Goal: Task Accomplishment & Management: Complete application form

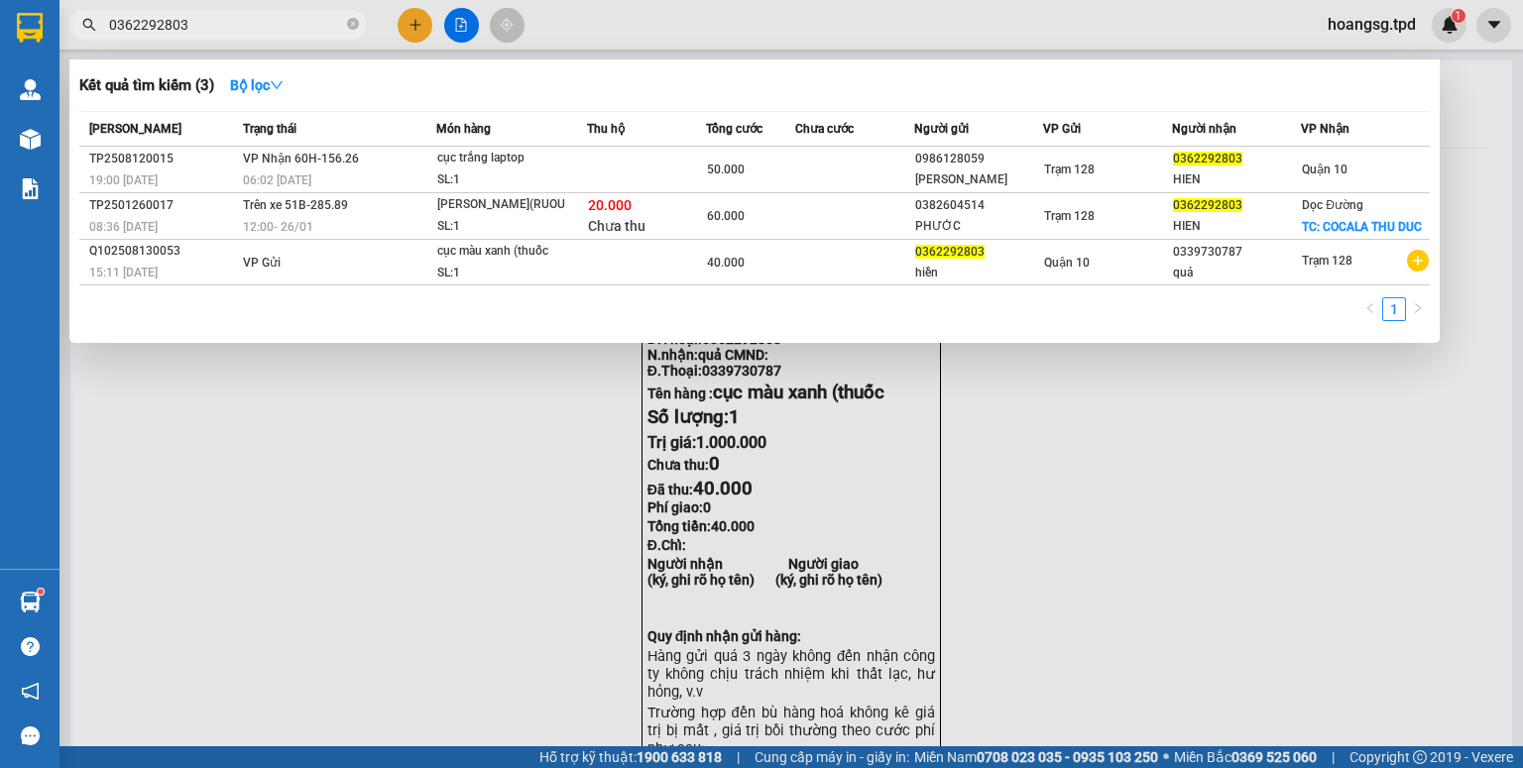
click at [1074, 508] on div at bounding box center [761, 384] width 1523 height 768
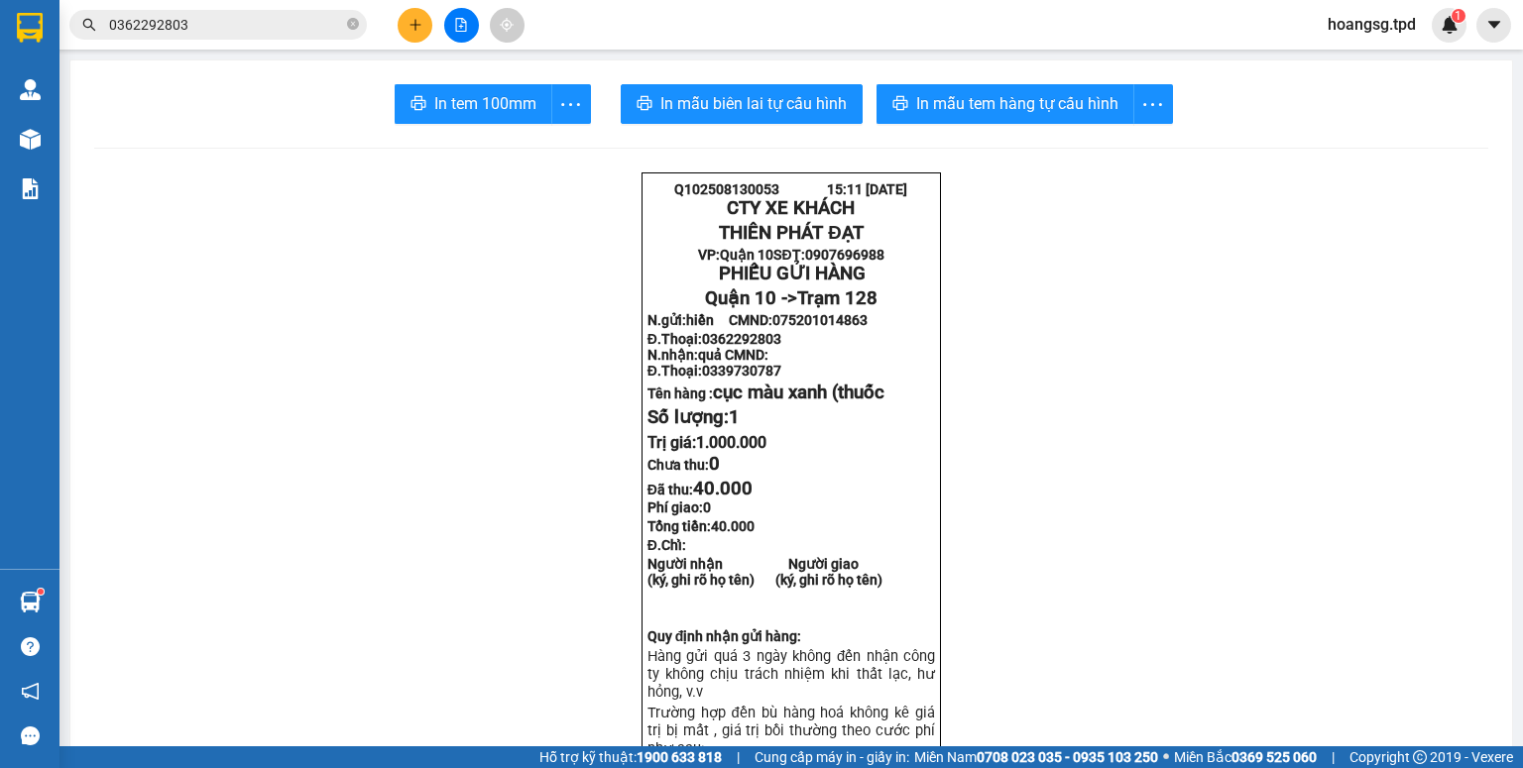
click at [453, 31] on button at bounding box center [461, 25] width 35 height 35
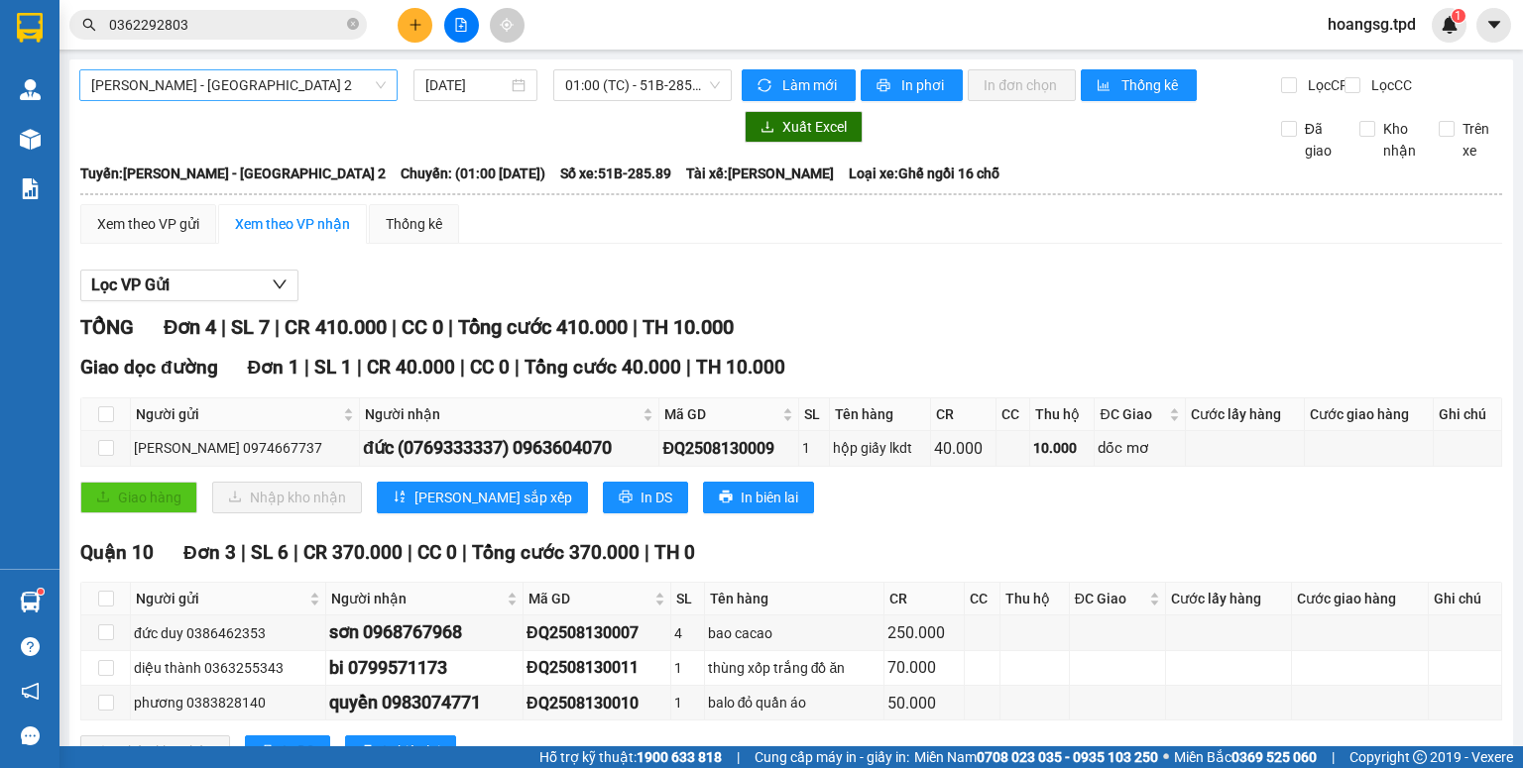
click at [200, 99] on span "[PERSON_NAME] - [GEOGRAPHIC_DATA] 2" at bounding box center [238, 85] width 294 height 30
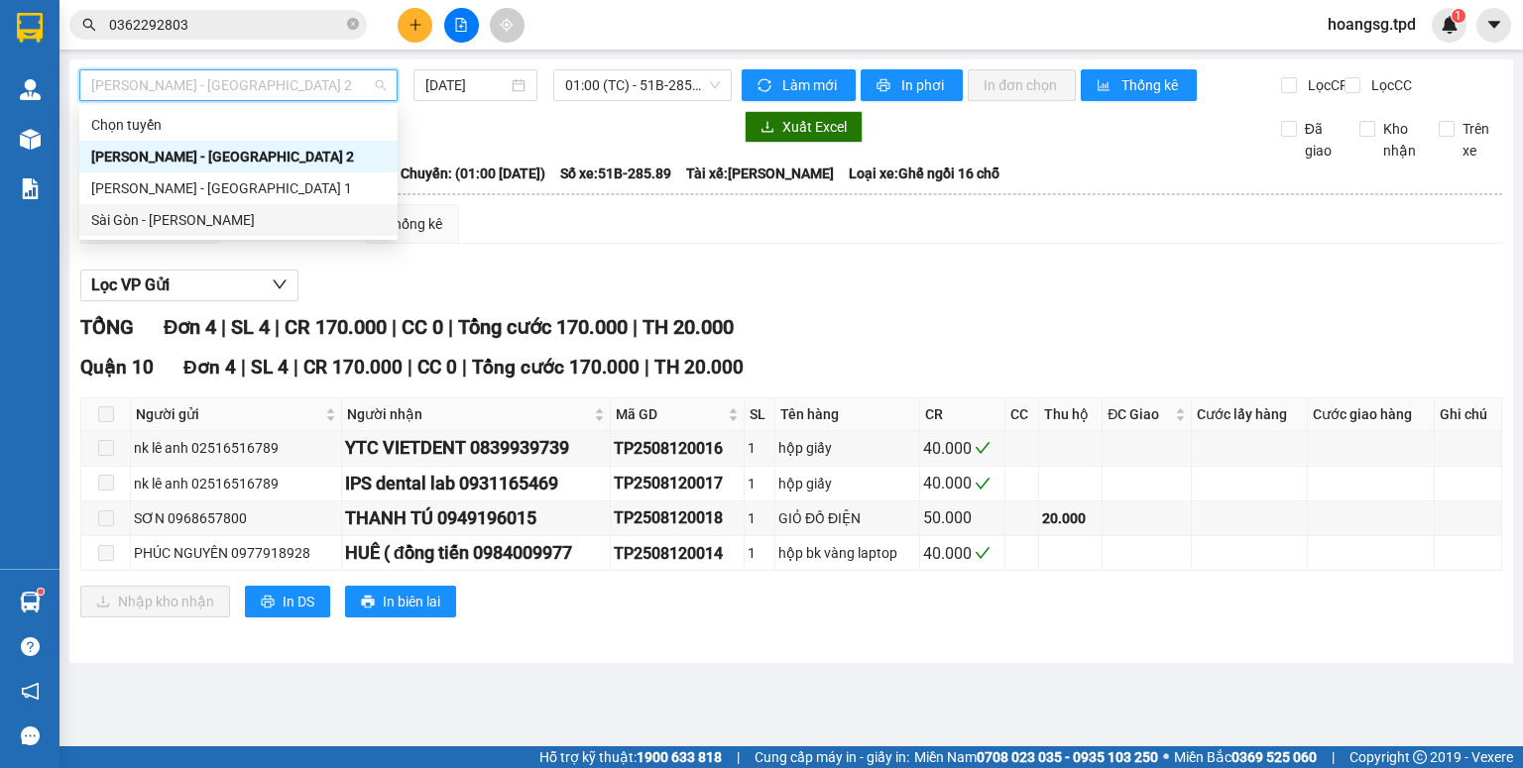
drag, startPoint x: 218, startPoint y: 222, endPoint x: 288, endPoint y: 14, distance: 219.8
click at [222, 218] on div "Sài Gòn - [PERSON_NAME]" at bounding box center [238, 220] width 294 height 22
type input "[DATE]"
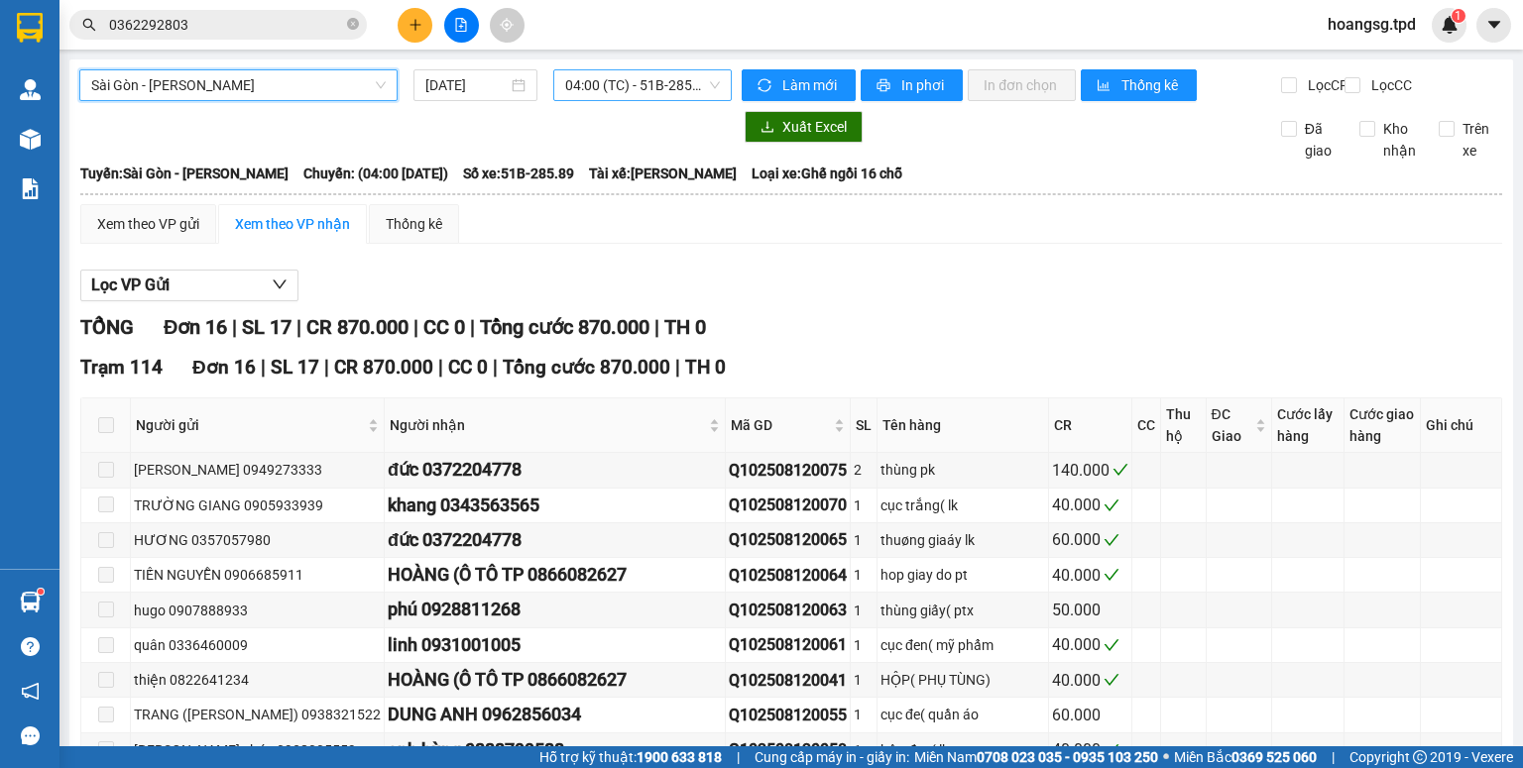
click at [668, 95] on span "04:00 (TC) - 51B-285.89" at bounding box center [643, 85] width 156 height 30
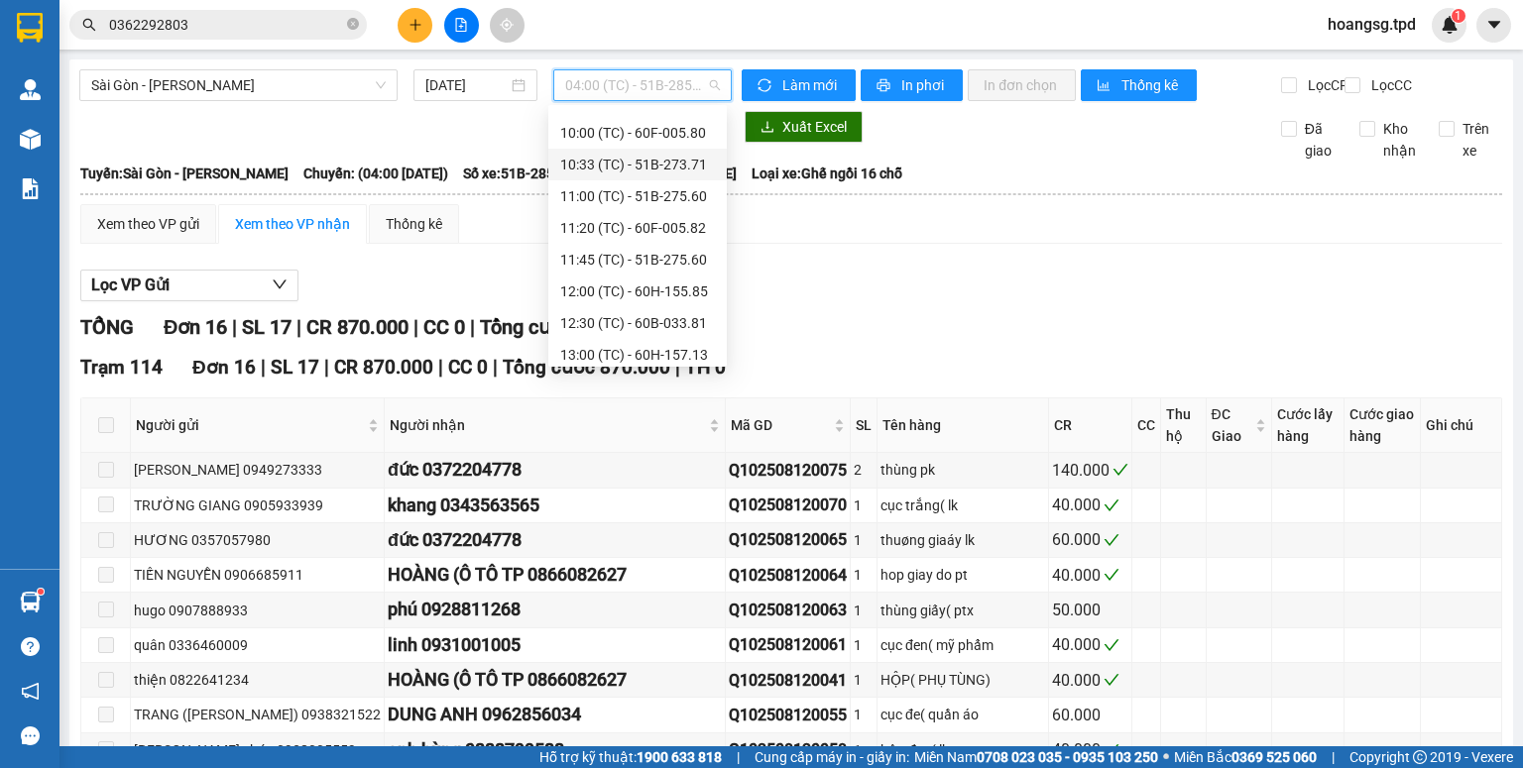
scroll to position [254, 0]
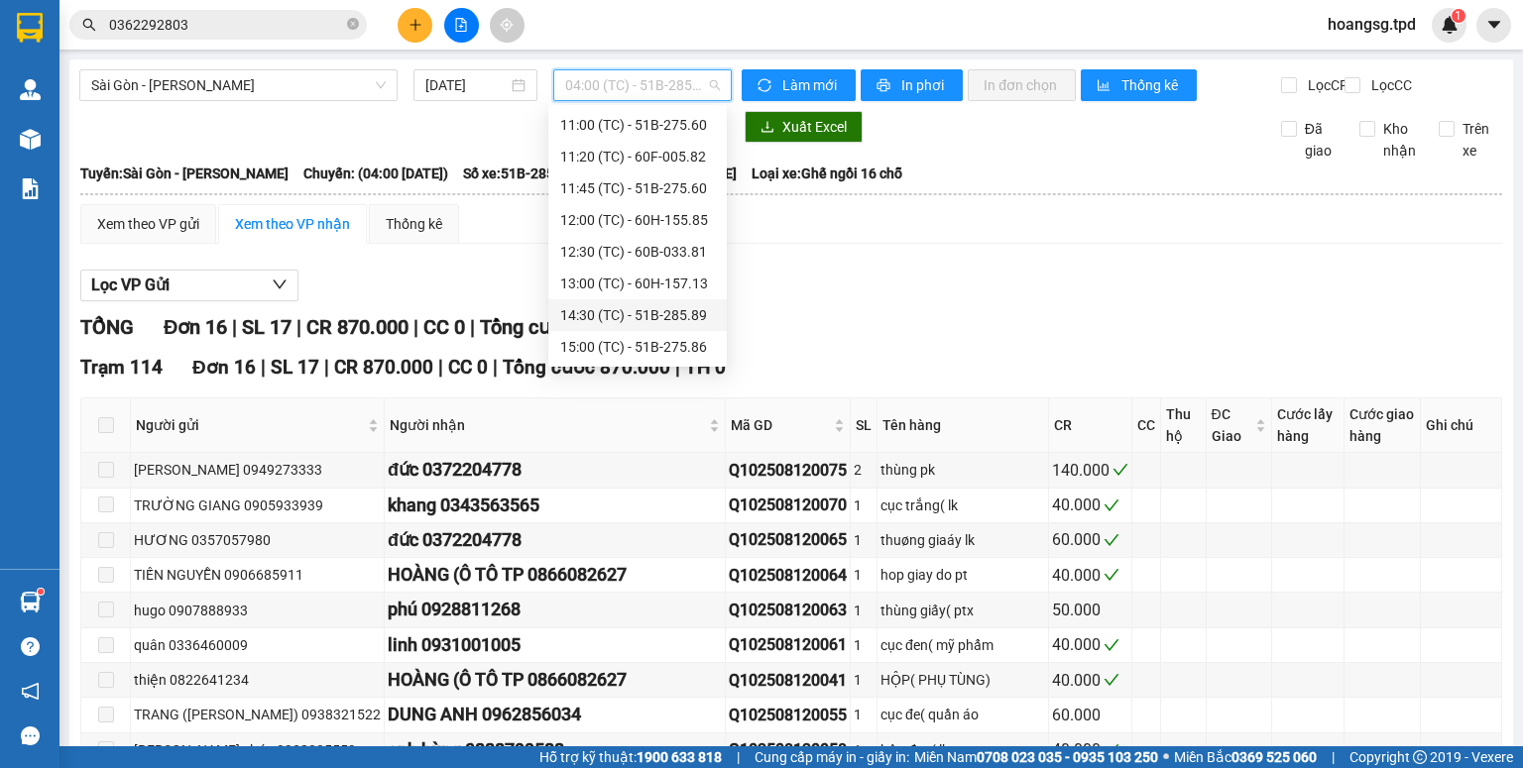
click at [702, 315] on div "14:30 (TC) - 51B-285.89" at bounding box center [637, 315] width 155 height 22
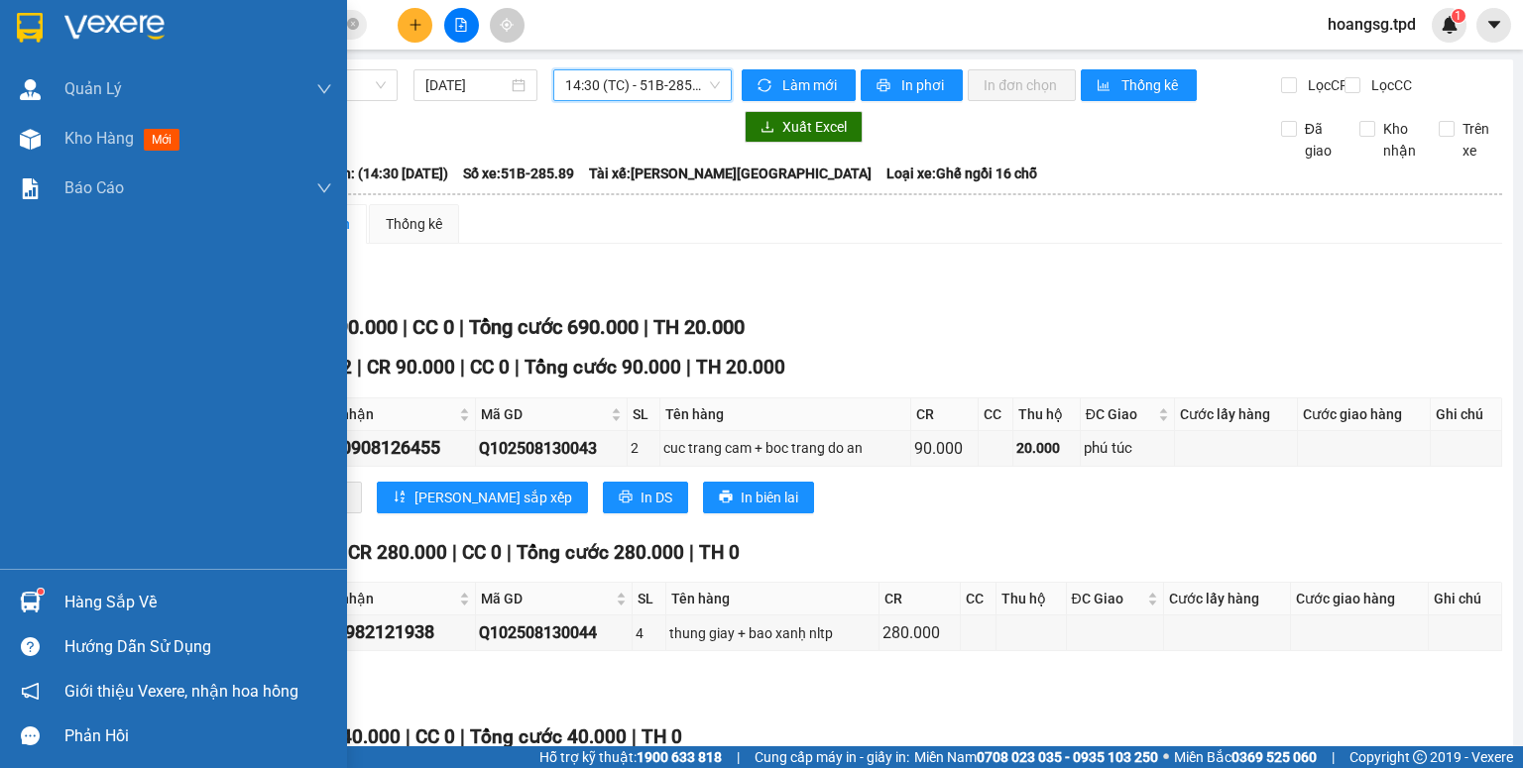
drag, startPoint x: 92, startPoint y: 130, endPoint x: 171, endPoint y: 0, distance: 152.2
click at [93, 131] on span "Kho hàng" at bounding box center [98, 138] width 69 height 19
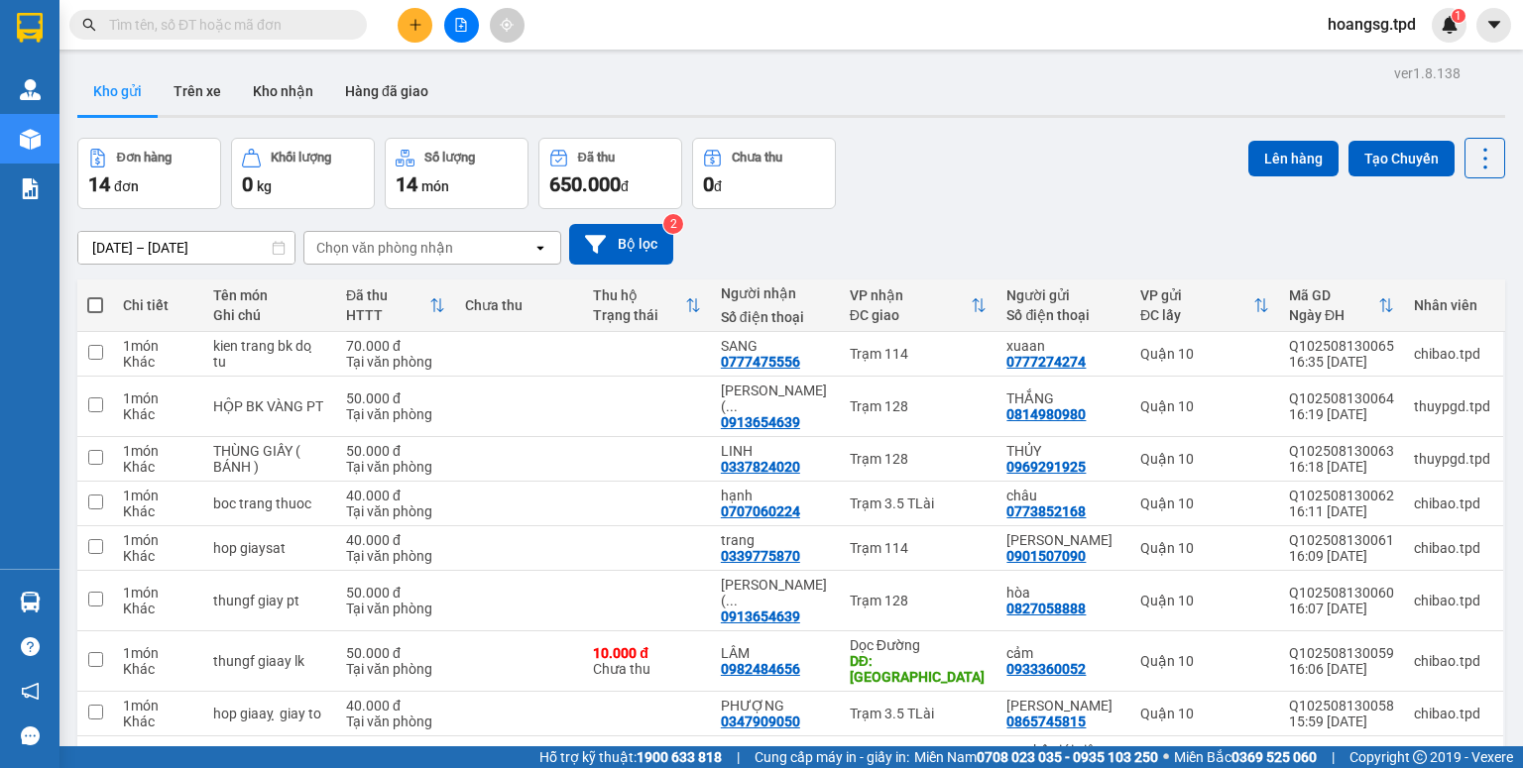
click at [421, 28] on icon "plus" at bounding box center [415, 25] width 14 height 14
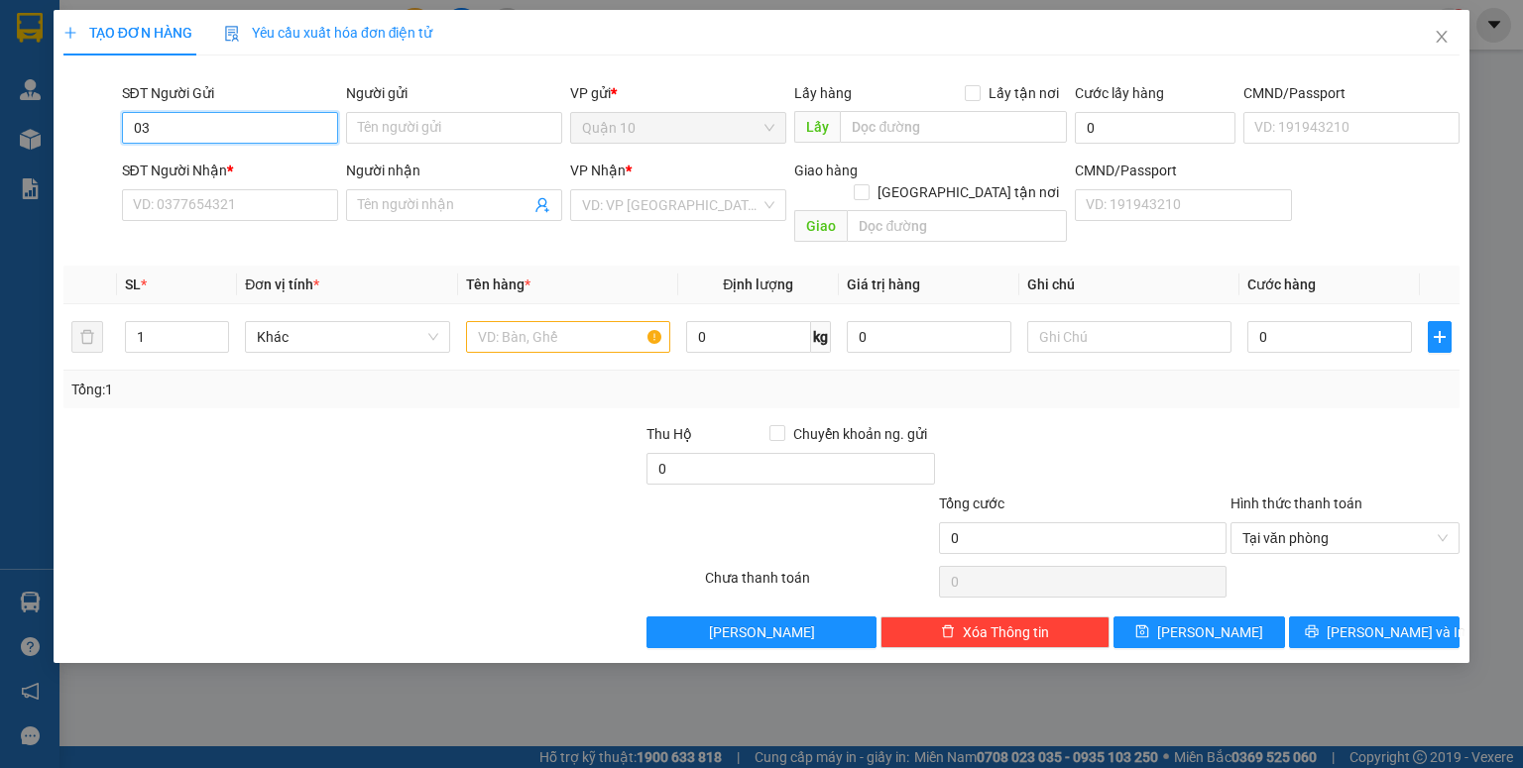
click at [304, 127] on input "03" at bounding box center [230, 128] width 216 height 32
type input "0"
type input "0938644817"
drag, startPoint x: 288, startPoint y: 172, endPoint x: 294, endPoint y: 226, distance: 53.9
click at [288, 172] on div "0938644817 - TUẤN" at bounding box center [230, 168] width 192 height 22
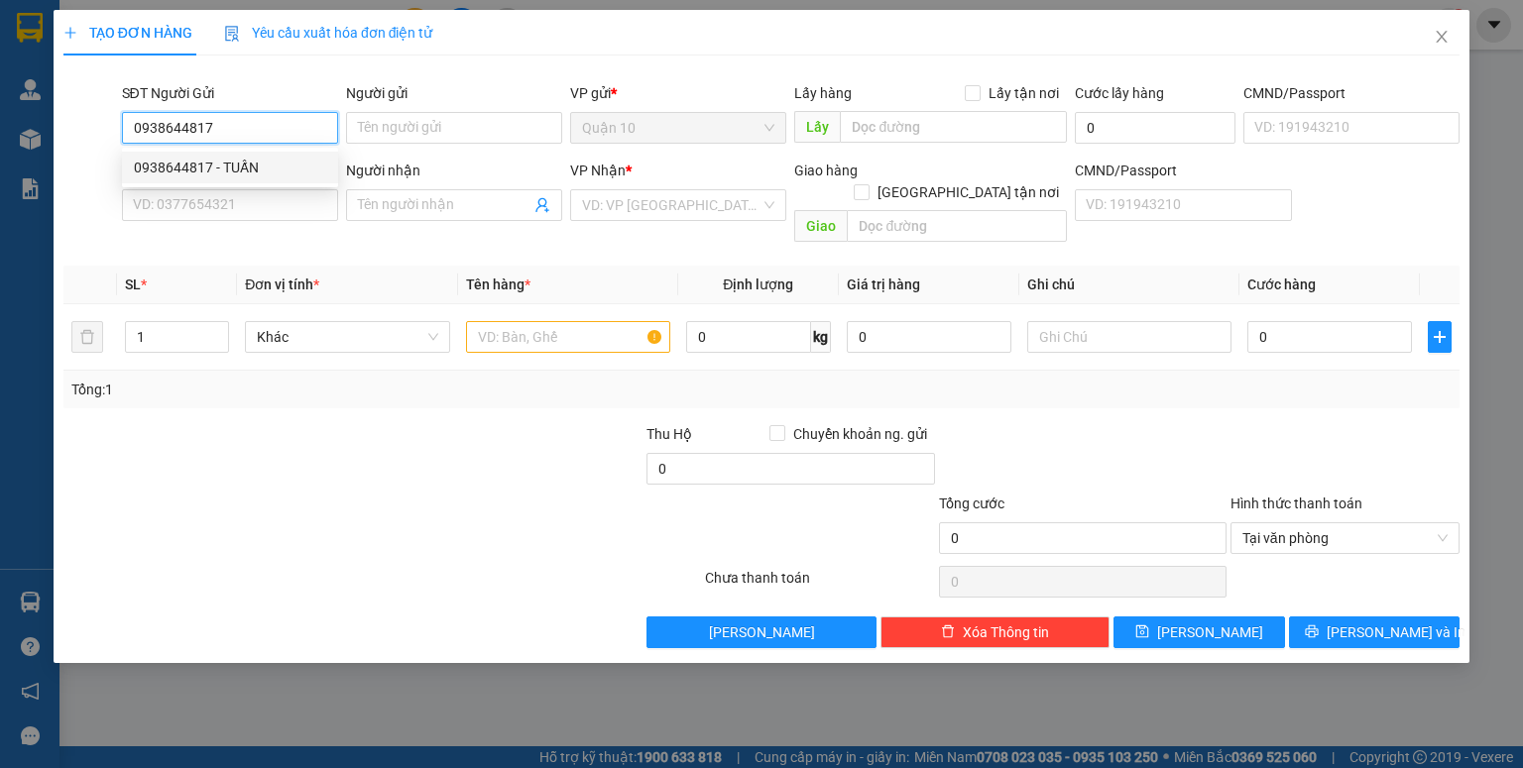
type input "TUẤN"
type input "079072005125"
type input "0943107070"
type input "ÁNH"
type input "0938644817"
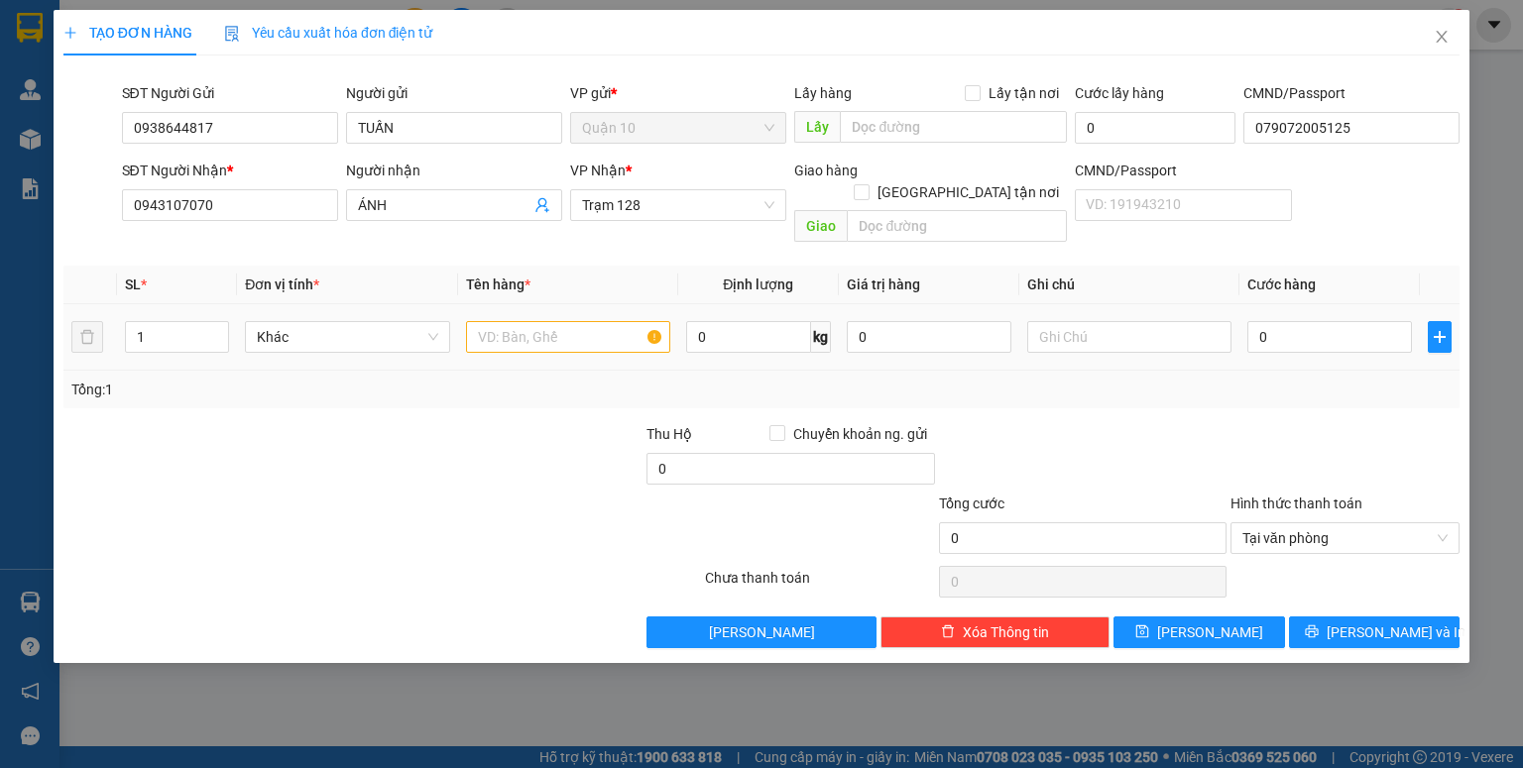
click at [506, 333] on div at bounding box center [568, 337] width 204 height 40
click at [508, 330] on div at bounding box center [568, 337] width 204 height 40
click at [512, 329] on input "text" at bounding box center [568, 337] width 204 height 32
type input "THÙNG GIẤY NƯỚC BIỂN (NHẸ TAY BỂ VỠQ KHÔNG CHỊU TRÁCH NHIỆM)"
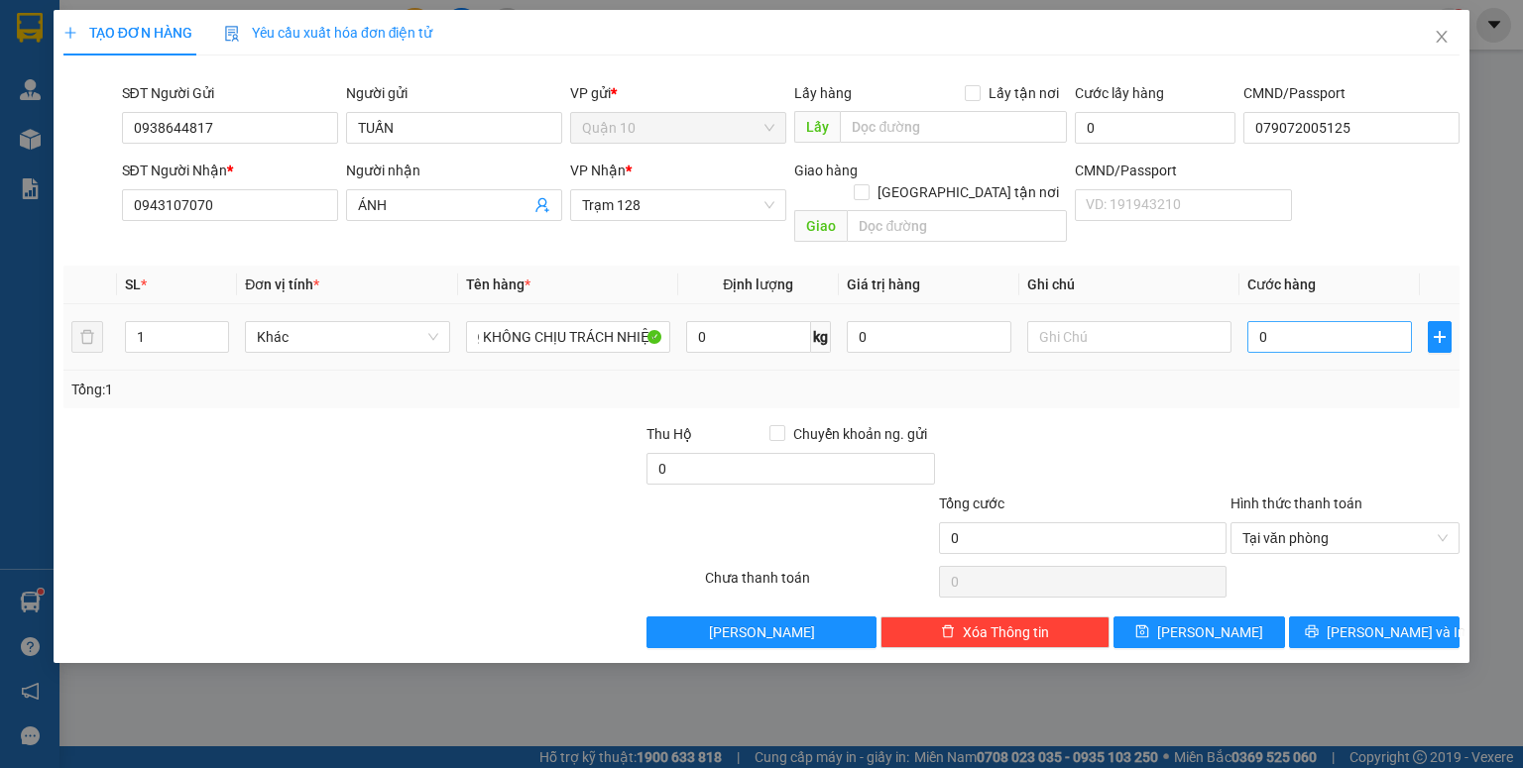
click at [1335, 332] on div "0" at bounding box center [1329, 337] width 165 height 40
click at [1330, 329] on input "0" at bounding box center [1329, 337] width 165 height 32
type input "05"
type input "5"
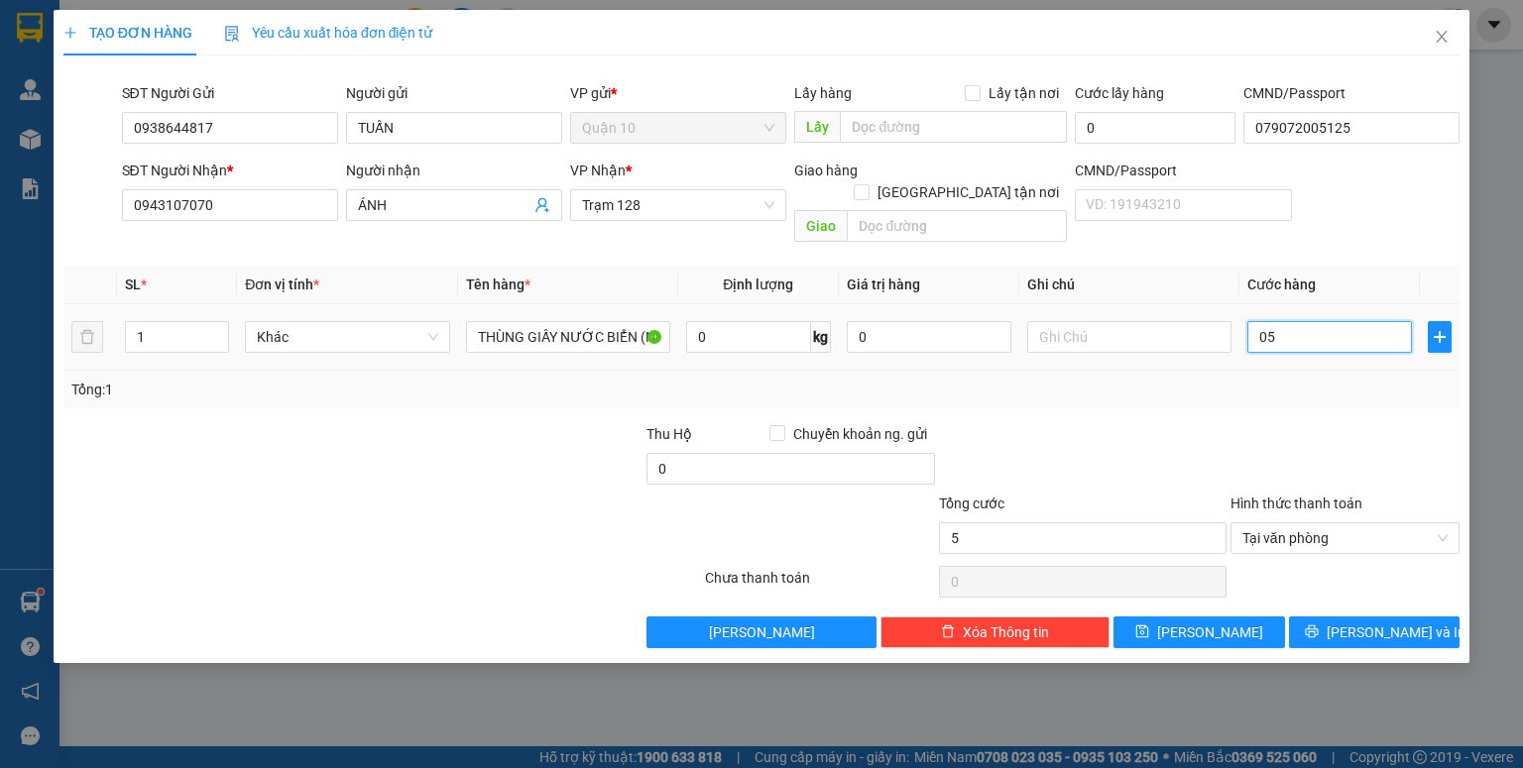
type input "050"
type input "50"
type input "50.000"
drag, startPoint x: 922, startPoint y: 322, endPoint x: 732, endPoint y: 299, distance: 191.7
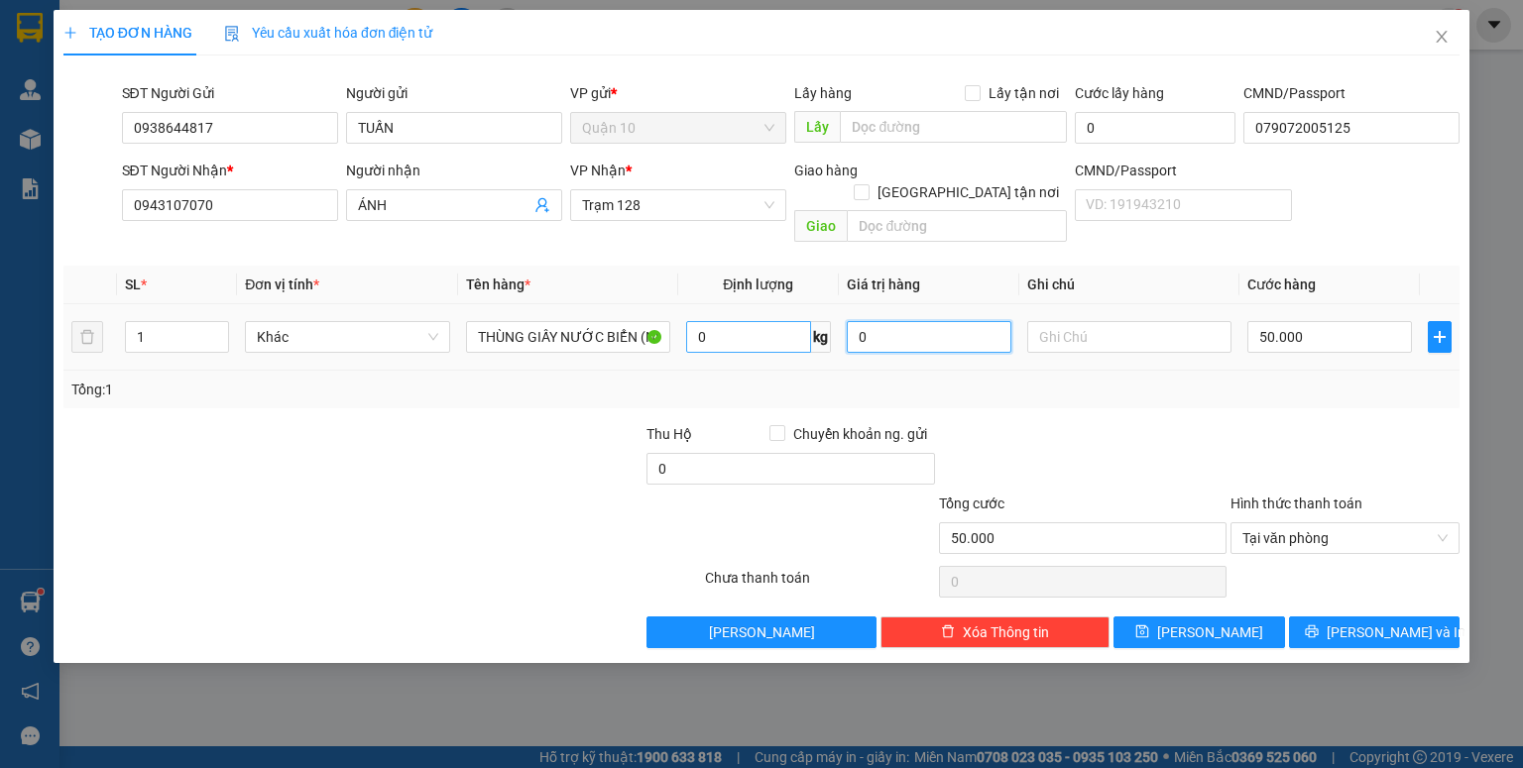
click at [732, 304] on tr "1 Khác THÙNG GIẤY NƯỚC BIỂN (NHẸ TAY BỂ VỠQ KHÔNG CHỊU TRÁCH NHIỆM) 0 kg 0 50.0…" at bounding box center [761, 337] width 1396 height 66
type input "2.000.000"
drag, startPoint x: 1094, startPoint y: 369, endPoint x: 508, endPoint y: 589, distance: 626.8
click at [1086, 379] on div "Tổng: 1" at bounding box center [761, 390] width 1380 height 22
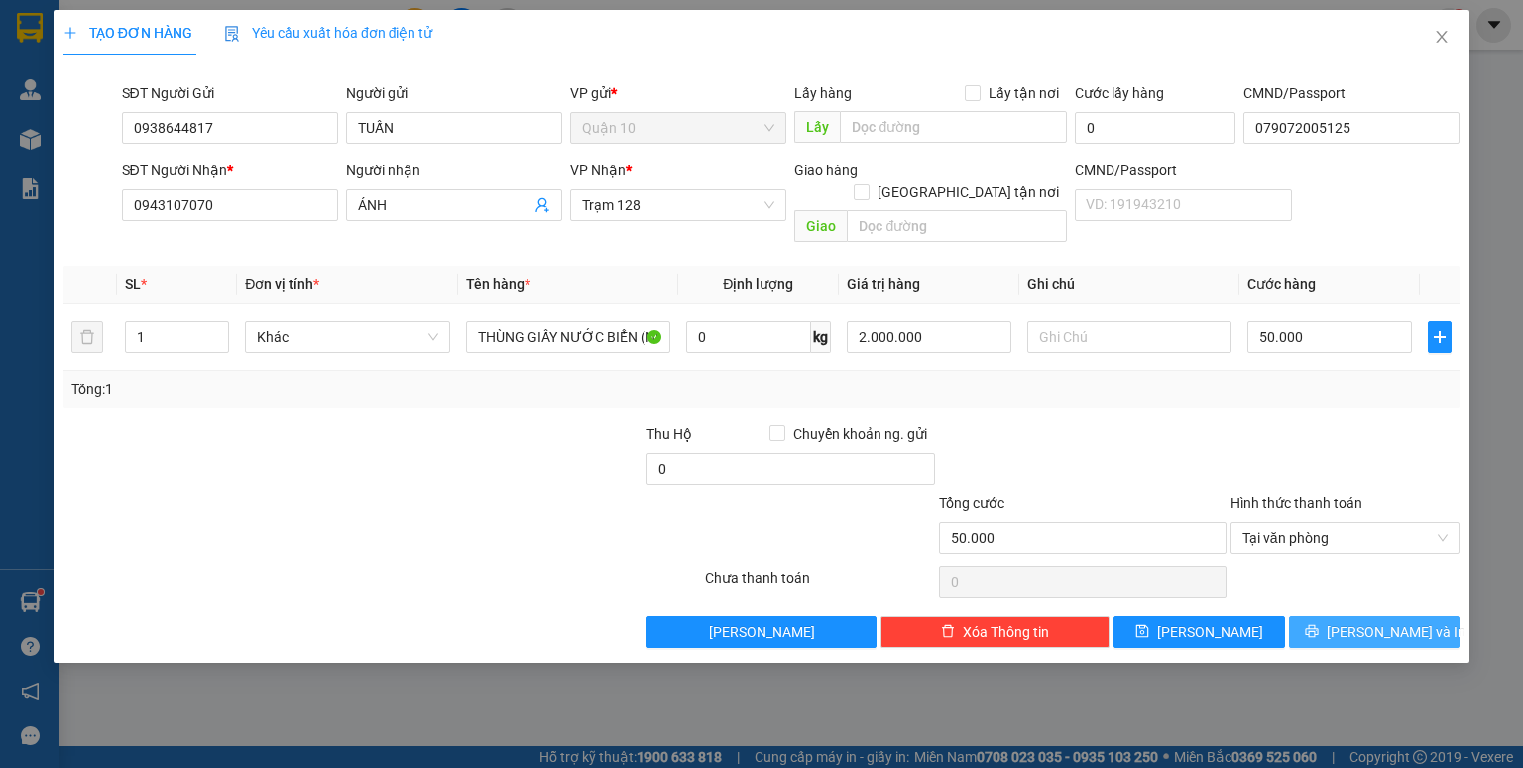
drag, startPoint x: 1432, startPoint y: 615, endPoint x: 1379, endPoint y: 621, distance: 53.9
click at [1430, 617] on button "Lưu và In" at bounding box center [1374, 633] width 171 height 32
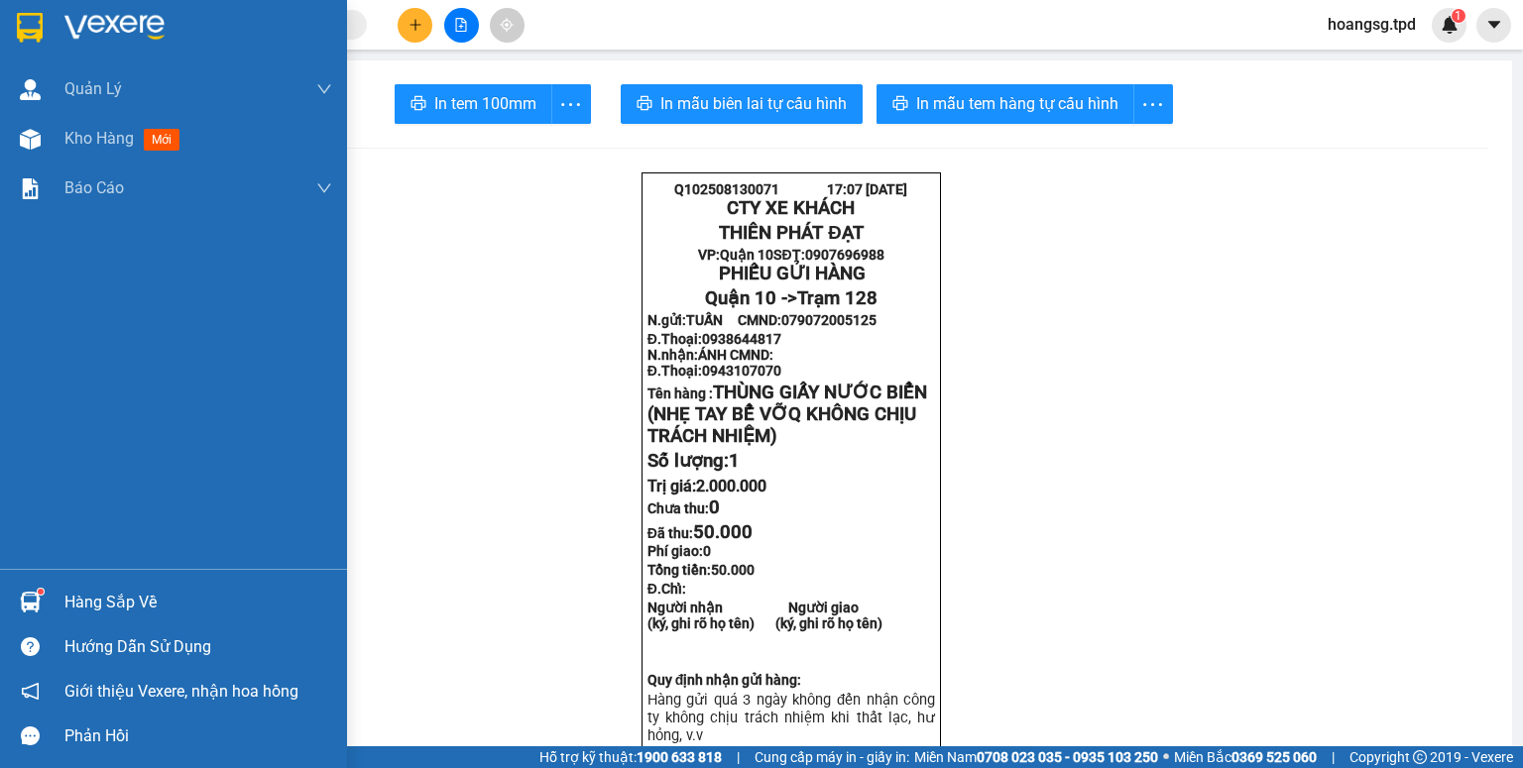
drag, startPoint x: 55, startPoint y: 148, endPoint x: 104, endPoint y: 30, distance: 128.0
click at [55, 151] on div "Kho hàng mới" at bounding box center [173, 139] width 347 height 50
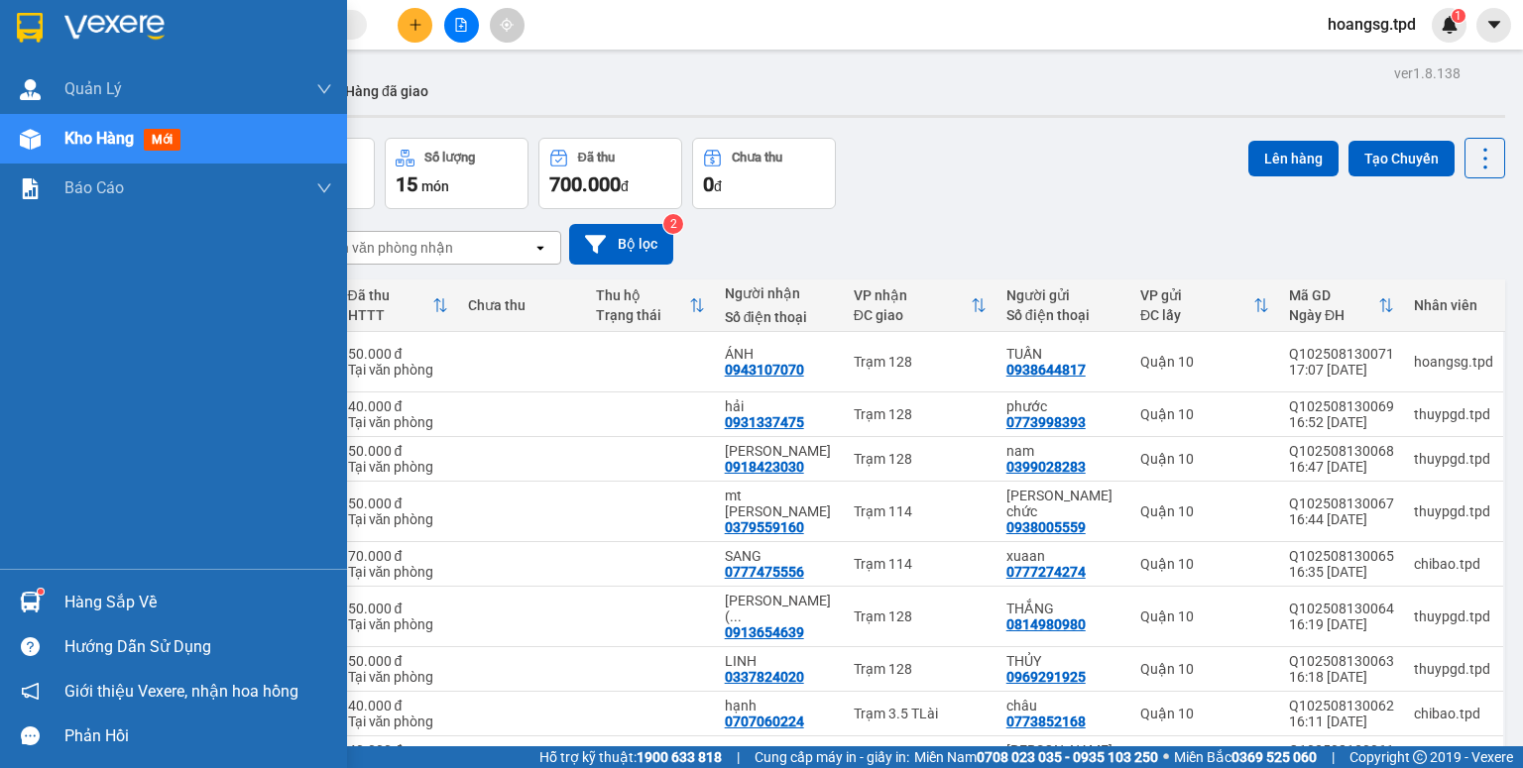
click at [5, 596] on div "Hàng sắp về" at bounding box center [173, 602] width 347 height 45
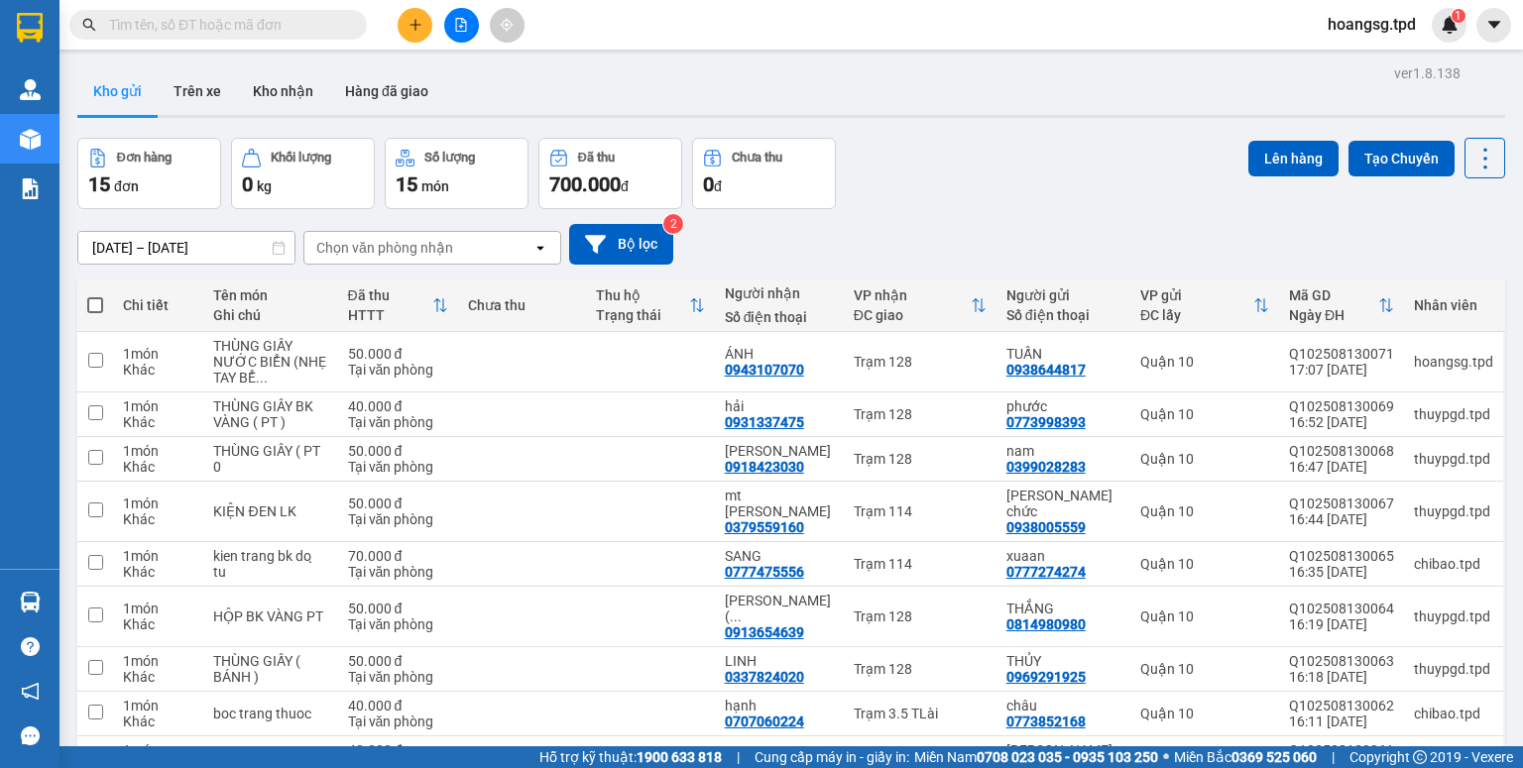
click at [1519, 682] on section "Kết quả tìm kiếm ( 0 ) Bộ lọc No Data hoangsg.tpd 1 Quản Lý Quản lý khách hàng …" at bounding box center [761, 384] width 1523 height 768
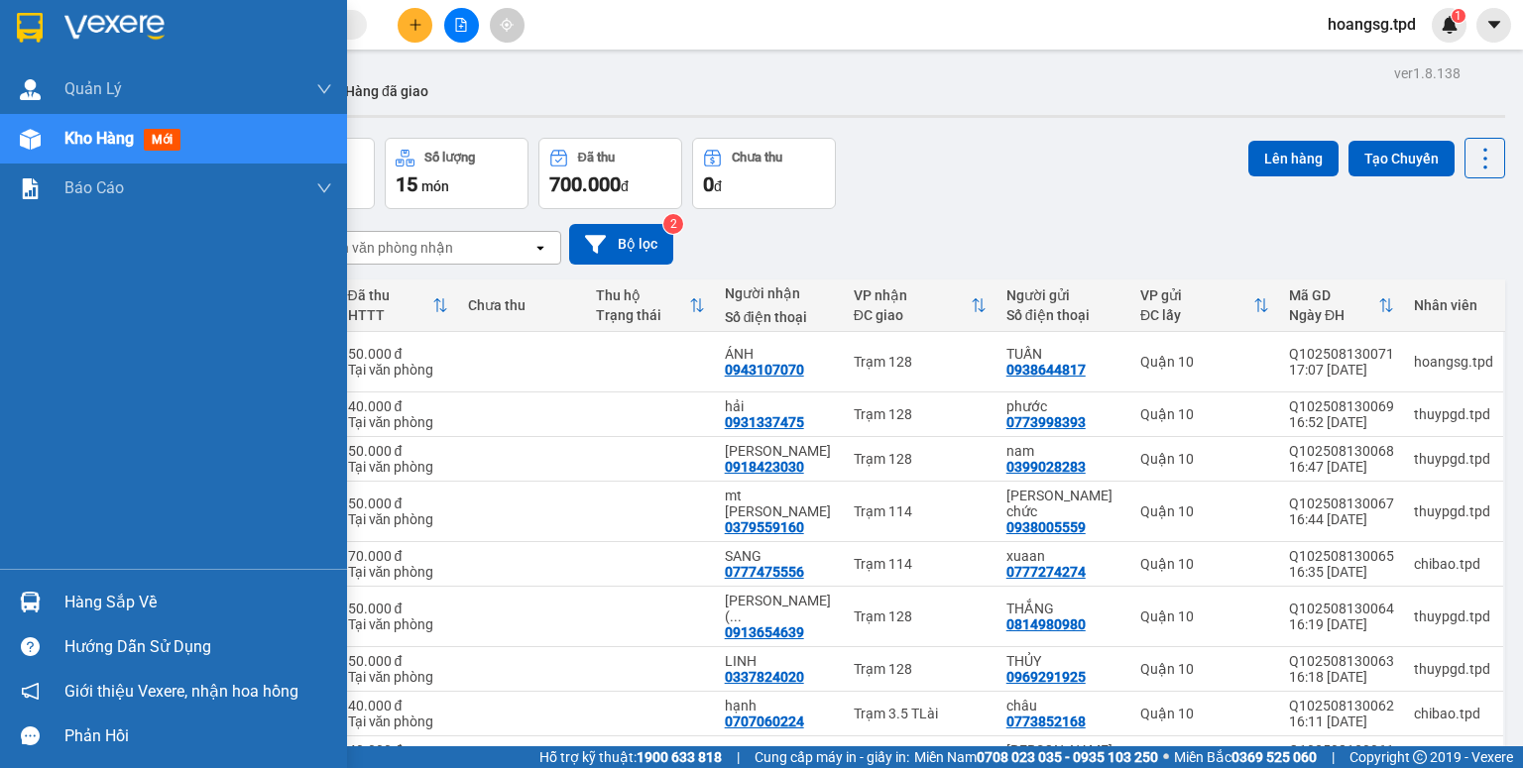
click at [59, 596] on div "Hàng sắp về" at bounding box center [173, 602] width 347 height 45
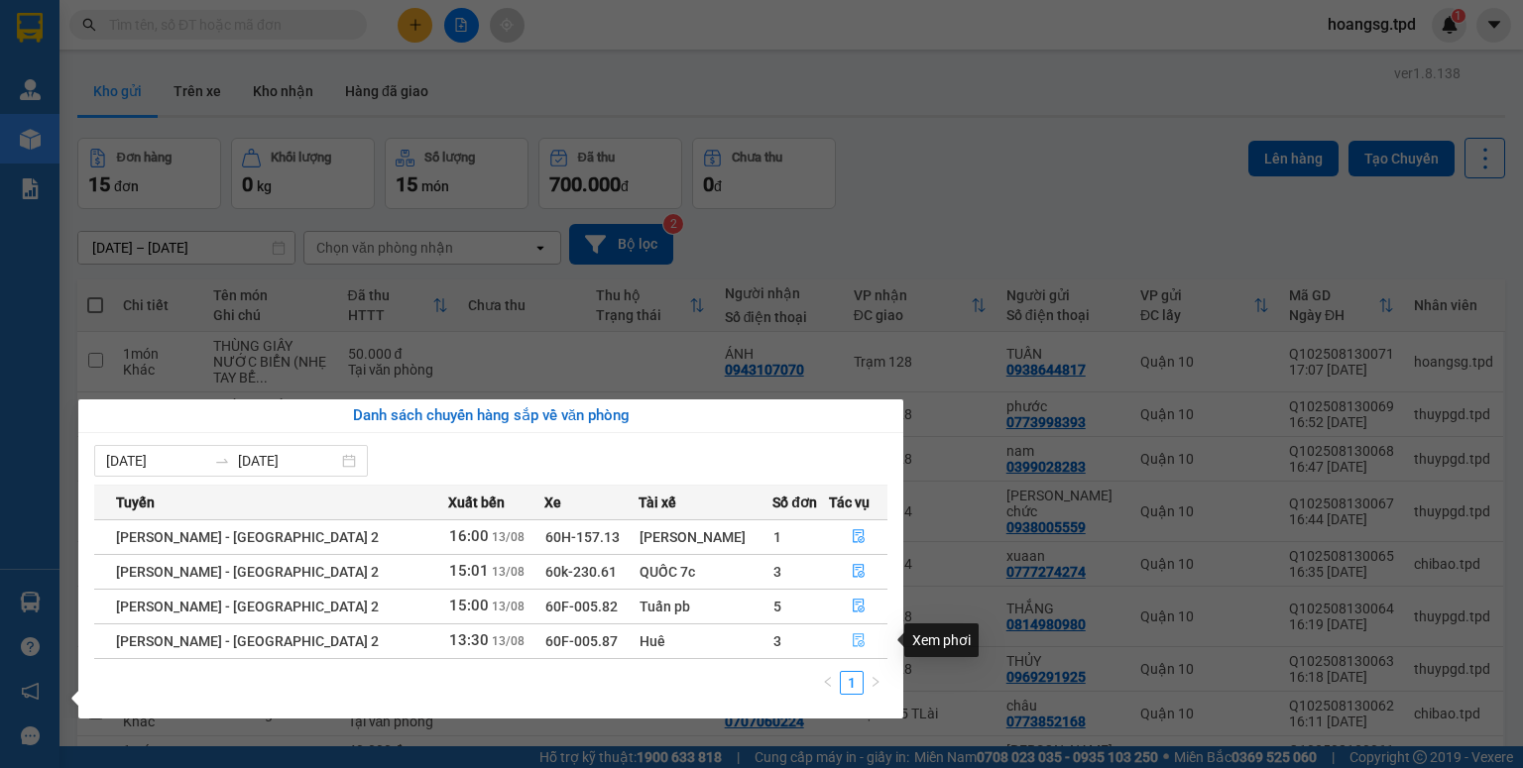
drag, startPoint x: 851, startPoint y: 638, endPoint x: 1458, endPoint y: 767, distance: 621.2
click at [854, 633] on icon "file-done" at bounding box center [859, 640] width 14 height 14
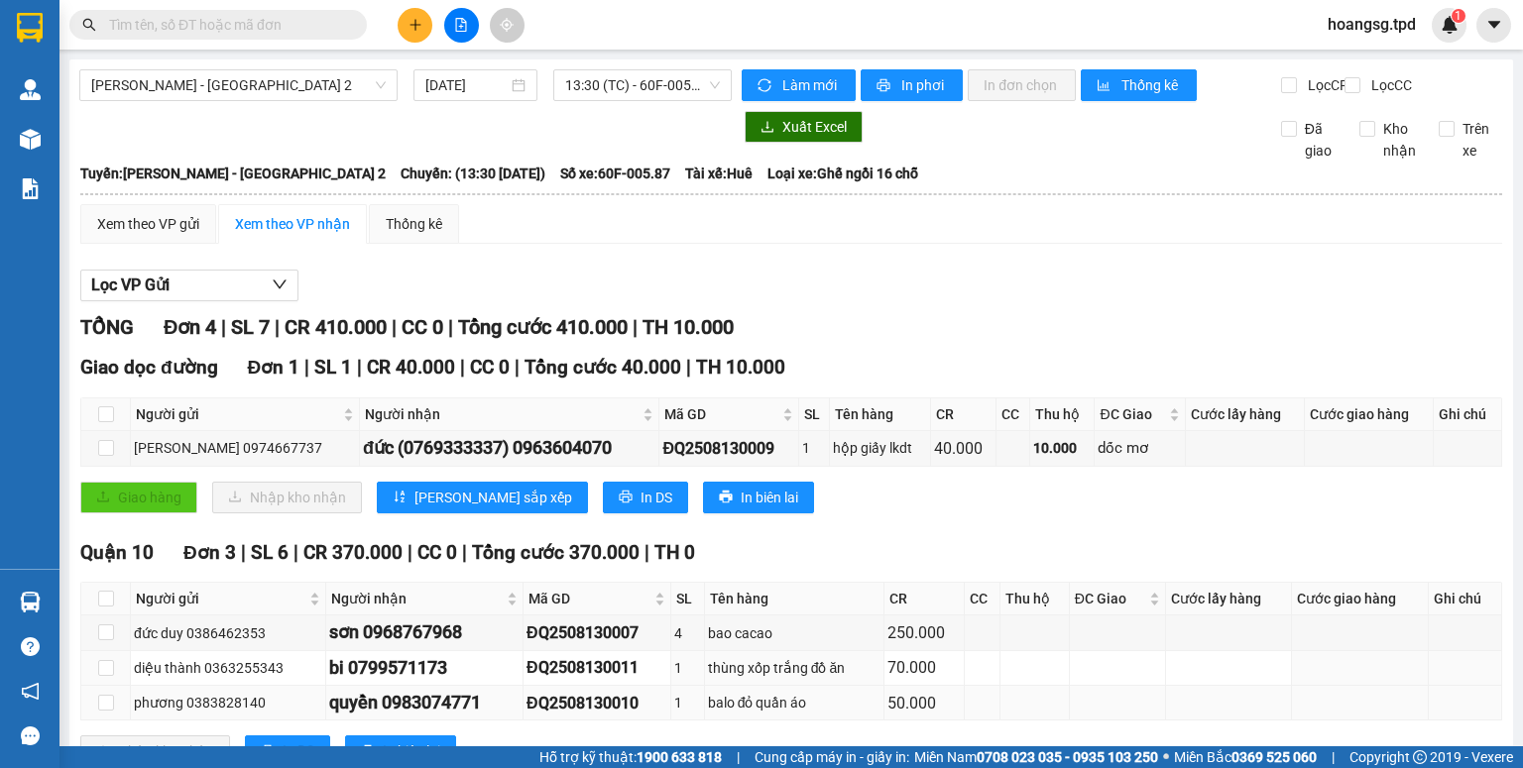
scroll to position [90, 0]
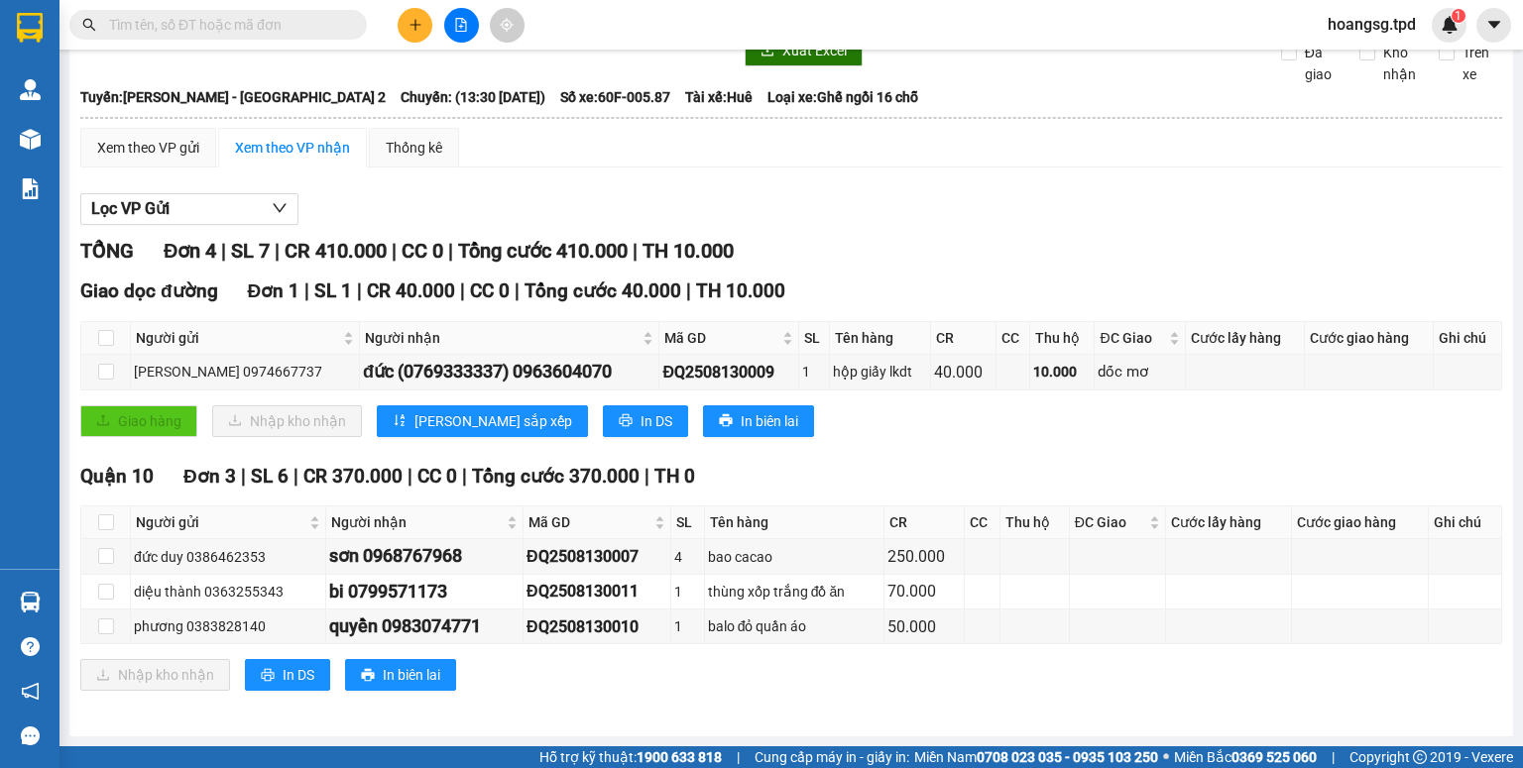
drag, startPoint x: 420, startPoint y: 20, endPoint x: 416, endPoint y: 32, distance: 12.5
click at [416, 32] on button at bounding box center [415, 25] width 35 height 35
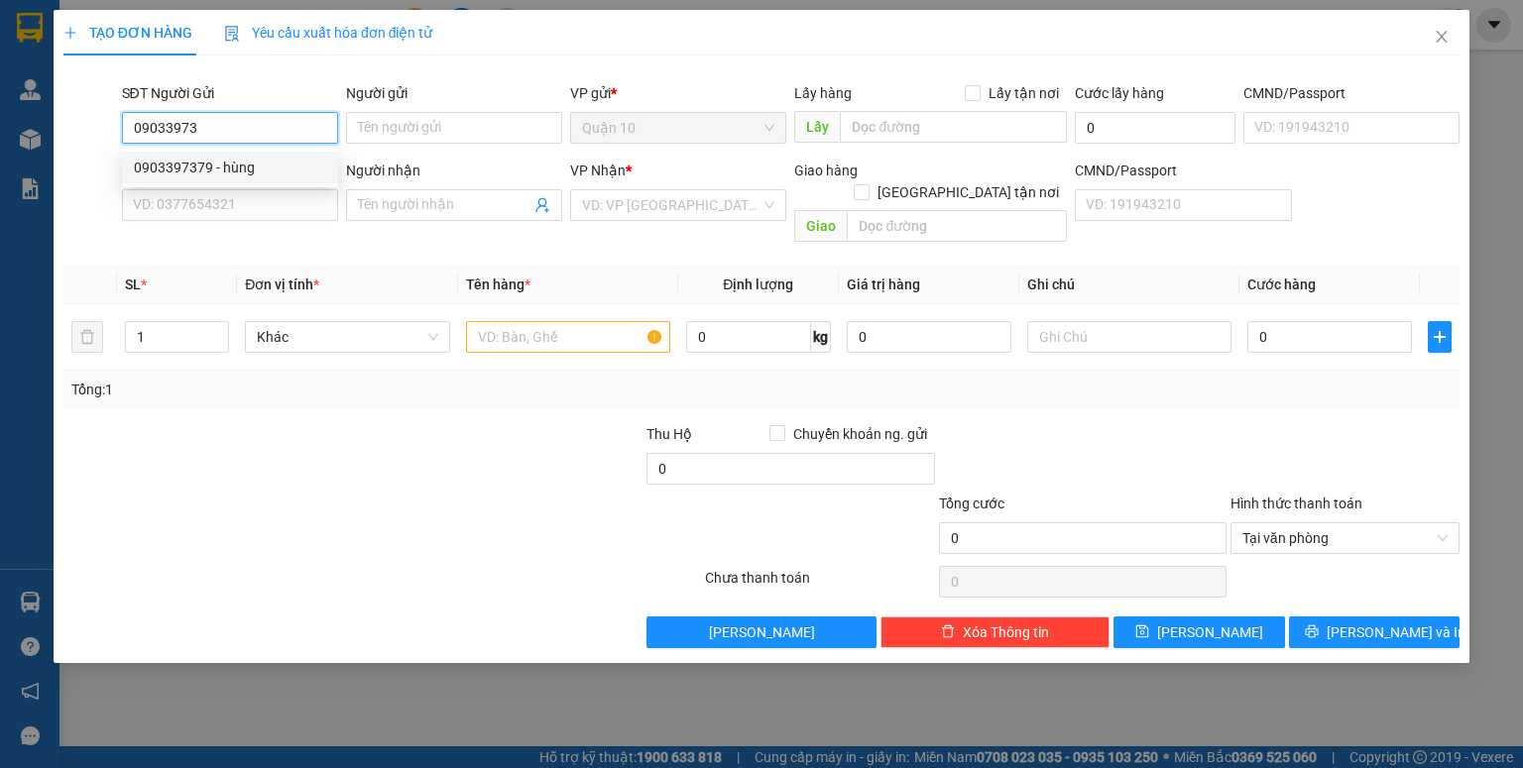
click at [214, 177] on div "0903397379 - hùng" at bounding box center [230, 168] width 192 height 22
type input "0903397379"
type input "hùng"
type input "075067015762"
type input "0919183866"
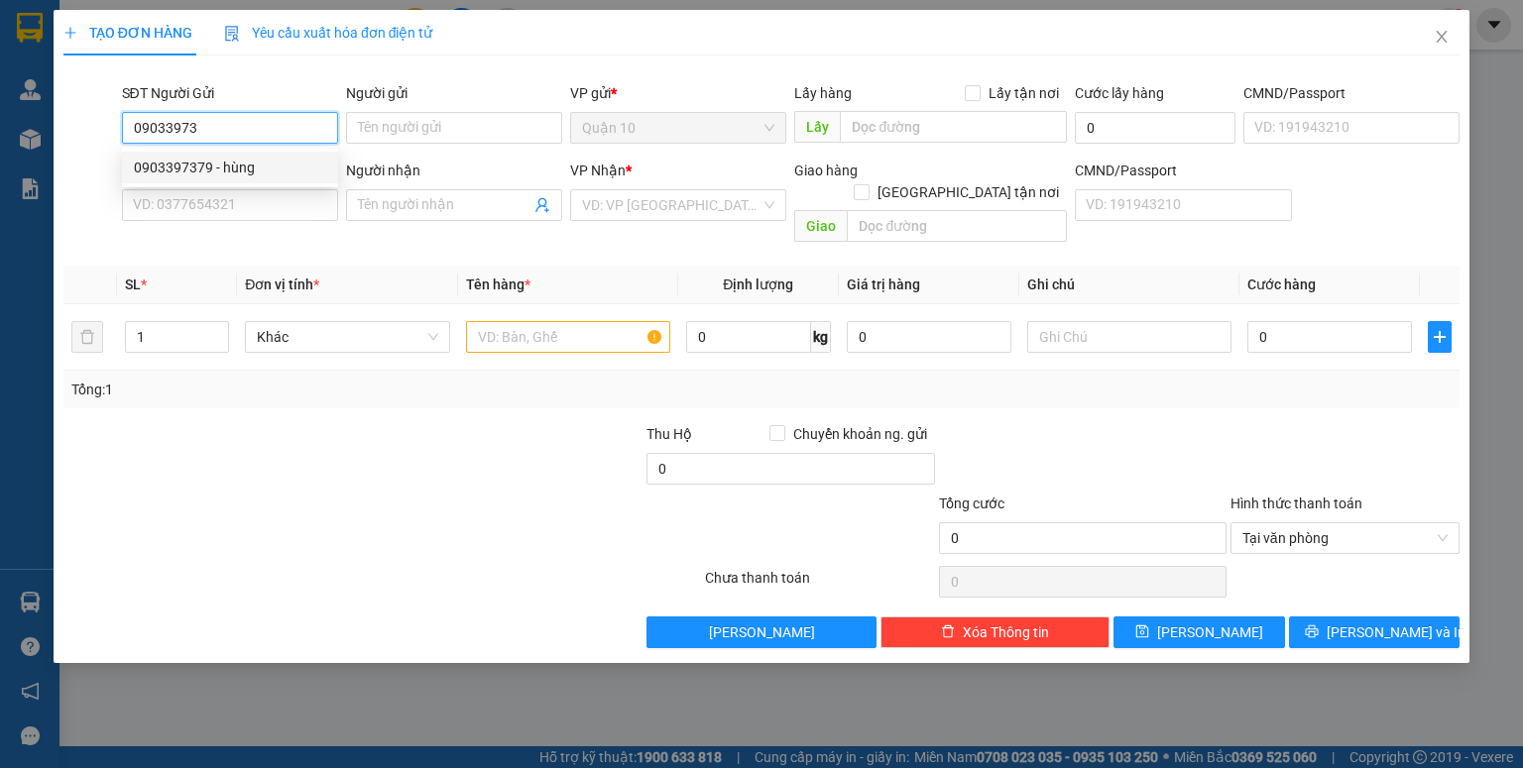
type input "HOÀNG HỢP"
type input "0903397379"
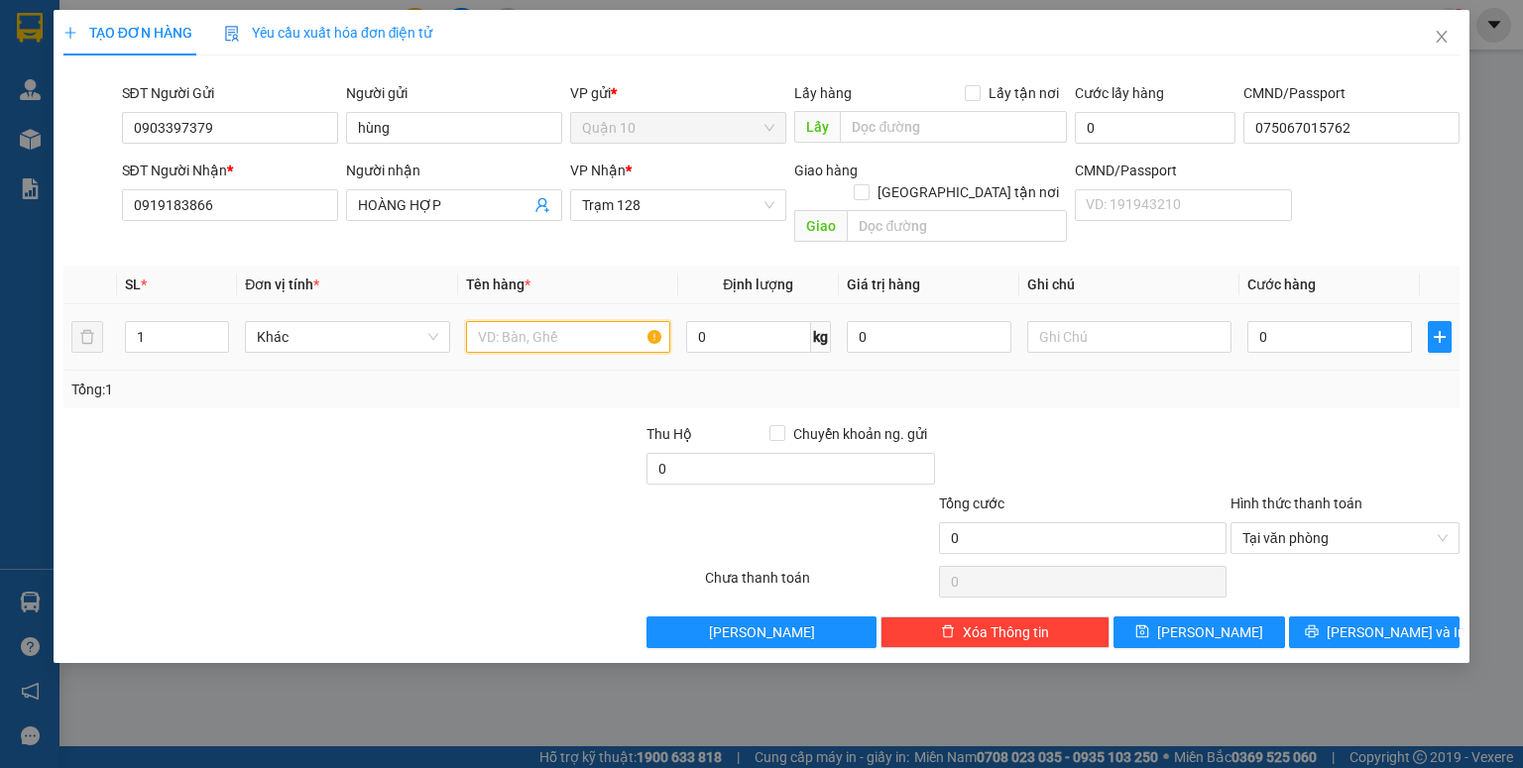
click at [511, 321] on input "text" at bounding box center [568, 337] width 204 height 32
type input "h"
type input "LON SẮT PT XE"
type input "4"
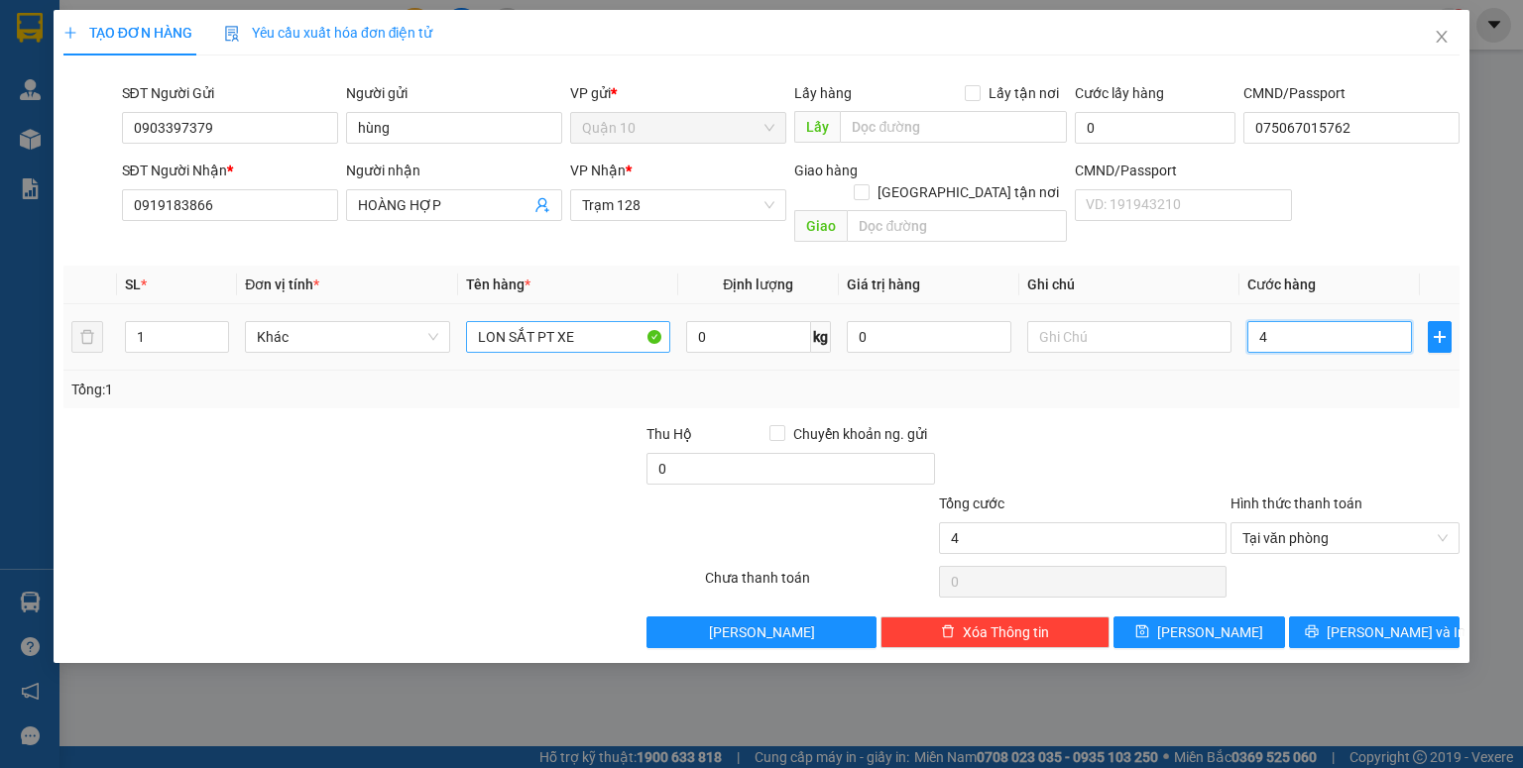
type input "40"
type input "40.000"
click at [999, 325] on input "0" at bounding box center [929, 337] width 165 height 32
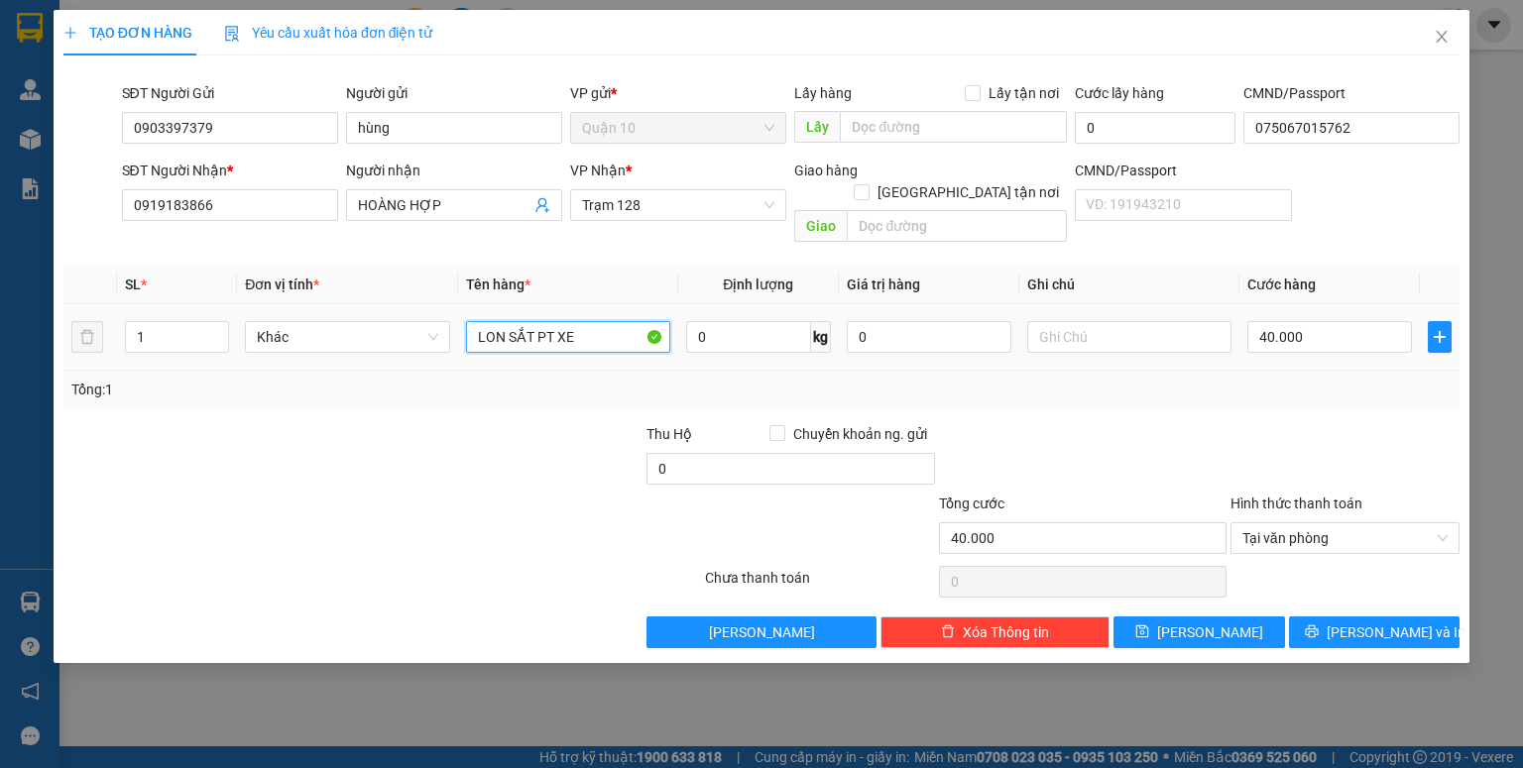
click at [580, 321] on input "LON SẮT PT XE" at bounding box center [568, 337] width 204 height 32
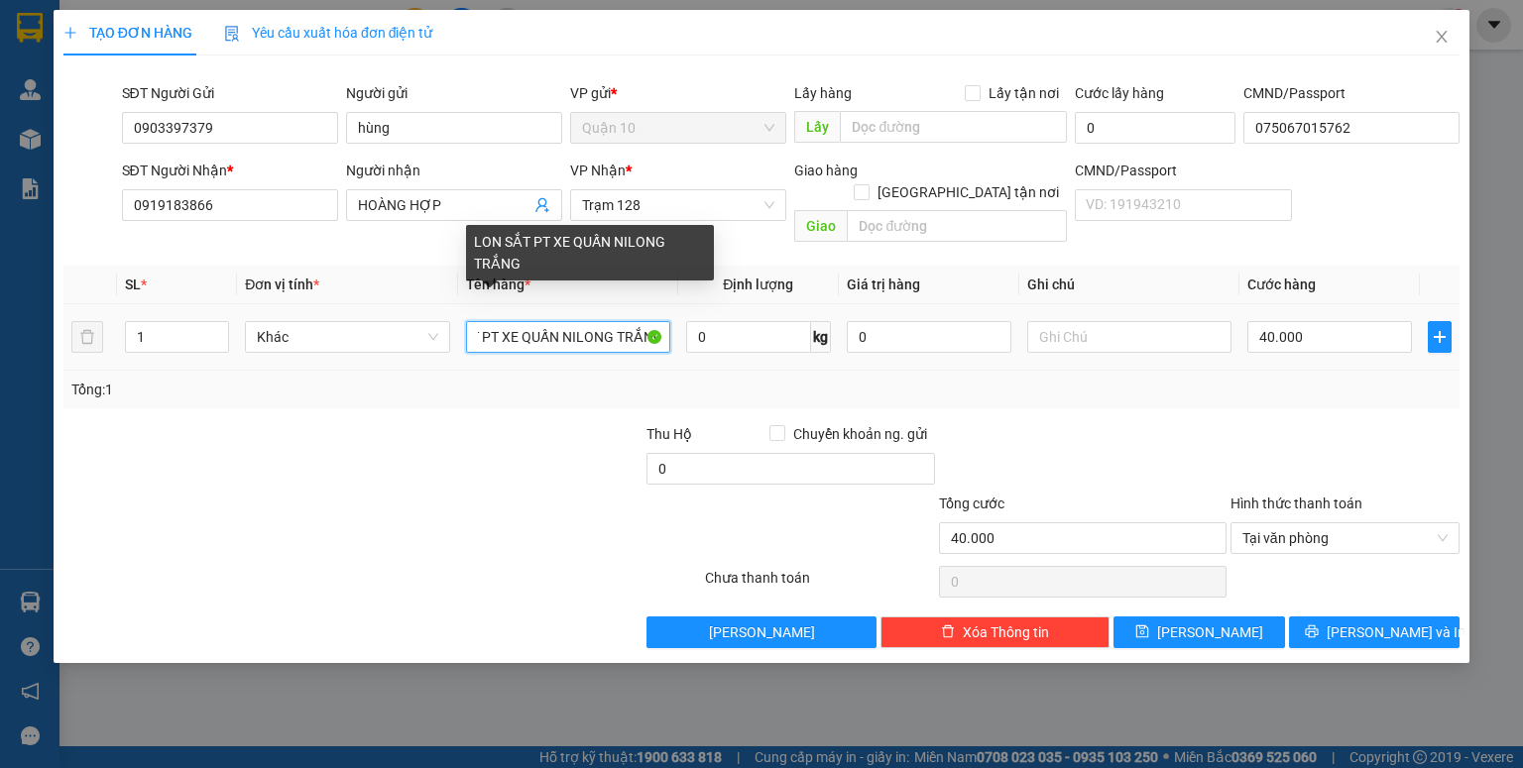
scroll to position [0, 59]
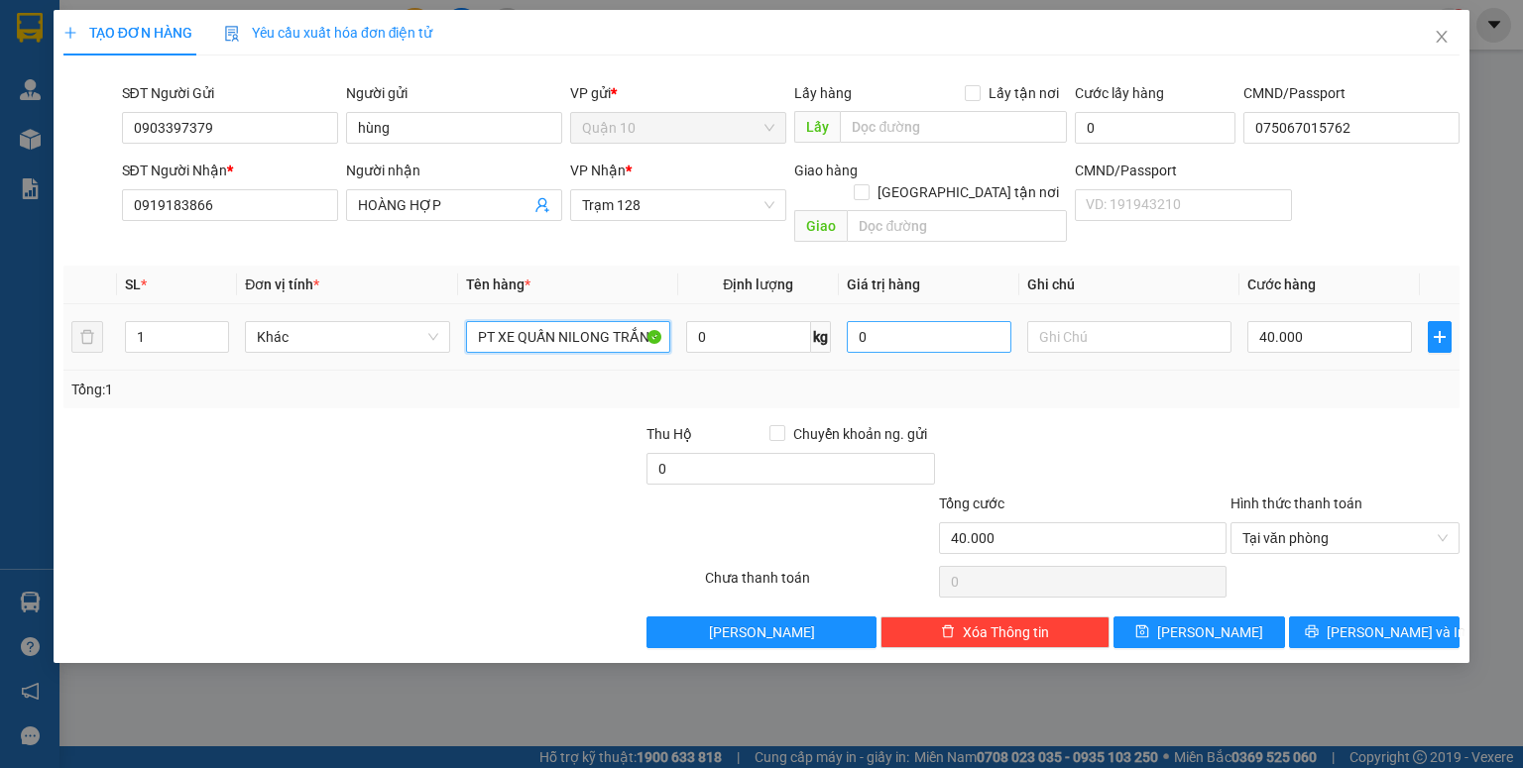
type input "LON SẮT PT XE QUẤN NILONG TRẮNG"
click at [880, 323] on div "0" at bounding box center [929, 337] width 165 height 40
click at [880, 323] on input "0" at bounding box center [929, 337] width 165 height 32
drag, startPoint x: 912, startPoint y: 325, endPoint x: 345, endPoint y: 282, distance: 568.7
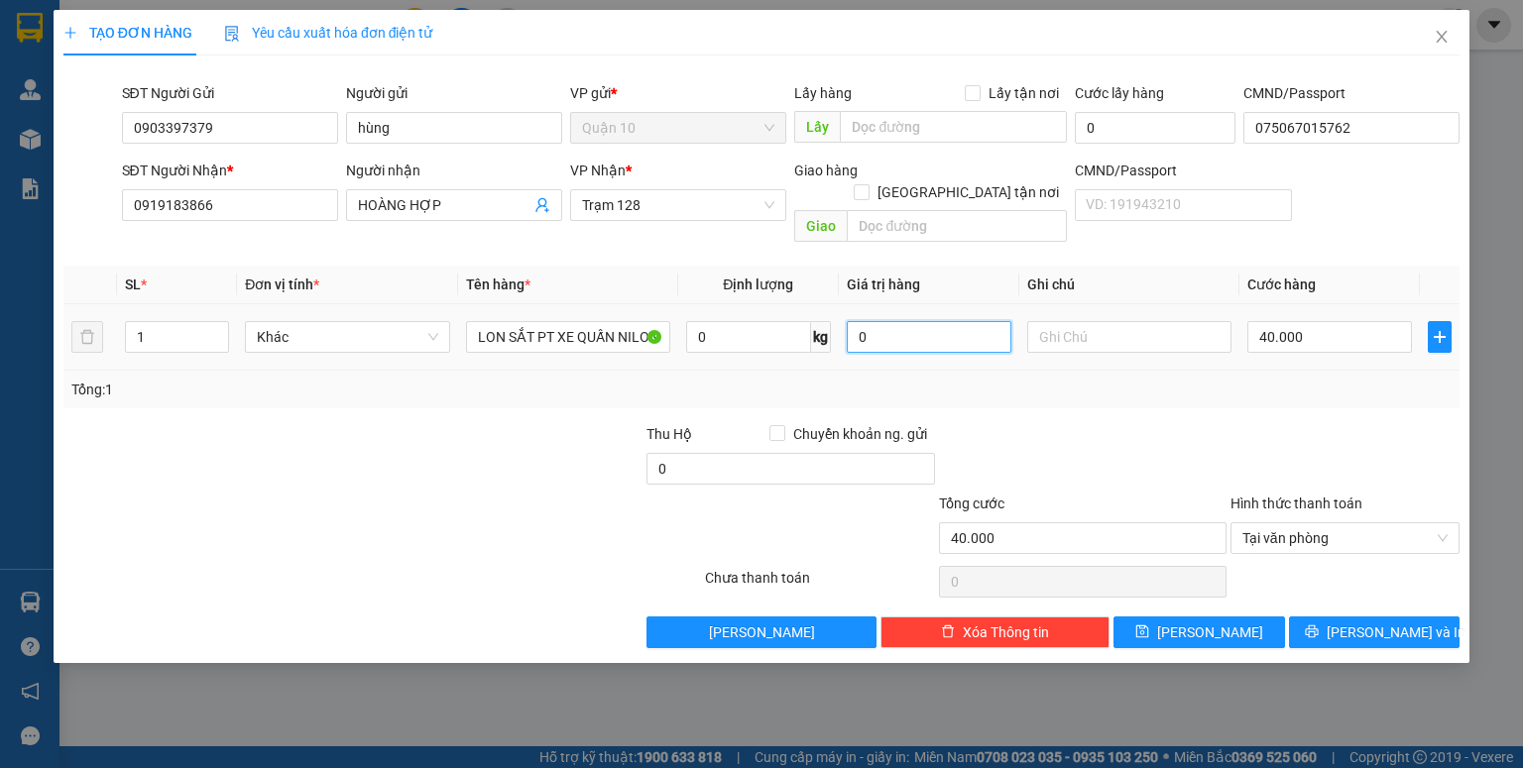
click at [505, 269] on table "SL * Đơn vị tính * Tên hàng * Định lượng Giá trị hàng Ghi chú Cước hàng 1 Khác …" at bounding box center [761, 318] width 1396 height 105
type input "1.000.000"
click at [1318, 625] on icon "printer" at bounding box center [1312, 632] width 14 height 14
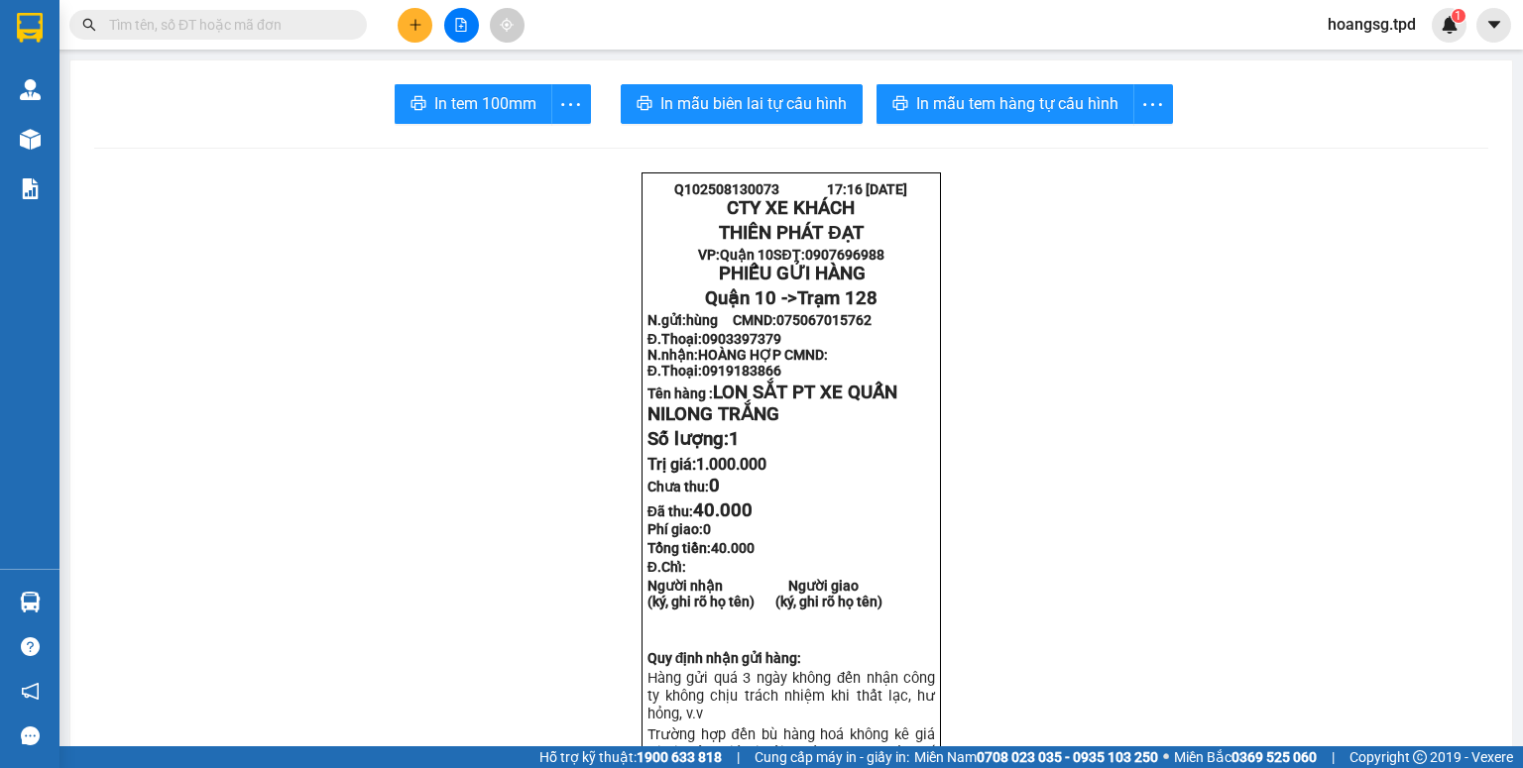
click at [266, 23] on input "text" at bounding box center [226, 25] width 234 height 22
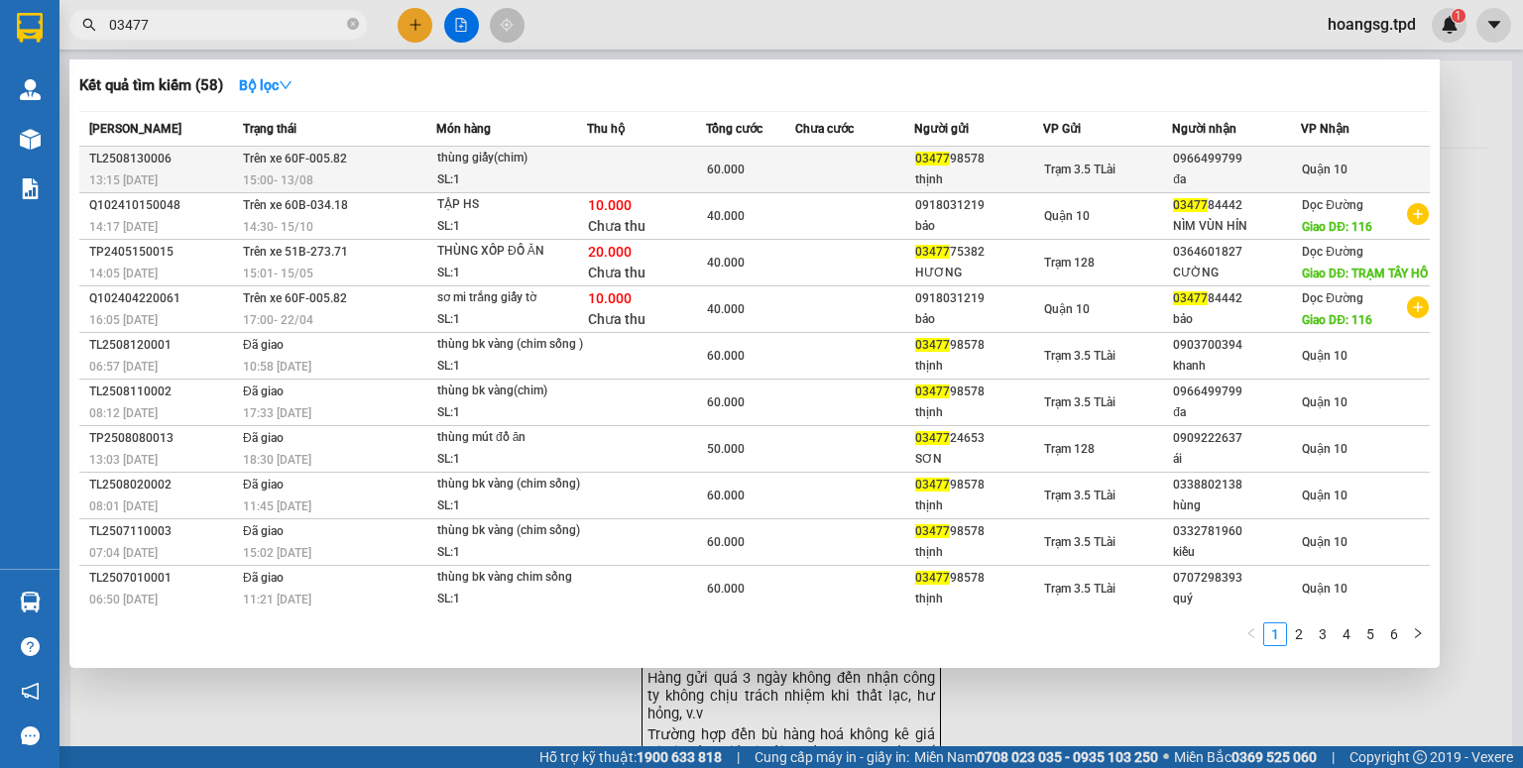
type input "03477"
click at [460, 165] on div "thùng giấy(chim)" at bounding box center [511, 159] width 149 height 22
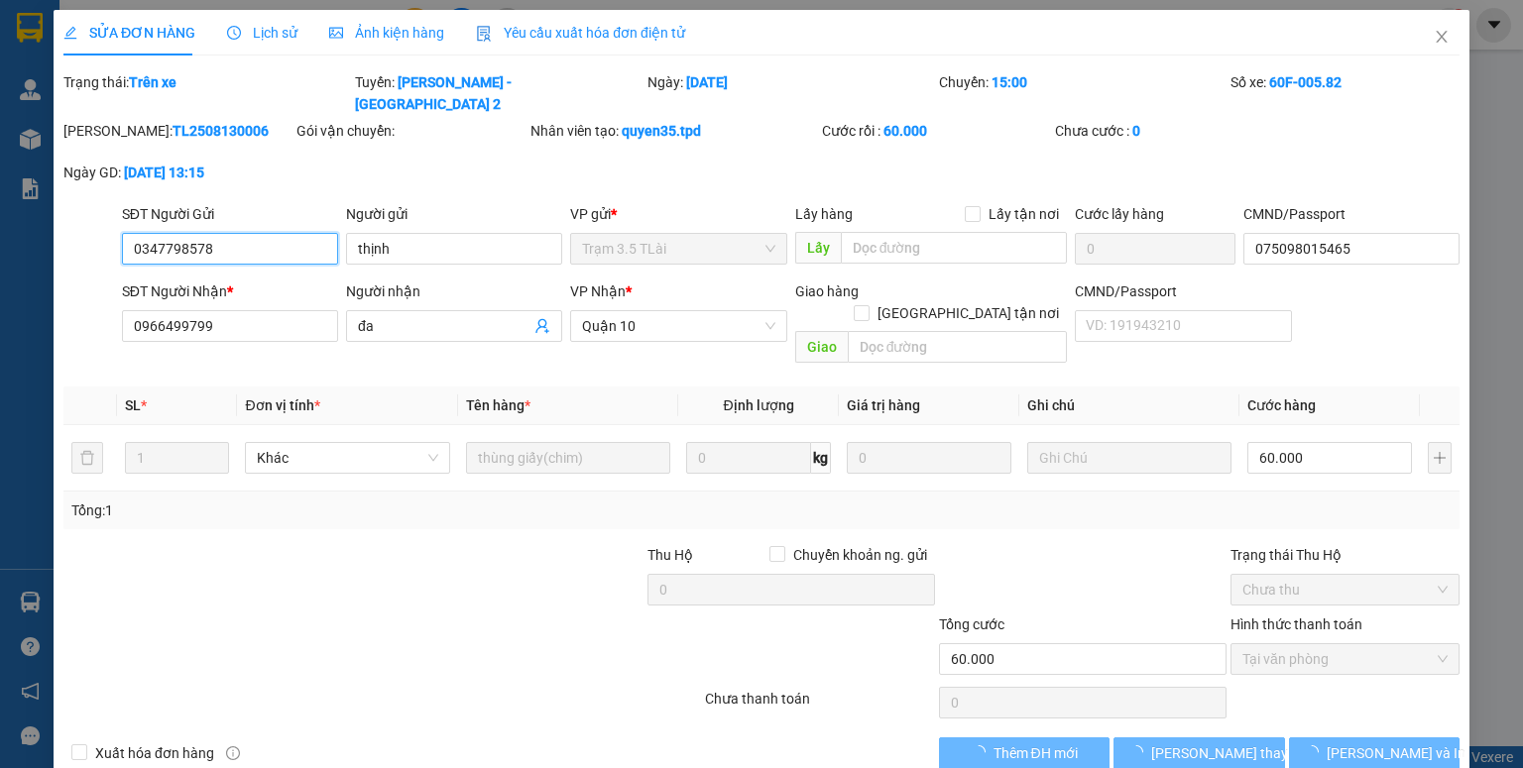
type input "0347798578"
type input "thịnh"
type input "075098015465"
type input "0966499799"
type input "đa"
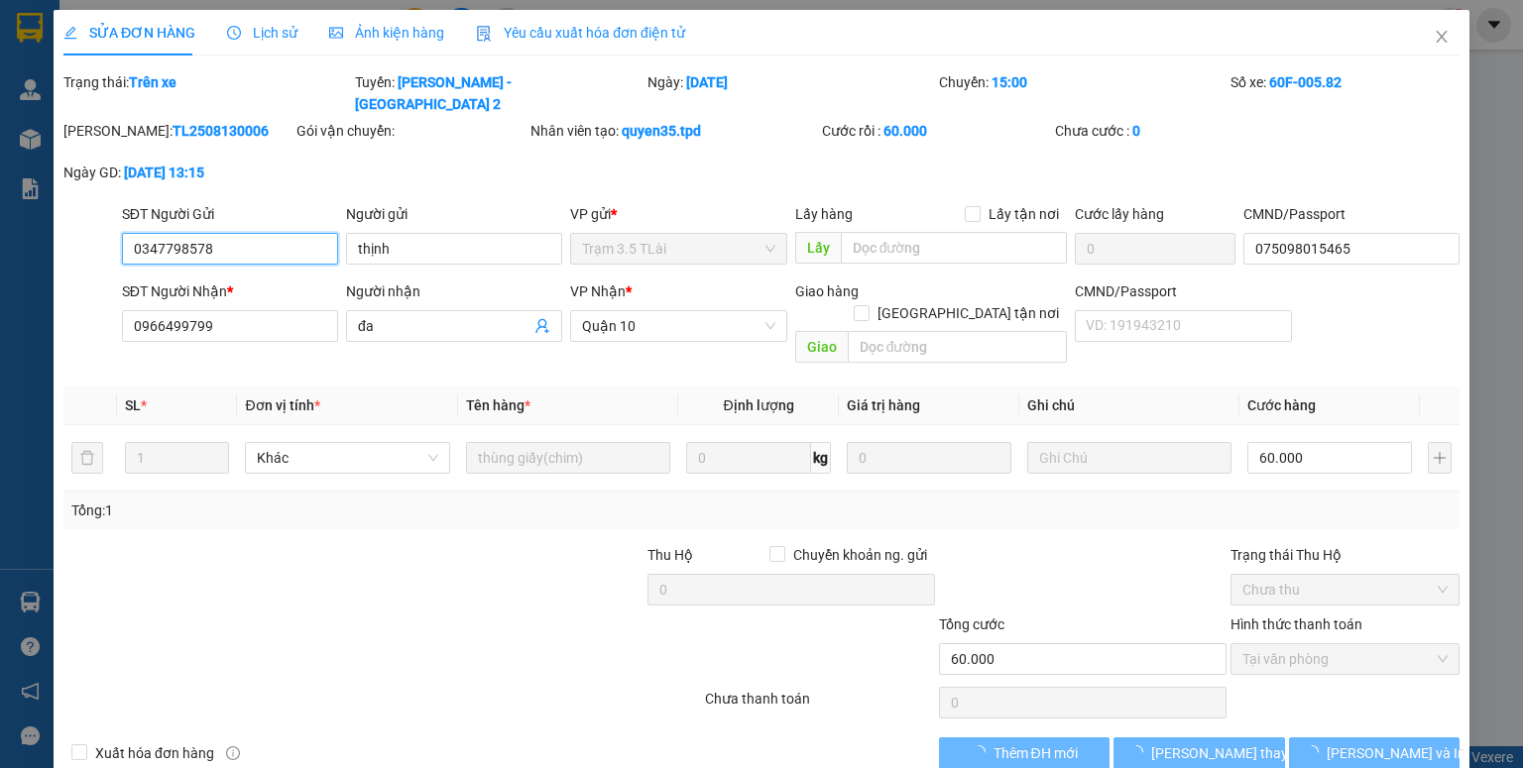
type input "60.000"
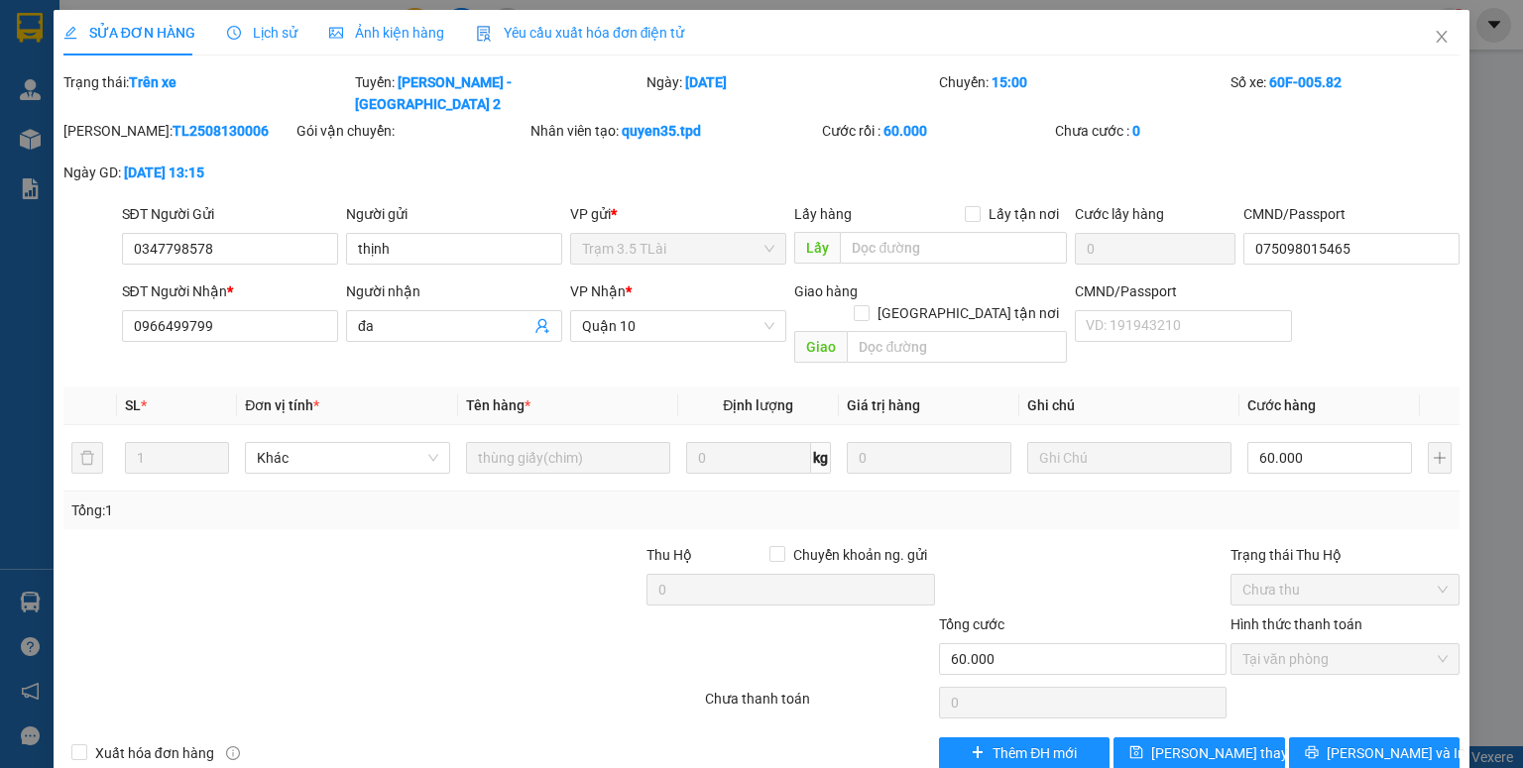
drag, startPoint x: 266, startPoint y: 28, endPoint x: 274, endPoint y: 36, distance: 11.2
click at [274, 36] on span "Lịch sử" at bounding box center [262, 33] width 70 height 16
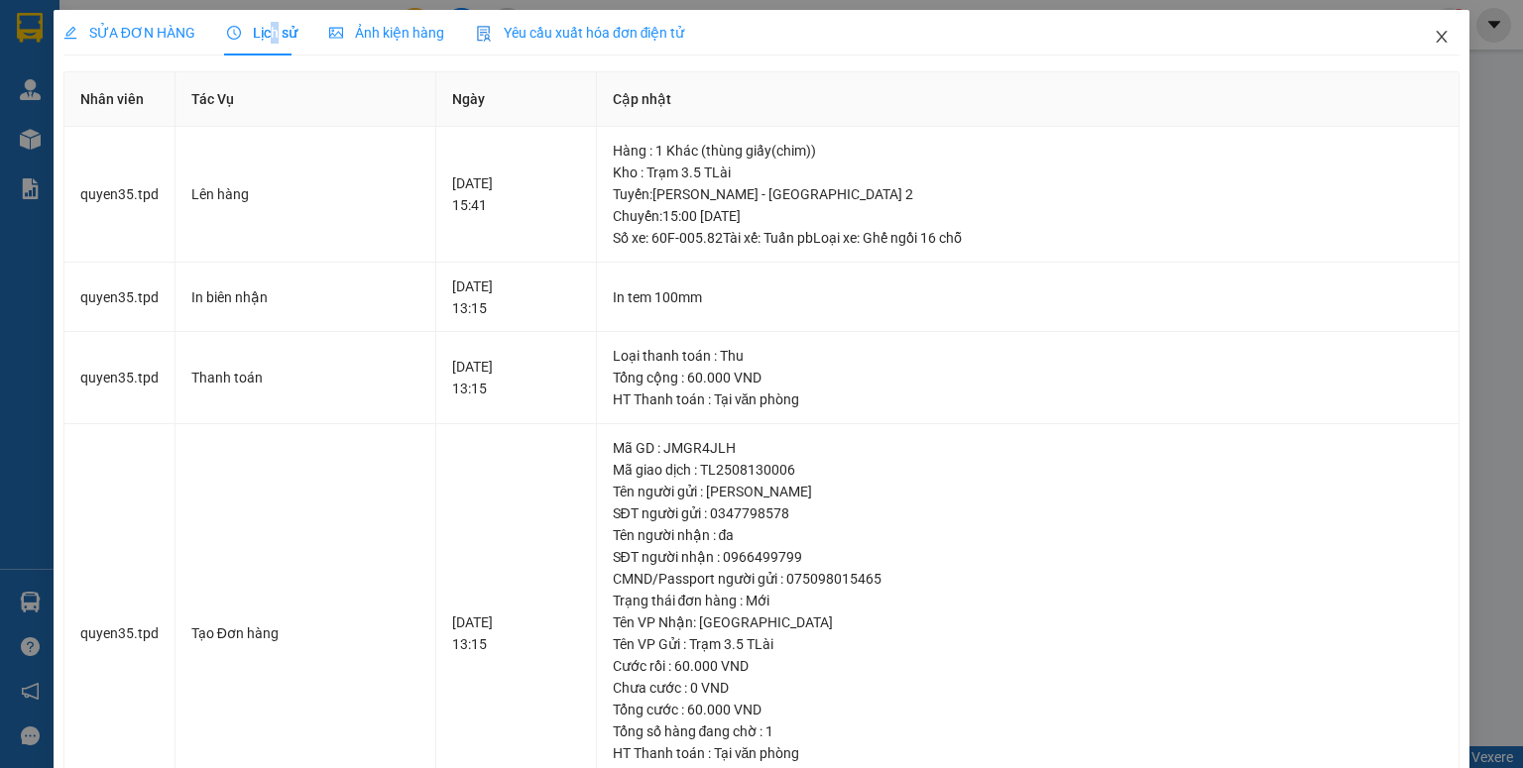
click at [1433, 41] on icon "close" at bounding box center [1441, 37] width 16 height 16
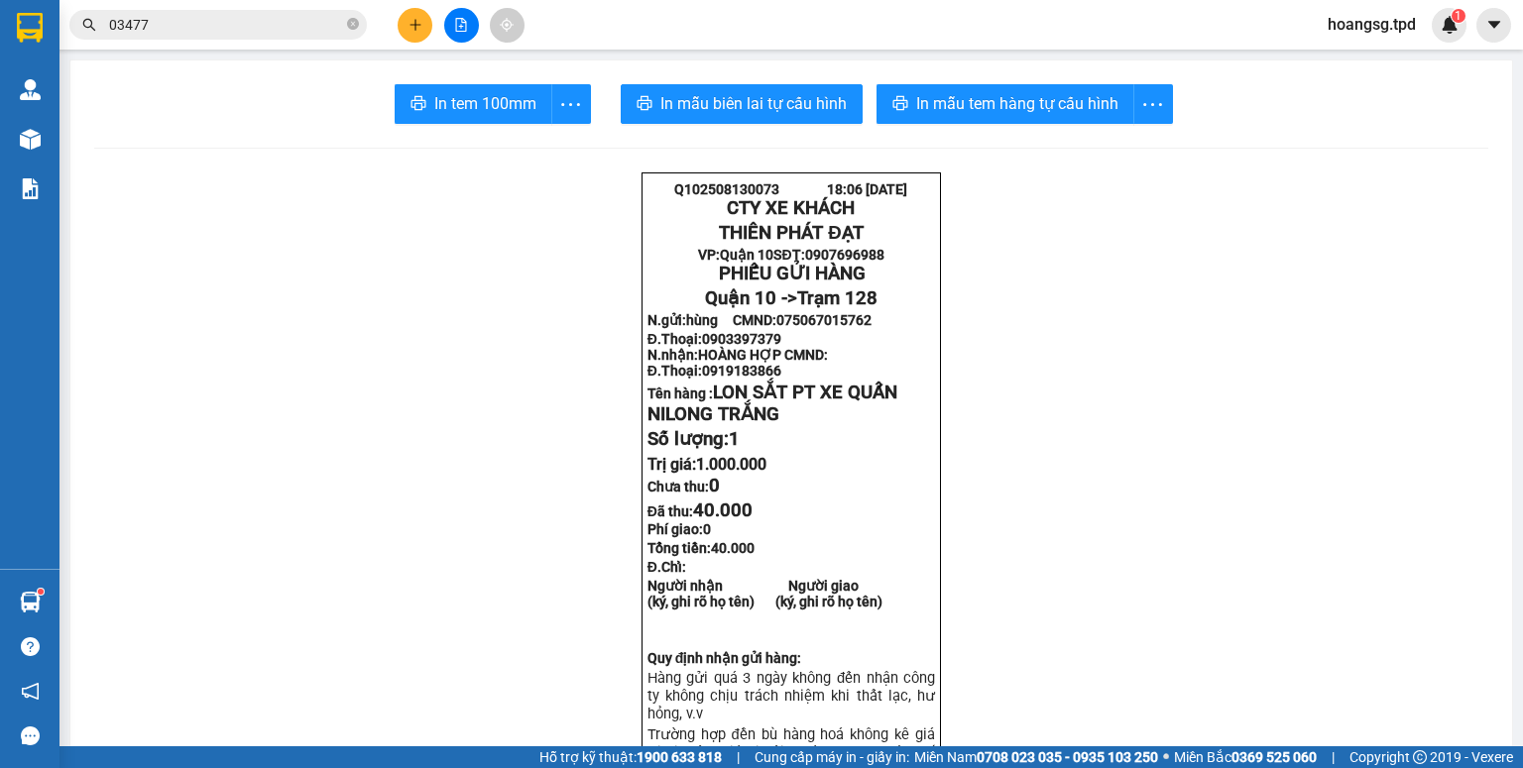
click at [413, 12] on button at bounding box center [415, 25] width 35 height 35
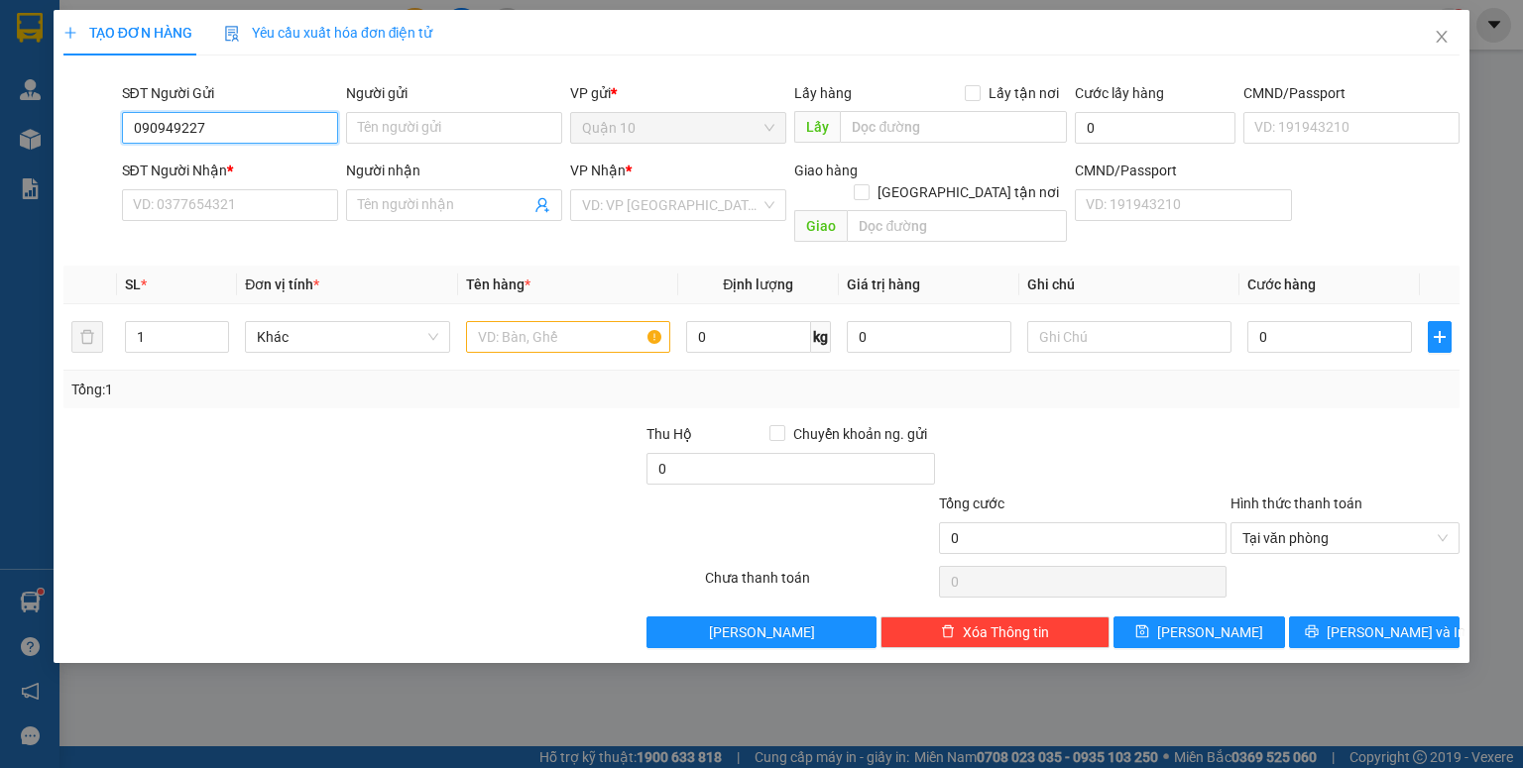
type input "0909492272"
drag, startPoint x: 333, startPoint y: 163, endPoint x: 328, endPoint y: 176, distance: 14.7
click at [334, 163] on div "0909492272 - cty laptop th" at bounding box center [230, 168] width 216 height 32
type input "cty laptop th"
type input "079085014220"
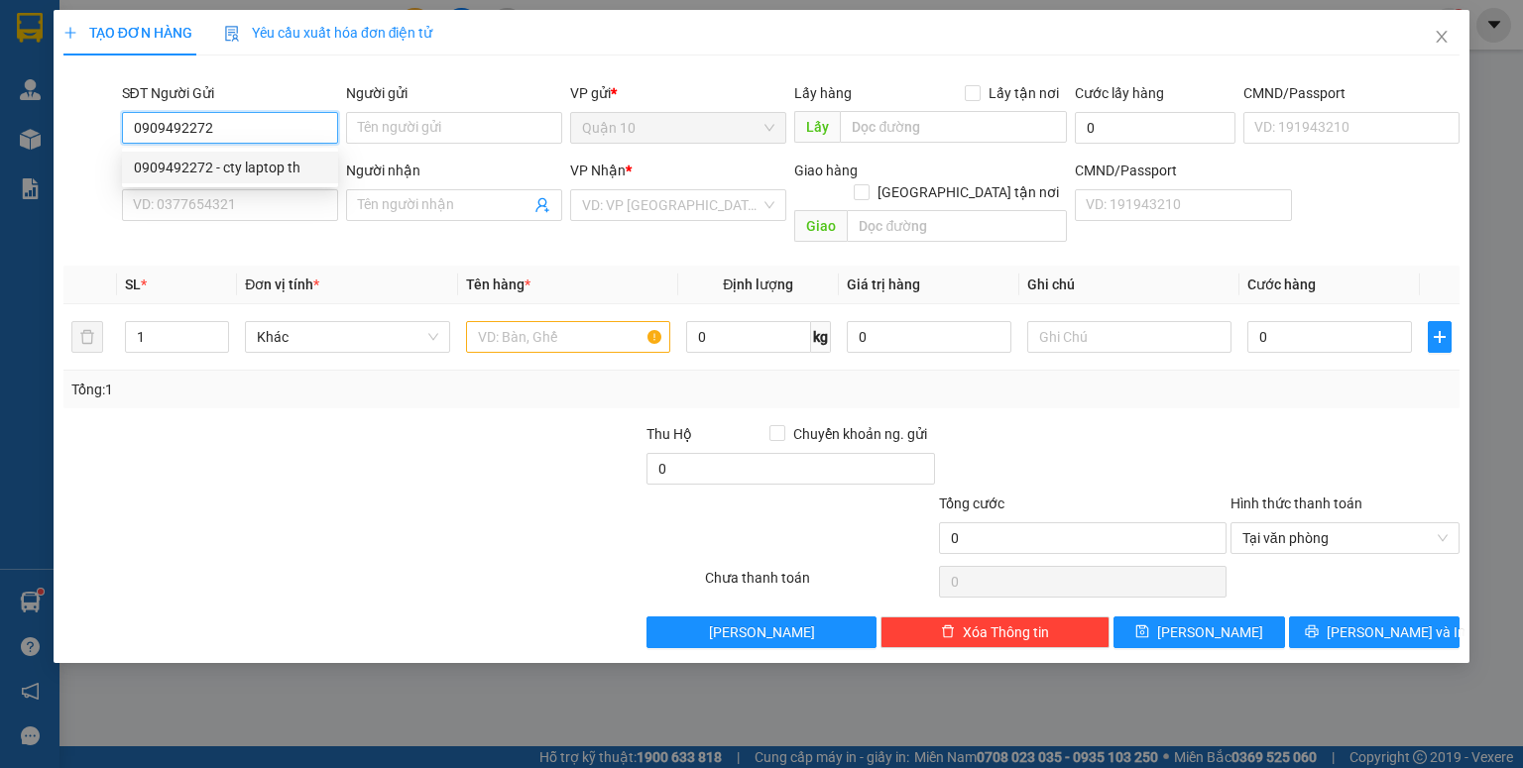
type input "0903433628"
type input "hùng"
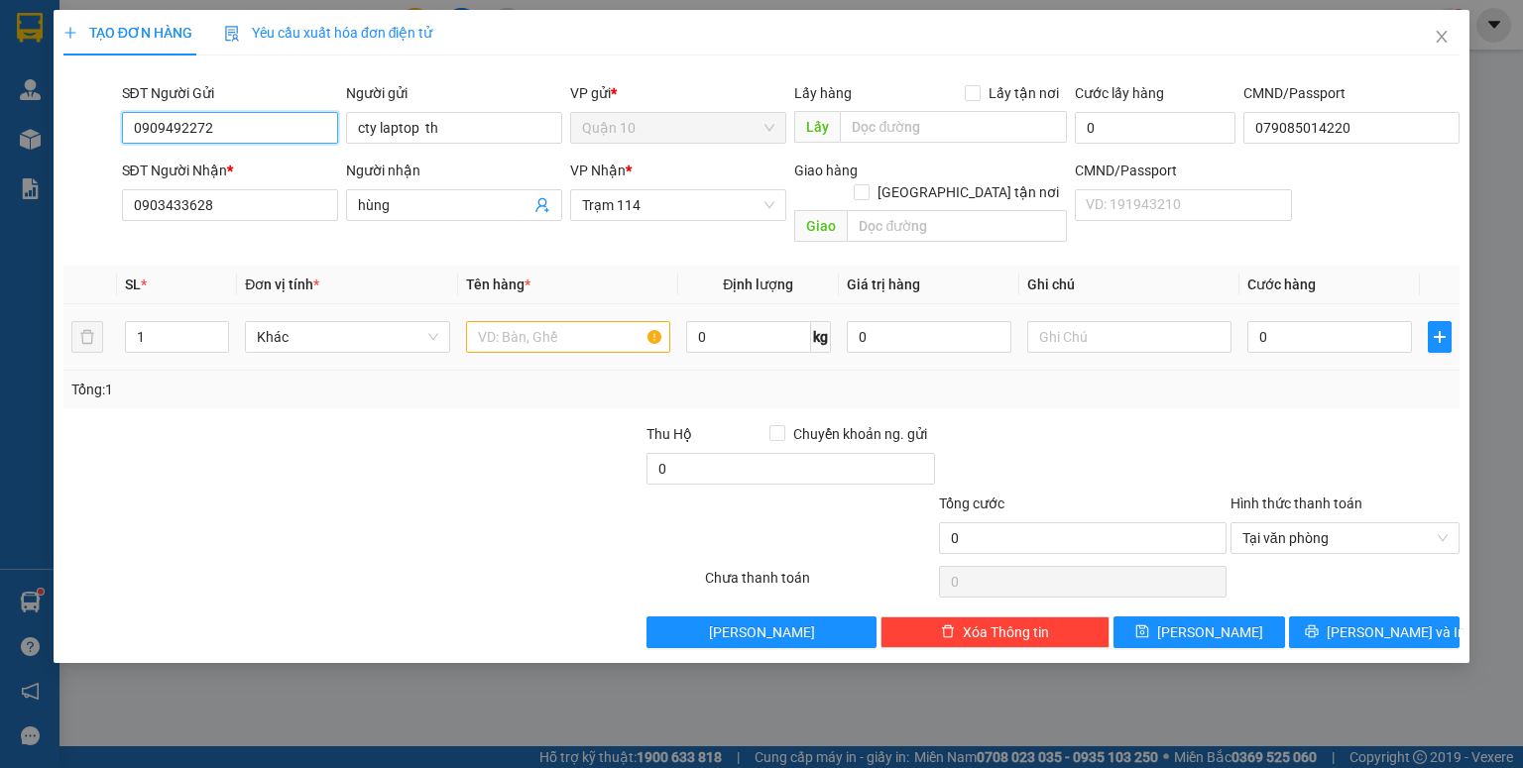
type input "0909492272"
drag, startPoint x: 528, startPoint y: 323, endPoint x: 528, endPoint y: 305, distance: 17.8
click at [528, 321] on input "text" at bounding box center [568, 337] width 204 height 32
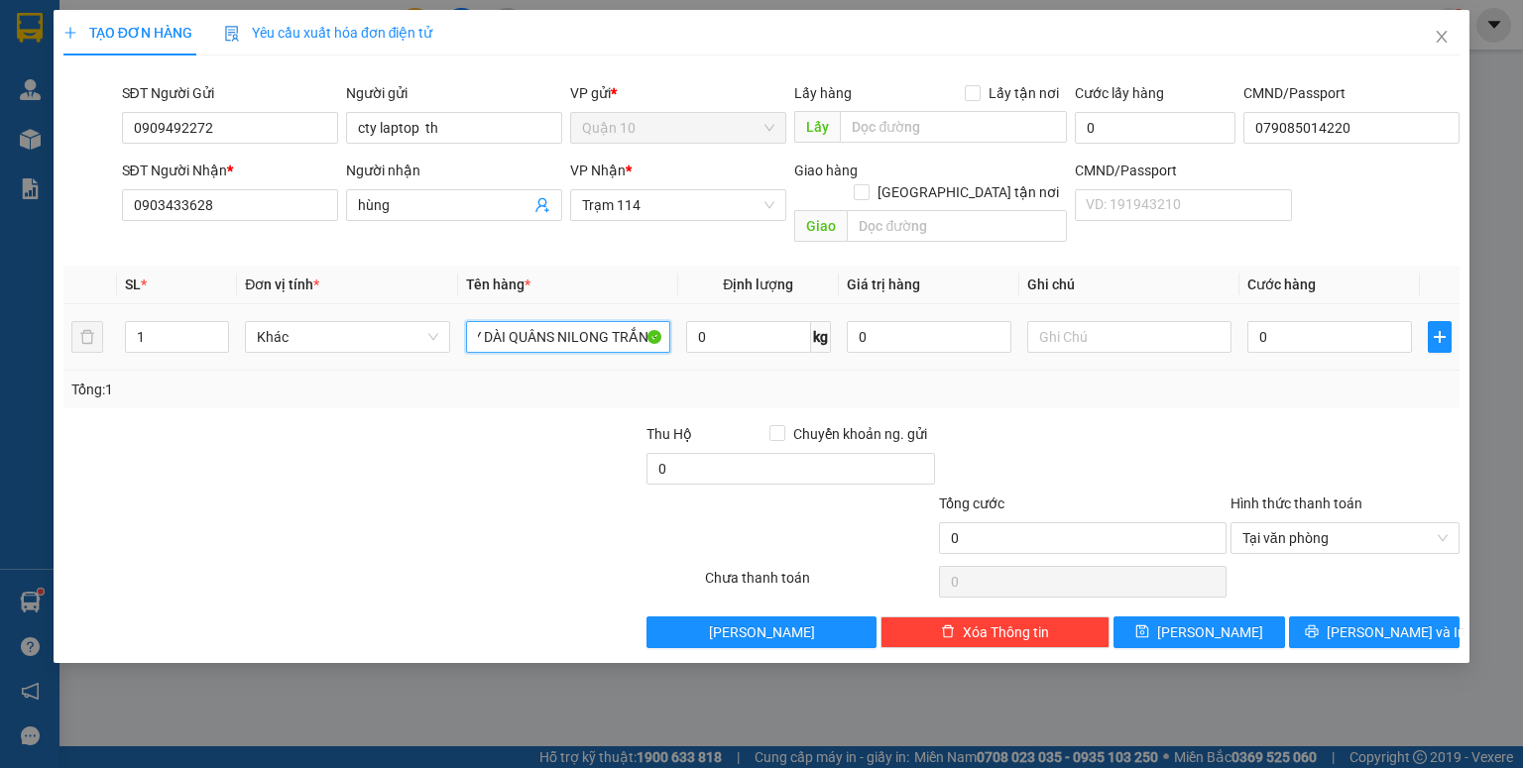
scroll to position [0, 57]
type input "KIỆN DẤY DÀI QUÂNS NILONG TRẮNG"
type input "1.000.000"
type input "4"
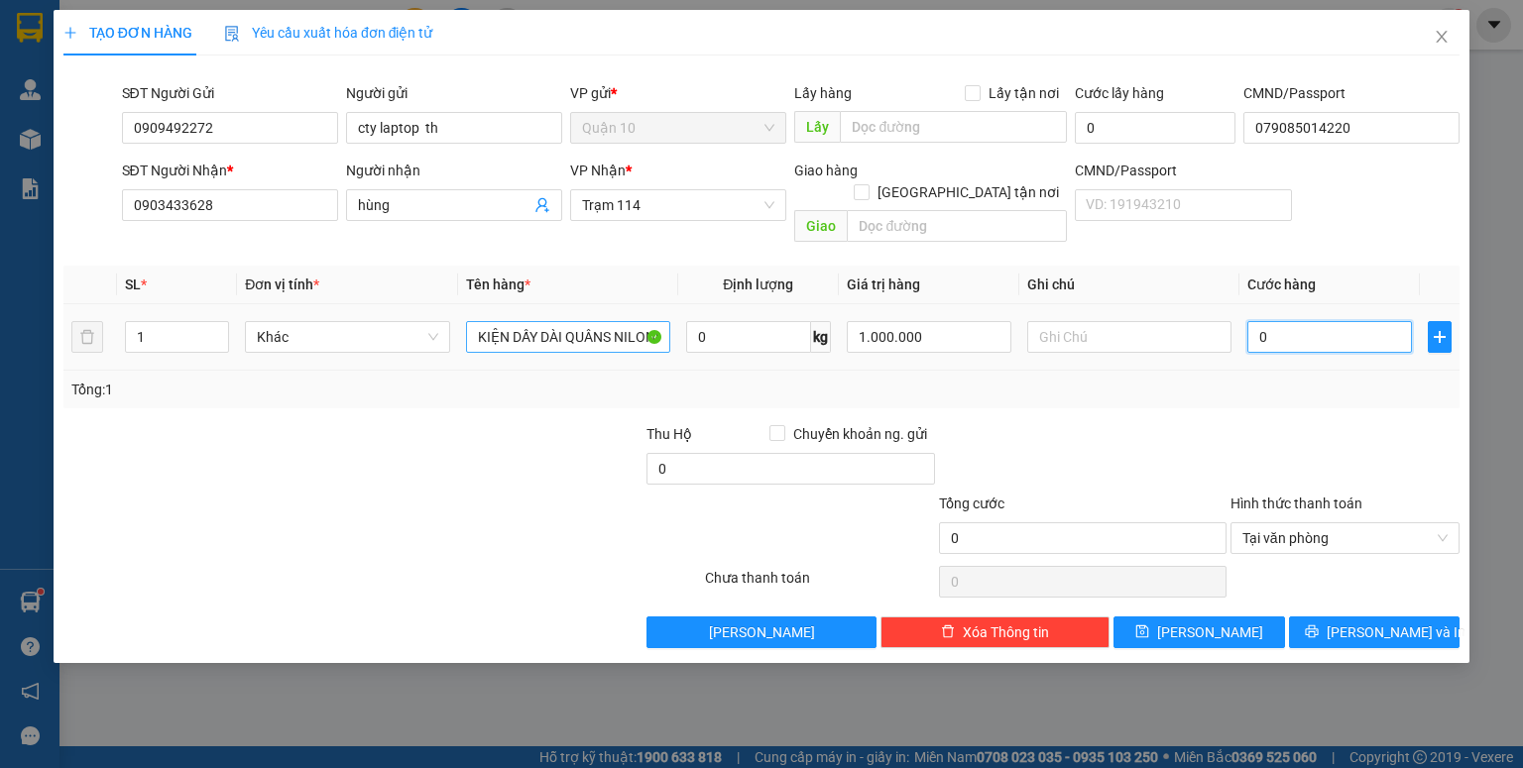
type input "4"
type input "40"
type input "40.000"
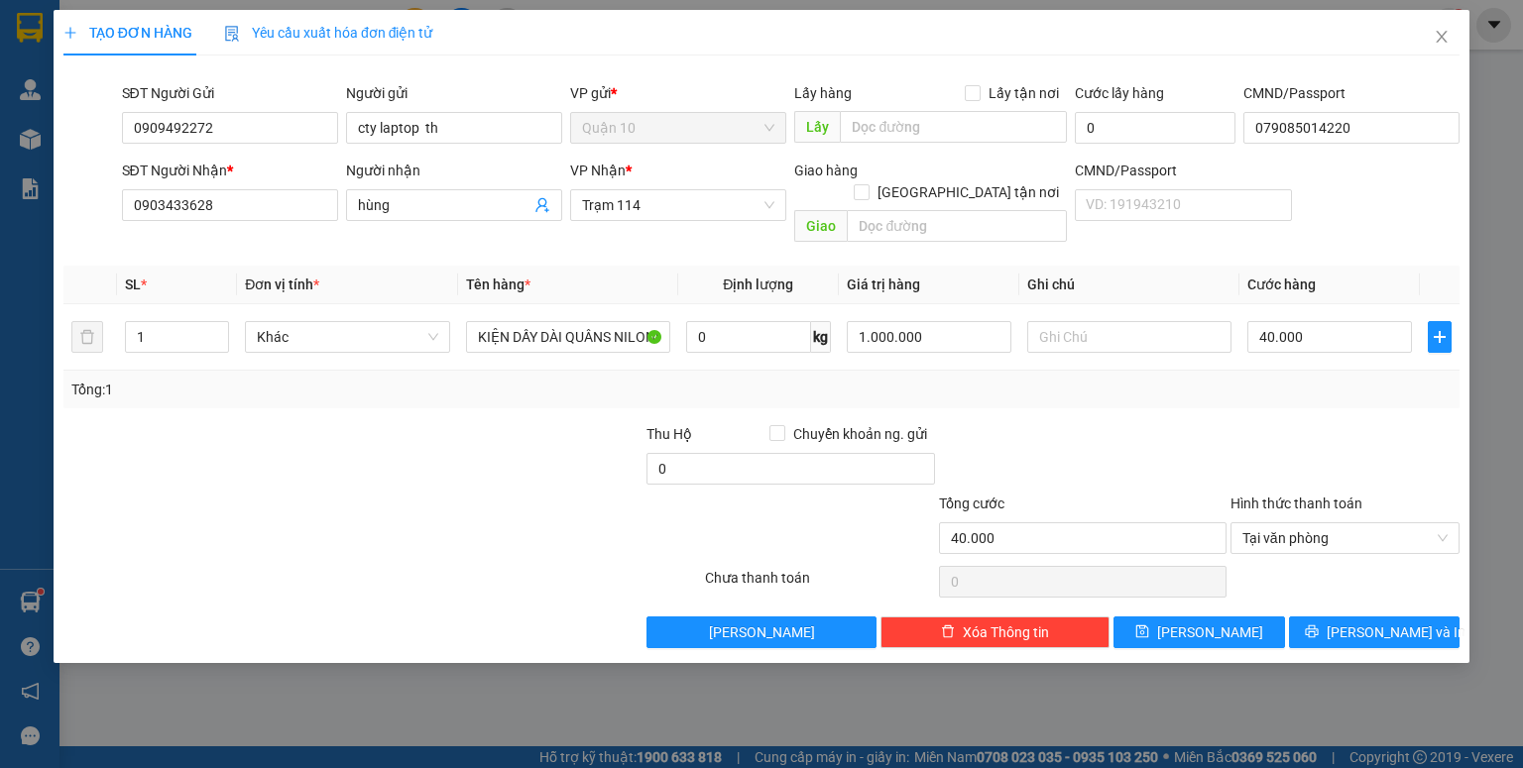
click at [1328, 399] on div "Transit Pickup Surcharge Ids Transit Deliver Surcharge Ids Transit Deliver Surc…" at bounding box center [761, 359] width 1396 height 577
drag, startPoint x: 1381, startPoint y: 607, endPoint x: 1360, endPoint y: 614, distance: 21.9
click at [1381, 622] on span "Lưu và In" at bounding box center [1395, 633] width 139 height 22
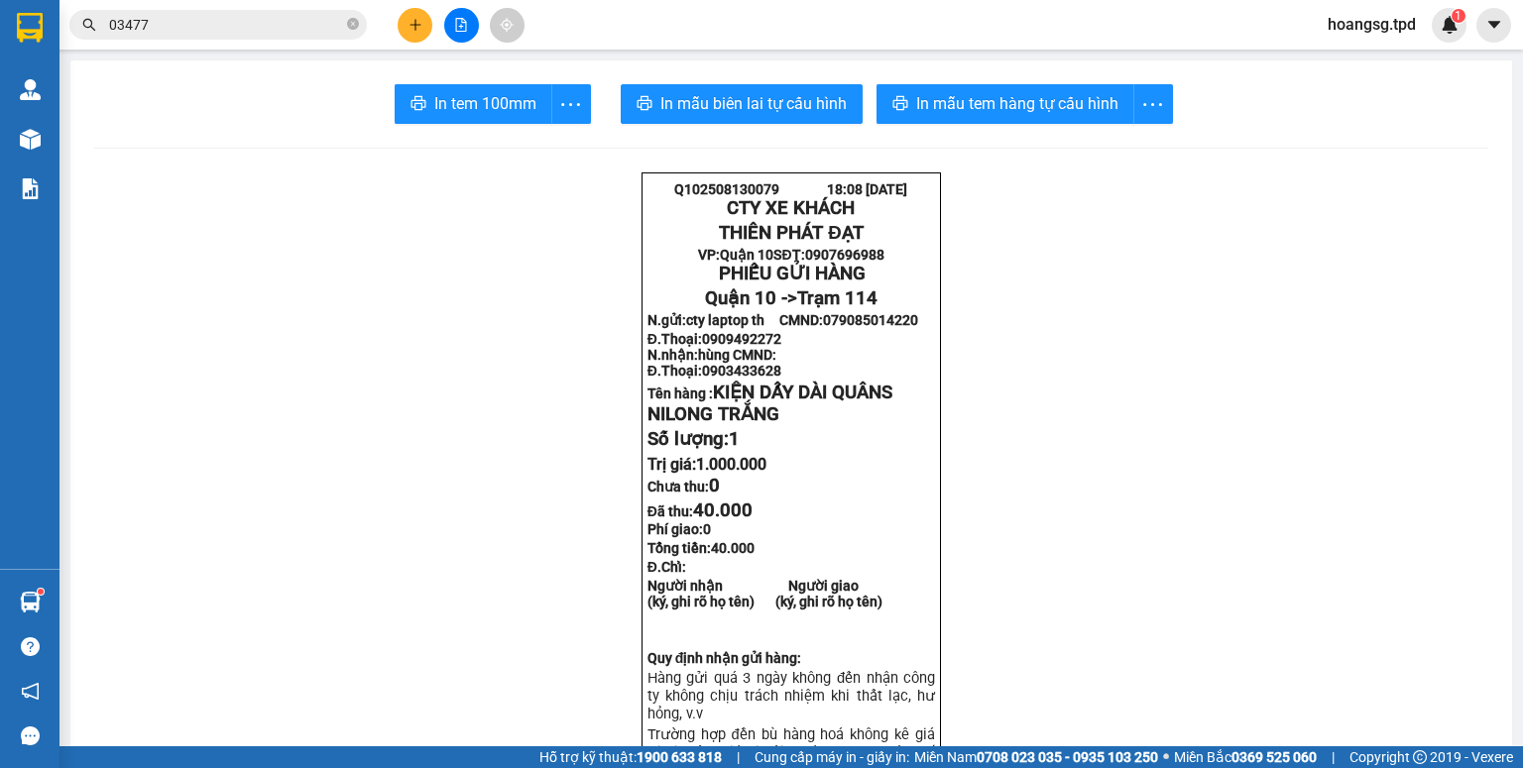
click at [420, 24] on icon "plus" at bounding box center [414, 24] width 11 height 1
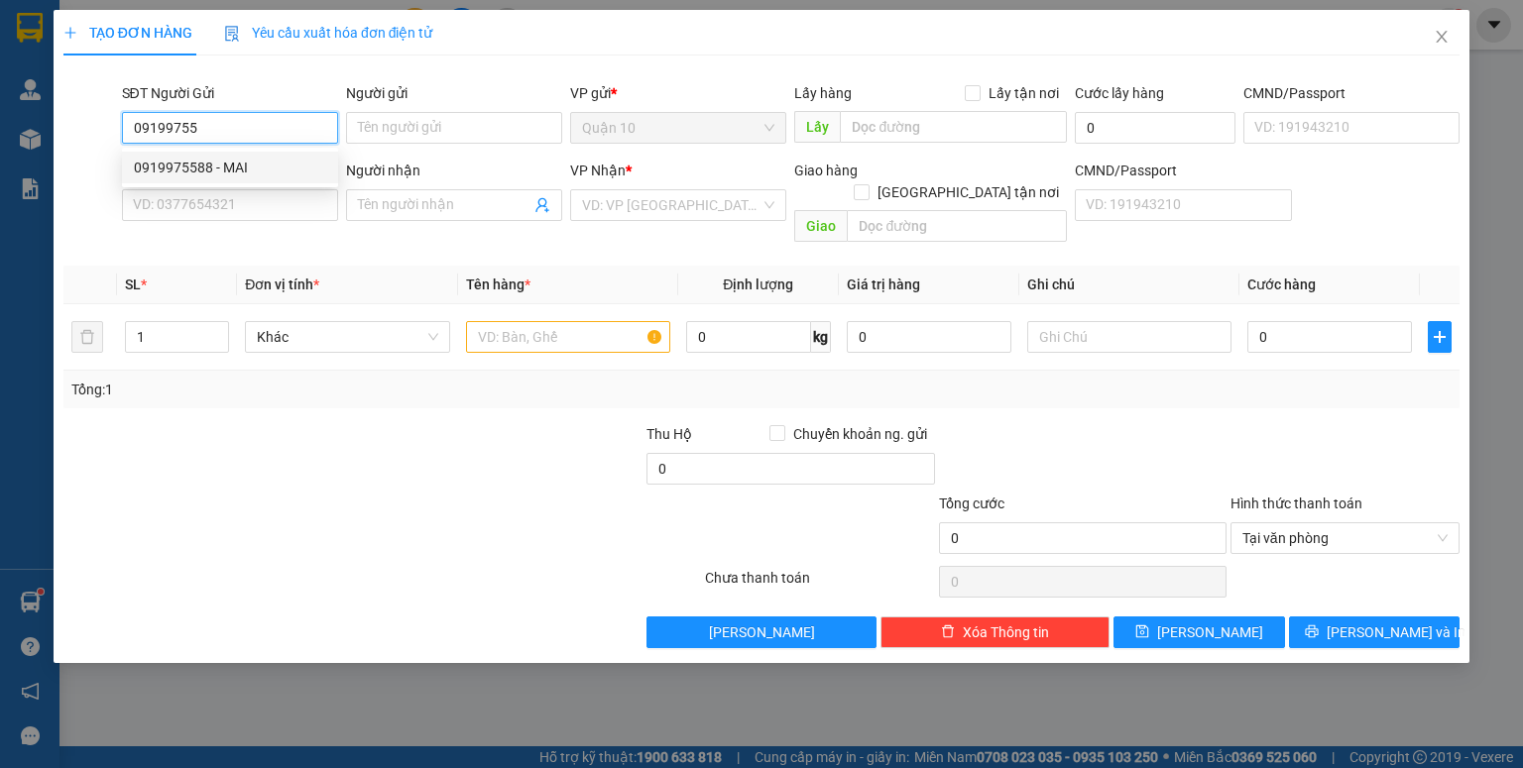
drag, startPoint x: 285, startPoint y: 152, endPoint x: 344, endPoint y: 214, distance: 86.2
click at [285, 154] on div "0919975588 - MAI" at bounding box center [230, 168] width 216 height 32
type input "0919975588"
type input "MAI"
type input "023692926"
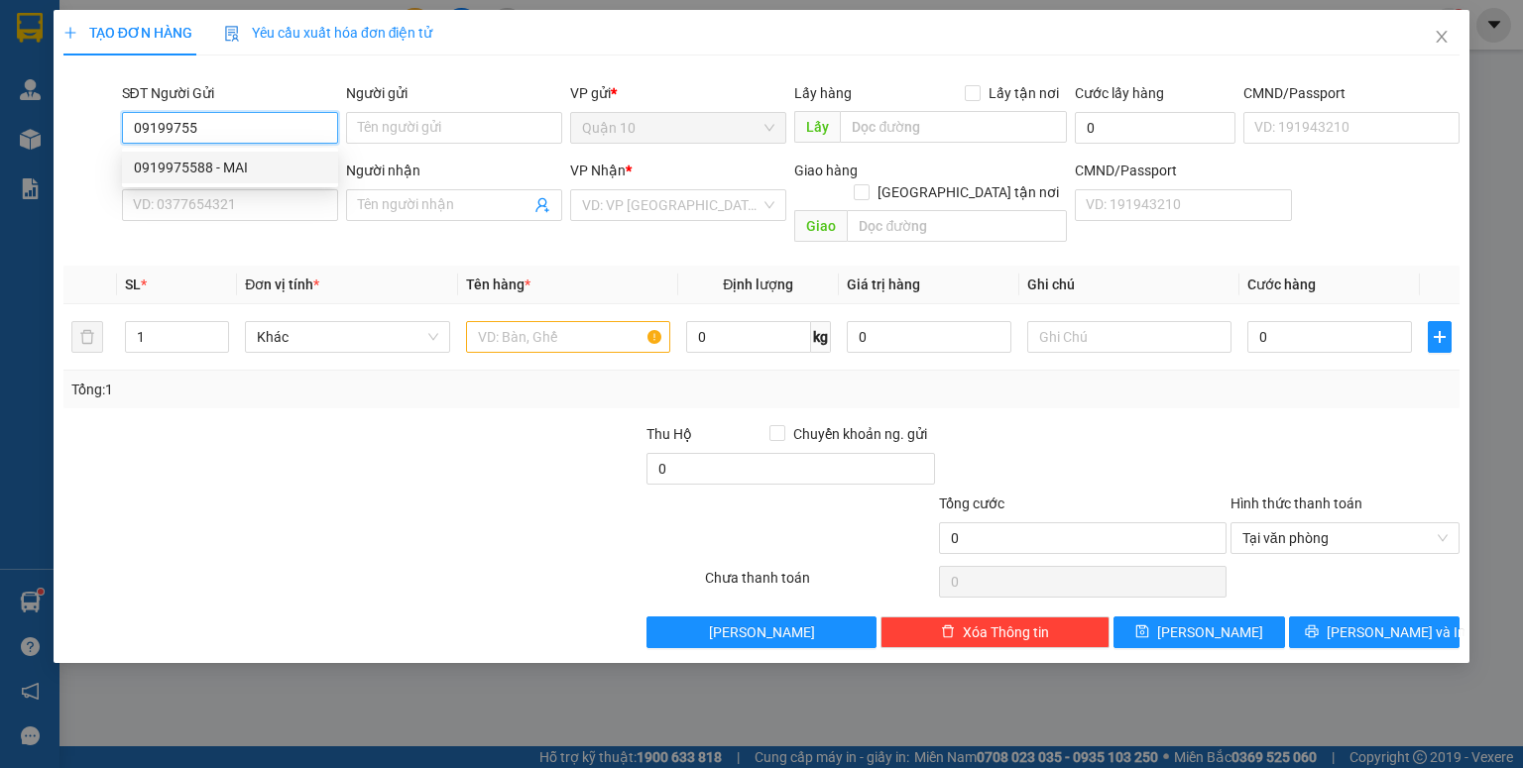
type input "0915122772"
type input "hải"
type input "0919975588"
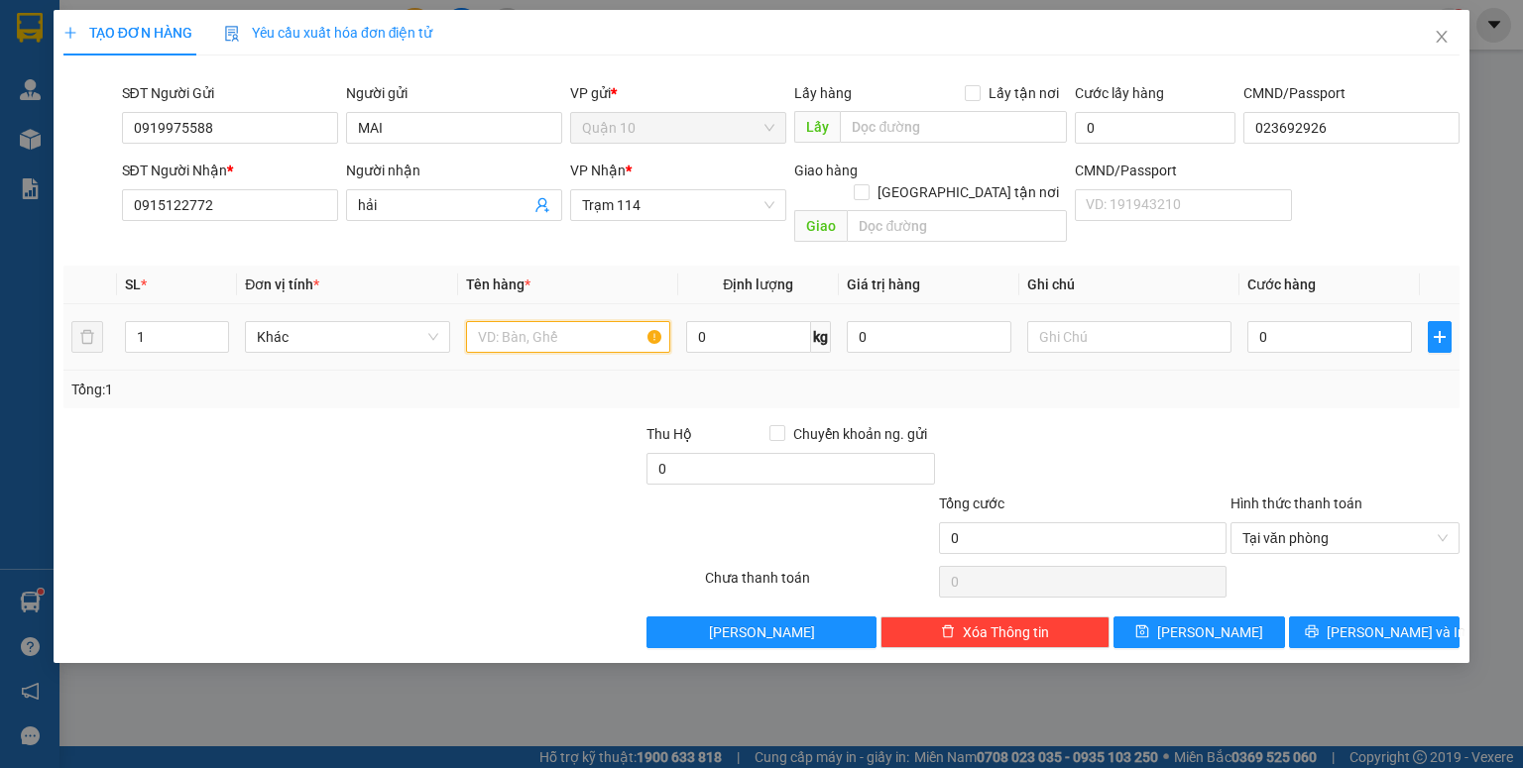
drag, startPoint x: 525, startPoint y: 318, endPoint x: 546, endPoint y: 305, distance: 24.5
click at [540, 321] on input "text" at bounding box center [568, 337] width 204 height 32
drag, startPoint x: 546, startPoint y: 305, endPoint x: 534, endPoint y: 307, distance: 12.1
click at [534, 321] on input "KIỆN" at bounding box center [568, 337] width 204 height 32
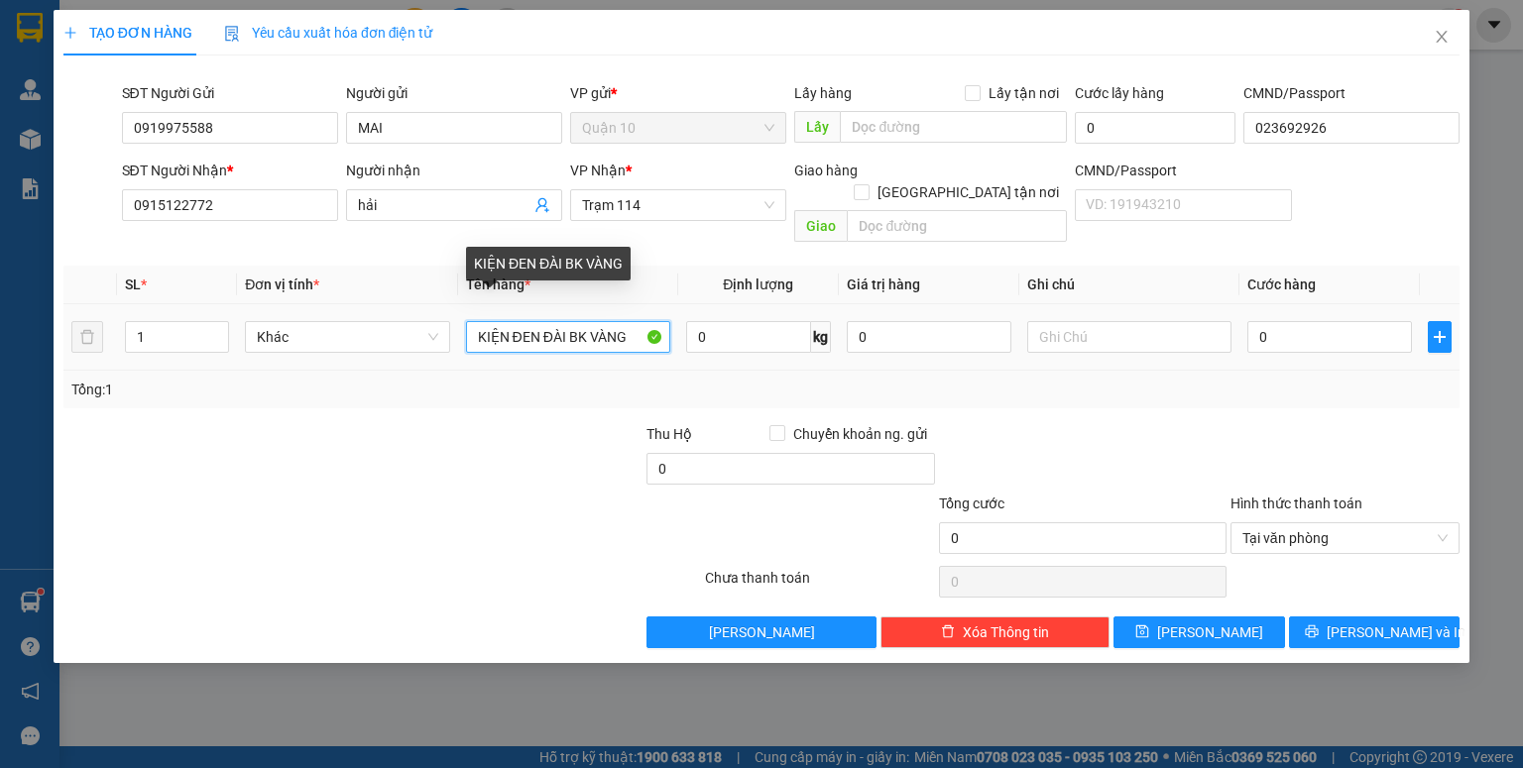
type input "KIỆN ĐEN ĐÀI BK VÀNG"
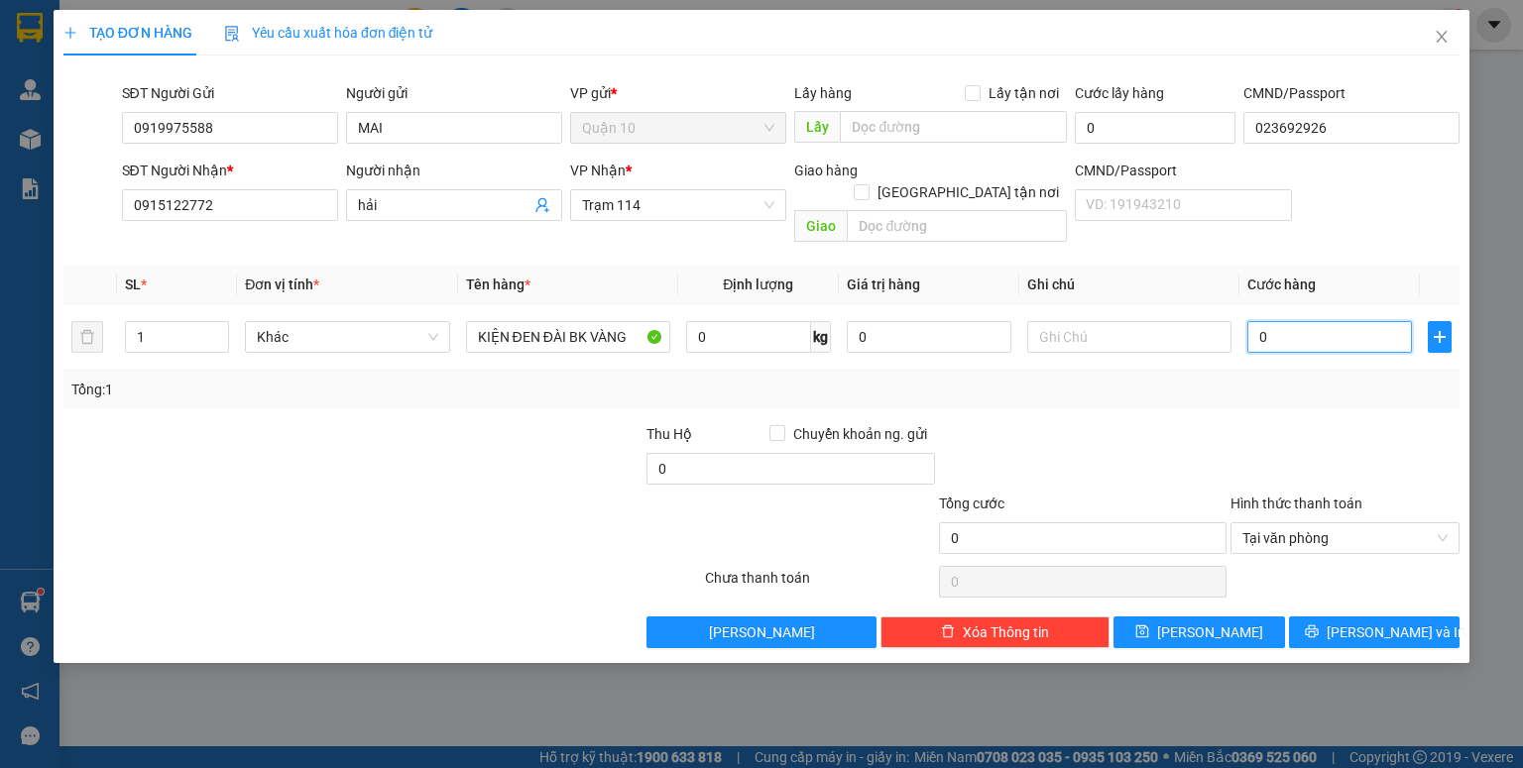
type input "5"
type input "50"
type input "50.000"
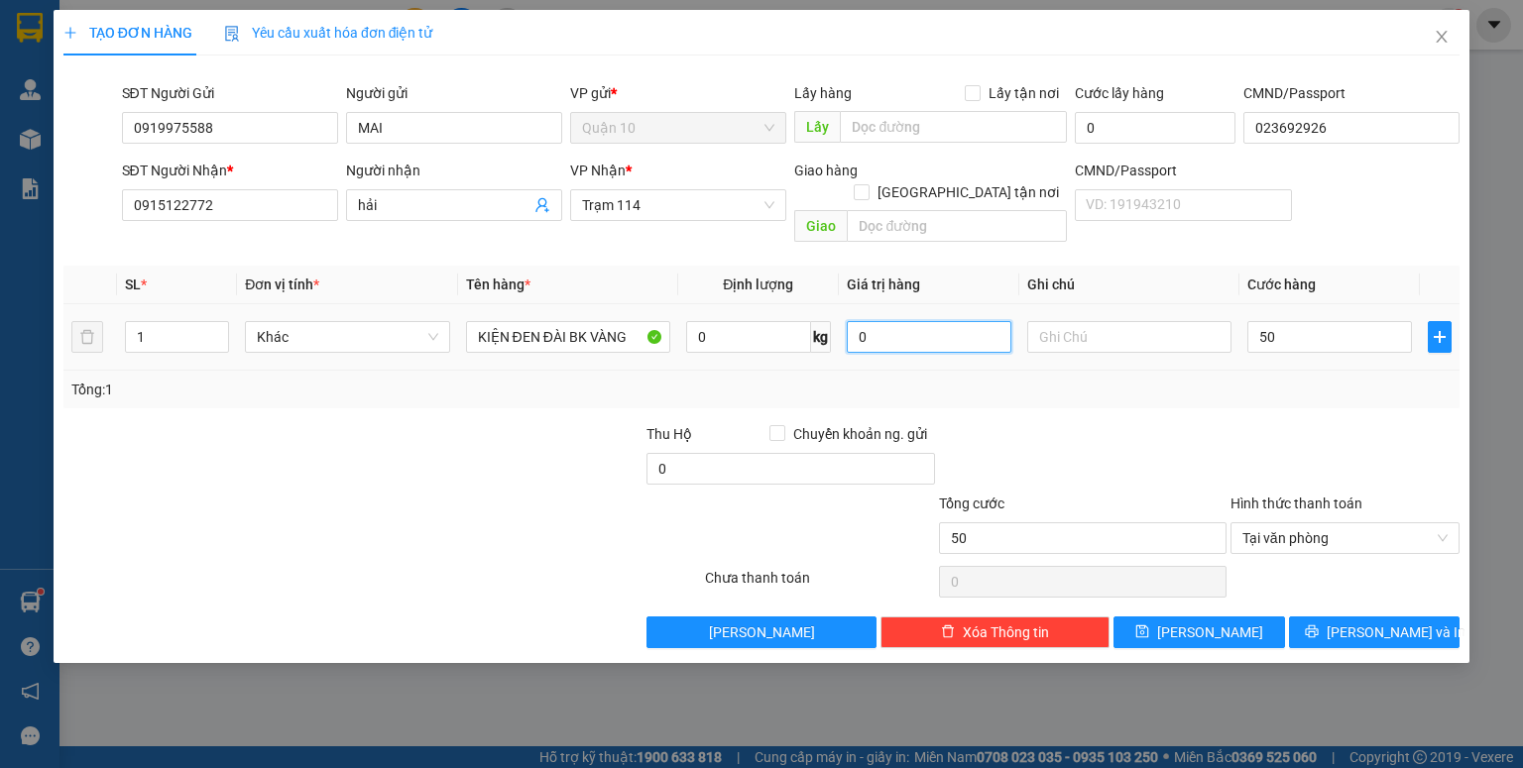
type input "50.000"
drag, startPoint x: 898, startPoint y: 319, endPoint x: 642, endPoint y: 334, distance: 256.2
click at [721, 325] on tr "1 Khác KIỆN ĐEN ĐÀI BK VÀNG 0 kg 0 50.000" at bounding box center [761, 337] width 1396 height 66
type input "1.000.000"
drag, startPoint x: 1182, startPoint y: 419, endPoint x: 1188, endPoint y: 430, distance: 12.4
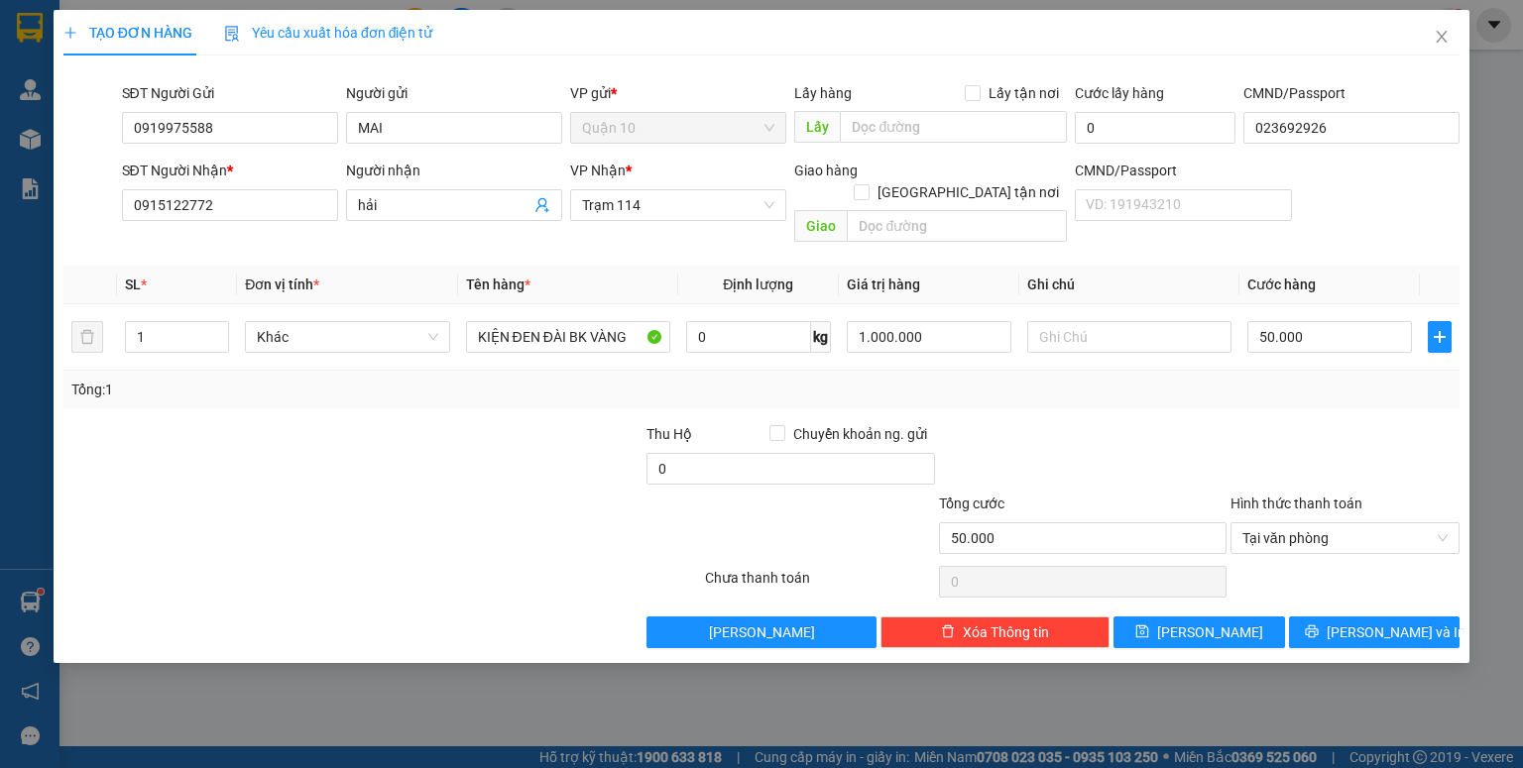
click at [1188, 430] on div at bounding box center [1082, 457] width 291 height 69
drag, startPoint x: 1360, startPoint y: 592, endPoint x: 1350, endPoint y: 598, distance: 11.6
click at [1355, 595] on div "Transit Pickup Surcharge Ids Transit Deliver Surcharge Ids Transit Deliver Surc…" at bounding box center [761, 359] width 1396 height 577
click at [1348, 617] on button "Lưu và In" at bounding box center [1374, 633] width 171 height 32
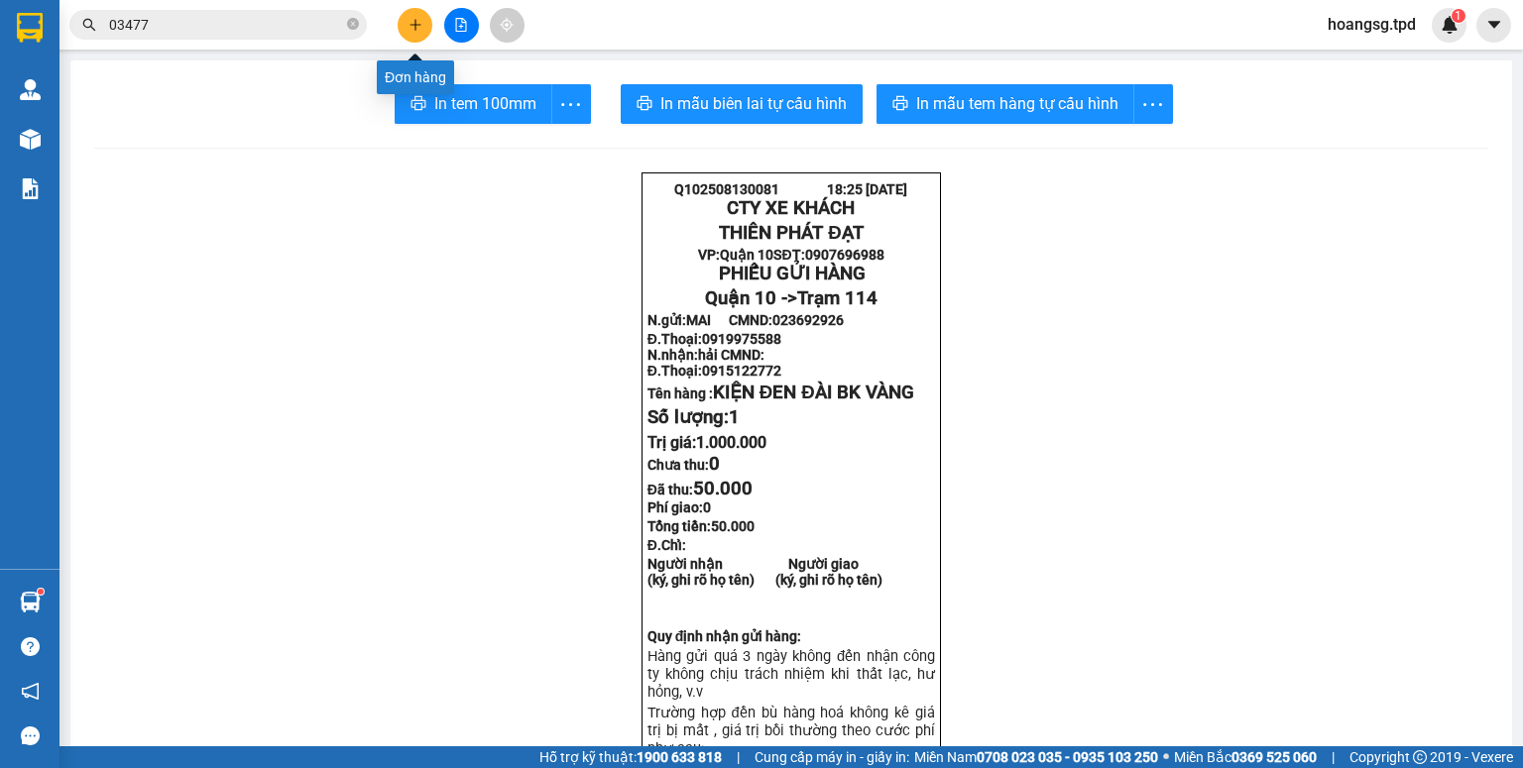
click at [428, 19] on button at bounding box center [415, 25] width 35 height 35
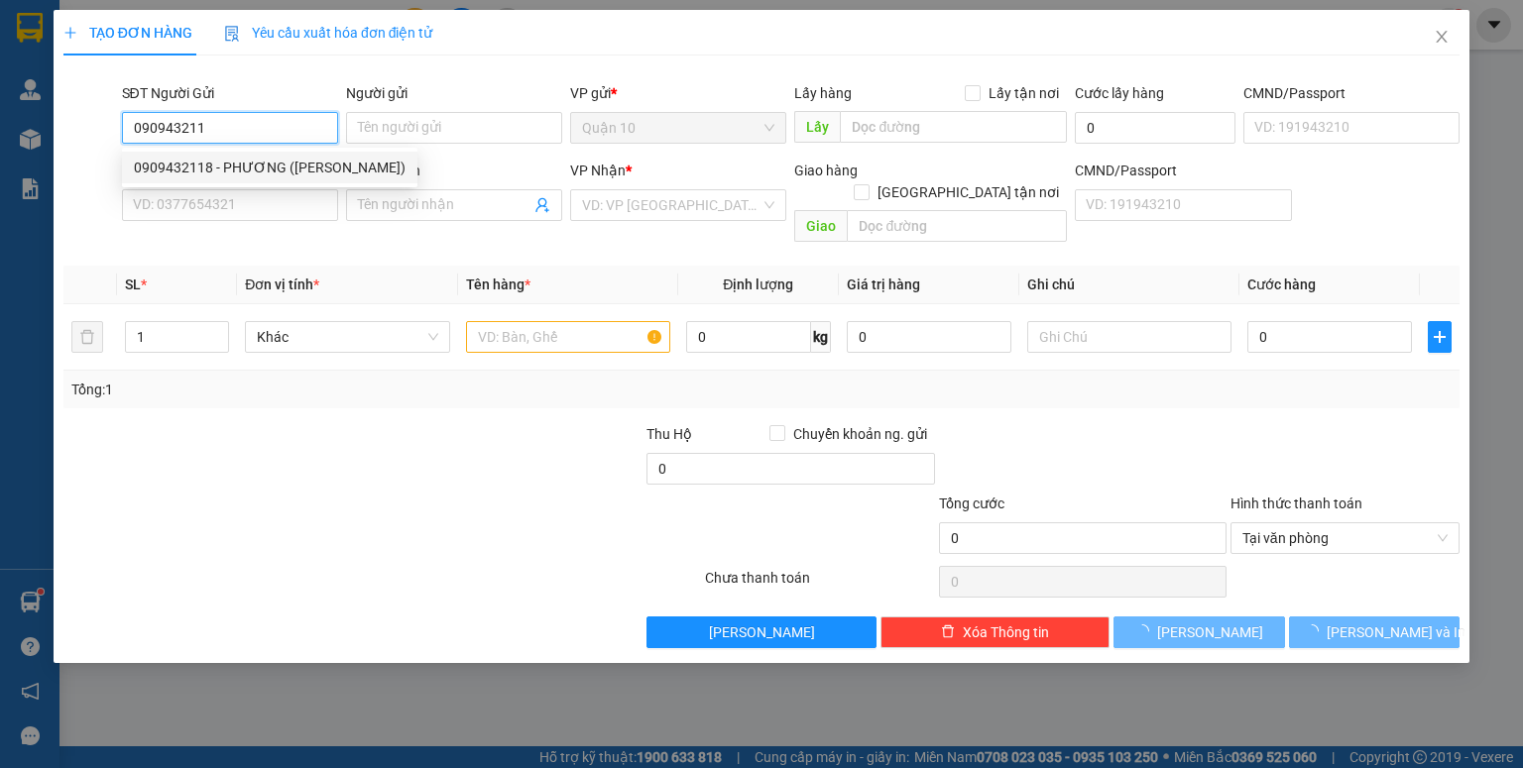
drag, startPoint x: 335, startPoint y: 159, endPoint x: 321, endPoint y: 159, distance: 13.9
click at [329, 159] on div "0909432118 - PHƯƠNG (QUÁCH CƯỜNG)" at bounding box center [270, 168] width 272 height 22
type input "0909432118"
type input "PHƯƠNG (QUÁCH CƯỜNG)"
type input "079097001271"
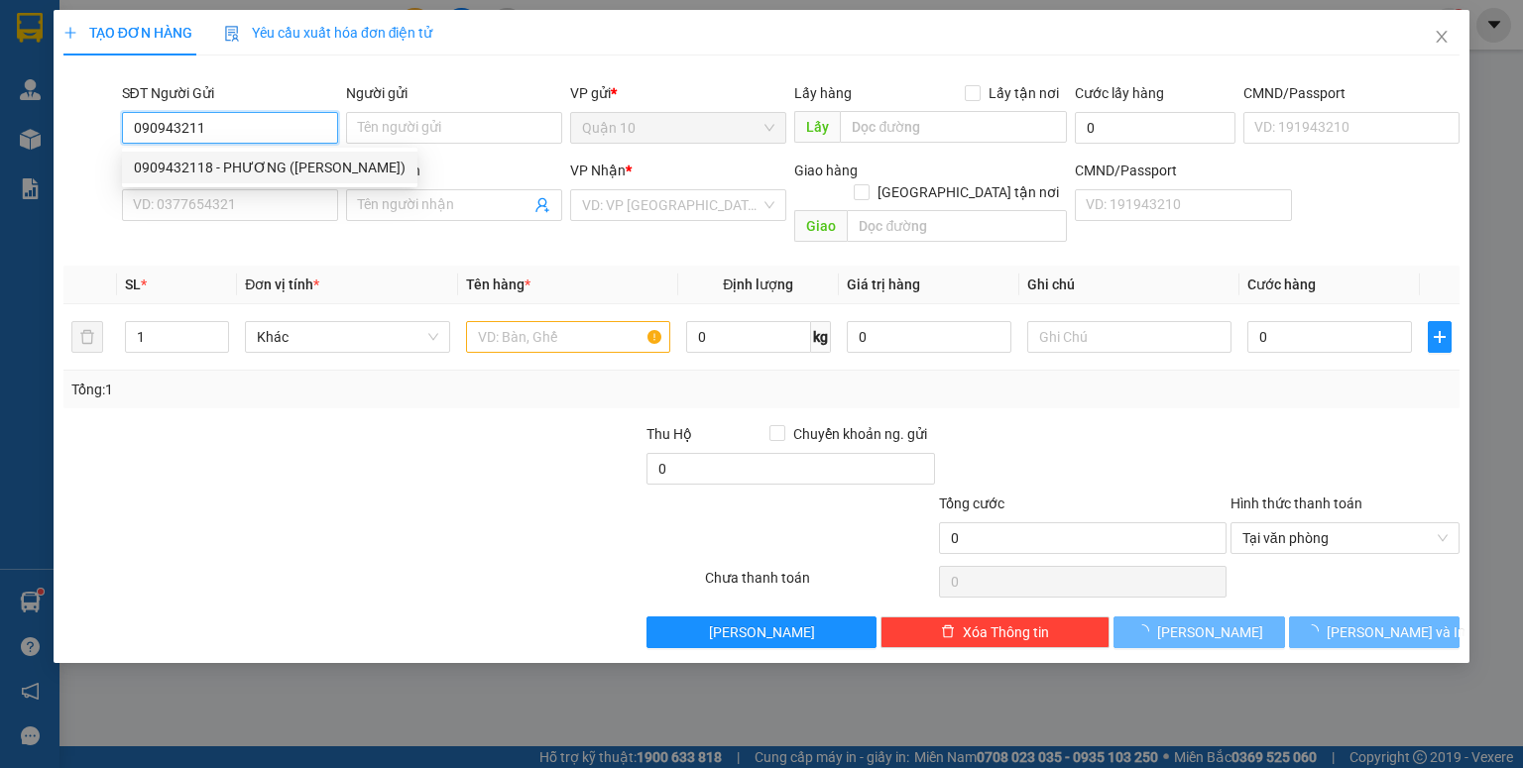
type input "0902649139"
type input "HOÀNG VIỆT"
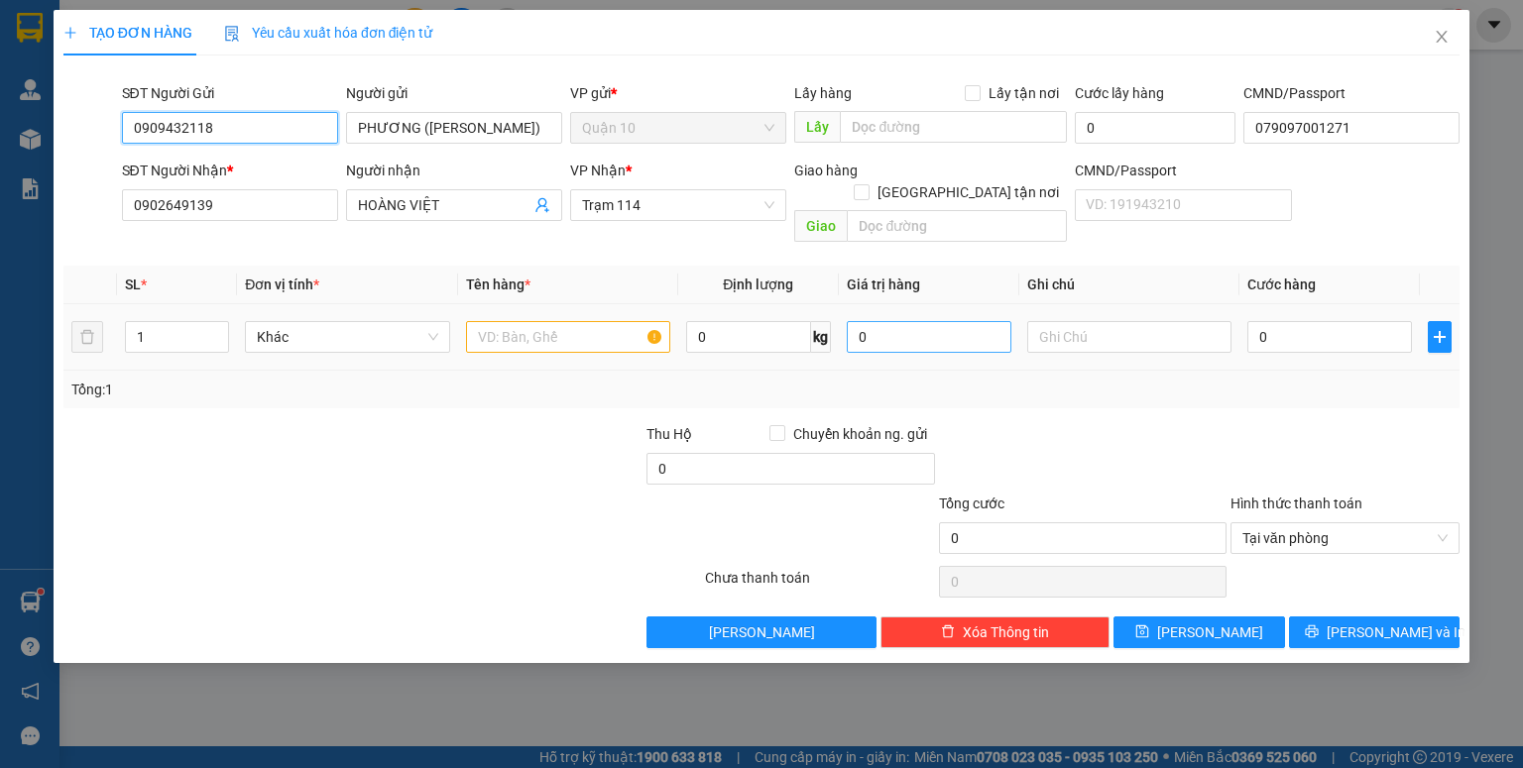
type input "0909432118"
drag, startPoint x: 884, startPoint y: 317, endPoint x: 153, endPoint y: 95, distance: 764.5
click at [627, 238] on div "Transit Pickup Surcharge Ids Transit Deliver Surcharge Ids Transit Deliver Surc…" at bounding box center [761, 359] width 1396 height 577
type input "150.000"
click at [627, 321] on input "text" at bounding box center [568, 337] width 204 height 32
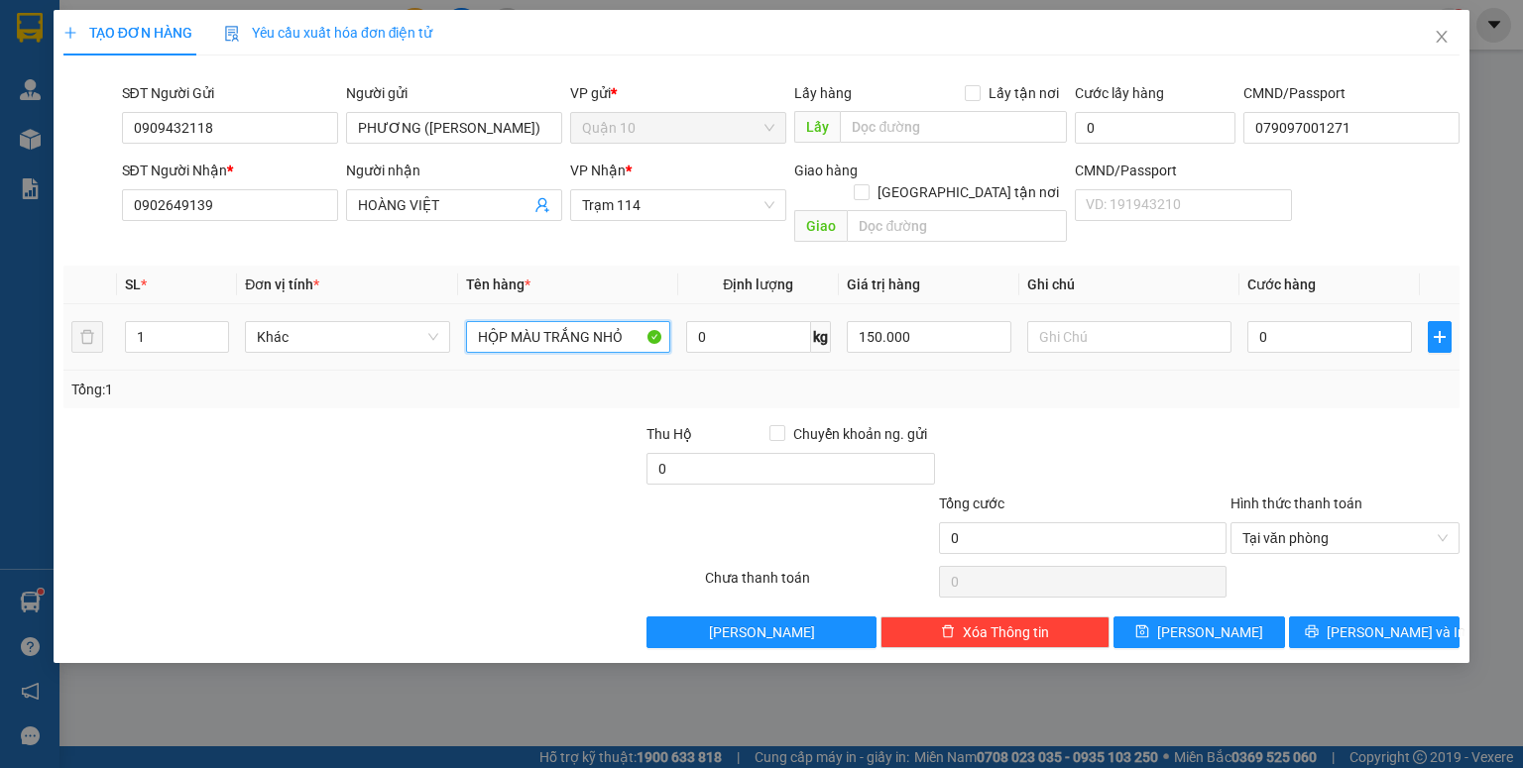
type input "HỘP MÀU TRẮNG NHỎ"
type input "4"
type input "40"
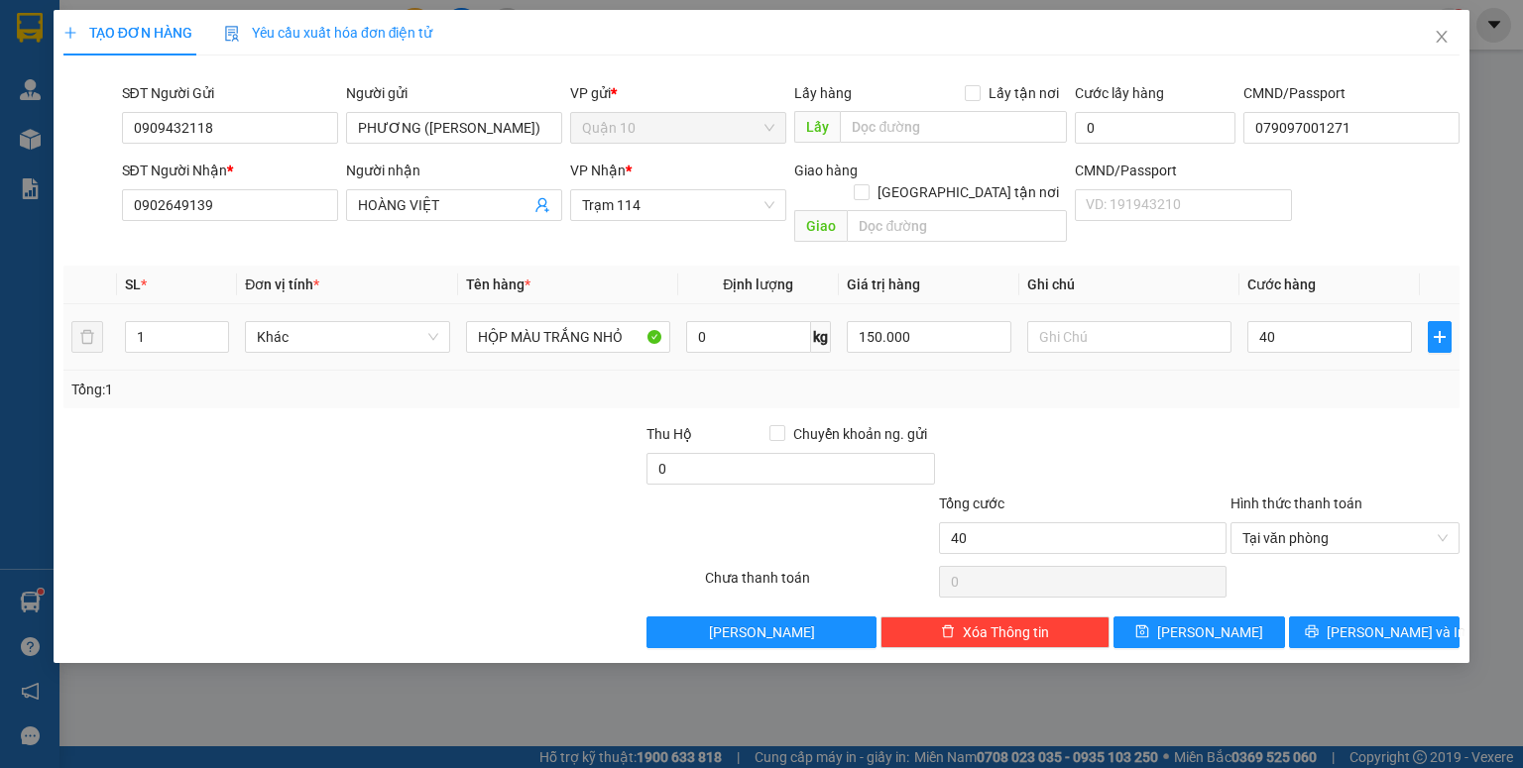
type input "40.000"
drag, startPoint x: 1034, startPoint y: 405, endPoint x: 1522, endPoint y: 759, distance: 602.6
click at [1051, 423] on div at bounding box center [1082, 457] width 291 height 69
drag, startPoint x: 1409, startPoint y: 623, endPoint x: 1398, endPoint y: 615, distance: 13.5
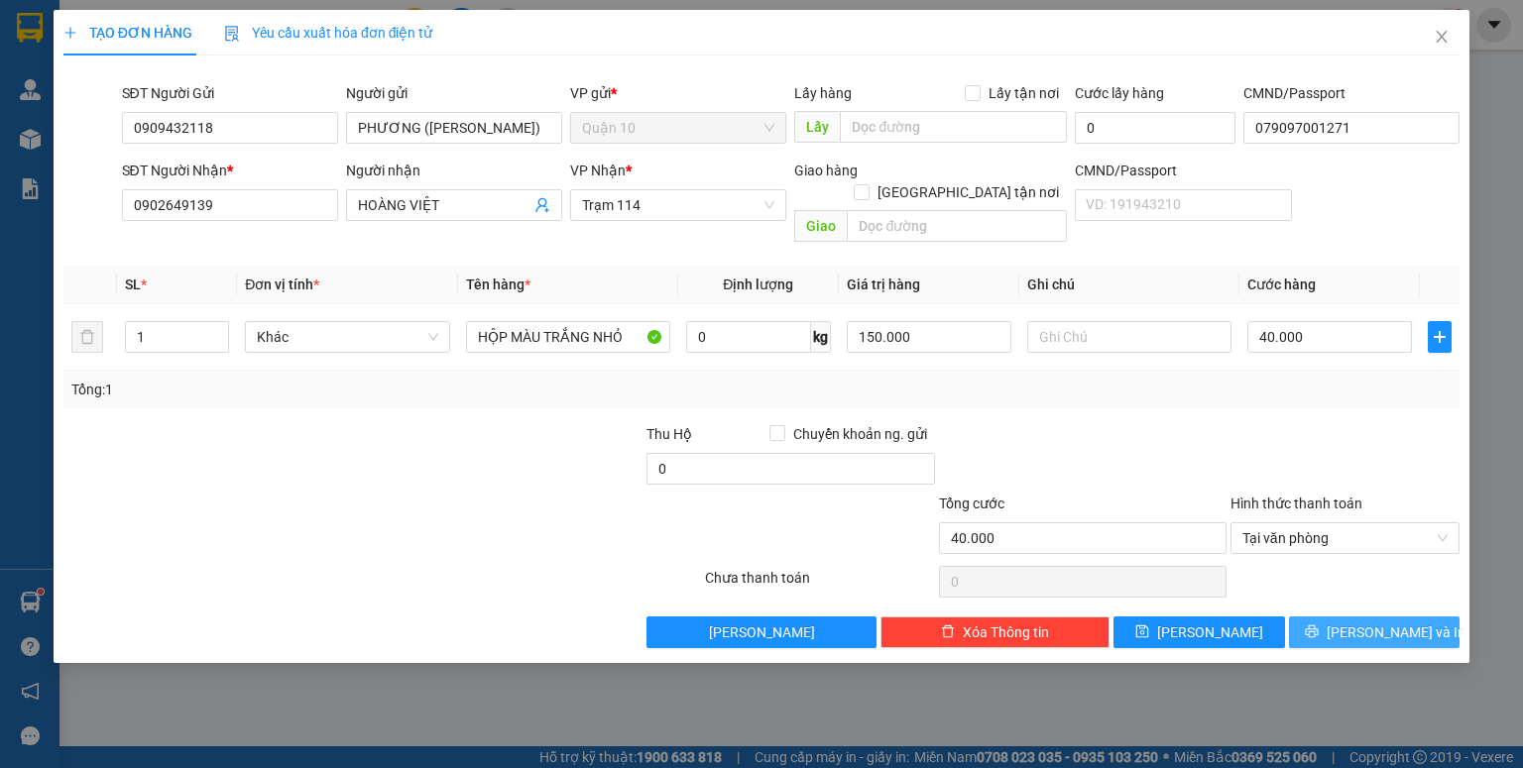
click at [1408, 618] on button "Lưu và In" at bounding box center [1374, 633] width 171 height 32
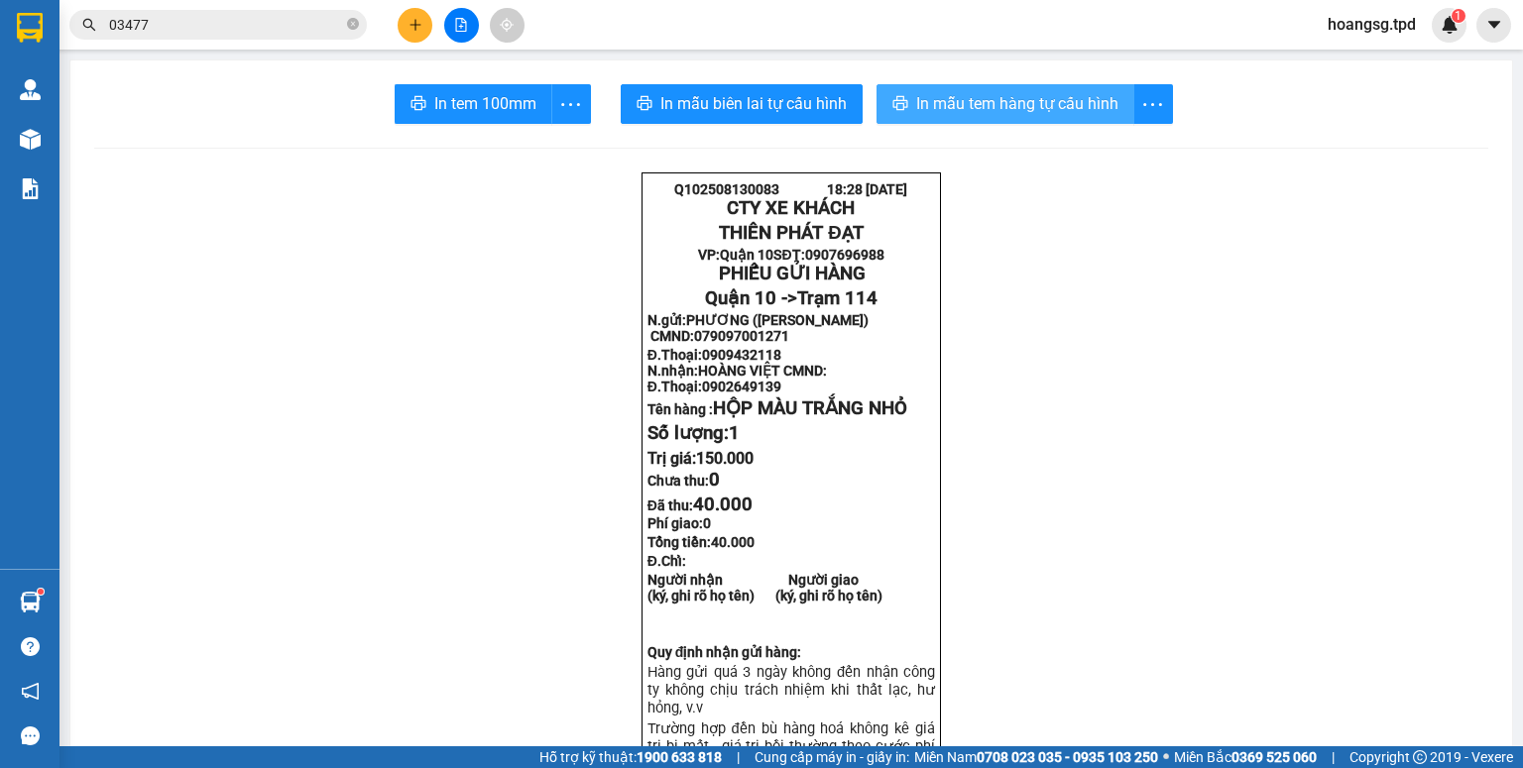
drag, startPoint x: 979, startPoint y: 115, endPoint x: 932, endPoint y: 127, distance: 49.0
click at [978, 114] on span "In mẫu tem hàng tự cấu hình" at bounding box center [1017, 103] width 202 height 25
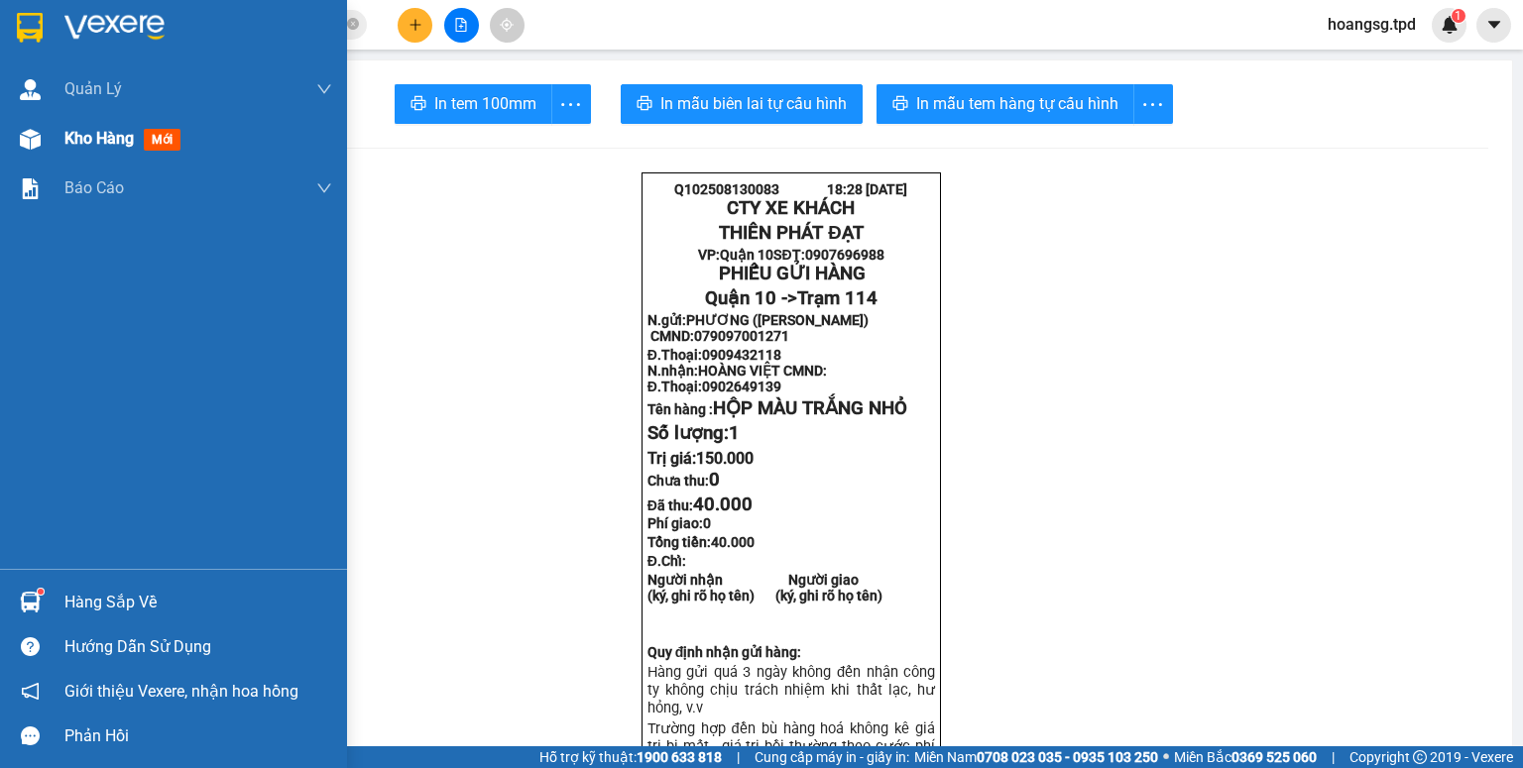
drag, startPoint x: 99, startPoint y: 136, endPoint x: 283, endPoint y: 87, distance: 189.7
click at [103, 135] on span "Kho hàng" at bounding box center [98, 138] width 69 height 19
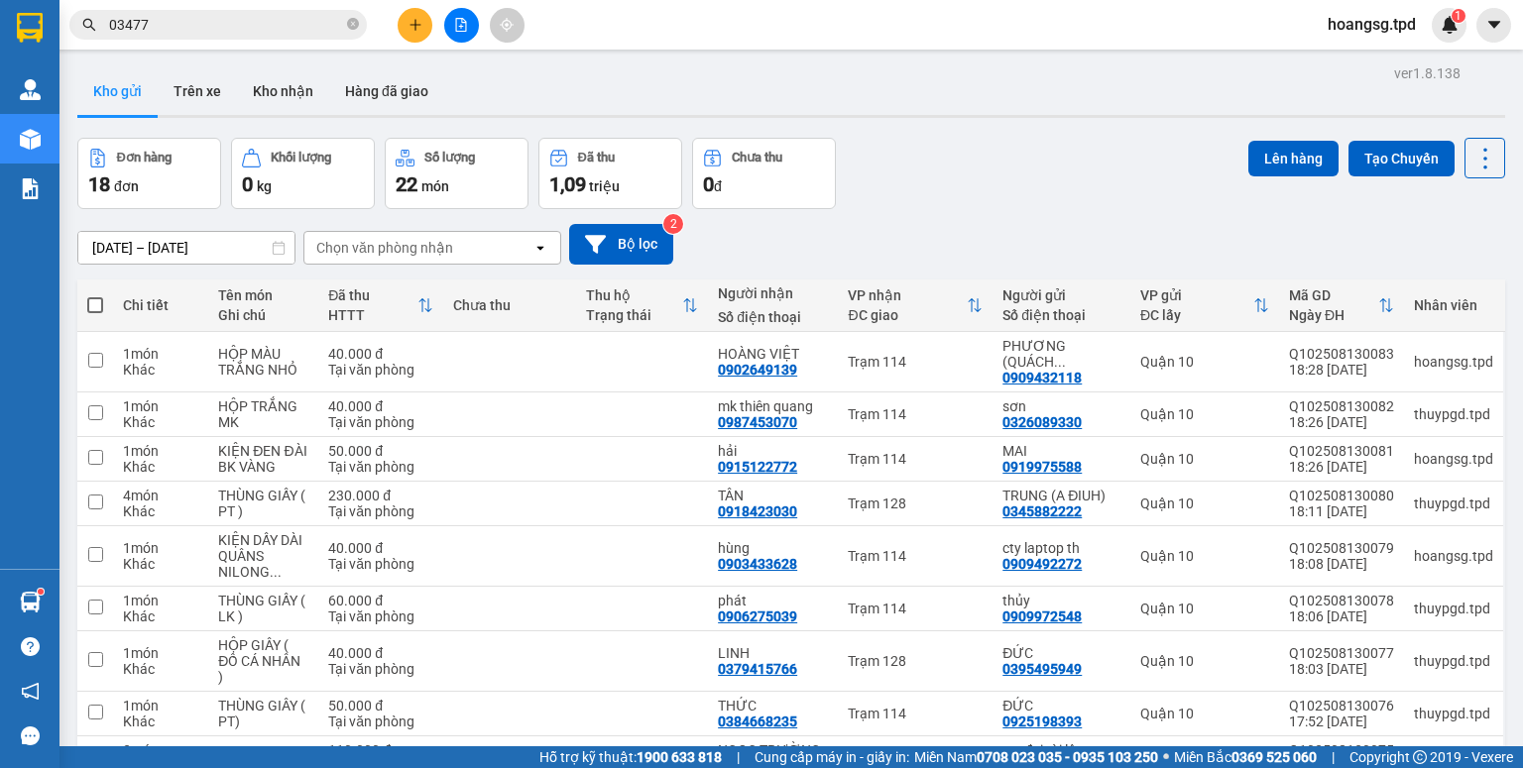
click at [412, 18] on icon "plus" at bounding box center [415, 25] width 14 height 14
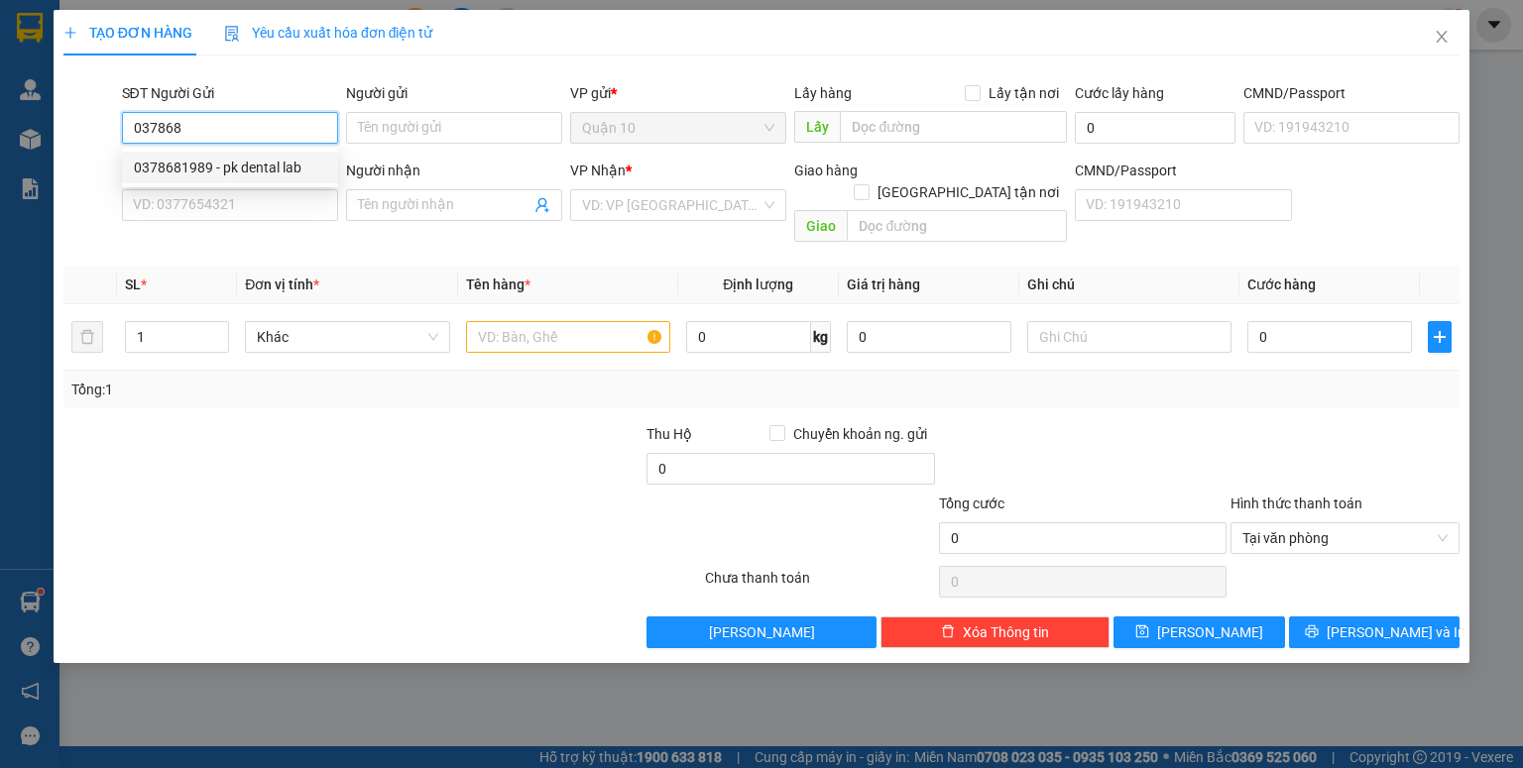
drag, startPoint x: 260, startPoint y: 184, endPoint x: 278, endPoint y: 166, distance: 25.9
click at [274, 167] on div "0378681989 - pk dental lab" at bounding box center [230, 168] width 192 height 22
type input "0378681989"
type input "pk dental lab"
type input "241431788"
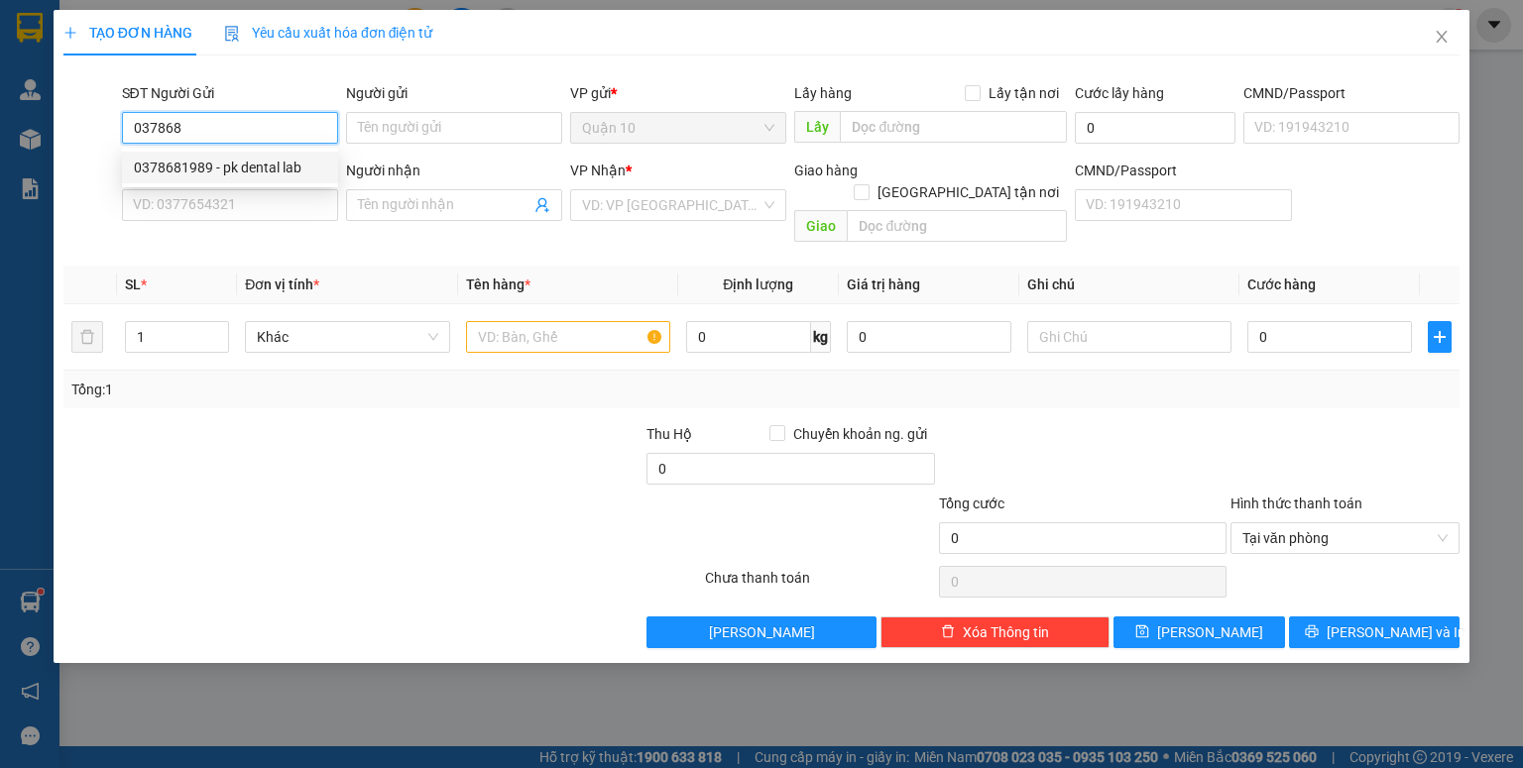
type input "02516516789"
type input "nk lê anh"
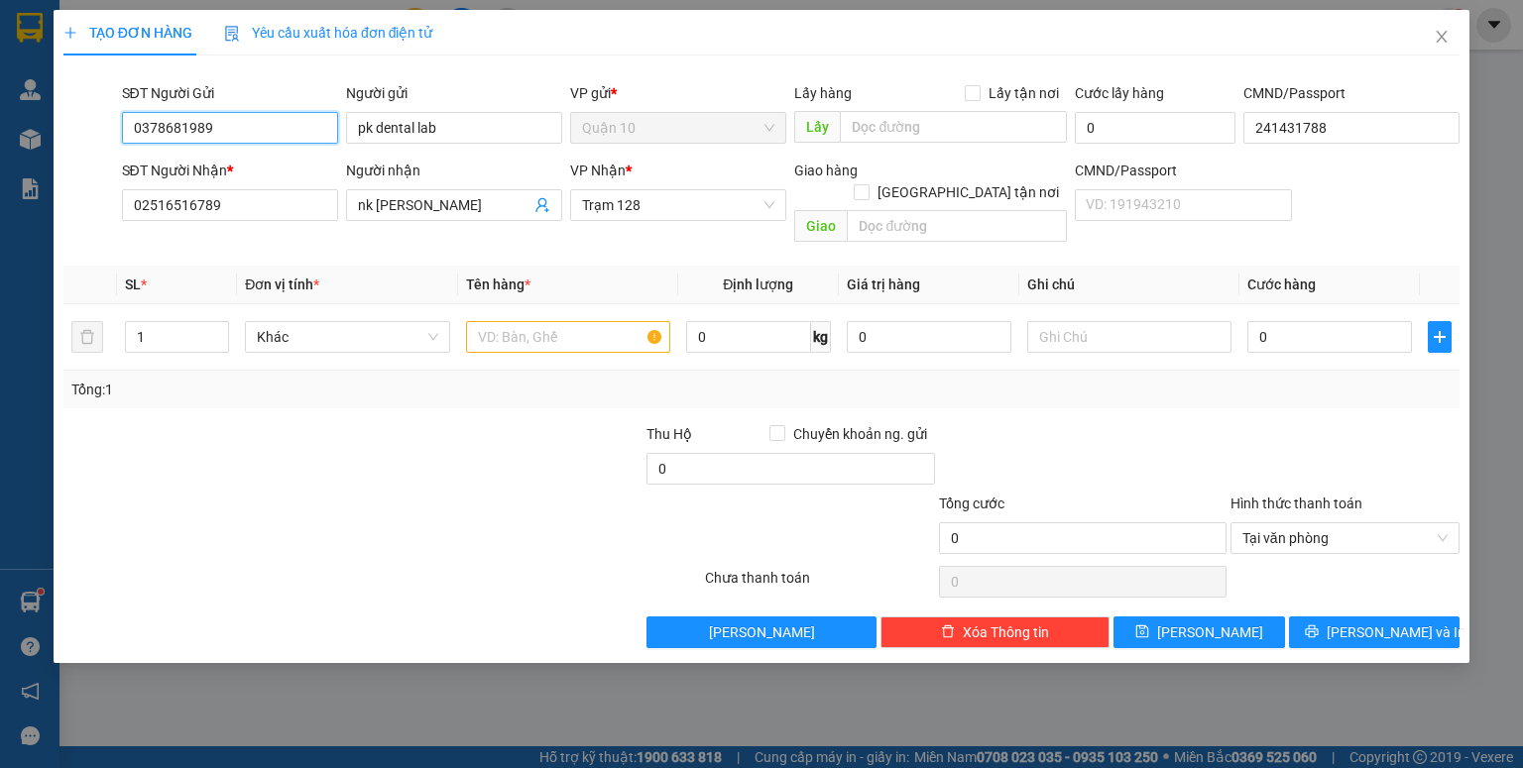
type input "0378681989"
drag, startPoint x: 604, startPoint y: 351, endPoint x: 607, endPoint y: 309, distance: 41.7
click at [606, 343] on div "SL * Đơn vị tính * Tên hàng * Định lượng Giá trị hàng Ghi chú Cước hàng 1 Khác …" at bounding box center [761, 337] width 1396 height 143
click at [607, 321] on input "text" at bounding box center [568, 337] width 204 height 32
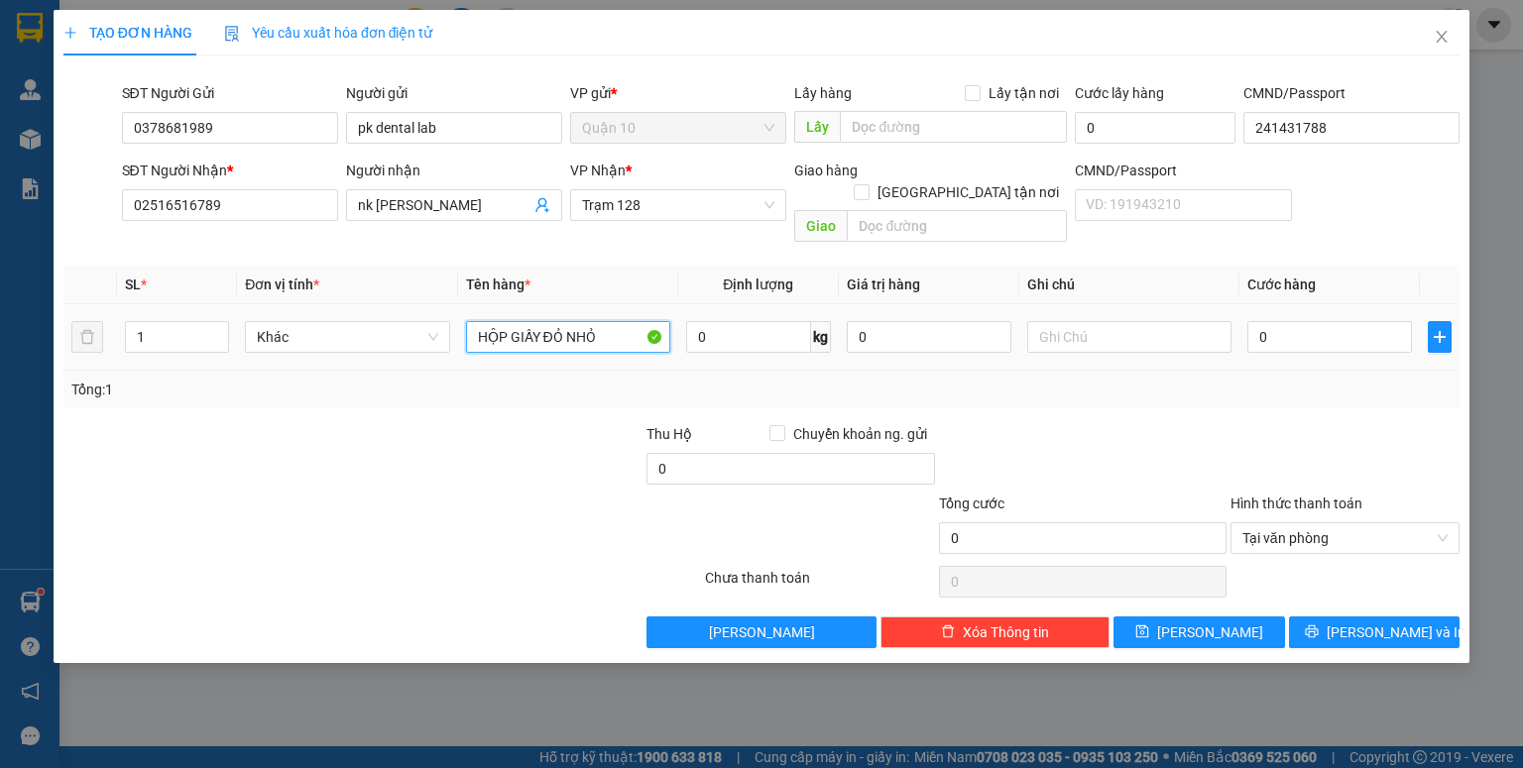
type input "HỘP GIẤY ĐỎ NHỎ"
type input "4"
type input "4.000"
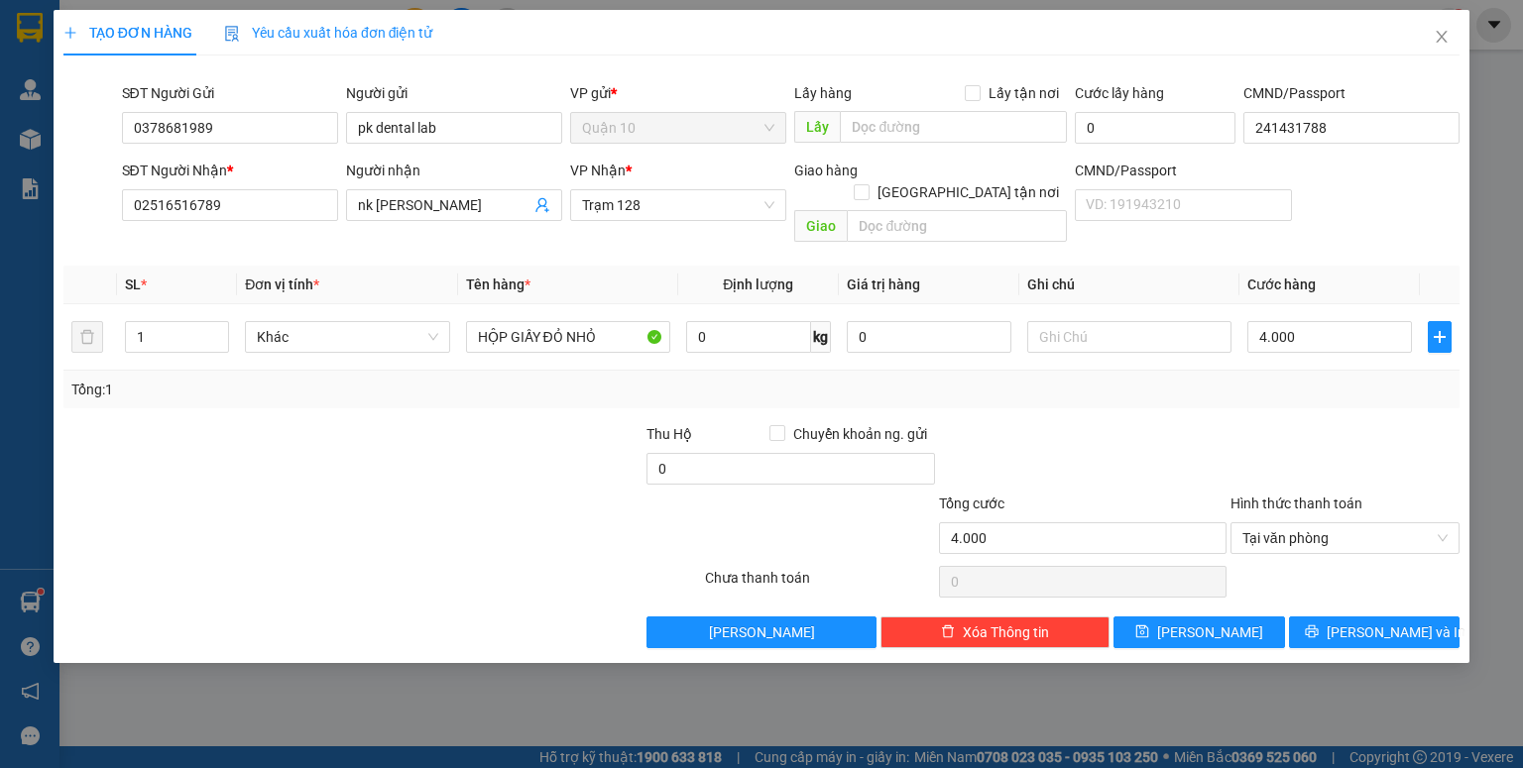
click at [1219, 379] on div "Tổng: 1" at bounding box center [761, 390] width 1380 height 22
type input "4"
type input "40"
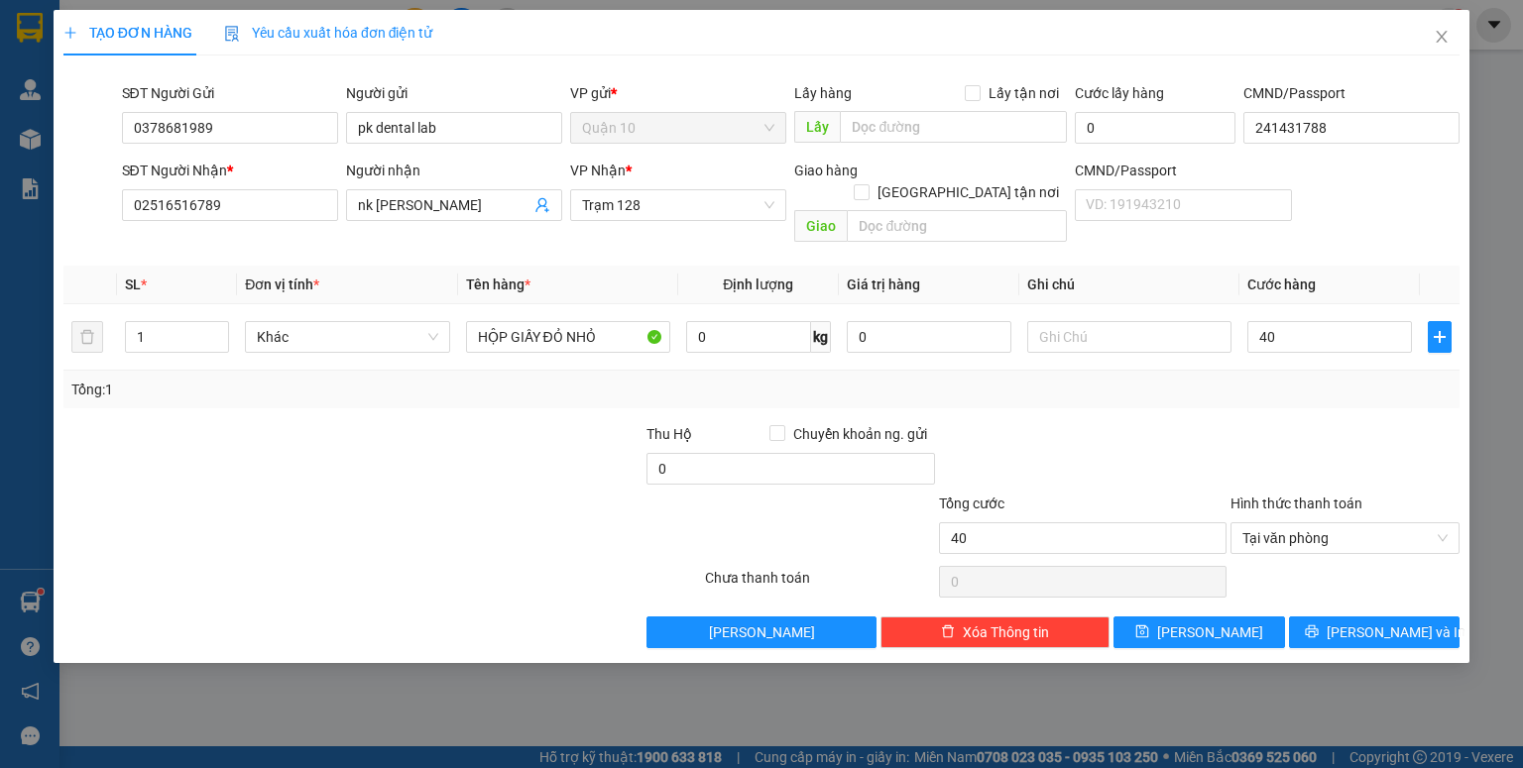
type input "40.000"
click at [1209, 379] on div "Tổng: 1" at bounding box center [761, 390] width 1380 height 22
drag, startPoint x: 904, startPoint y: 305, endPoint x: 745, endPoint y: 307, distance: 158.6
click at [830, 304] on tr "1 Khác HỘP GIẤY ĐỎ NHỎ 0 kg 0 40.000" at bounding box center [761, 337] width 1396 height 66
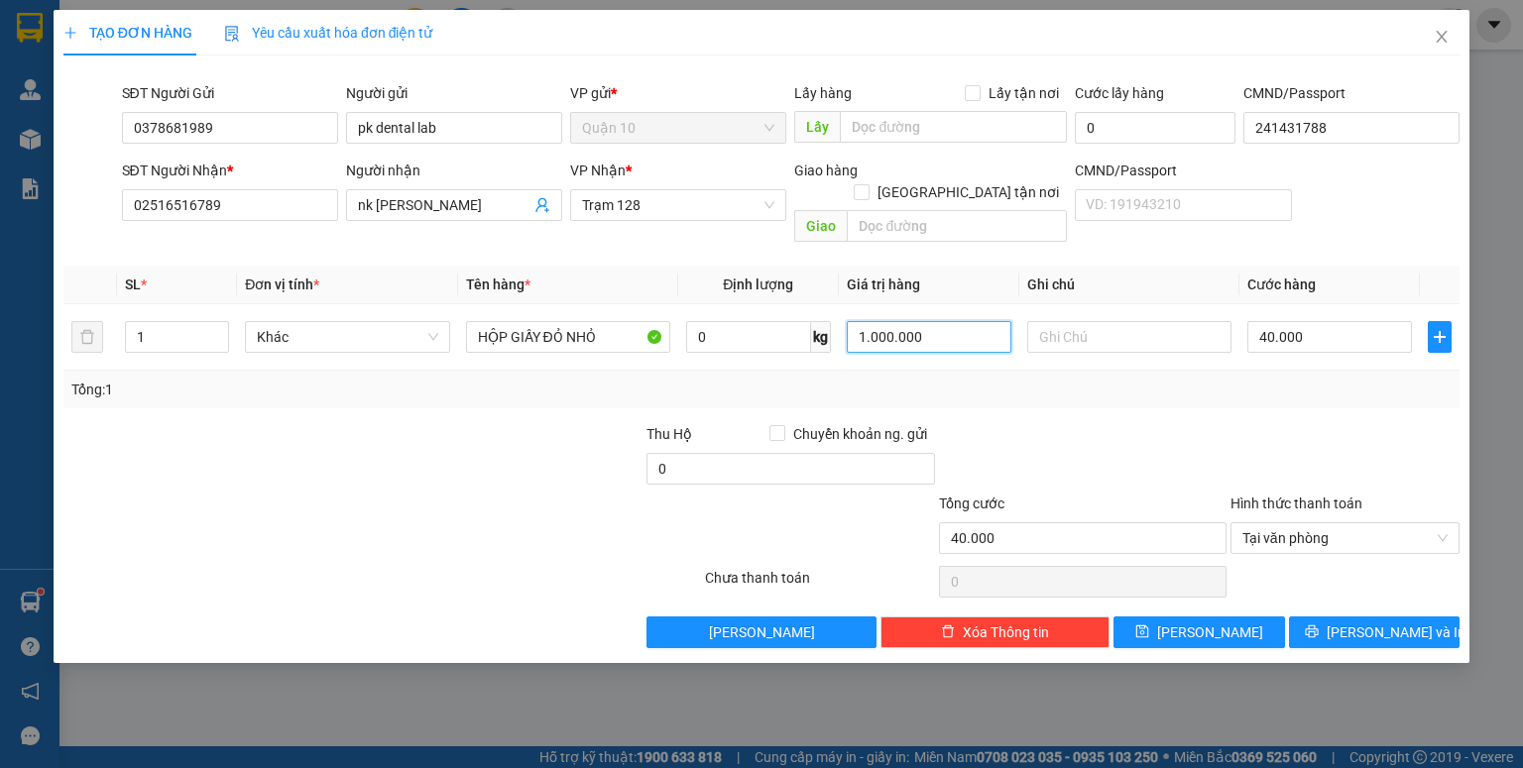
type input "1.000.000"
drag, startPoint x: 1099, startPoint y: 386, endPoint x: 1317, endPoint y: 531, distance: 262.3
click at [1102, 389] on div "Transit Pickup Surcharge Ids Transit Deliver Surcharge Ids Transit Deliver Surc…" at bounding box center [761, 359] width 1396 height 577
drag, startPoint x: 1399, startPoint y: 603, endPoint x: 1288, endPoint y: 609, distance: 111.2
click at [1398, 622] on span "Lưu và In" at bounding box center [1395, 633] width 139 height 22
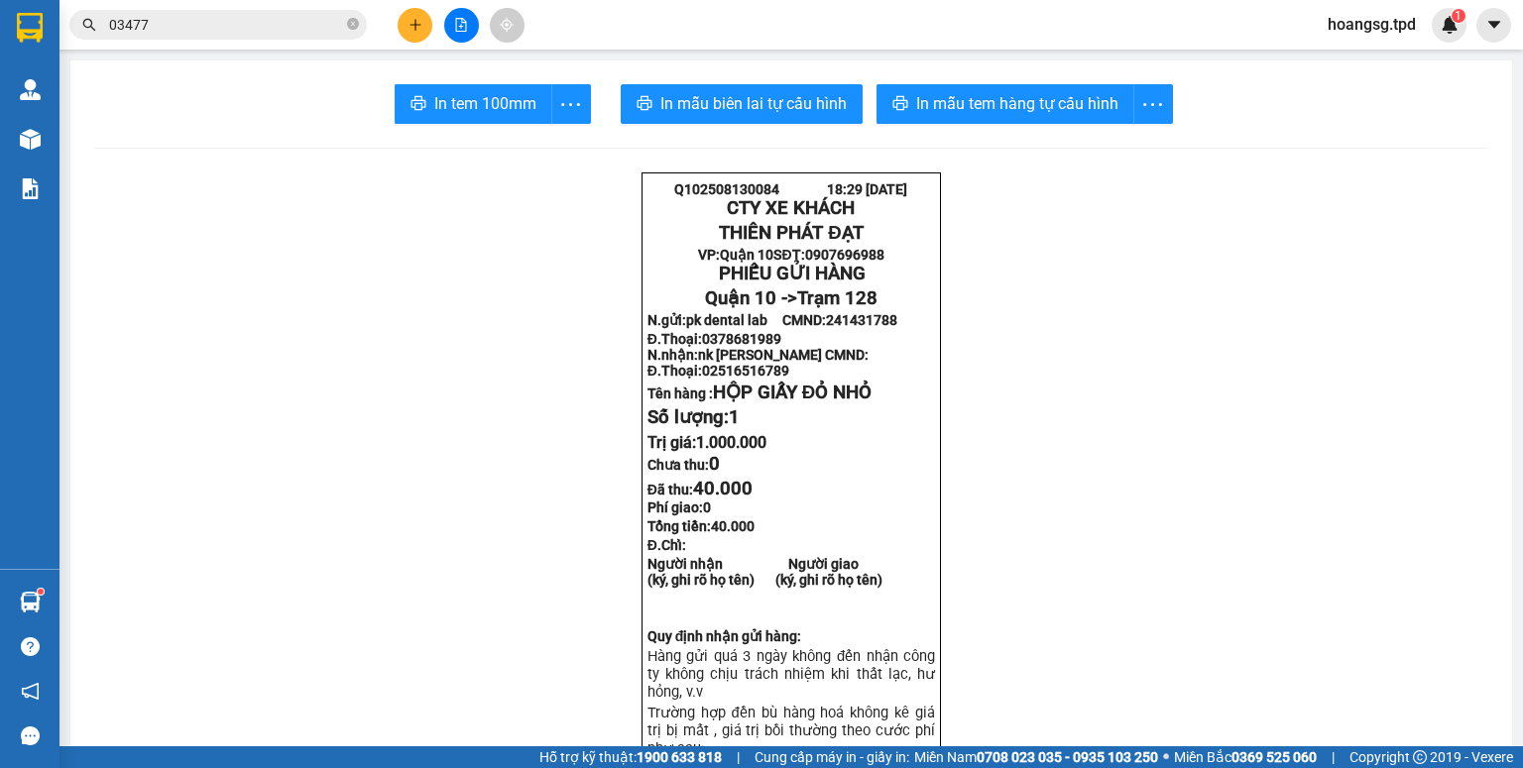
click at [171, 27] on input "03477" at bounding box center [226, 25] width 234 height 22
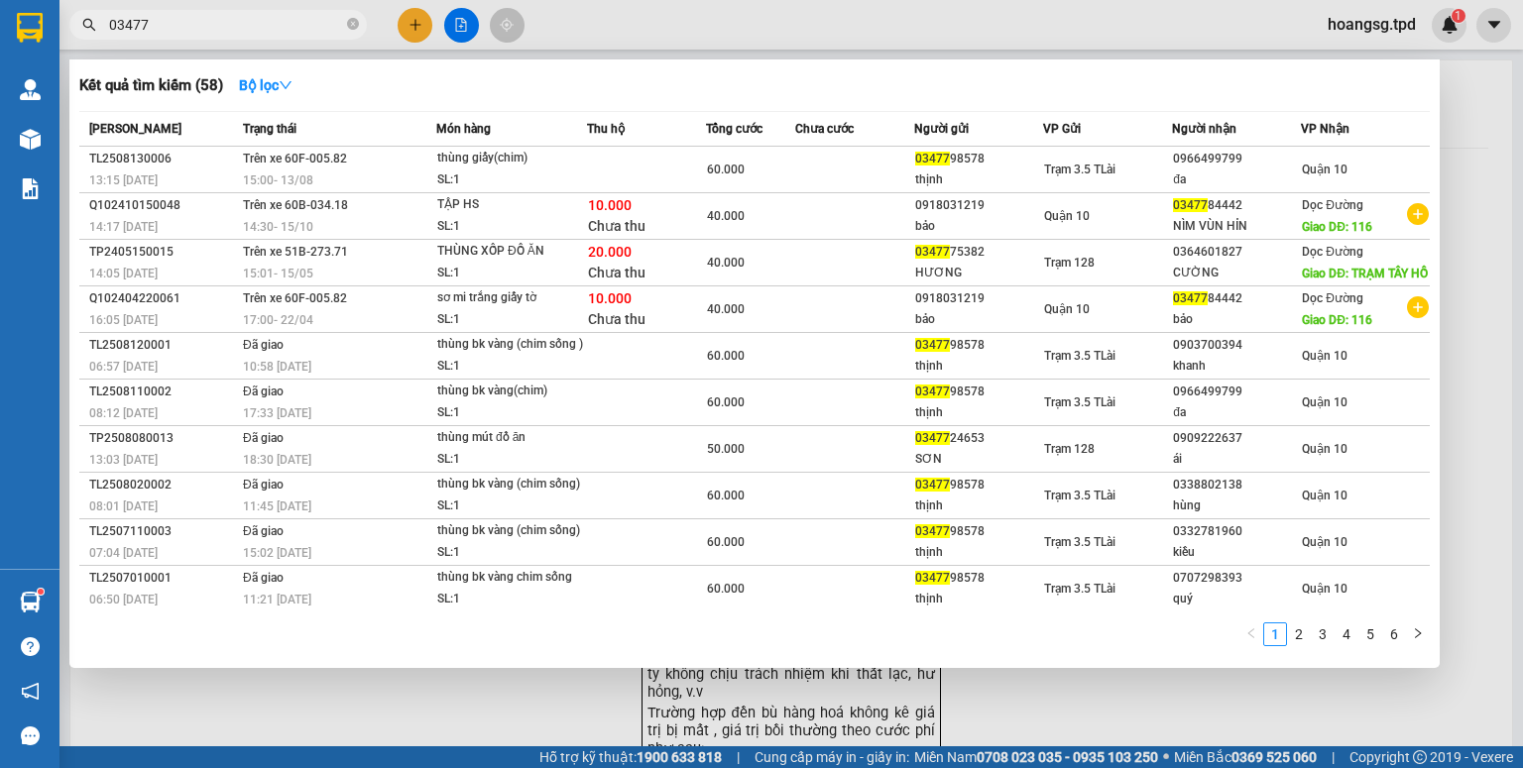
click at [171, 27] on input "03477" at bounding box center [226, 25] width 234 height 22
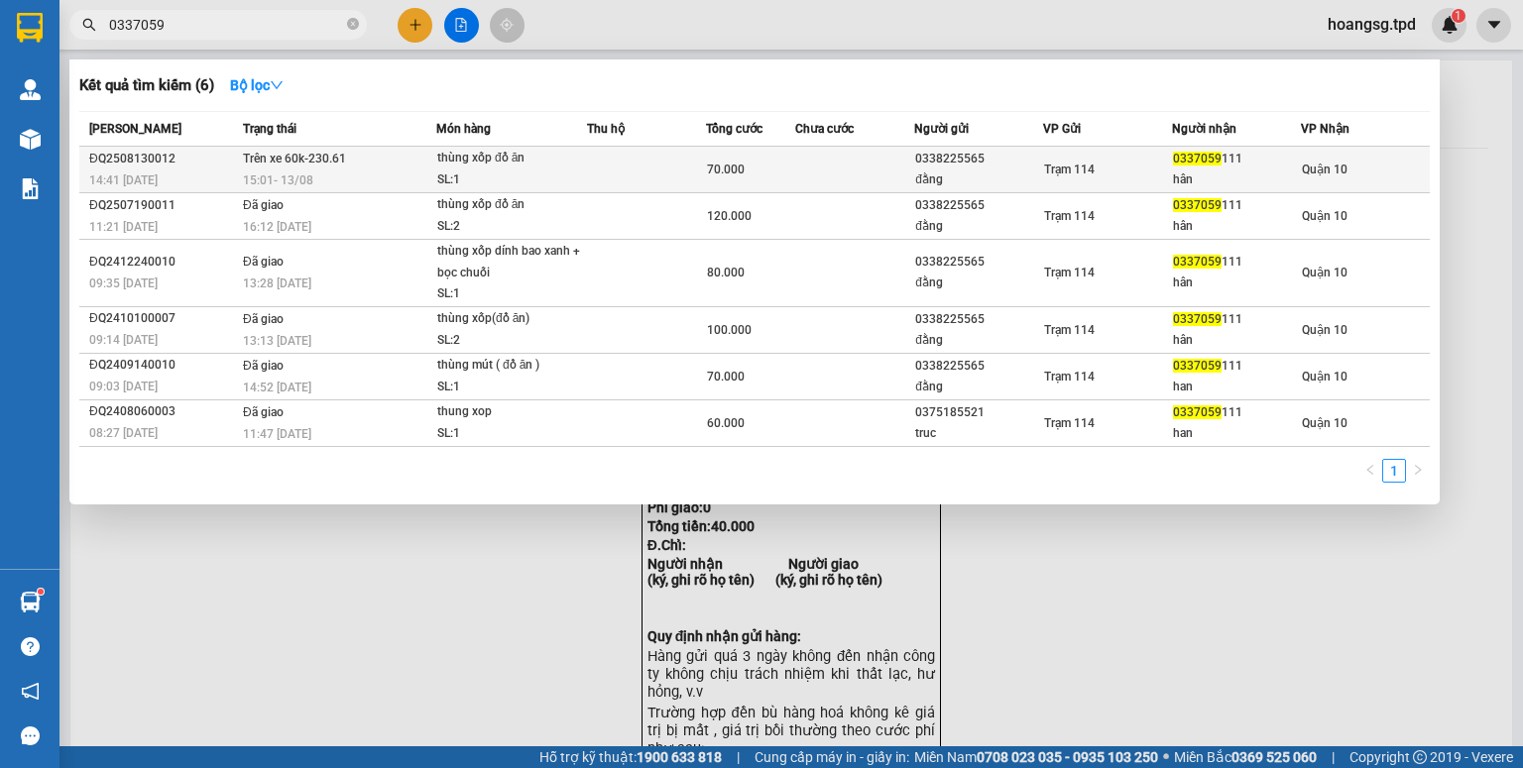
type input "0337059"
click at [535, 178] on div "SL: 1" at bounding box center [511, 181] width 149 height 22
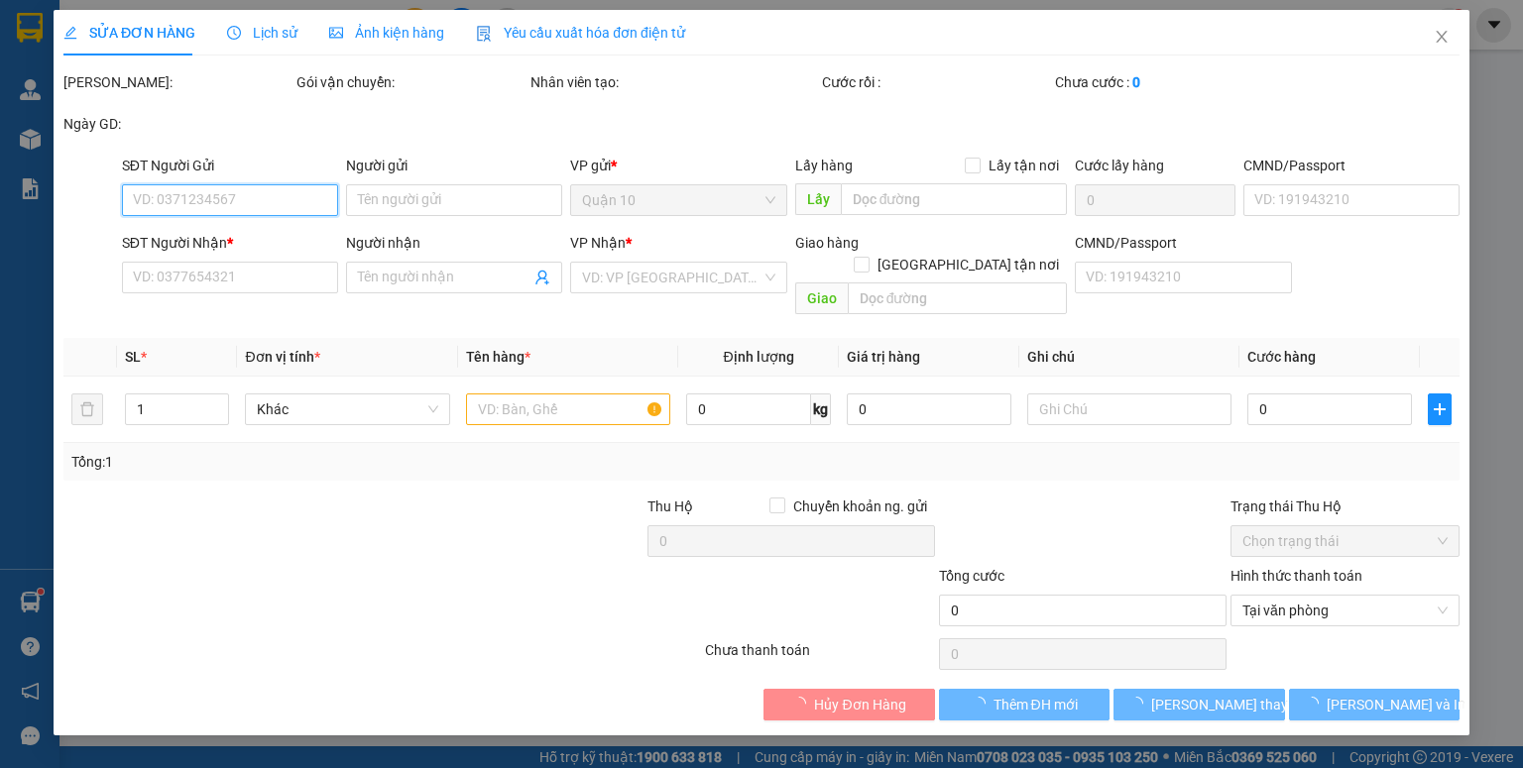
type input "0338225565"
type input "đằng"
type input "0337059111"
type input "hân"
type input "70.000"
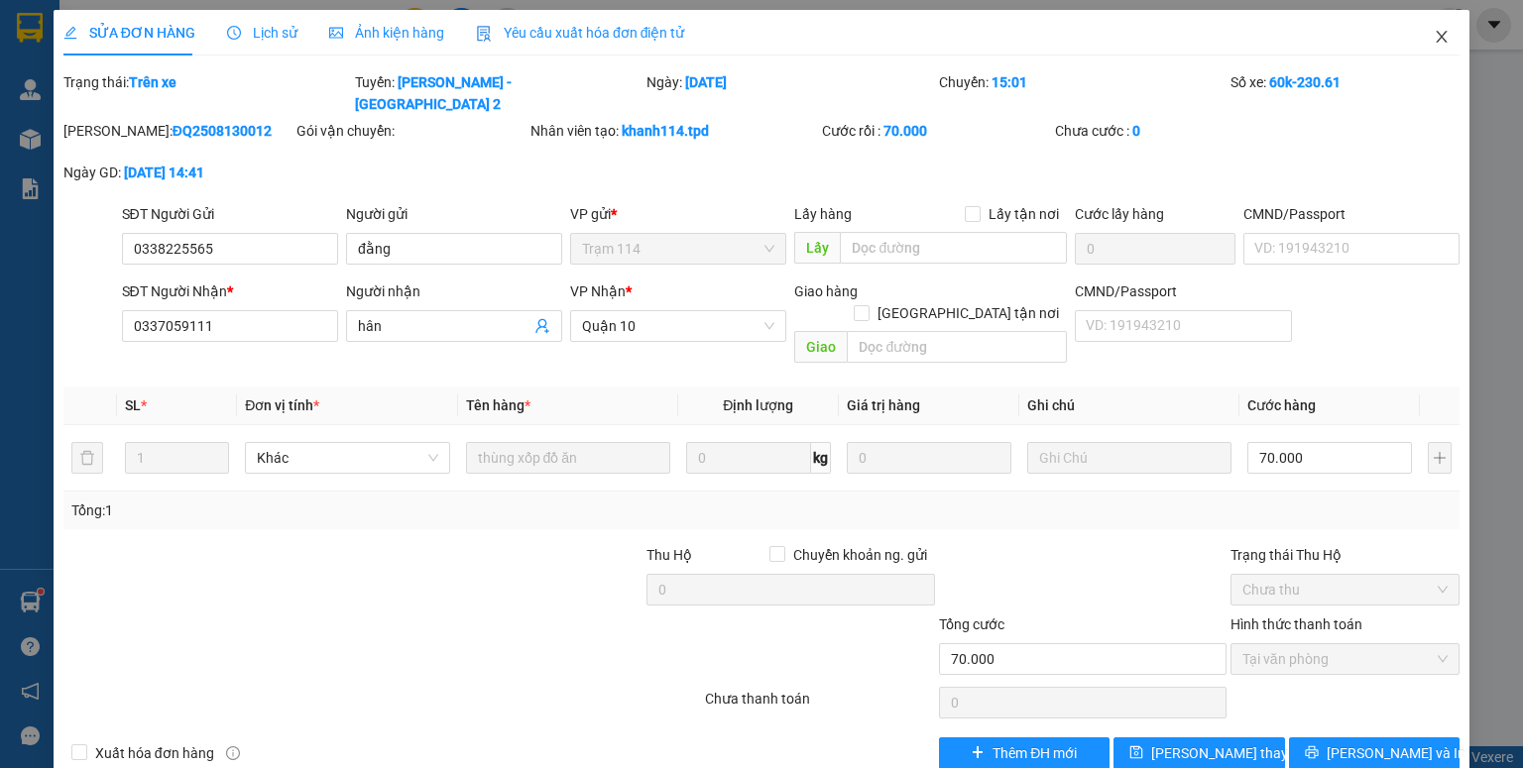
click at [1441, 59] on span "Close" at bounding box center [1442, 38] width 56 height 56
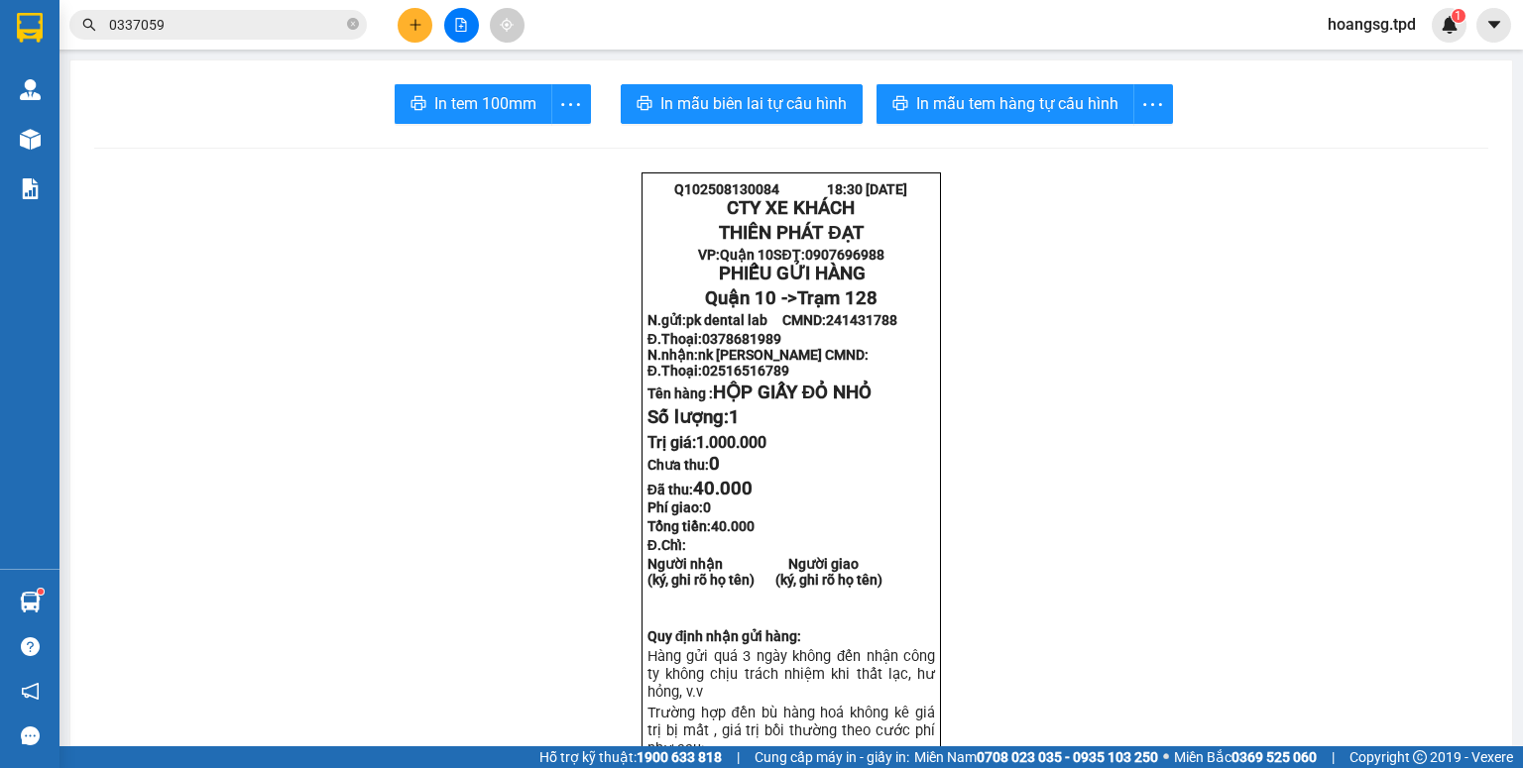
drag, startPoint x: 1426, startPoint y: 180, endPoint x: 1439, endPoint y: 171, distance: 16.3
drag, startPoint x: 1439, startPoint y: 171, endPoint x: 417, endPoint y: 32, distance: 1031.4
click at [417, 32] on button at bounding box center [415, 25] width 35 height 35
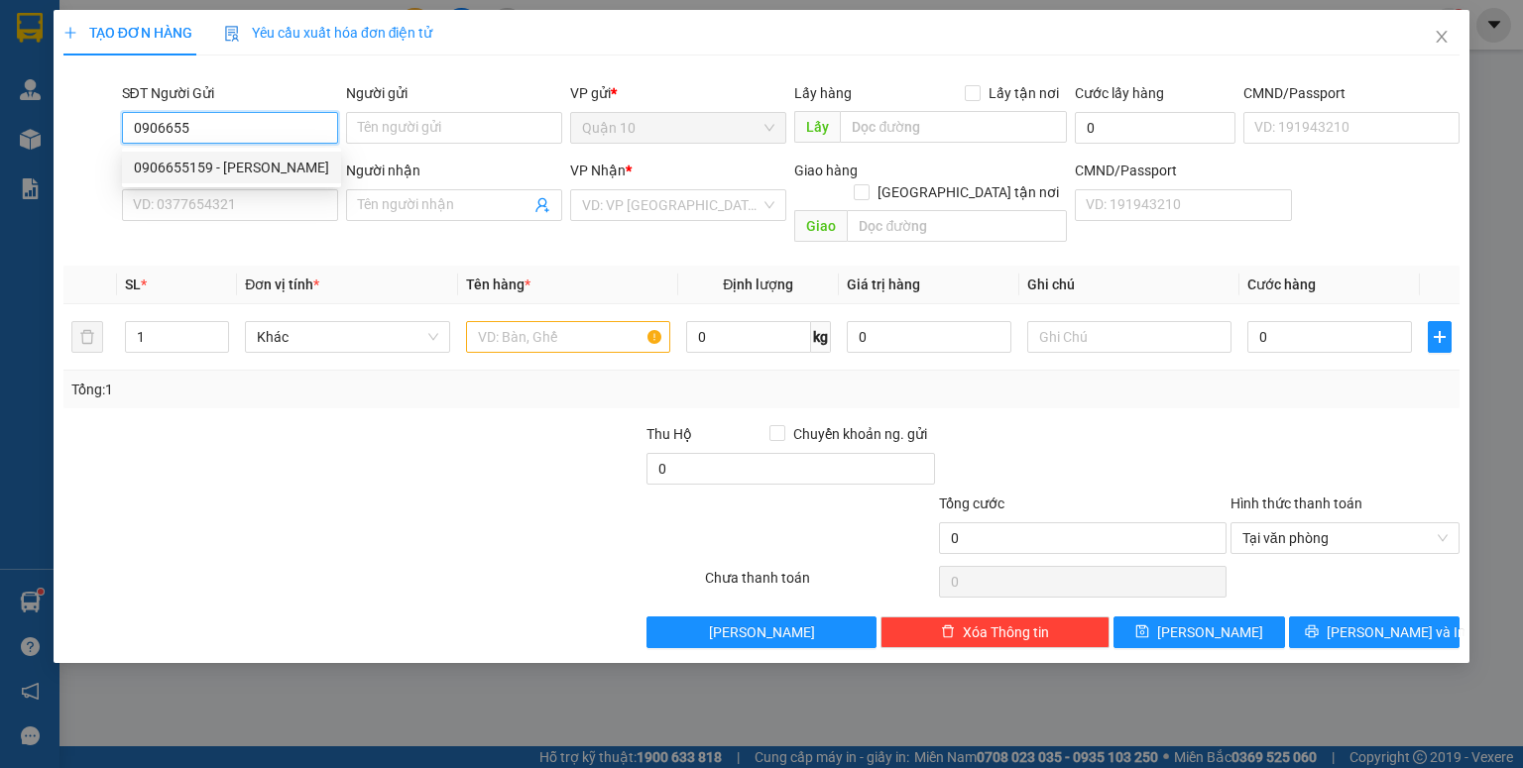
click at [210, 162] on div "0906655159 - VÕ TẤN TÀI" at bounding box center [231, 168] width 195 height 22
type input "0906655159"
type input "VÕ TẤN TÀI"
type input "075095006849"
type input "0939572606"
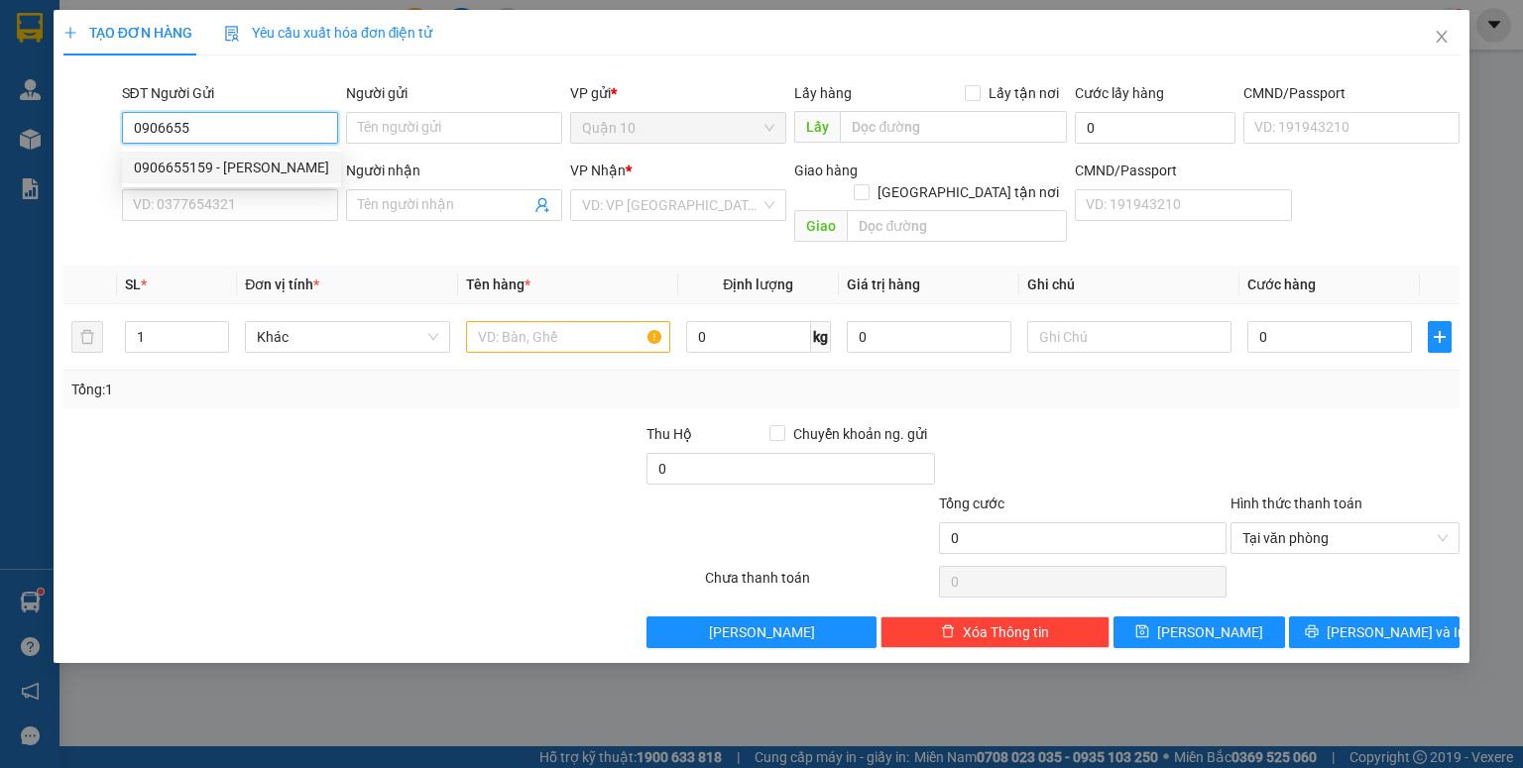
type input "PHÚ"
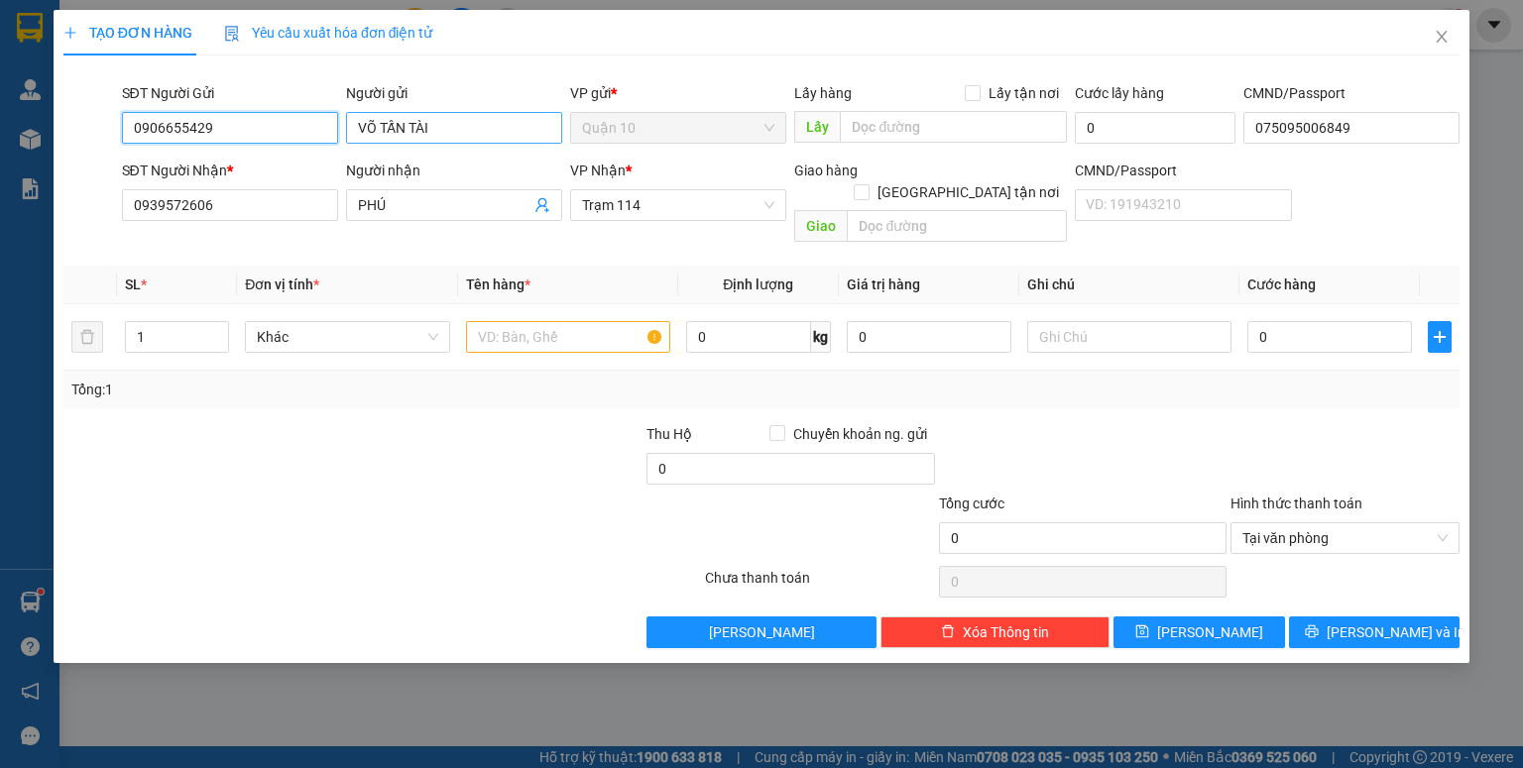
type input "0906655429"
drag, startPoint x: 423, startPoint y: 127, endPoint x: 0, endPoint y: 190, distance: 428.0
click at [140, 133] on div "SĐT Người Gửi 0906655429 0906655429 Người gửi VÕ TẤN TÀI VP gửi * Quận 10 Lấy h…" at bounding box center [791, 116] width 1346 height 69
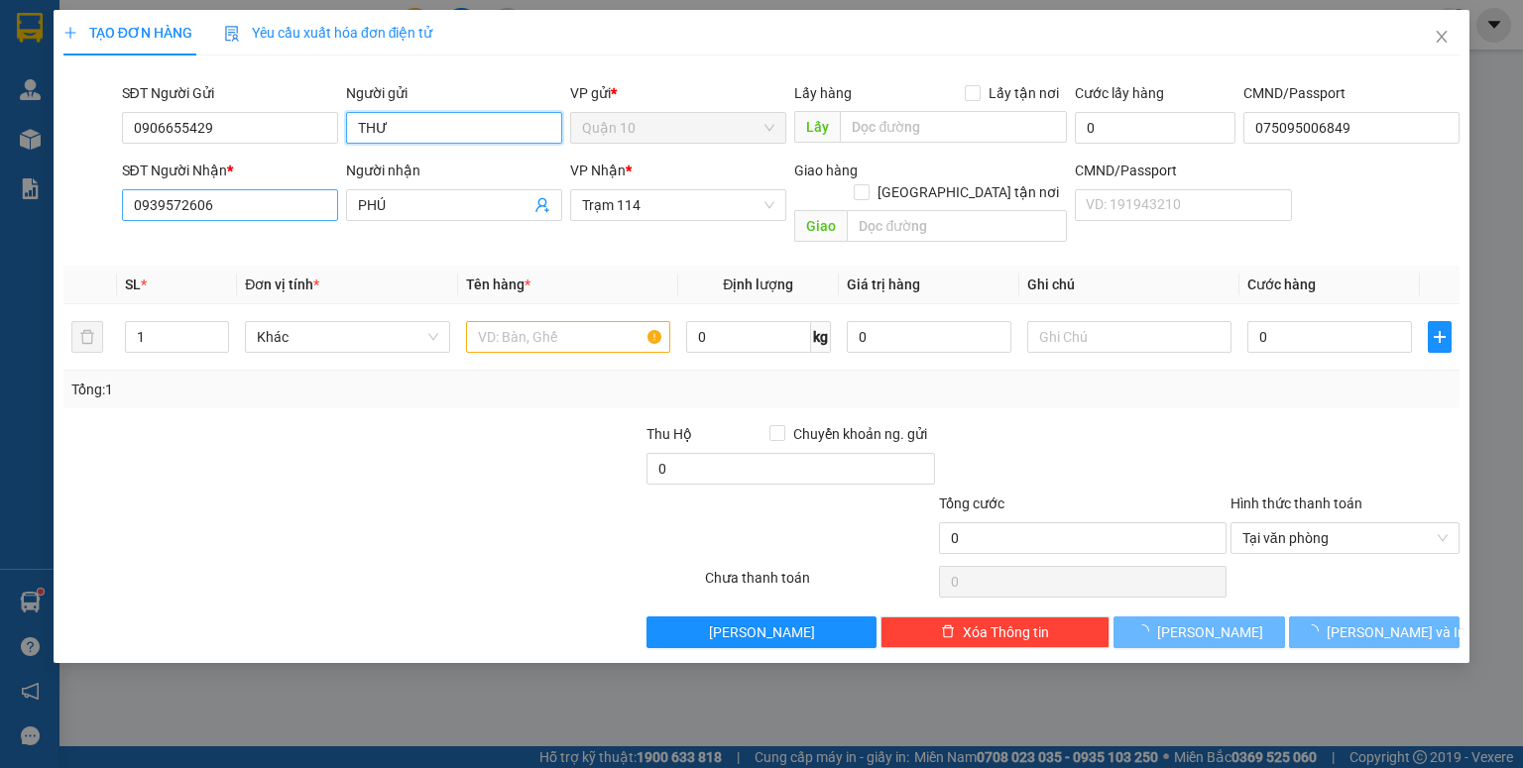
type input "THƯ"
drag, startPoint x: 260, startPoint y: 196, endPoint x: 0, endPoint y: 317, distance: 286.5
click at [0, 292] on div "TẠO ĐƠN HÀNG Yêu cầu xuất hóa đơn điện tử Transit Pickup Surcharge Ids Transit …" at bounding box center [761, 384] width 1523 height 768
type input "0964028264"
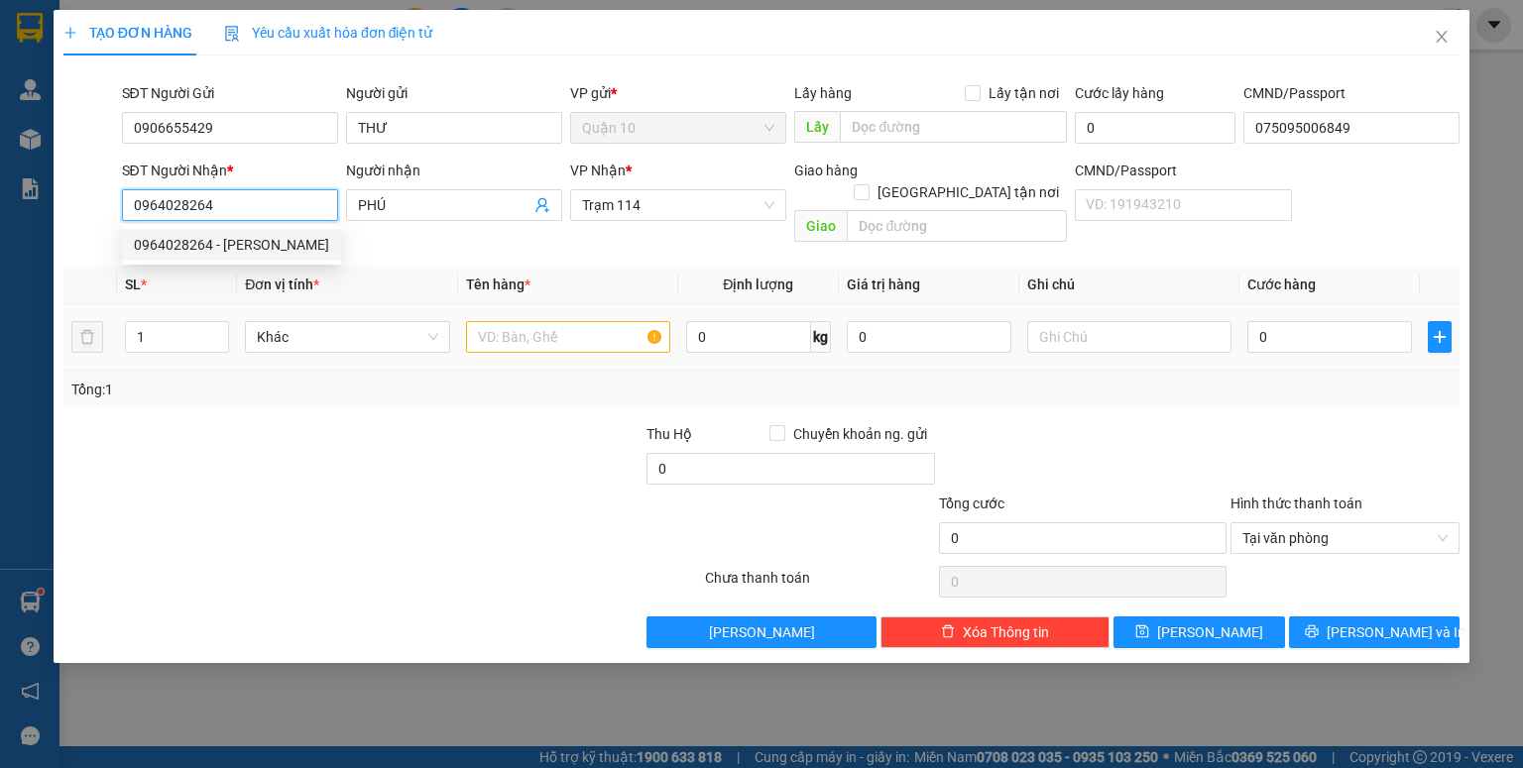
drag, startPoint x: 285, startPoint y: 248, endPoint x: 272, endPoint y: 341, distance: 94.1
click at [285, 251] on div "0964028264 - NGUYỄN THẮNG" at bounding box center [231, 245] width 195 height 22
type input "NGUYỄN THẮNG"
type input "0964028264"
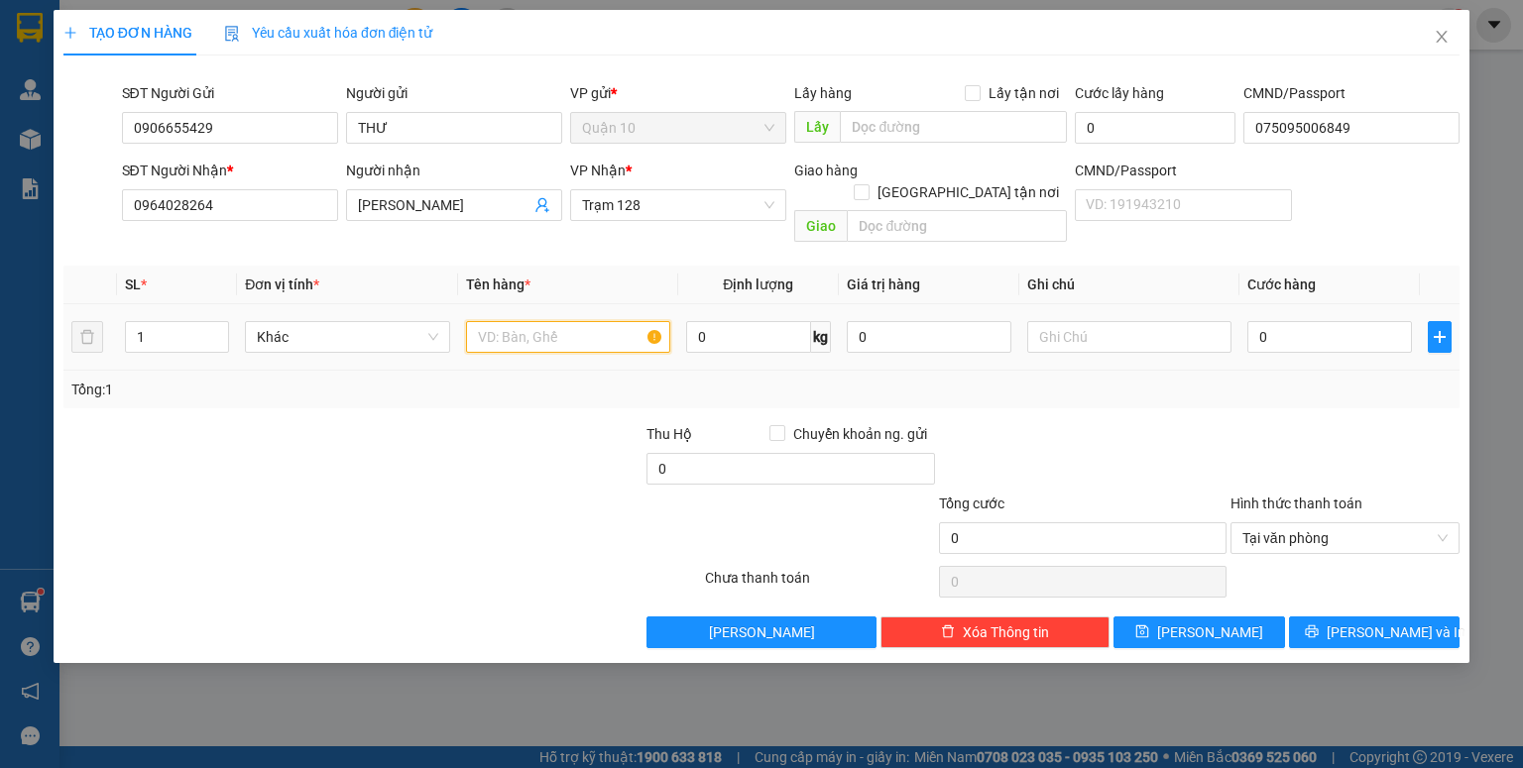
click at [542, 321] on input "text" at bounding box center [568, 337] width 204 height 32
type input "HỘP GIẤY NÂU BK TRẮNG"
drag, startPoint x: 944, startPoint y: 322, endPoint x: 629, endPoint y: 317, distance: 314.3
click at [749, 312] on tr "1 Khác HỘP GIẤY NÂU BK TRẮNG 0 kg 0 0" at bounding box center [761, 337] width 1396 height 66
type input "500.000"
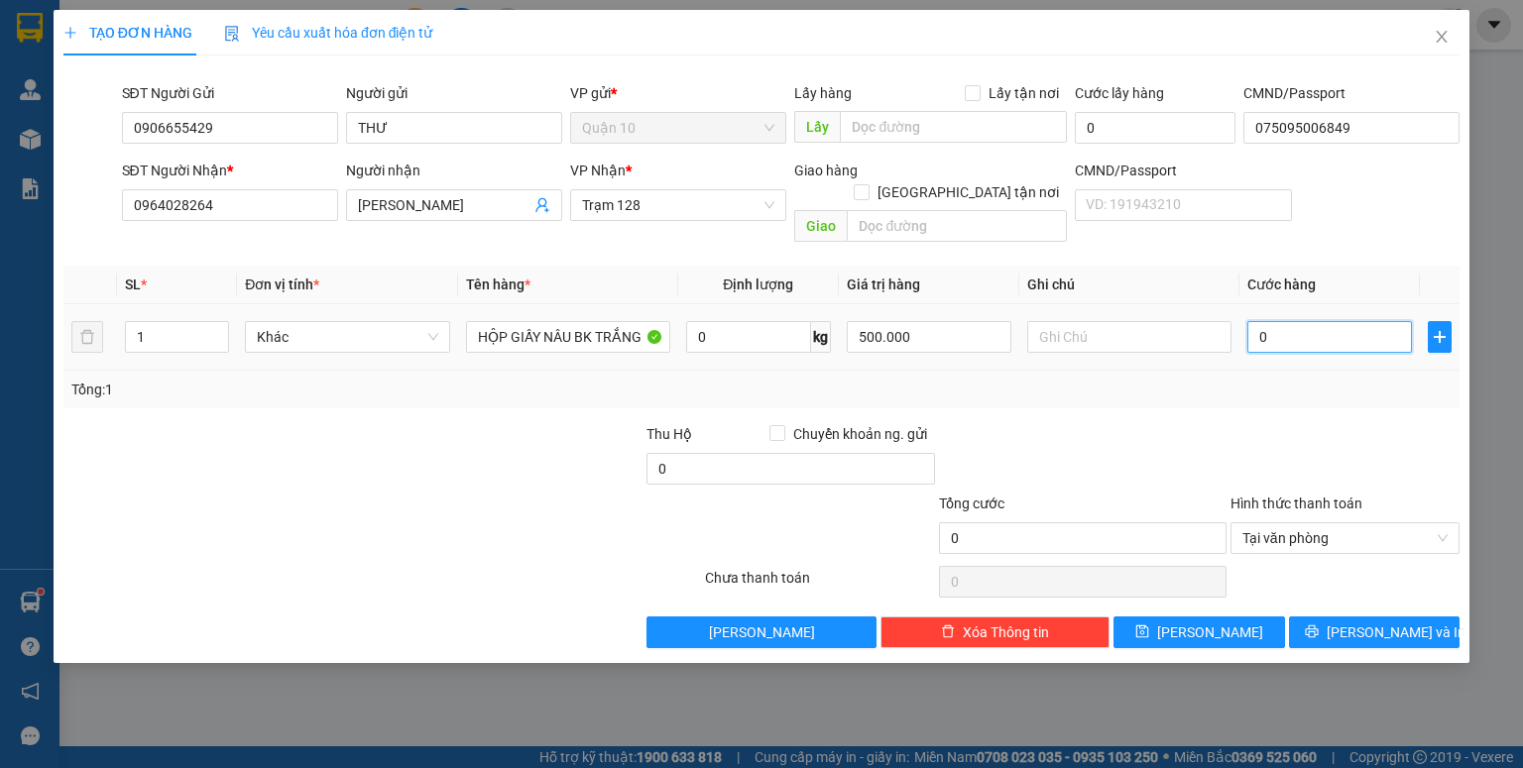
click at [1285, 321] on input "0" at bounding box center [1329, 337] width 165 height 32
type input "4"
type input "40"
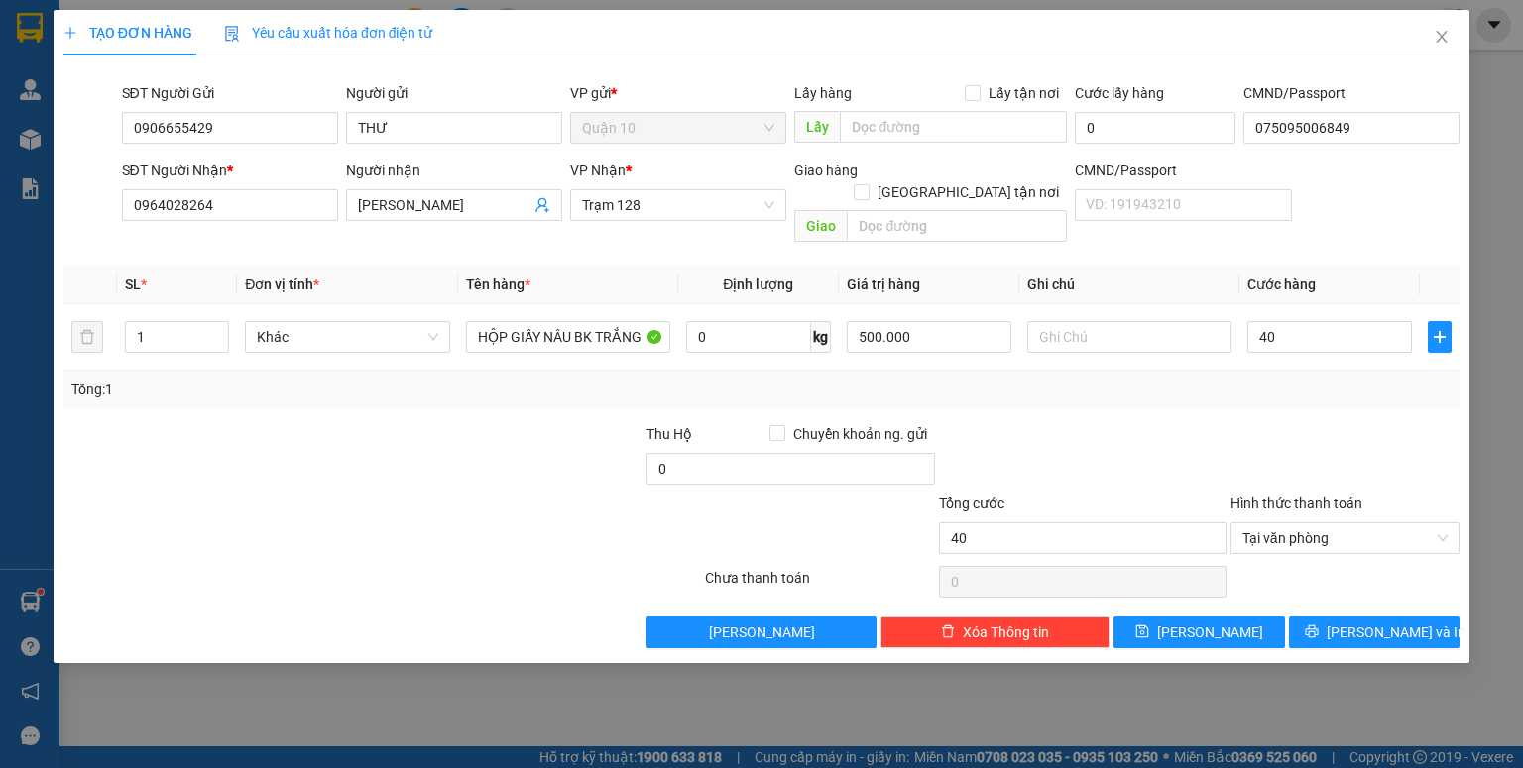
type input "40.000"
drag, startPoint x: 1150, startPoint y: 418, endPoint x: 1156, endPoint y: 437, distance: 19.8
click at [1150, 423] on div at bounding box center [1082, 457] width 291 height 69
click at [1403, 622] on span "Lưu và In" at bounding box center [1395, 633] width 139 height 22
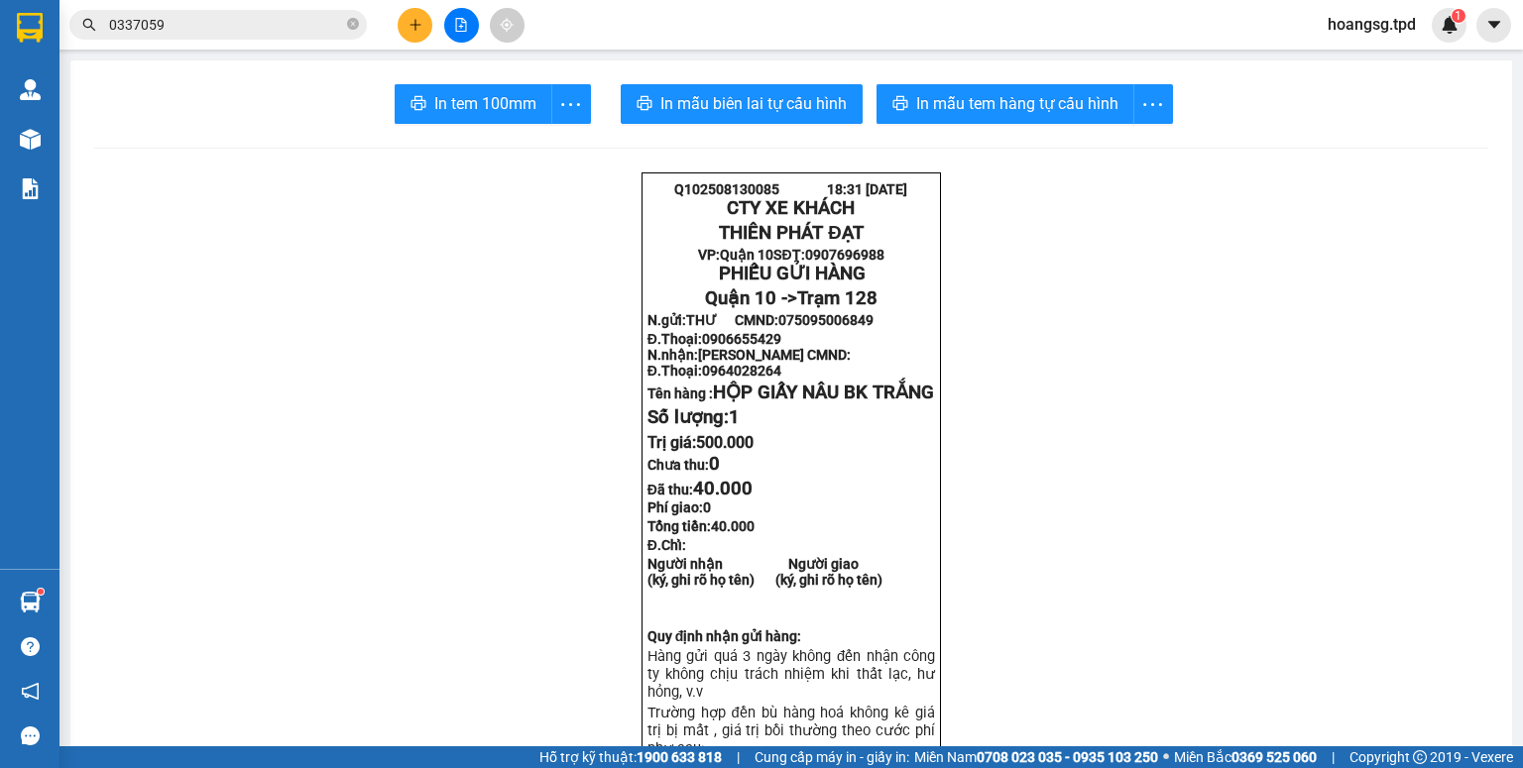
click at [175, 28] on input "0337059" at bounding box center [226, 25] width 234 height 22
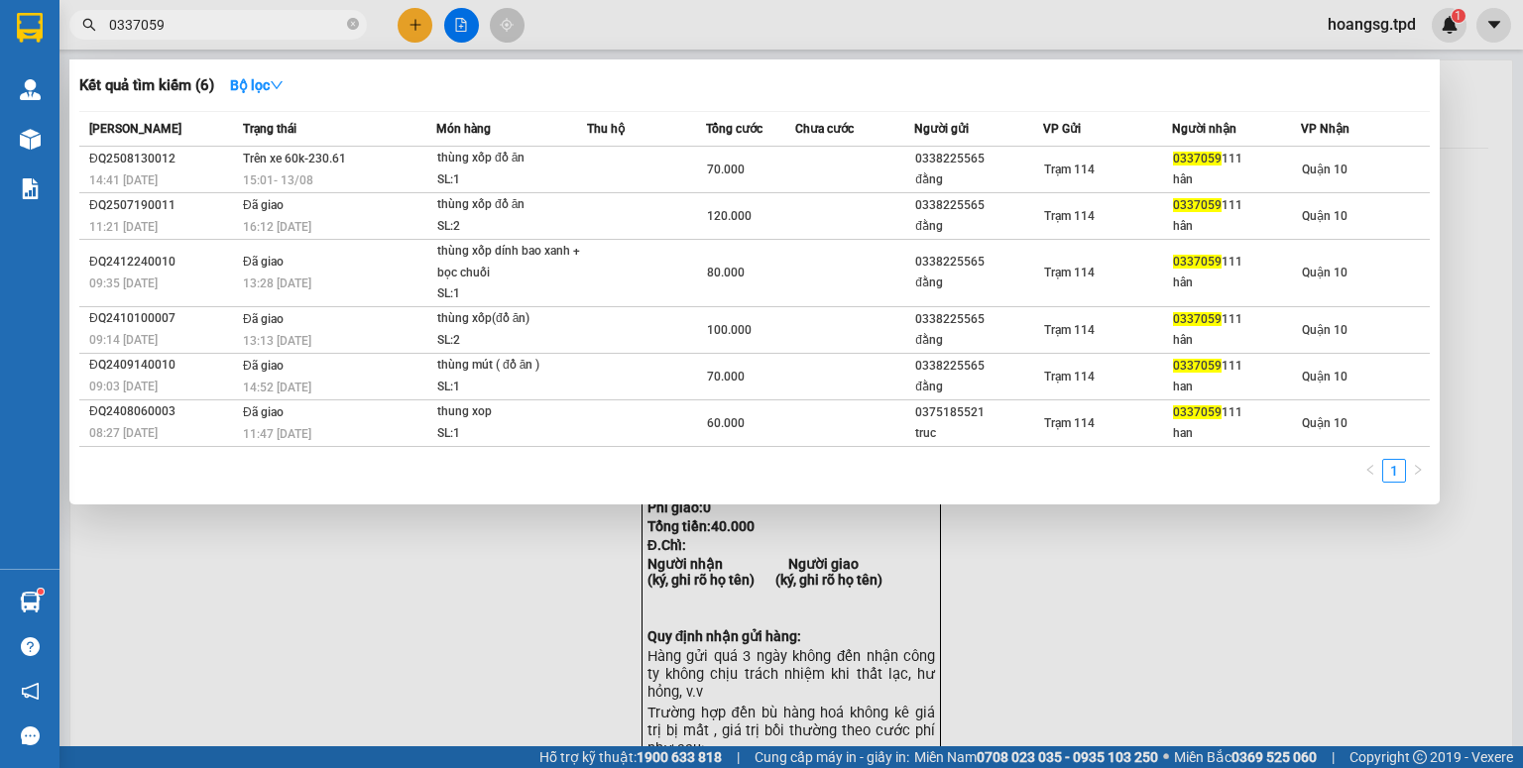
click at [175, 28] on input "0337059" at bounding box center [226, 25] width 234 height 22
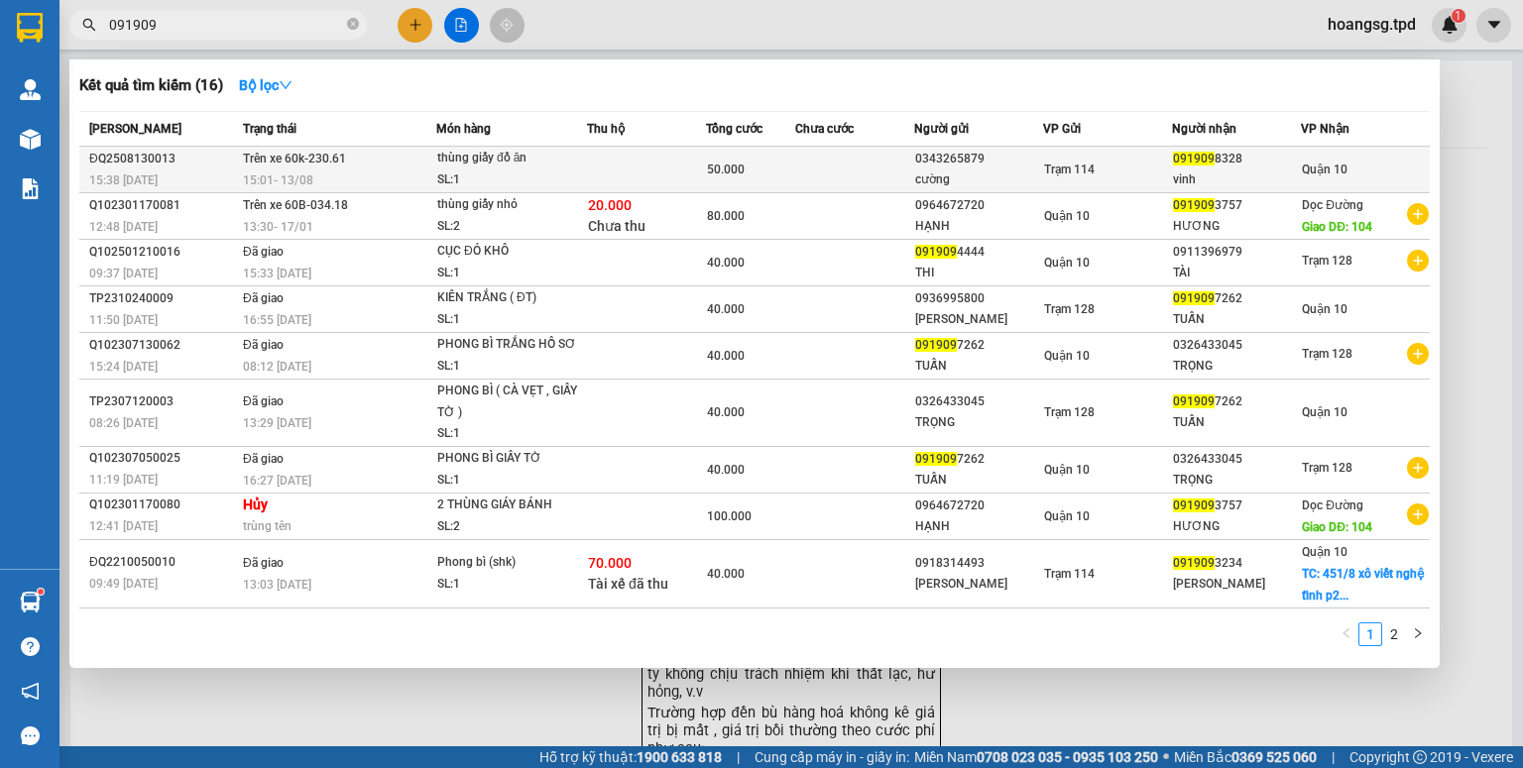
type input "091909"
click at [293, 165] on span "Trên xe 60k-230.61" at bounding box center [294, 159] width 103 height 14
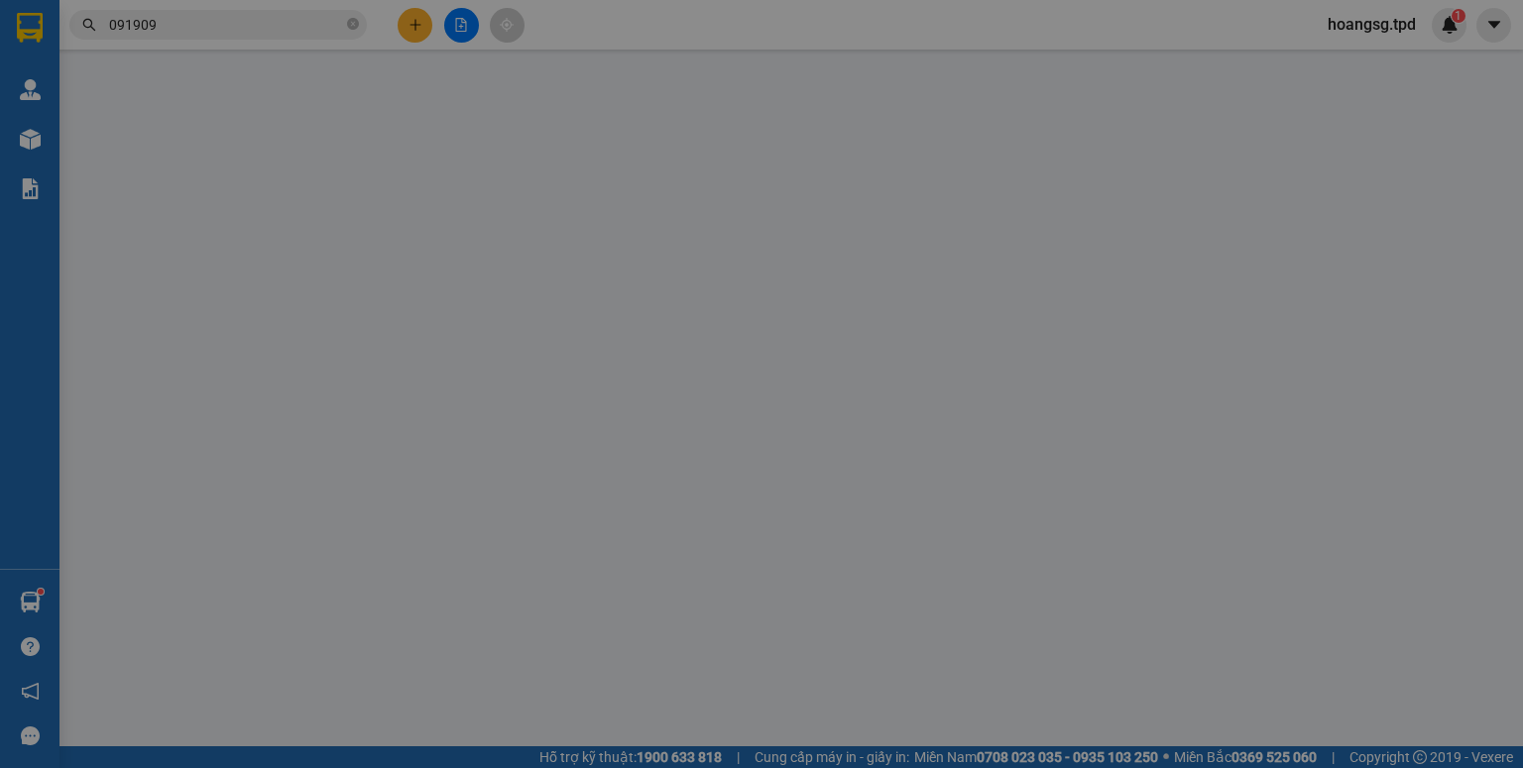
type input "0343265879"
type input "cường"
type input "0919098328"
type input "vinh"
type input "50.000"
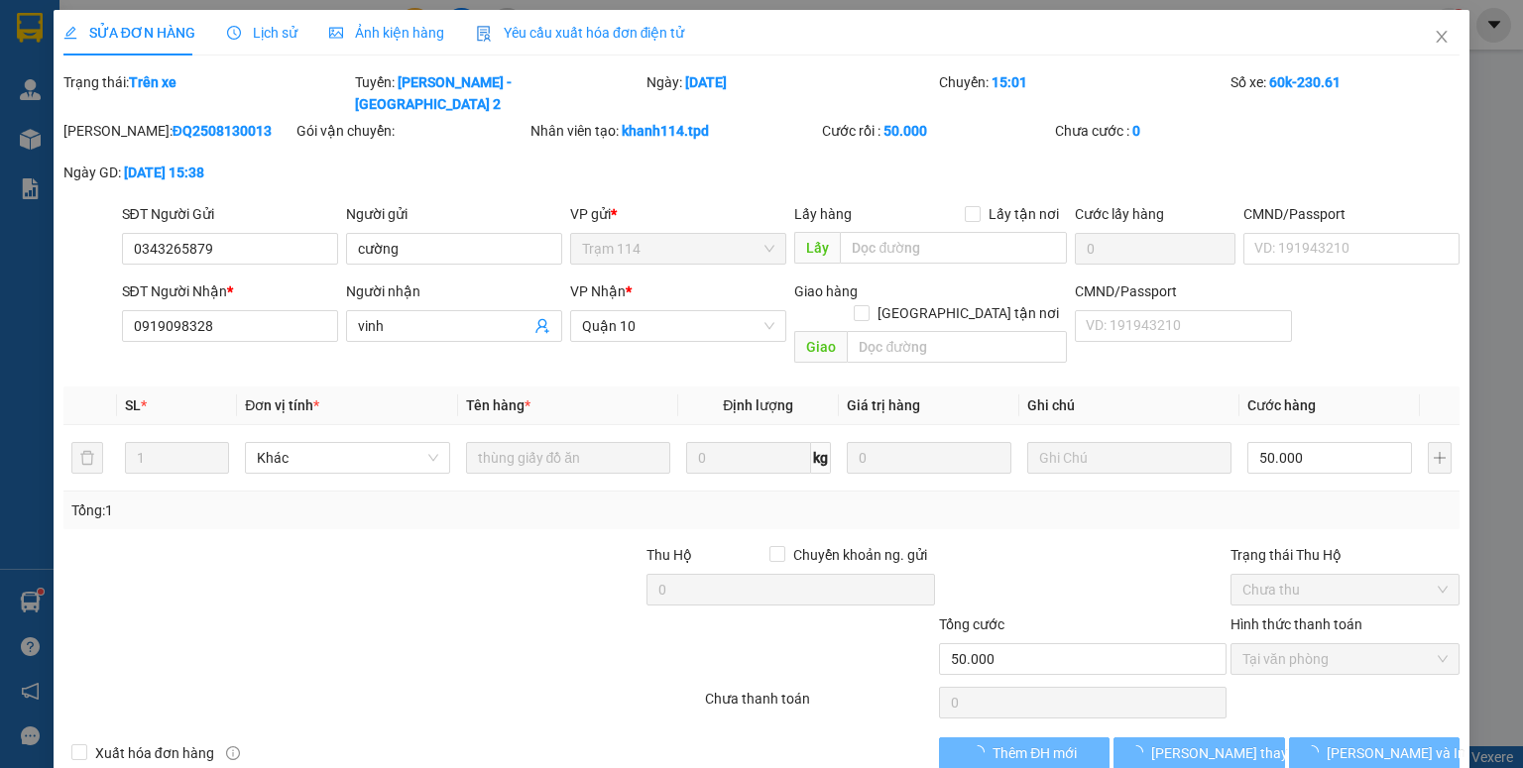
click at [220, 32] on div "SỬA ĐƠN HÀNG Lịch sử Ảnh kiện hàng Yêu cầu xuất hóa đơn điện tử" at bounding box center [374, 33] width 622 height 46
drag, startPoint x: 224, startPoint y: 29, endPoint x: 215, endPoint y: 52, distance: 24.5
click at [227, 34] on icon "clock-circle" at bounding box center [234, 33] width 14 height 14
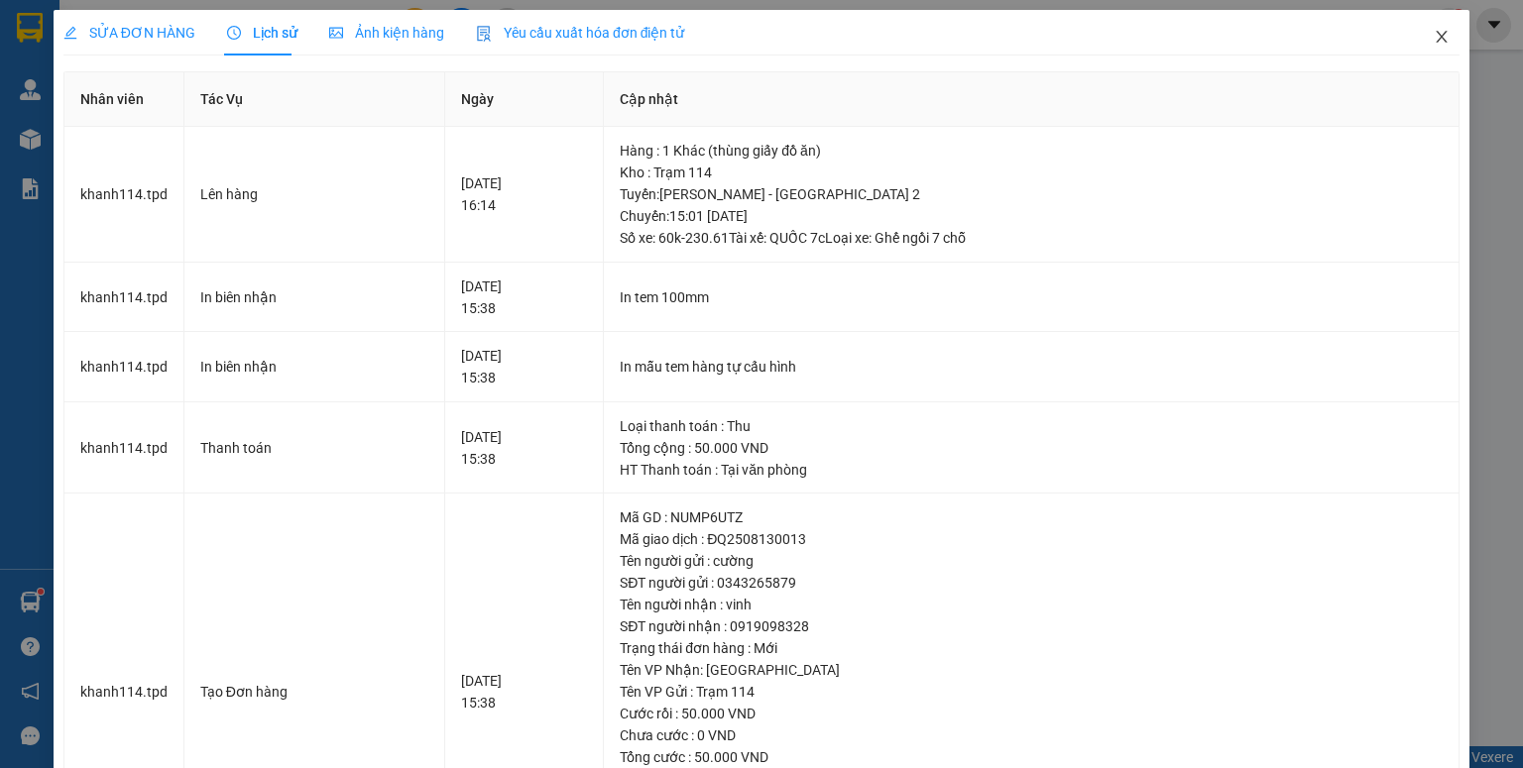
drag, startPoint x: 1424, startPoint y: 29, endPoint x: 1431, endPoint y: 90, distance: 62.0
click at [1423, 30] on span "Close" at bounding box center [1442, 38] width 56 height 56
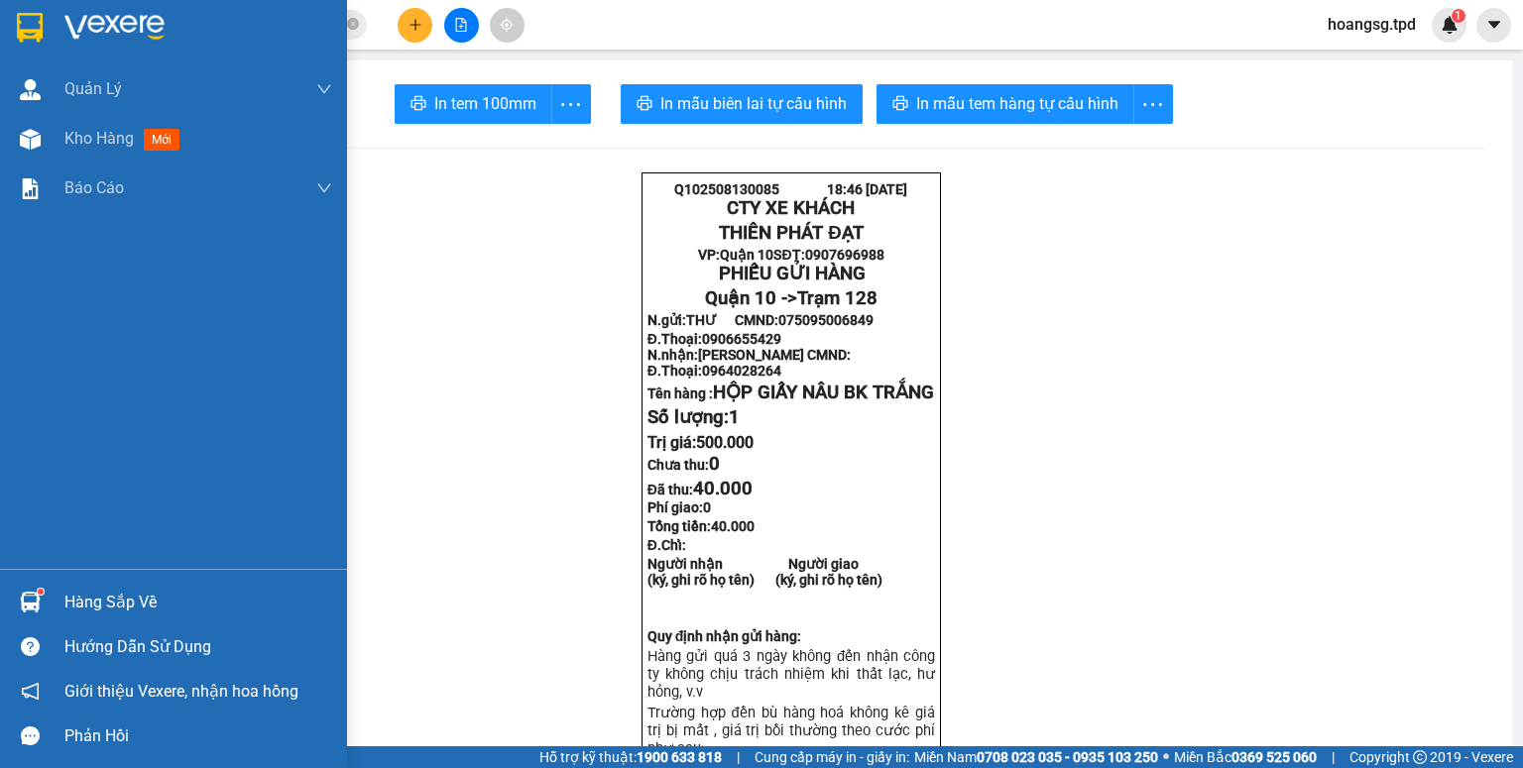
click at [42, 599] on div at bounding box center [30, 602] width 35 height 35
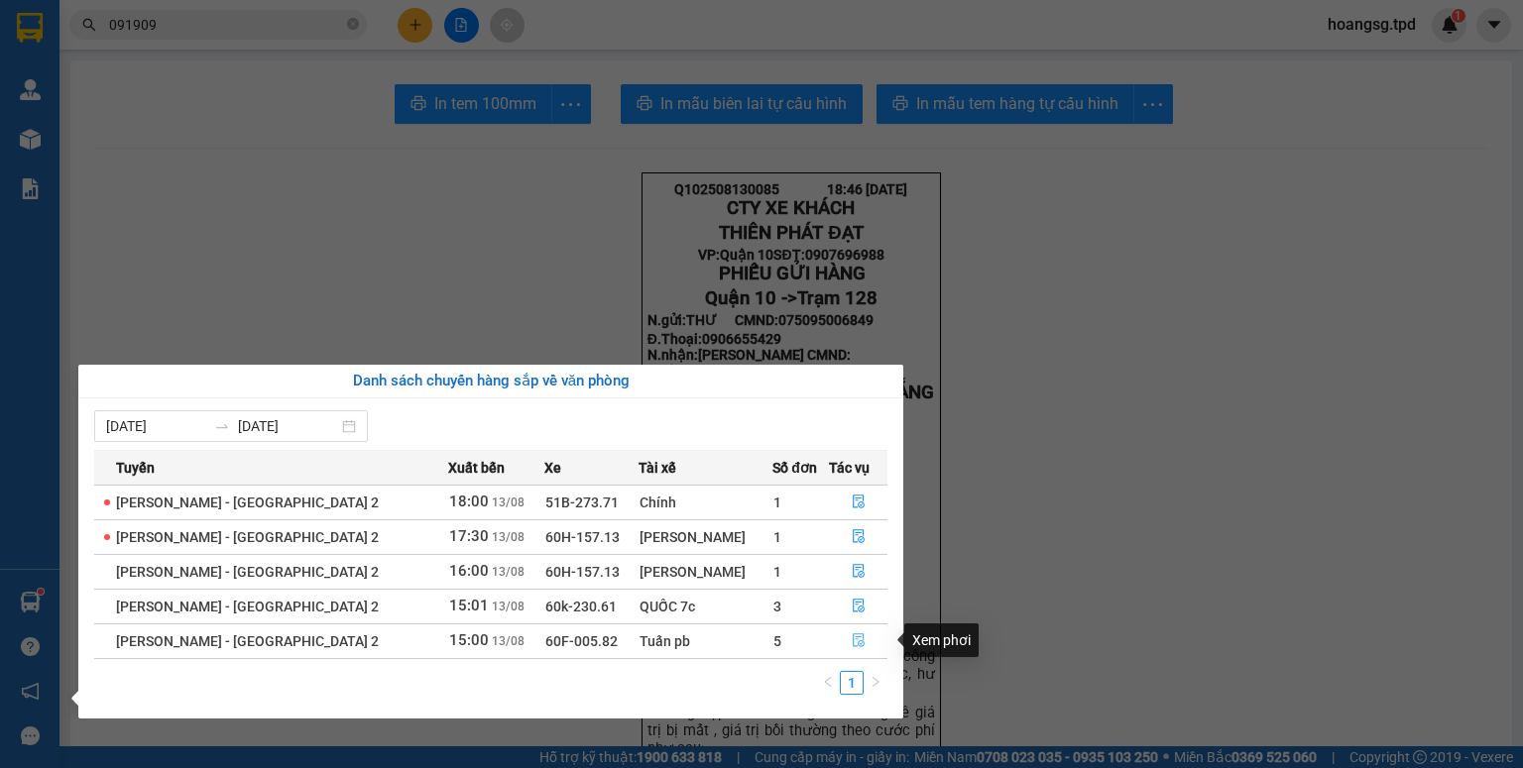
click at [853, 637] on icon "file-done" at bounding box center [859, 641] width 12 height 14
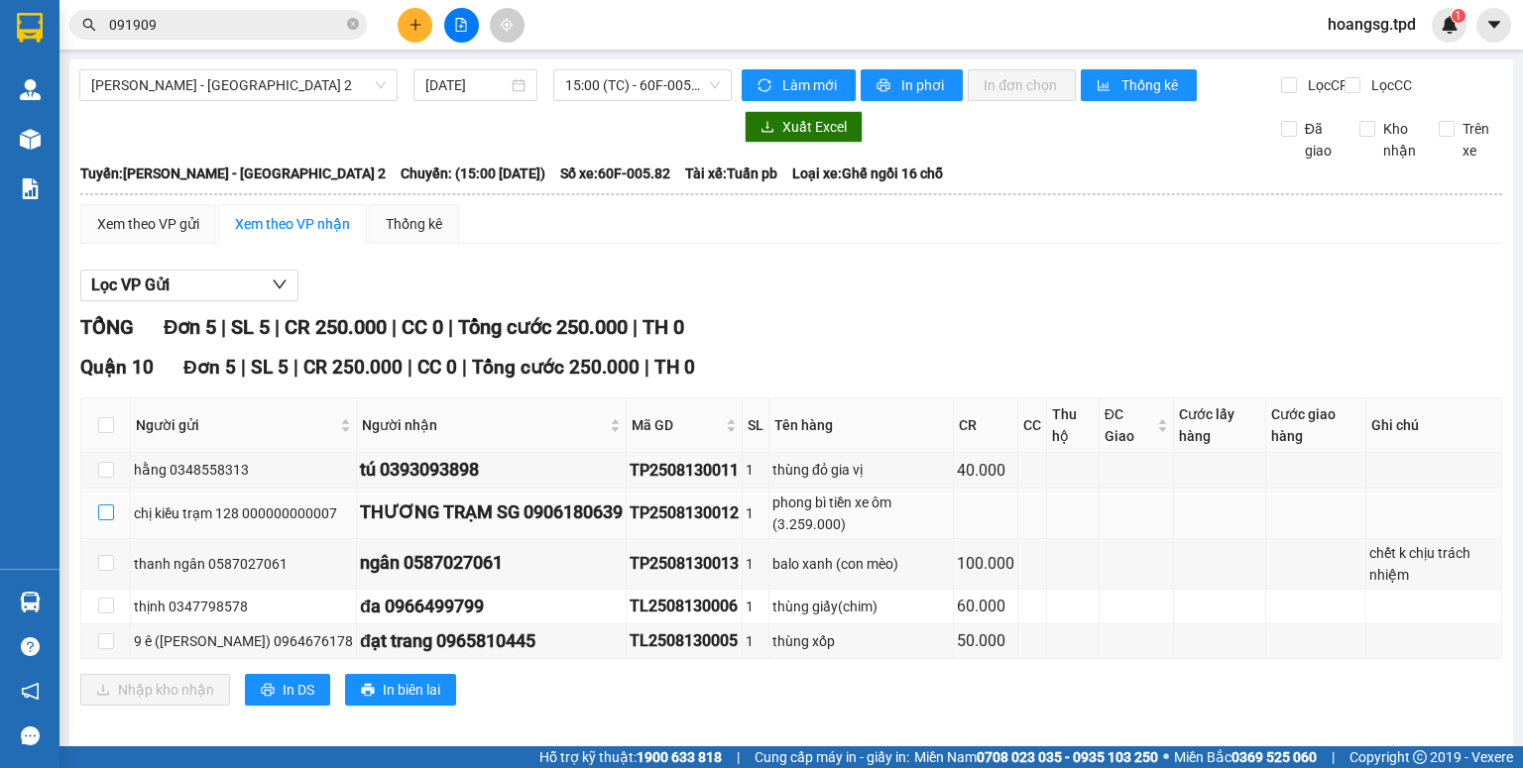
click at [103, 520] on input "checkbox" at bounding box center [106, 513] width 16 height 16
checkbox input "true"
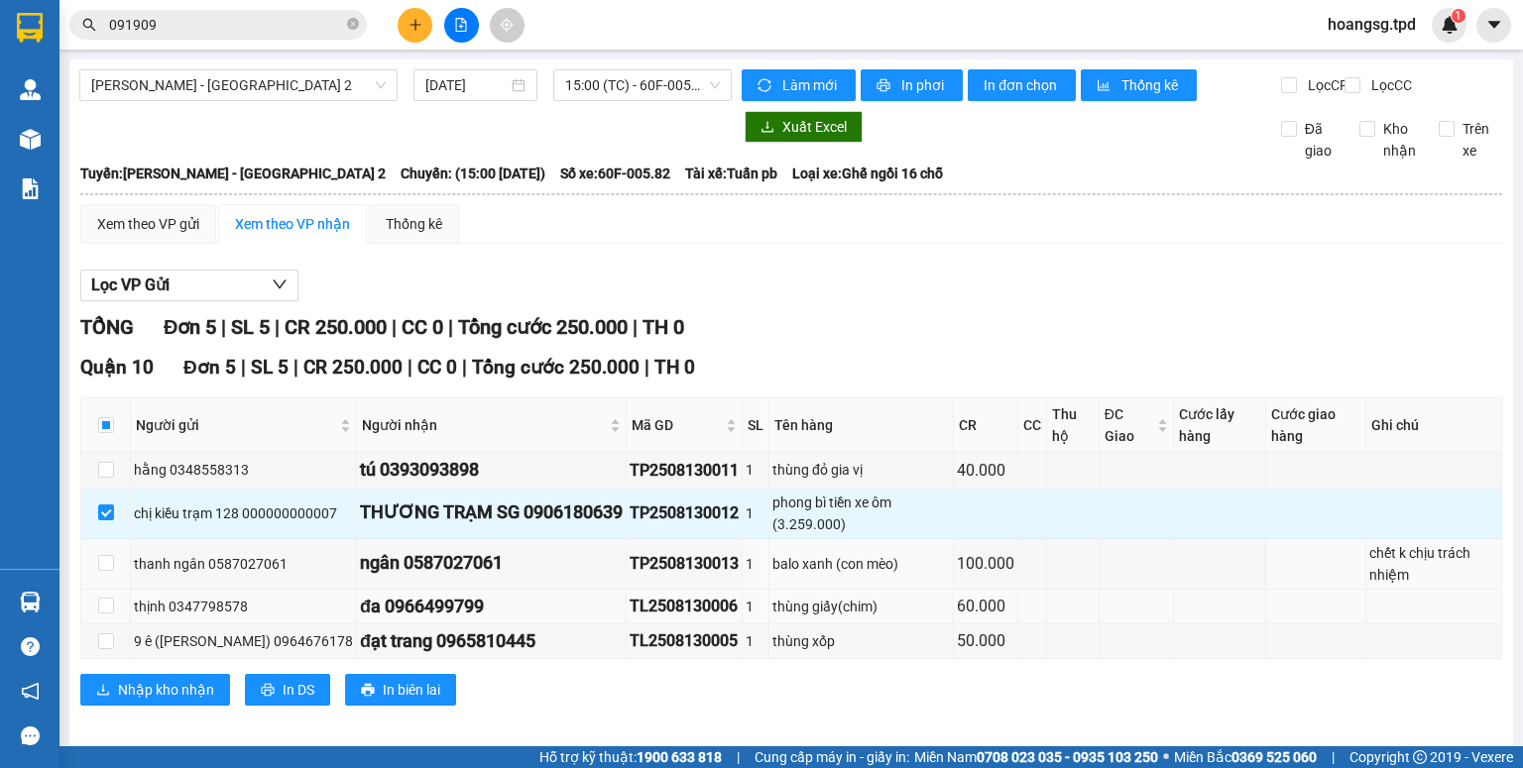
click at [805, 575] on div "balo xanh (con mèo)" at bounding box center [860, 564] width 177 height 22
click at [111, 575] on label at bounding box center [106, 564] width 16 height 22
click at [111, 571] on input "checkbox" at bounding box center [106, 563] width 16 height 16
checkbox input "true"
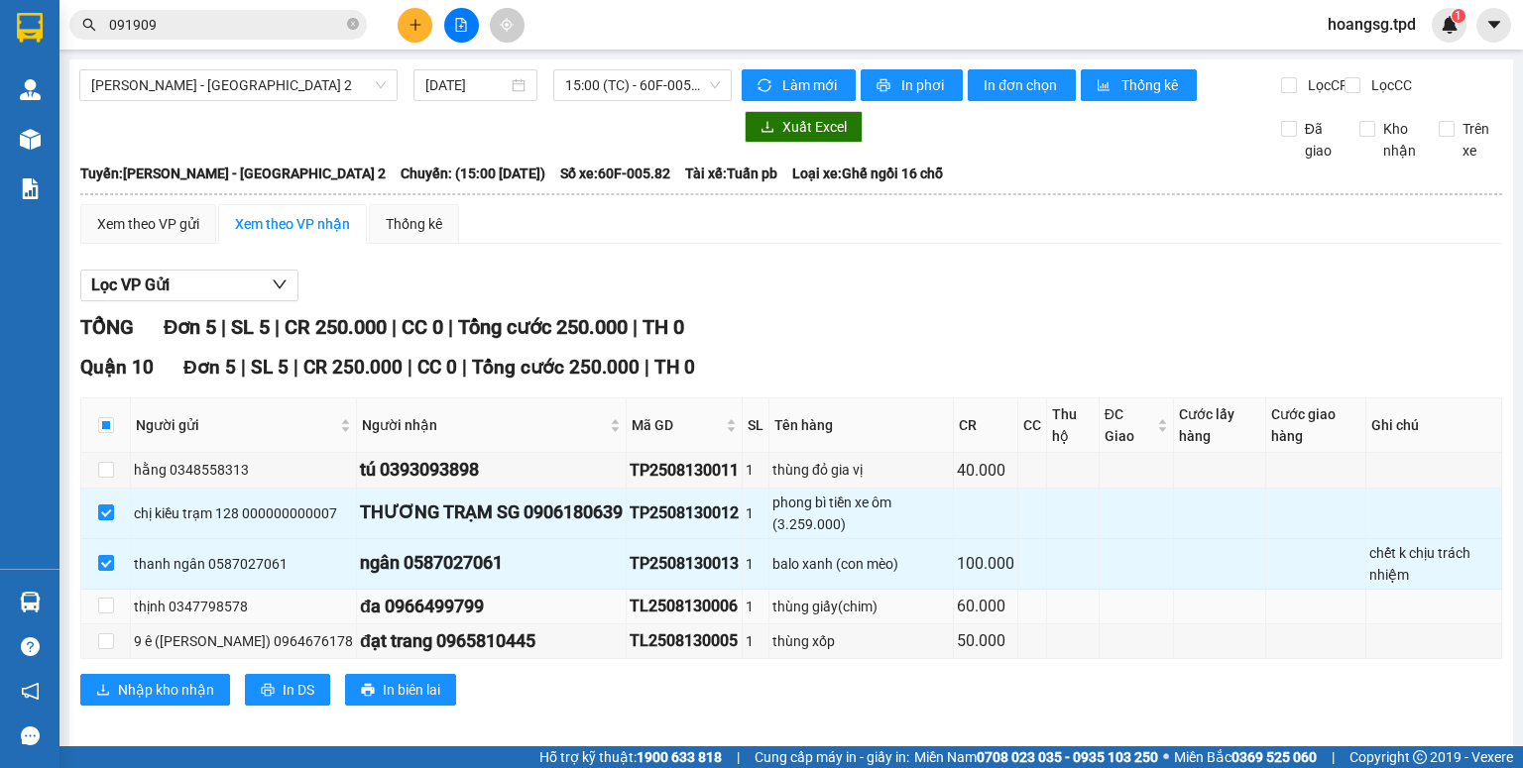
click at [446, 621] on div "đa 0966499799" at bounding box center [491, 607] width 263 height 28
drag, startPoint x: 152, startPoint y: 699, endPoint x: 229, endPoint y: 634, distance: 100.7
click at [152, 695] on span "Nhập kho nhận" at bounding box center [166, 690] width 96 height 22
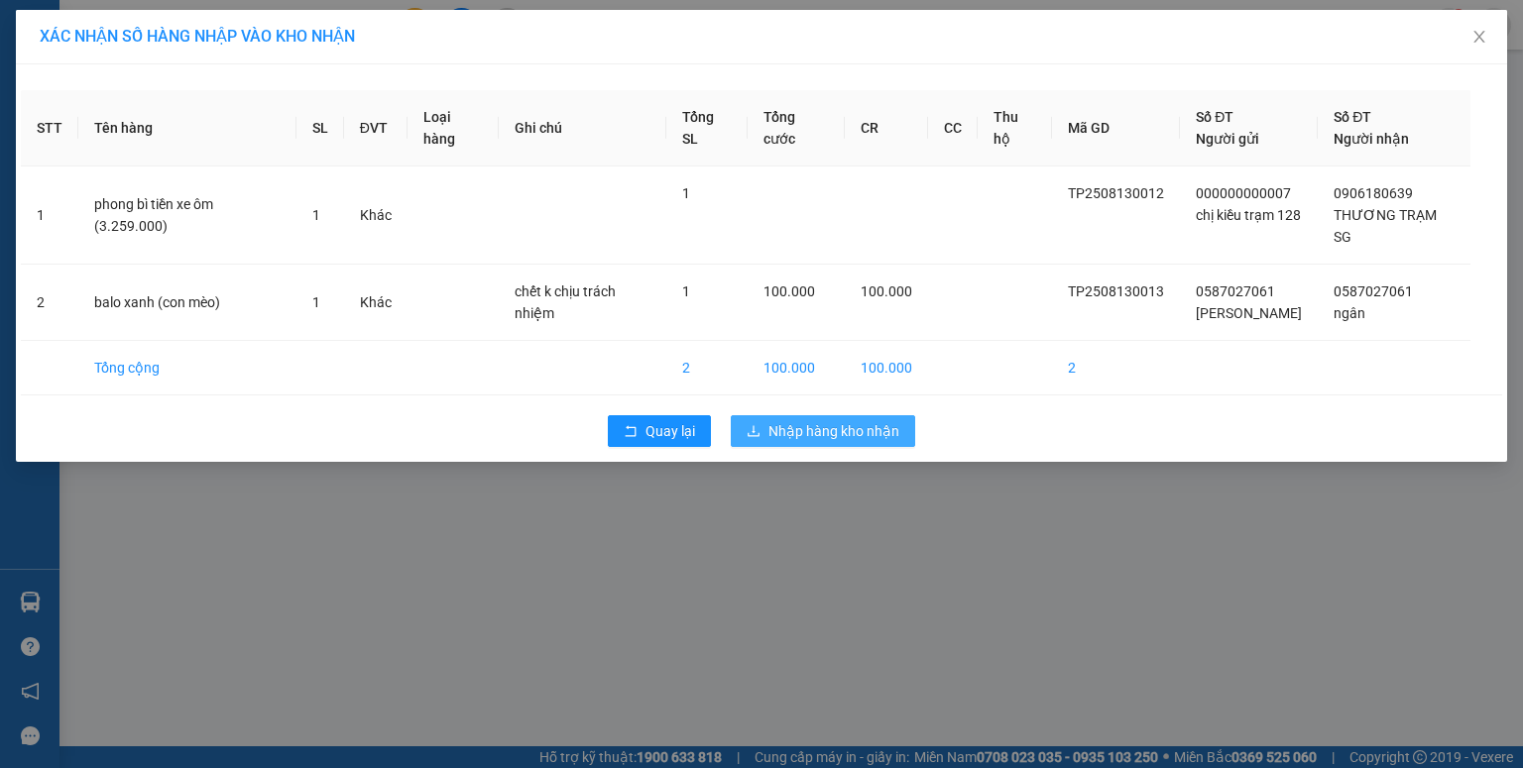
click at [741, 436] on button "Nhập hàng kho nhận" at bounding box center [823, 431] width 184 height 32
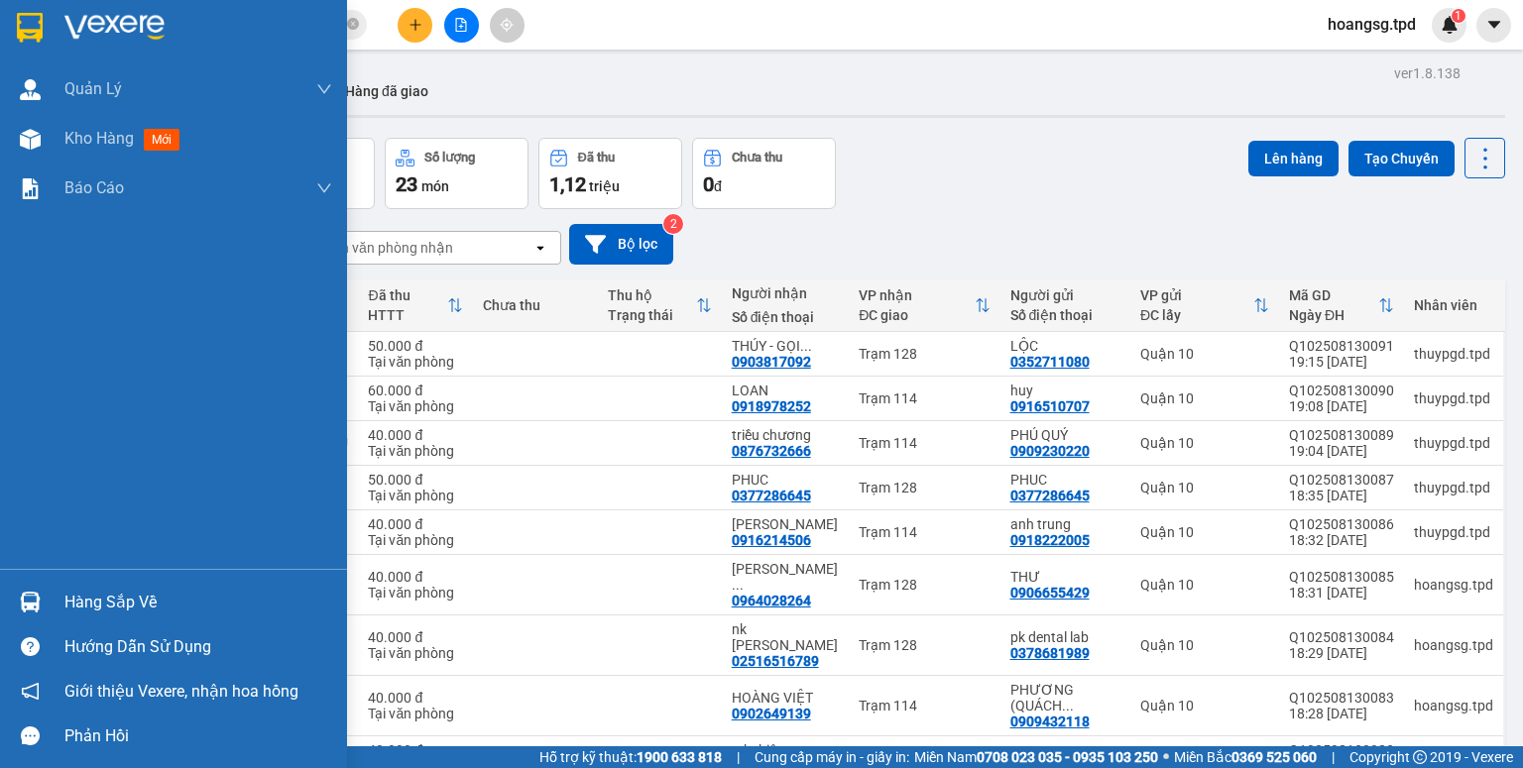
drag, startPoint x: 54, startPoint y: 597, endPoint x: 295, endPoint y: 727, distance: 274.5
click at [57, 599] on div "Hàng sắp về" at bounding box center [173, 602] width 347 height 45
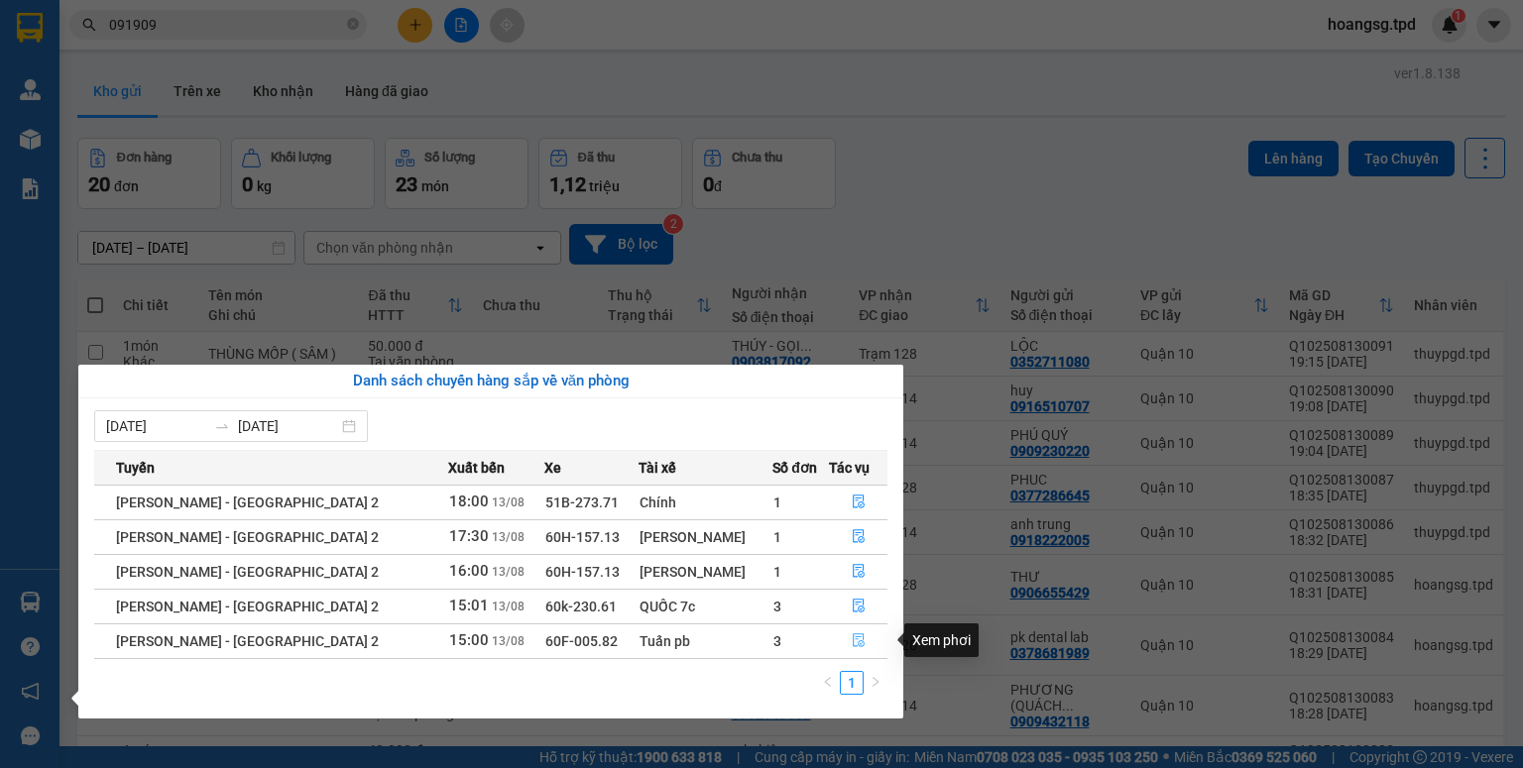
click at [852, 642] on icon "file-done" at bounding box center [859, 640] width 14 height 14
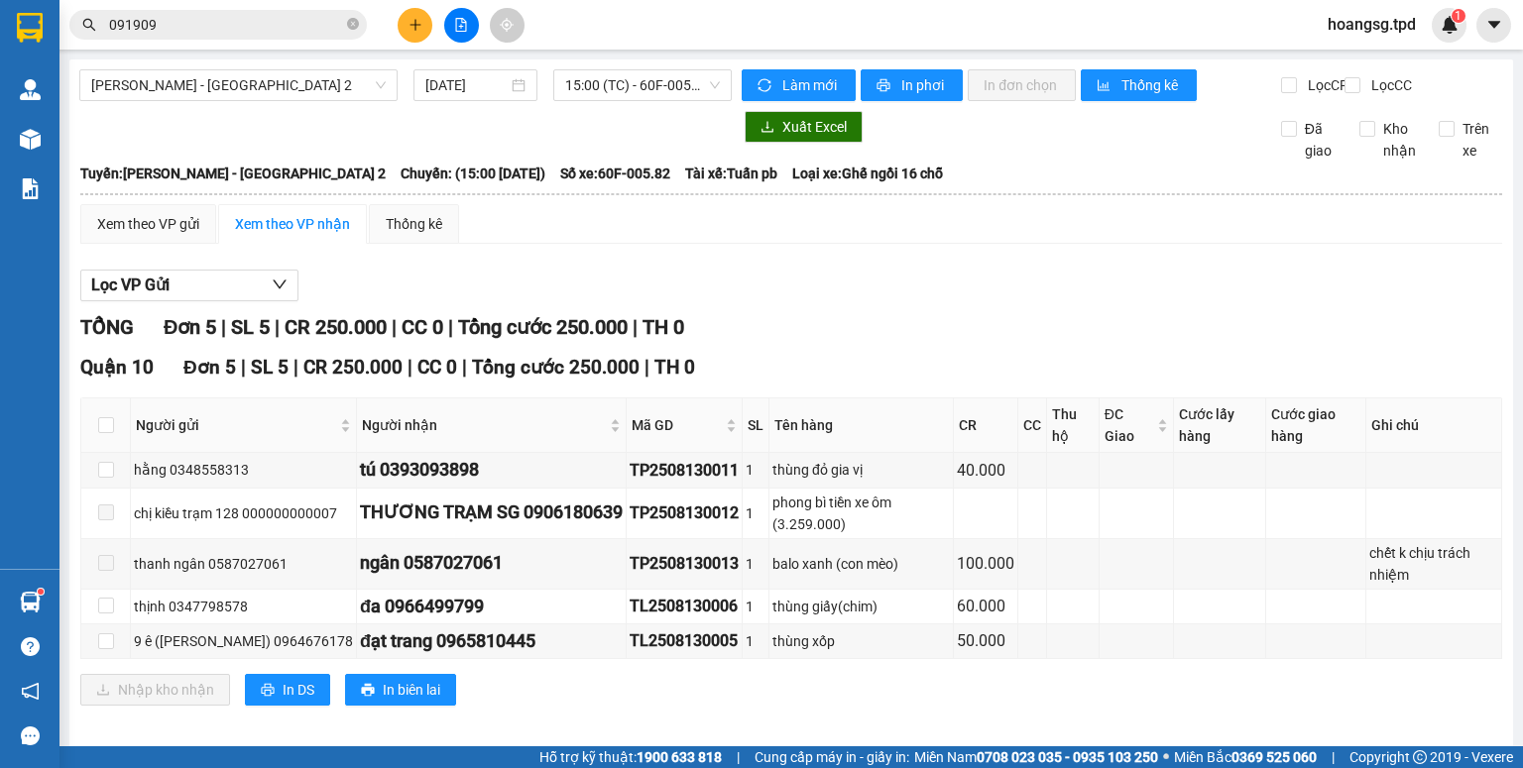
click at [405, 4] on div "Kết quả tìm kiếm ( 16 ) Bộ lọc Mã ĐH Trạng thái Món hàng Thu hộ Tổng cước Chưa …" at bounding box center [761, 25] width 1523 height 50
drag, startPoint x: 420, startPoint y: 3, endPoint x: 427, endPoint y: 31, distance: 28.6
click at [420, 3] on div "Kết quả tìm kiếm ( 16 ) Bộ lọc Mã ĐH Trạng thái Món hàng Thu hộ Tổng cước Chưa …" at bounding box center [761, 25] width 1523 height 50
click at [425, 32] on button at bounding box center [415, 25] width 35 height 35
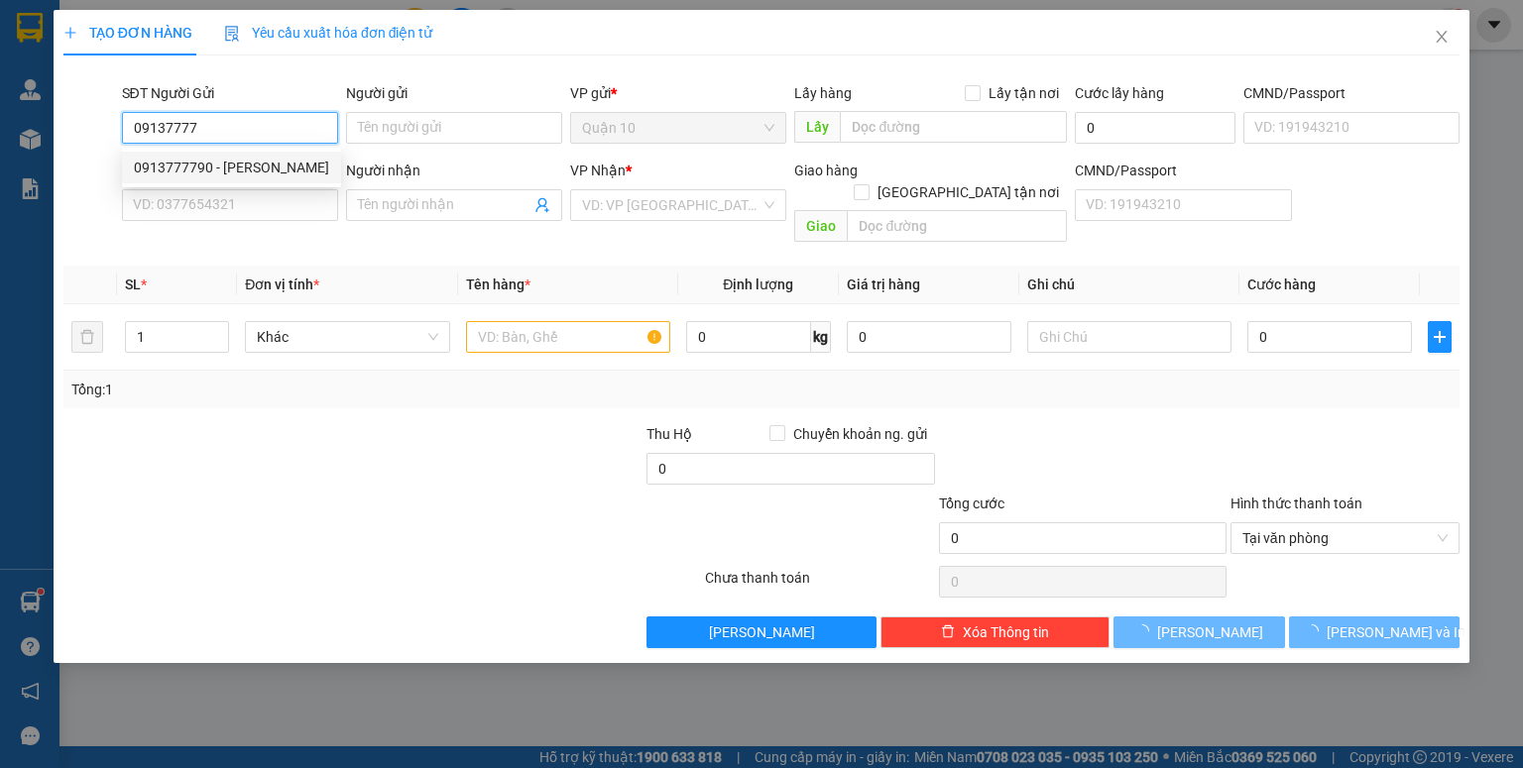
click at [285, 158] on div "0913777790 - LÊ NGUYỄN NHỰT TÍN" at bounding box center [231, 168] width 195 height 22
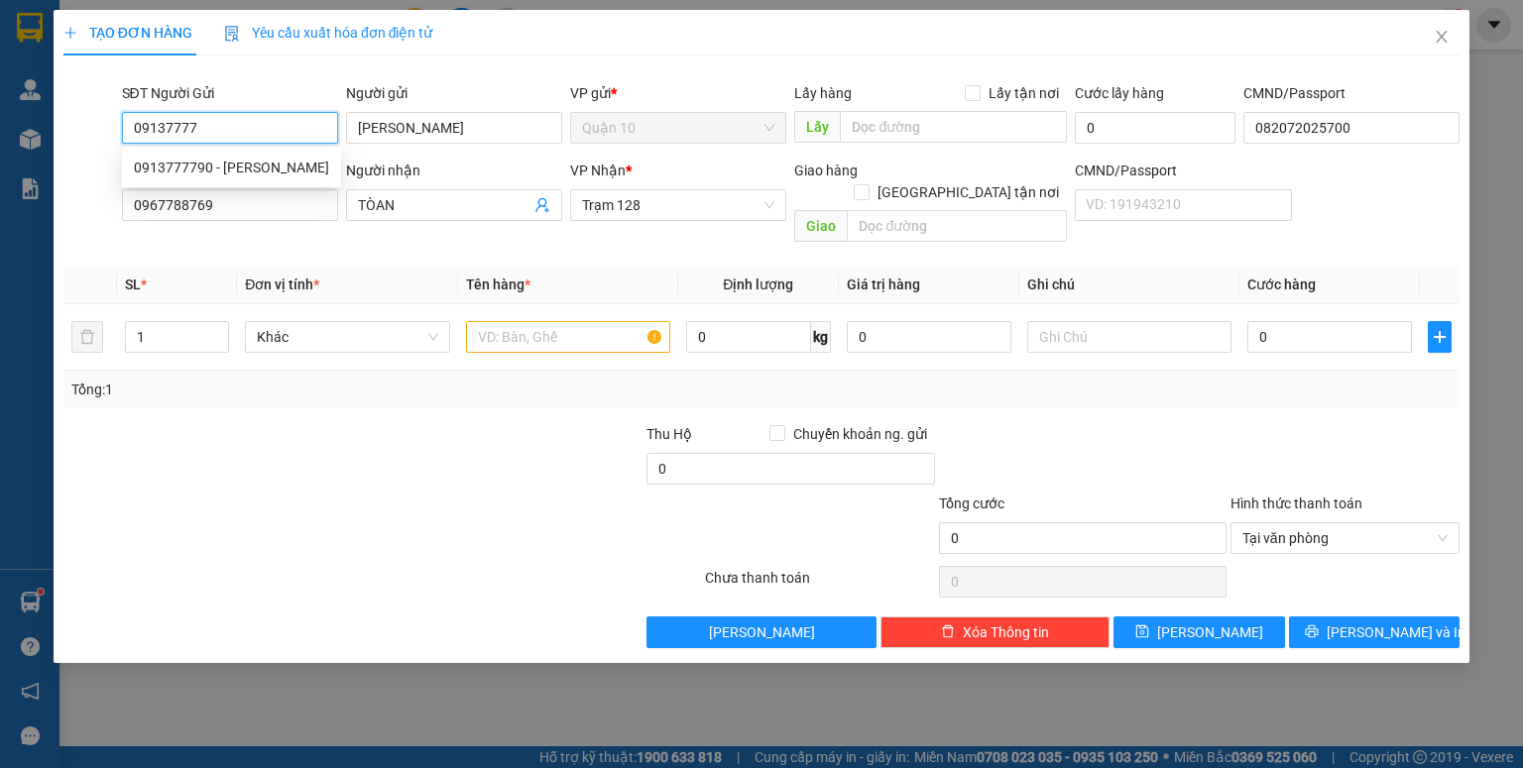
type input "0913777790"
type input "LÊ NGUYỄN NHỰT TÍN"
type input "082072025700"
type input "0967788769"
type input "TÒAN"
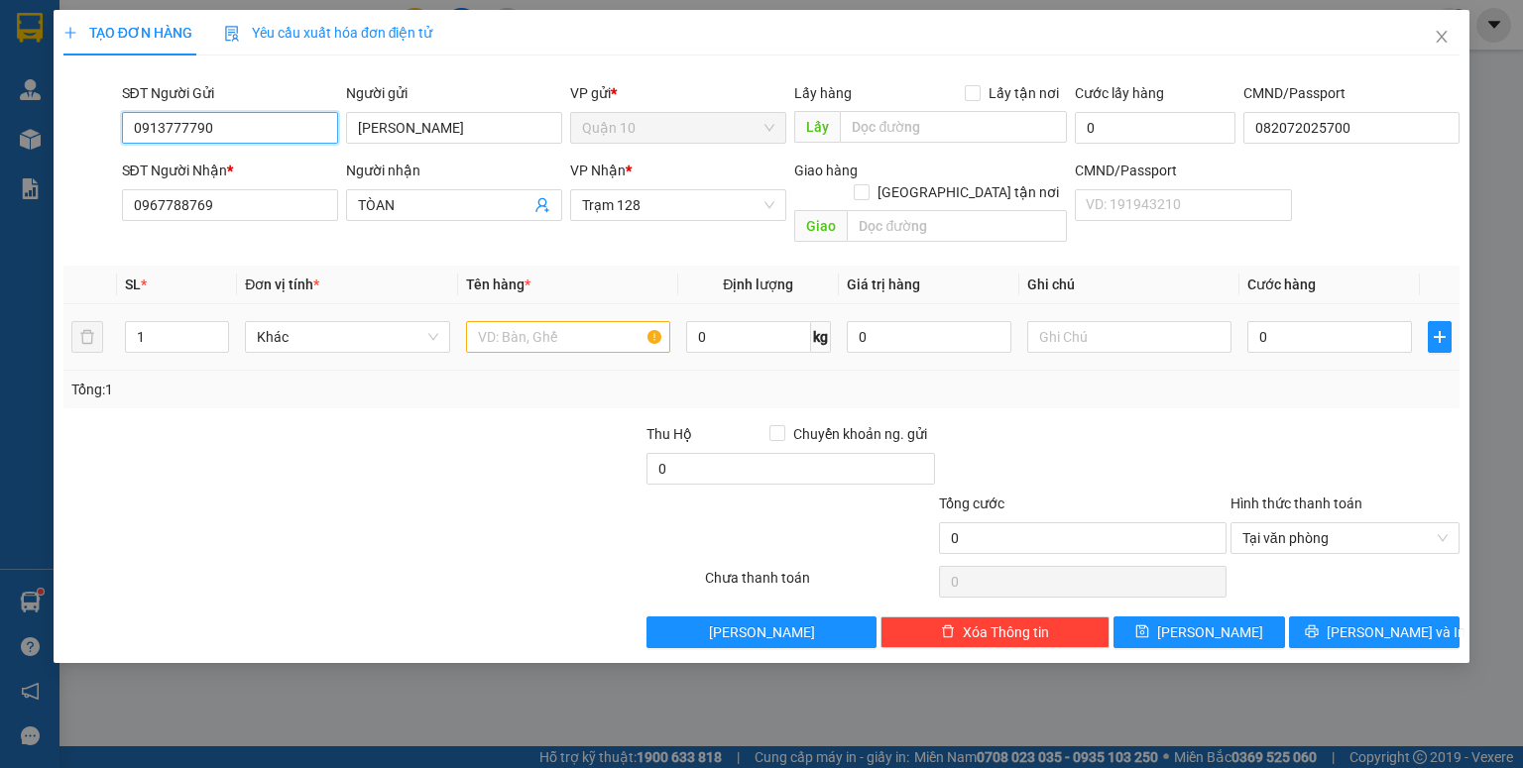
type input "0913777790"
click at [488, 335] on td at bounding box center [568, 337] width 220 height 66
click at [553, 304] on td at bounding box center [568, 337] width 220 height 66
click at [555, 321] on input "text" at bounding box center [568, 337] width 204 height 32
type input "TÚI ZIP GIAÁY TỜ"
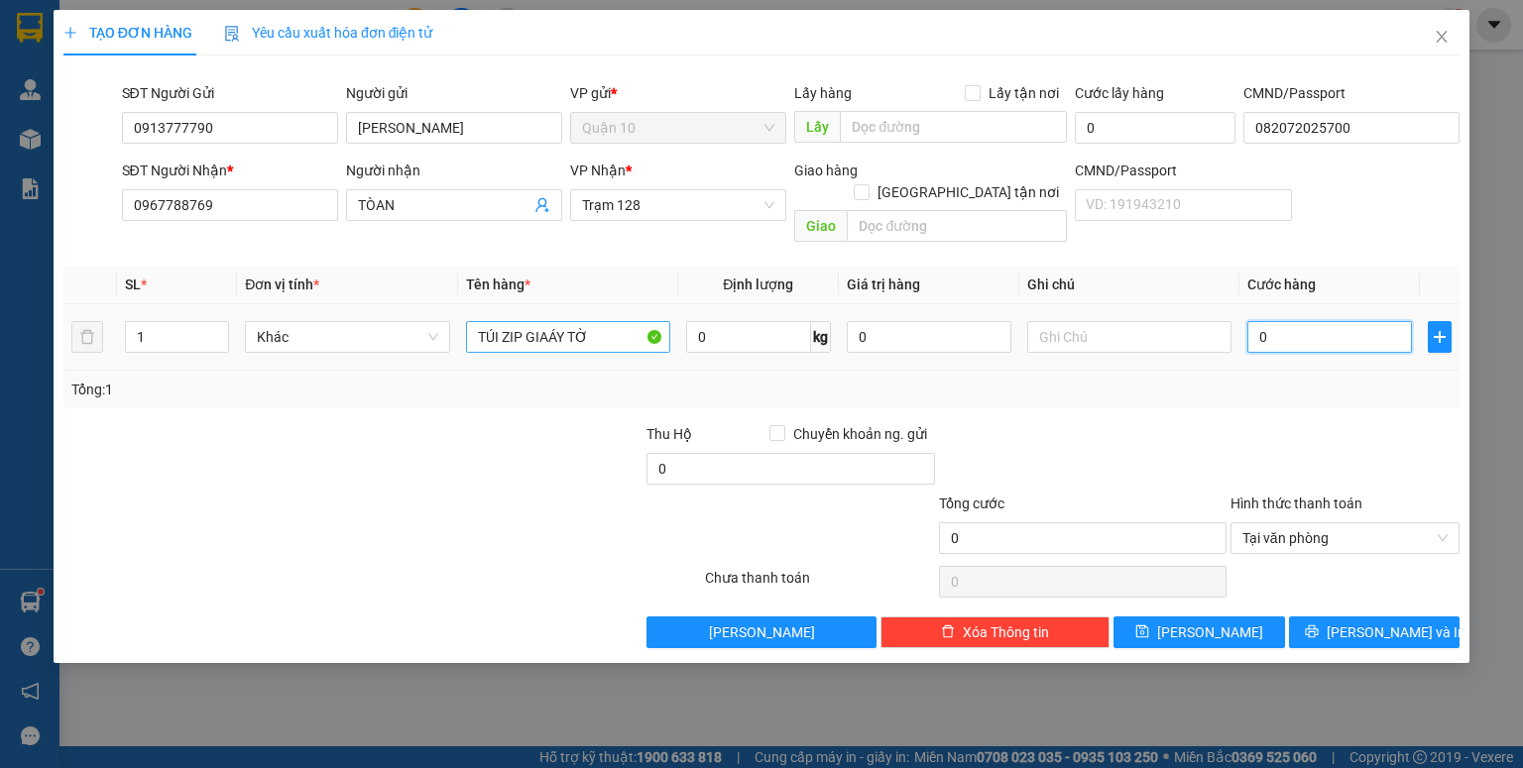
type input "4"
type input "40"
type input "40.000"
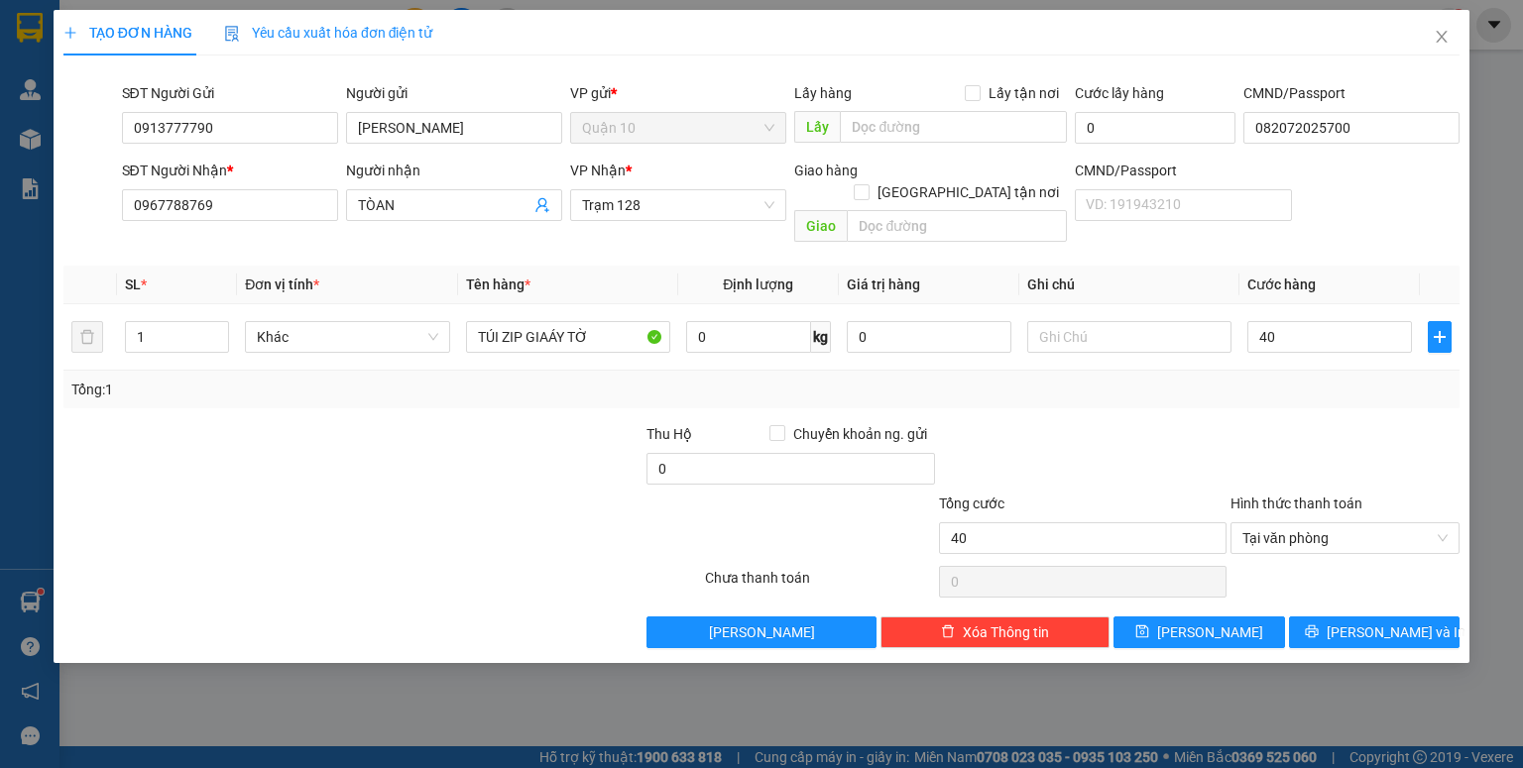
type input "40.000"
drag, startPoint x: 1294, startPoint y: 432, endPoint x: 1265, endPoint y: 425, distance: 29.6
click at [1285, 430] on div at bounding box center [1344, 457] width 233 height 69
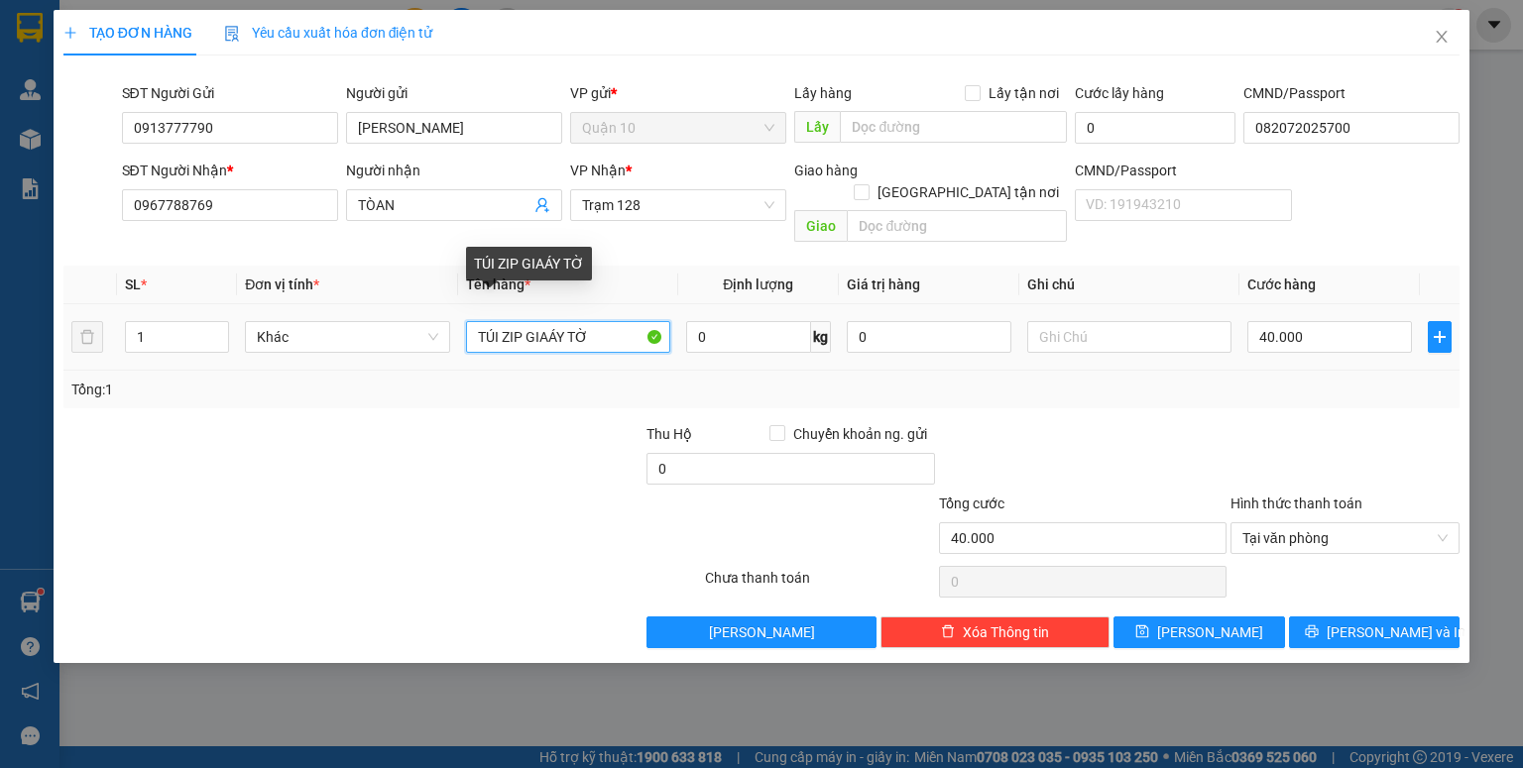
drag, startPoint x: 560, startPoint y: 313, endPoint x: 545, endPoint y: 315, distance: 15.0
click at [557, 321] on input "TÚI ZIP GIAÁY TỜ" at bounding box center [568, 337] width 204 height 32
type input "TÚI ZIP GIAY TỜ"
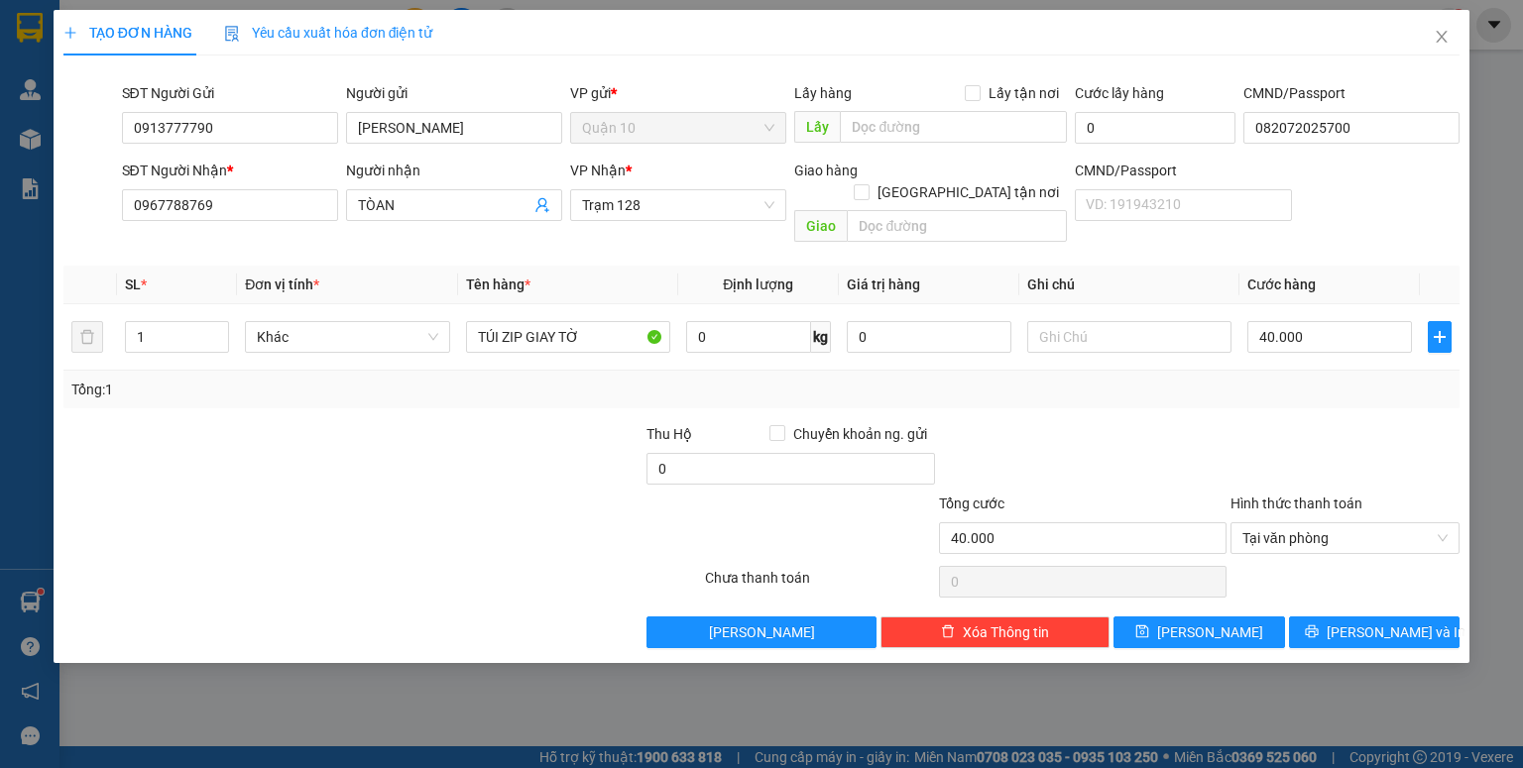
click at [1402, 627] on div "TẠO ĐƠN HÀNG Yêu cầu xuất hóa đơn điện tử Transit Pickup Surcharge Ids Transit …" at bounding box center [762, 336] width 1416 height 653
click at [1397, 622] on span "Lưu và In" at bounding box center [1395, 633] width 139 height 22
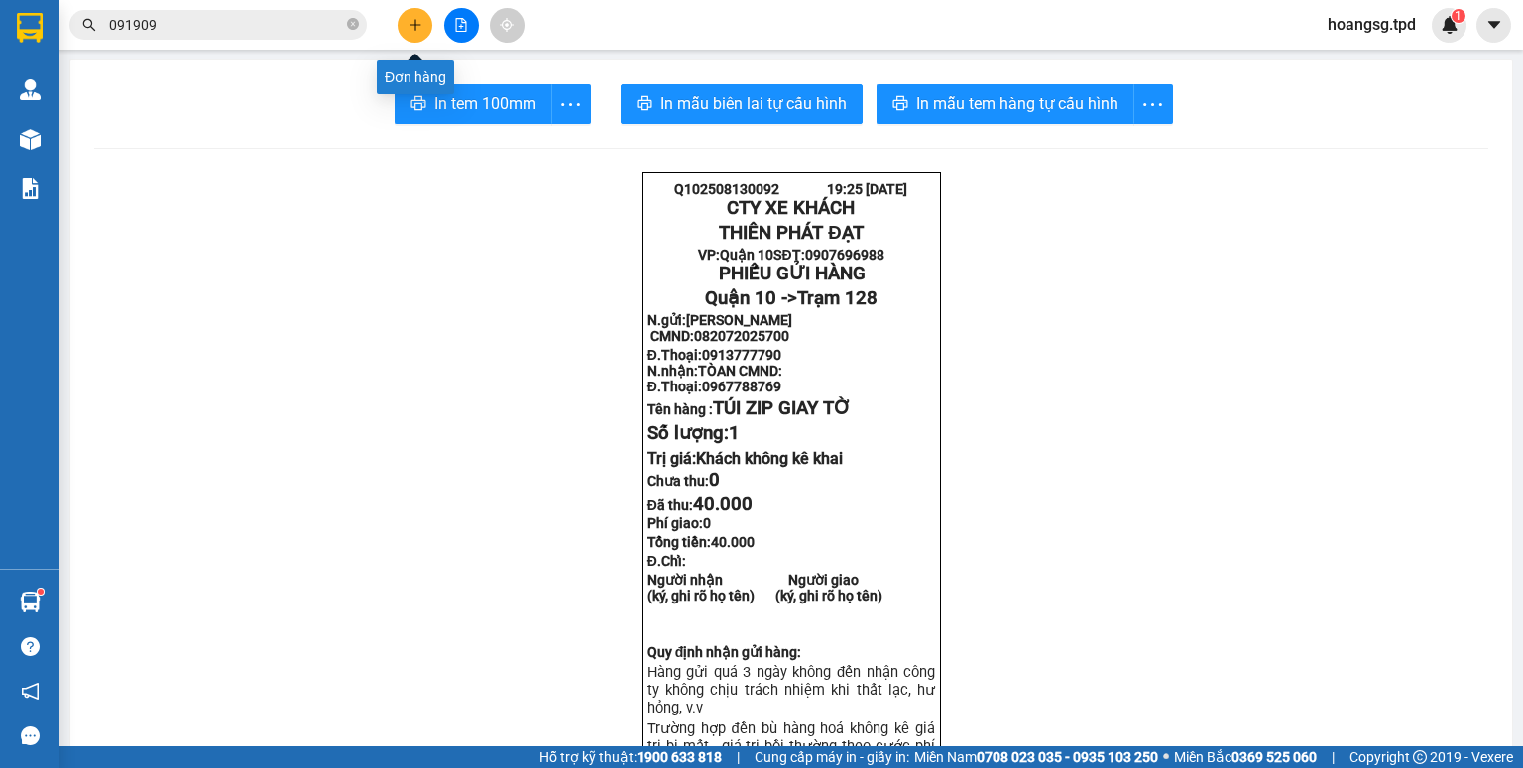
click at [422, 16] on button at bounding box center [415, 25] width 35 height 35
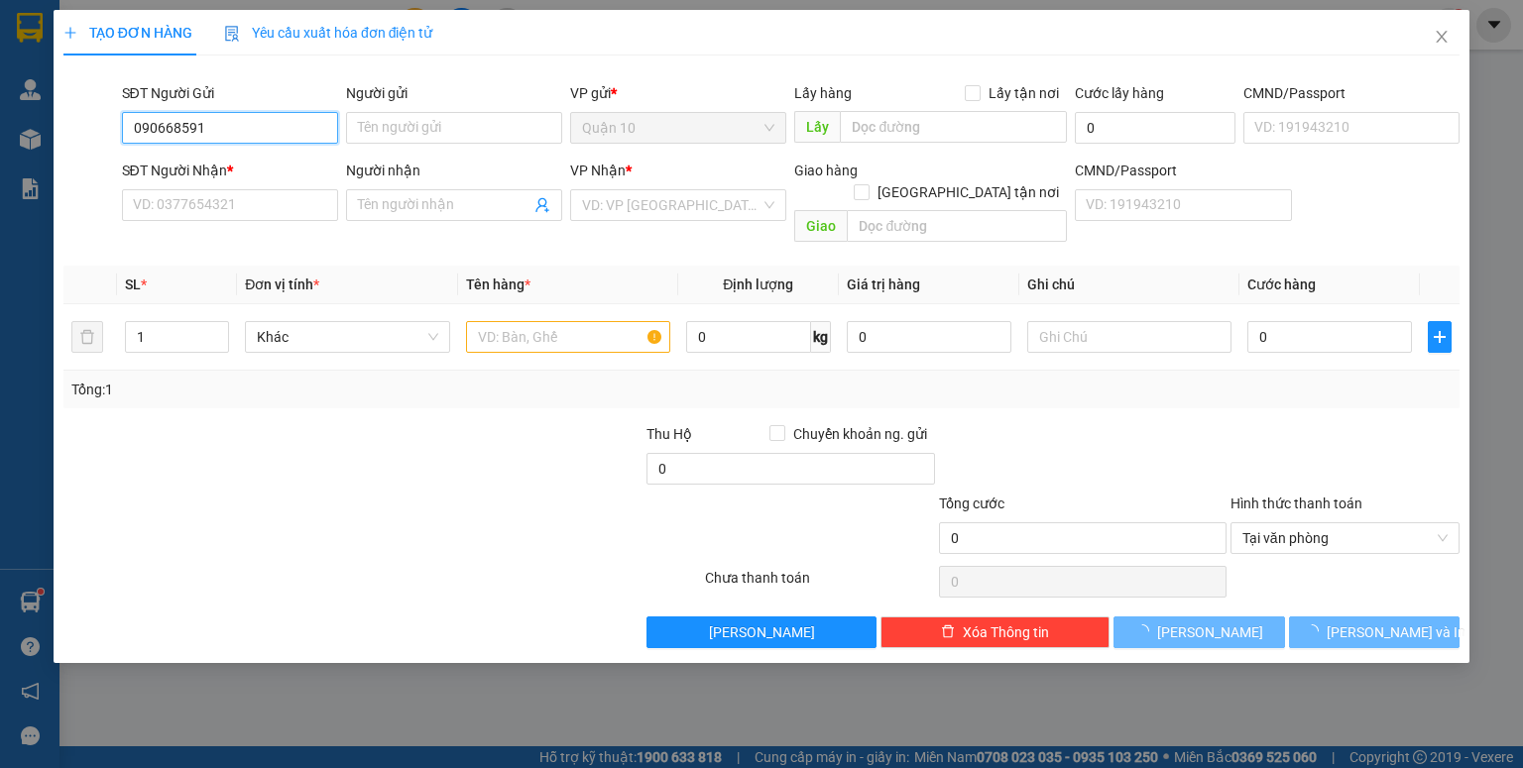
type input "0906685911"
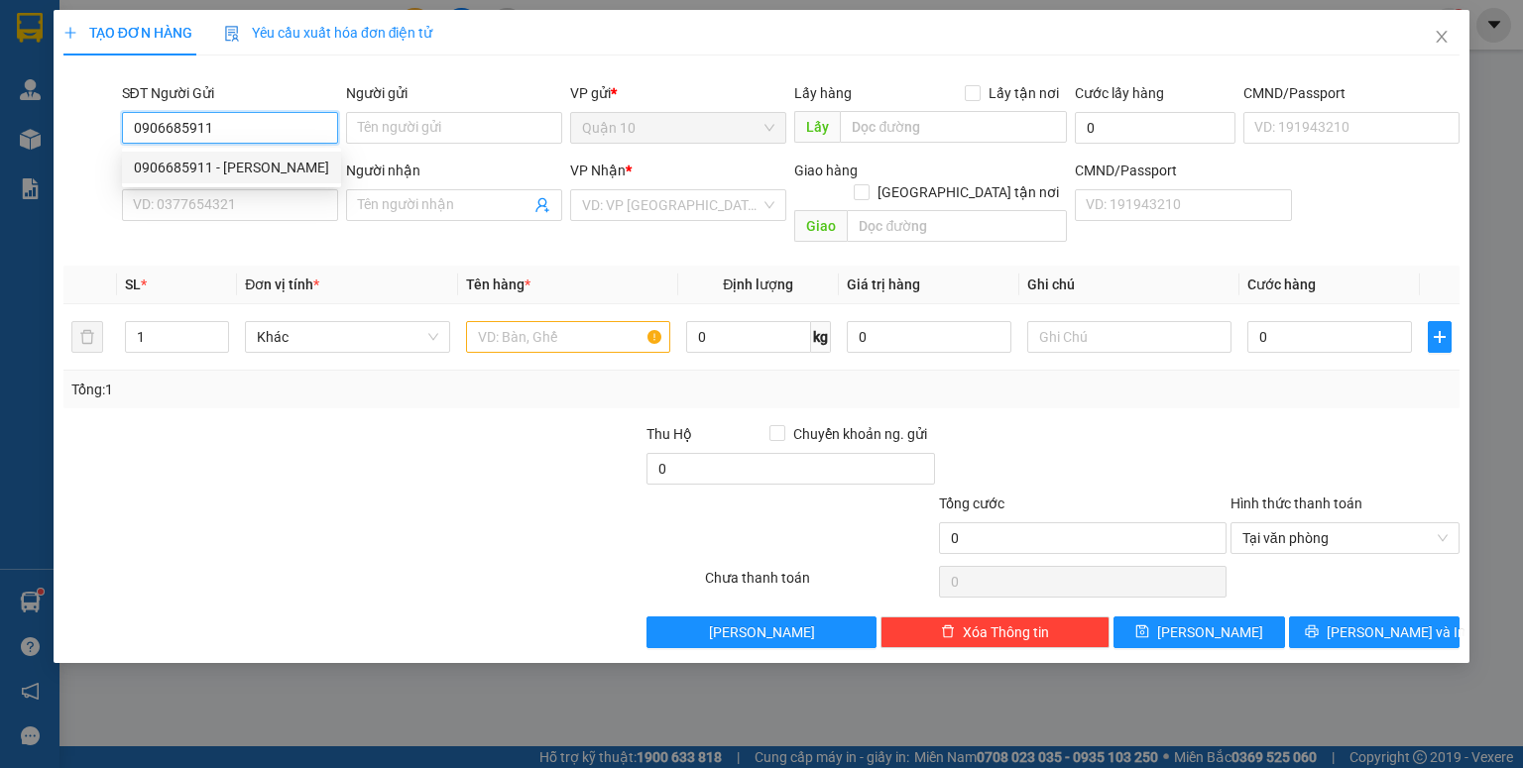
click at [287, 178] on div "0906685911 - TIẾN NGUYỄN" at bounding box center [231, 168] width 219 height 32
type input "TIẾN NGUYỄN"
type input "042087007523"
type input "0866082627"
type input "HOÀNG (Ô TÔ TP"
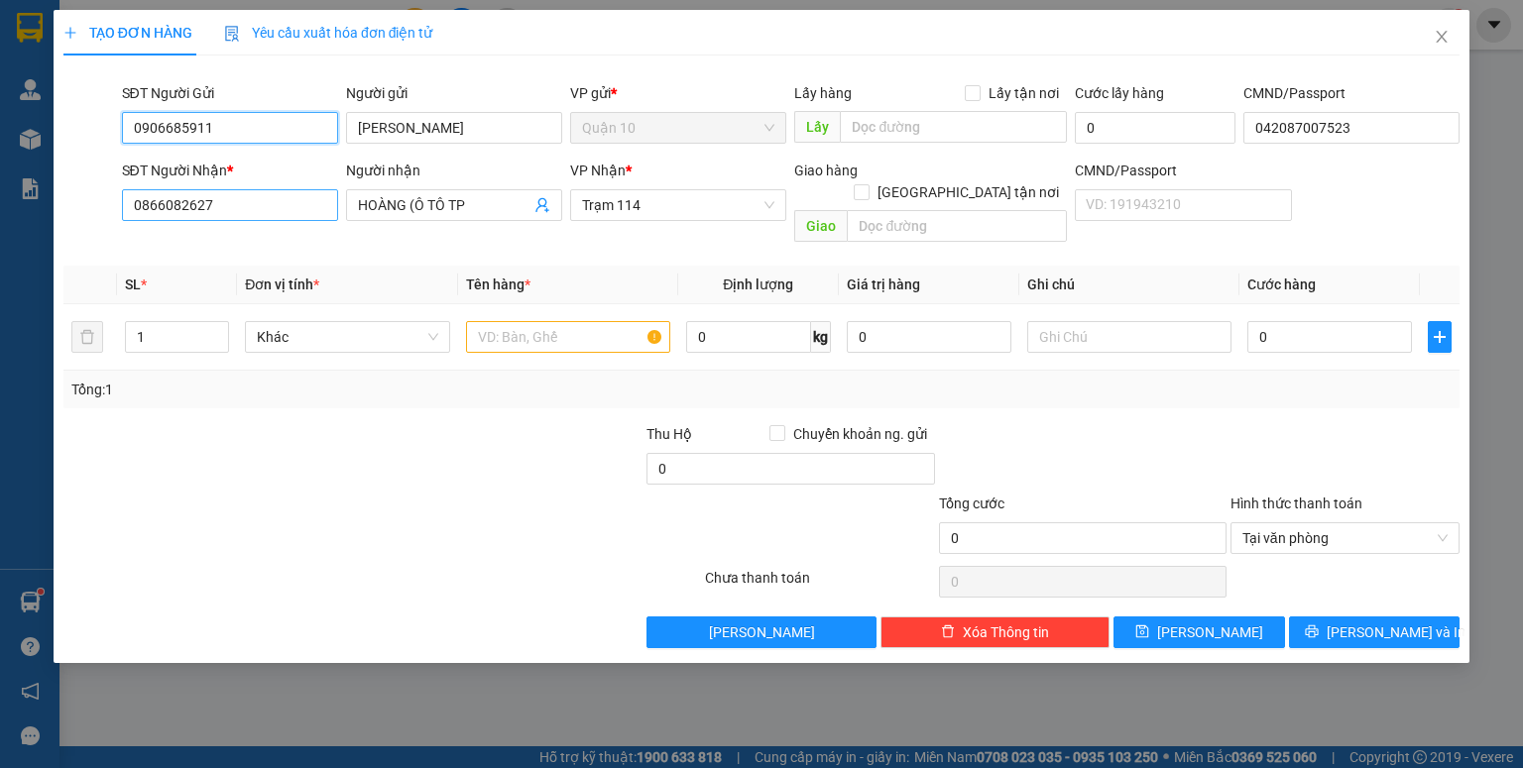
type input "0906685911"
click at [202, 212] on input "0866082627" at bounding box center [230, 205] width 216 height 32
click at [202, 210] on input "0866082627" at bounding box center [230, 205] width 216 height 32
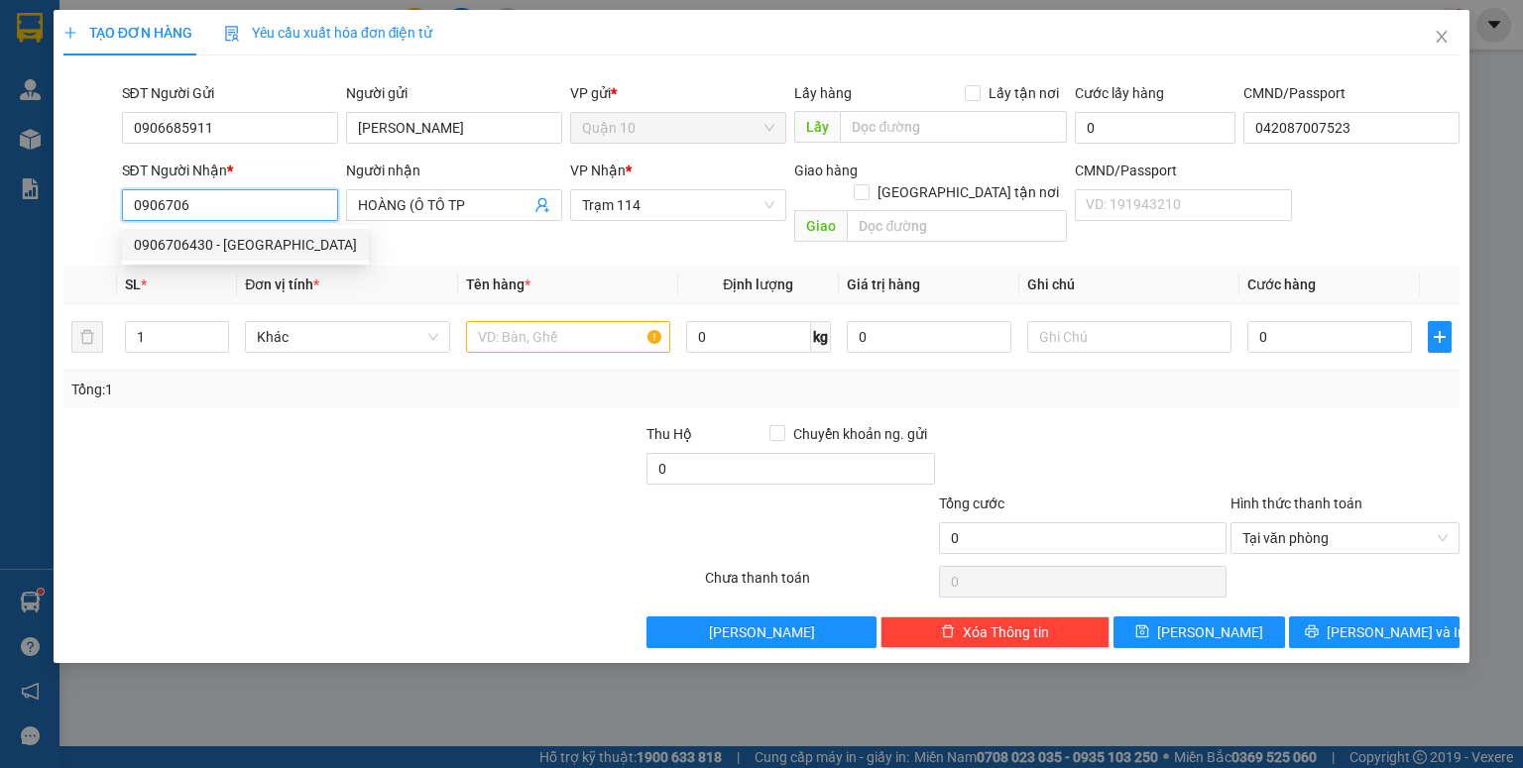
click at [294, 243] on div "0906706430 - NHẬT ĐÔNG" at bounding box center [245, 245] width 223 height 22
type input "0906706430"
type input "NHẬT ĐÔNG"
type input "0906706430"
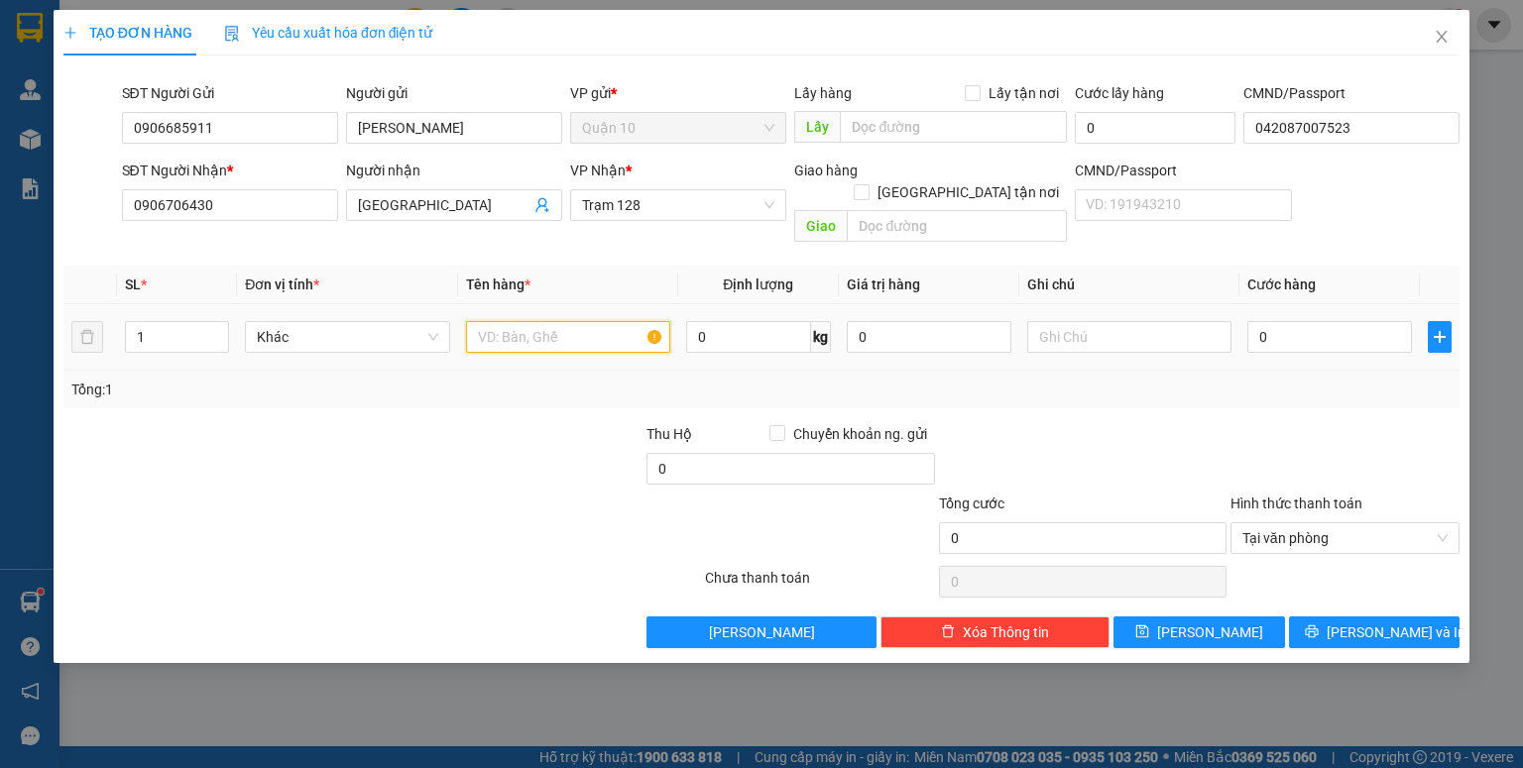
click at [498, 321] on input "text" at bounding box center [568, 337] width 204 height 32
type input "THÙNG GIẤY BK TRẮNG"
type input "1.000.000"
type input "4"
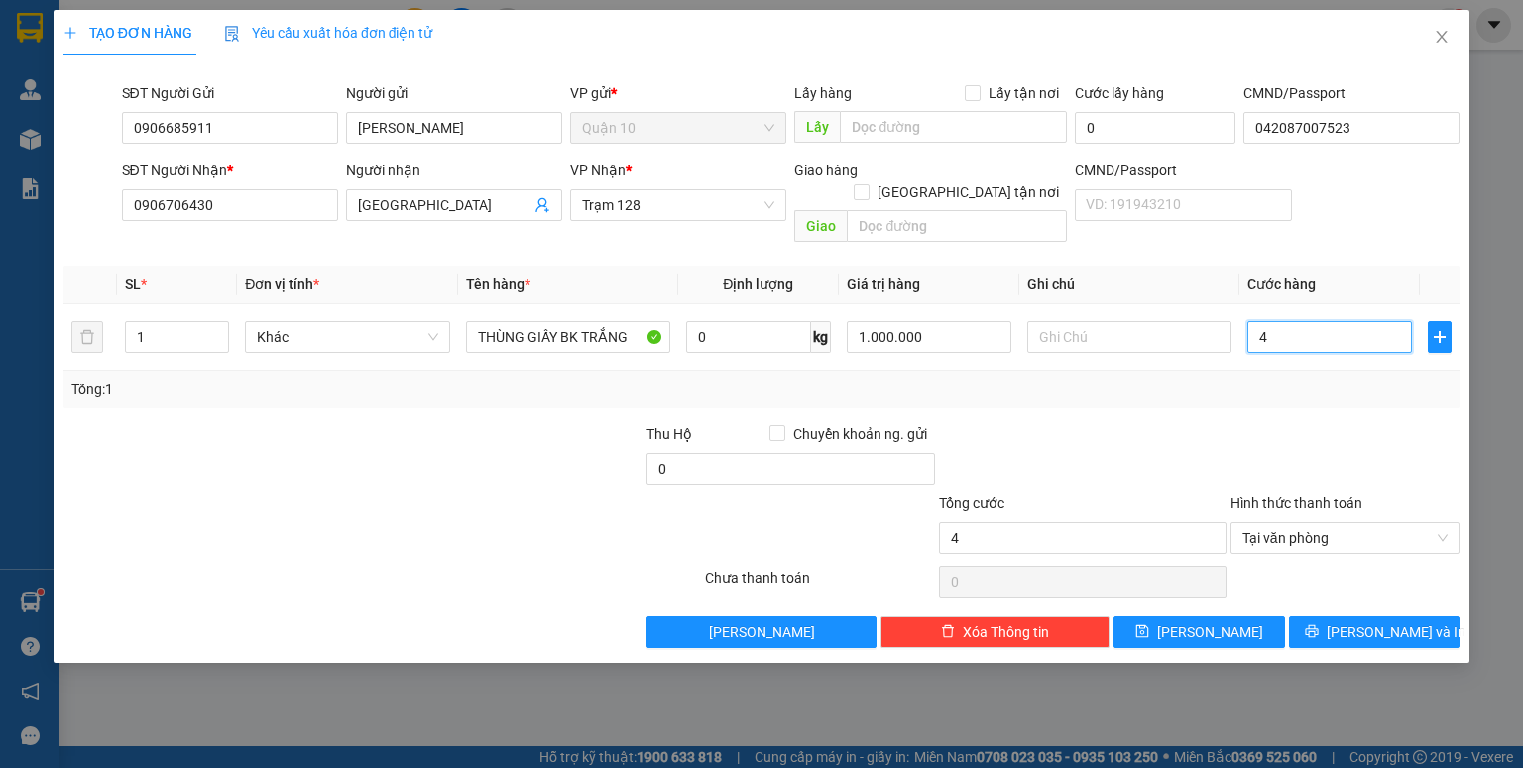
type input "40"
type input "40.000"
click at [1281, 379] on div "Tổng: 1" at bounding box center [761, 390] width 1380 height 22
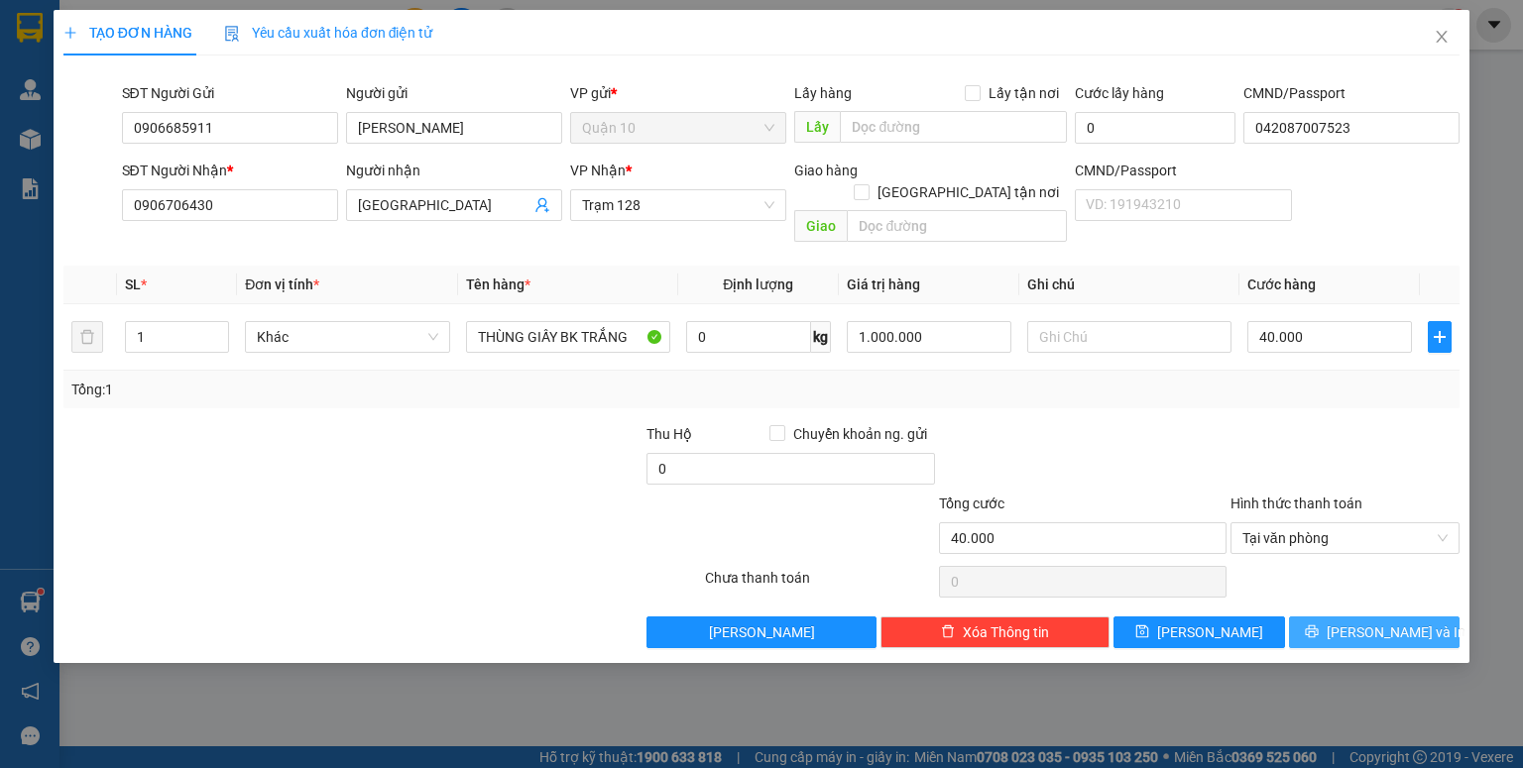
drag, startPoint x: 1400, startPoint y: 616, endPoint x: 1383, endPoint y: 607, distance: 19.1
click at [1400, 622] on span "Lưu và In" at bounding box center [1395, 633] width 139 height 22
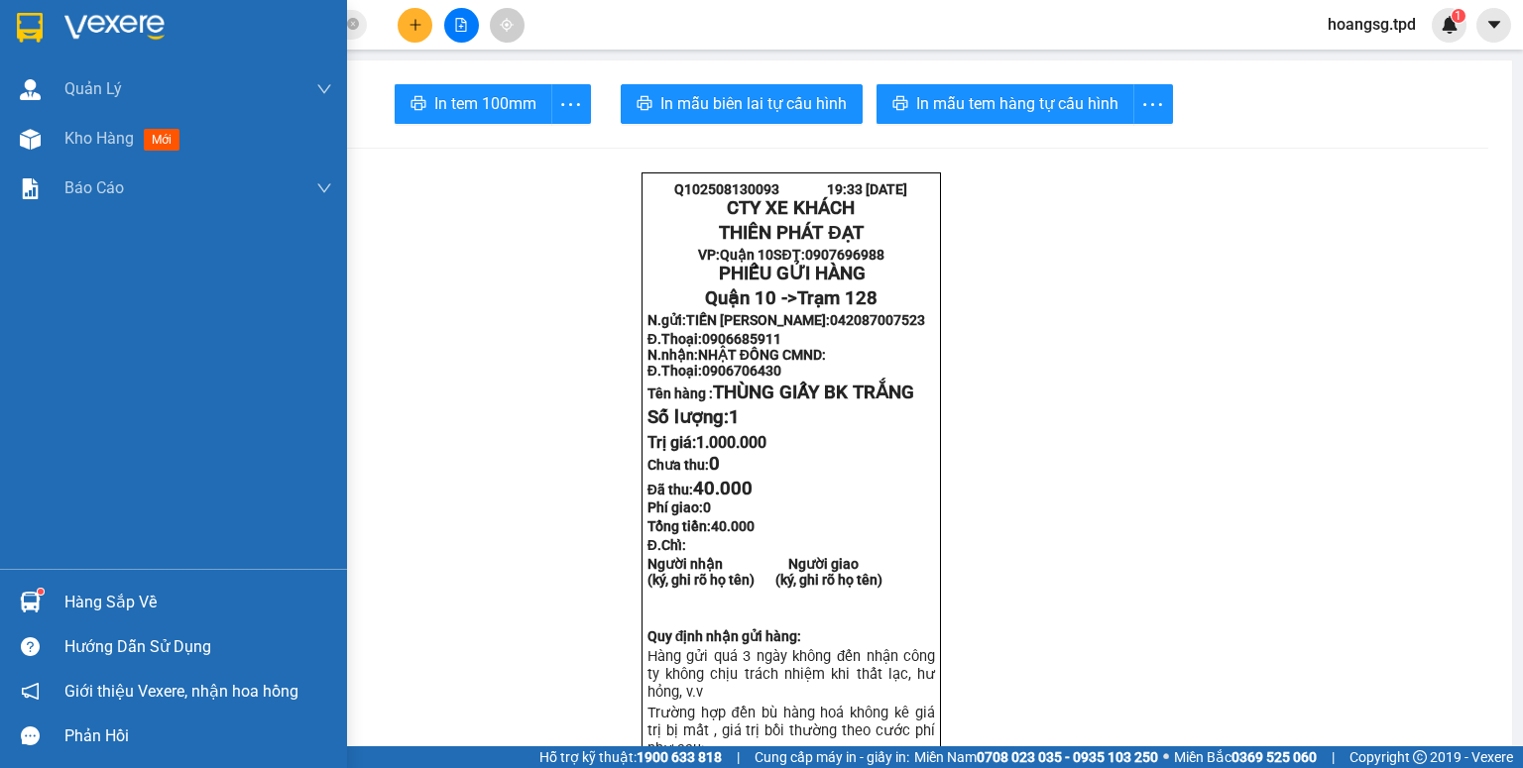
drag, startPoint x: 65, startPoint y: 584, endPoint x: 91, endPoint y: 583, distance: 25.8
click at [63, 584] on div "Hàng sắp về" at bounding box center [173, 602] width 347 height 45
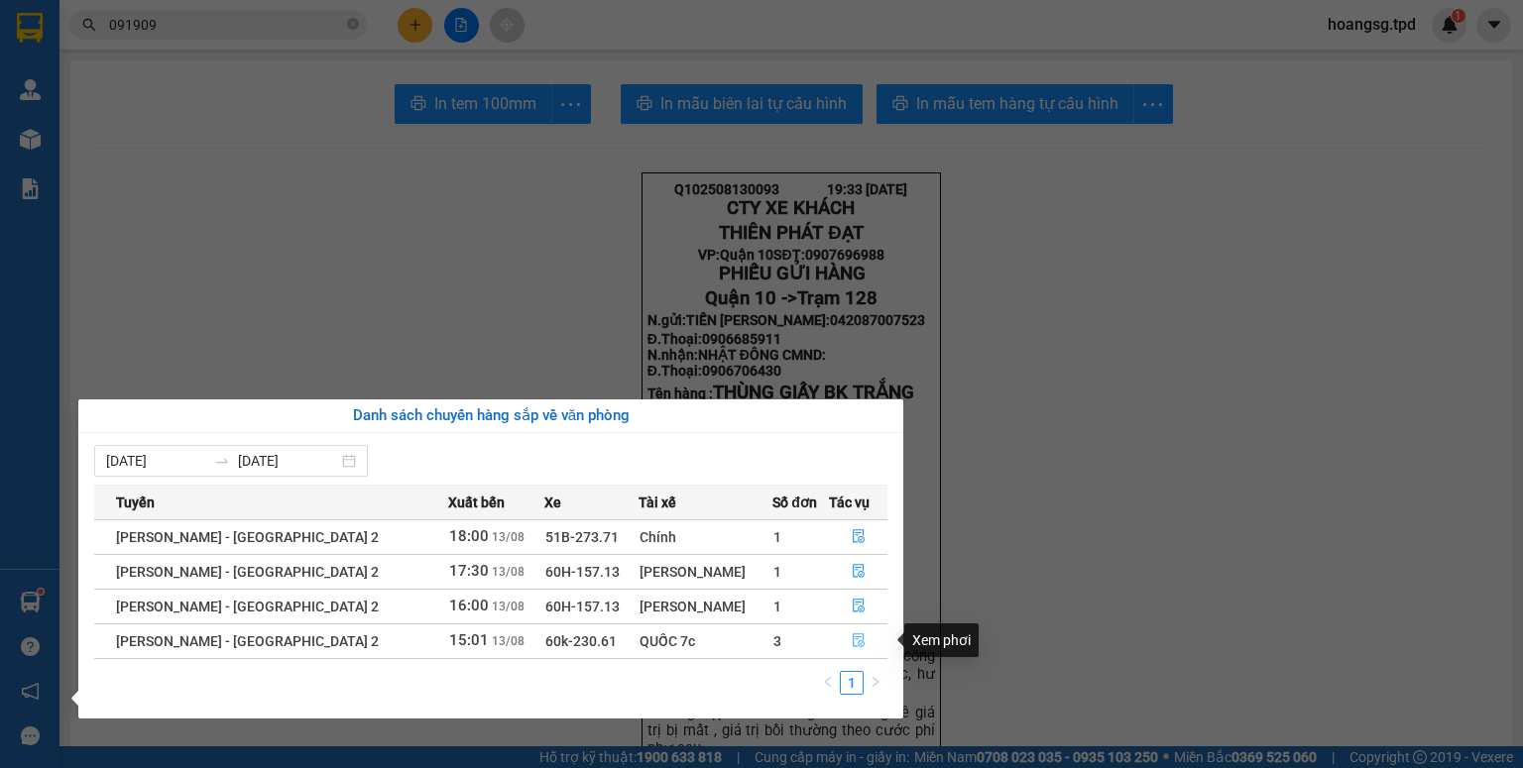
click at [843, 636] on button "button" at bounding box center [858, 642] width 57 height 32
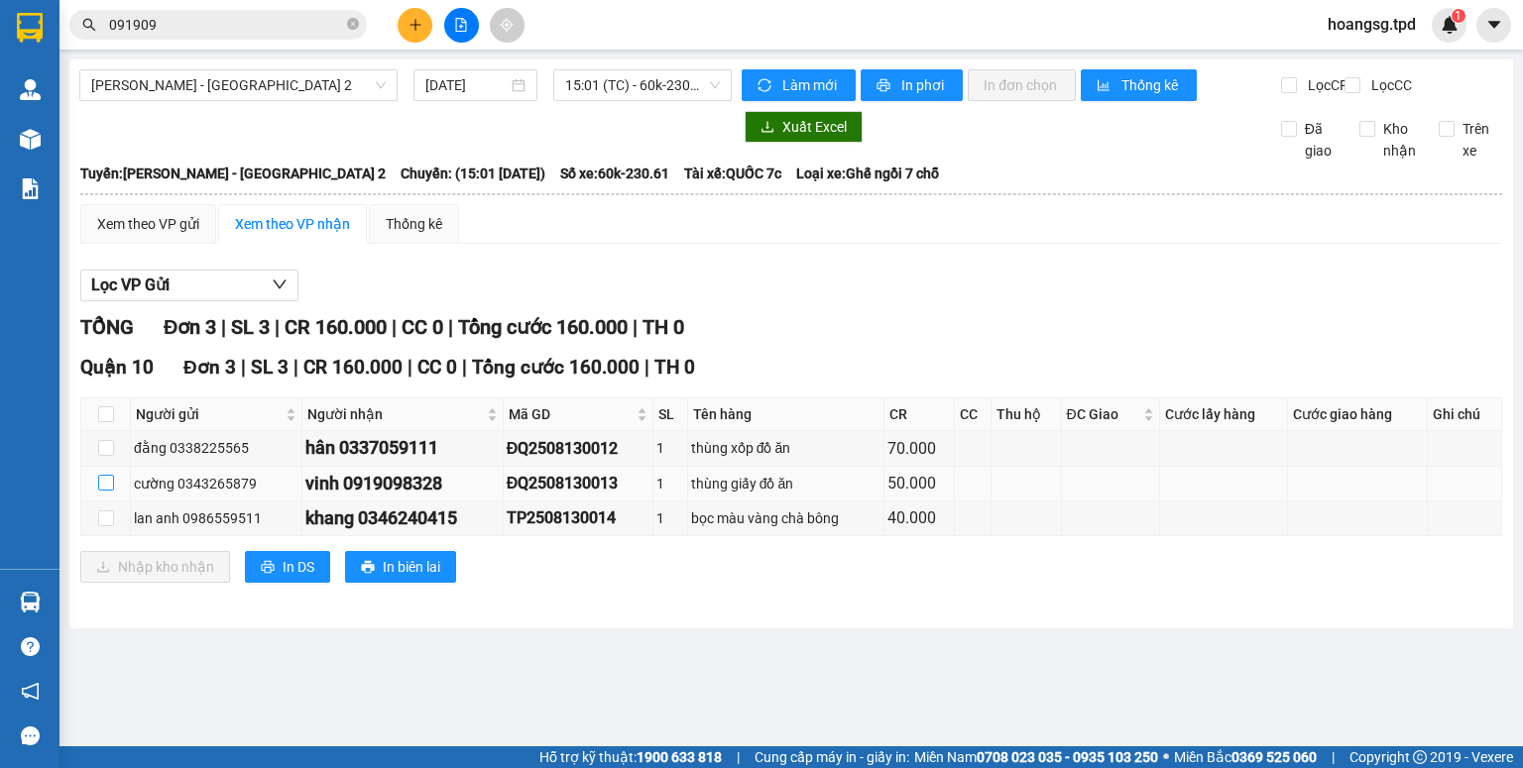
click at [99, 491] on input "checkbox" at bounding box center [106, 483] width 16 height 16
checkbox input "true"
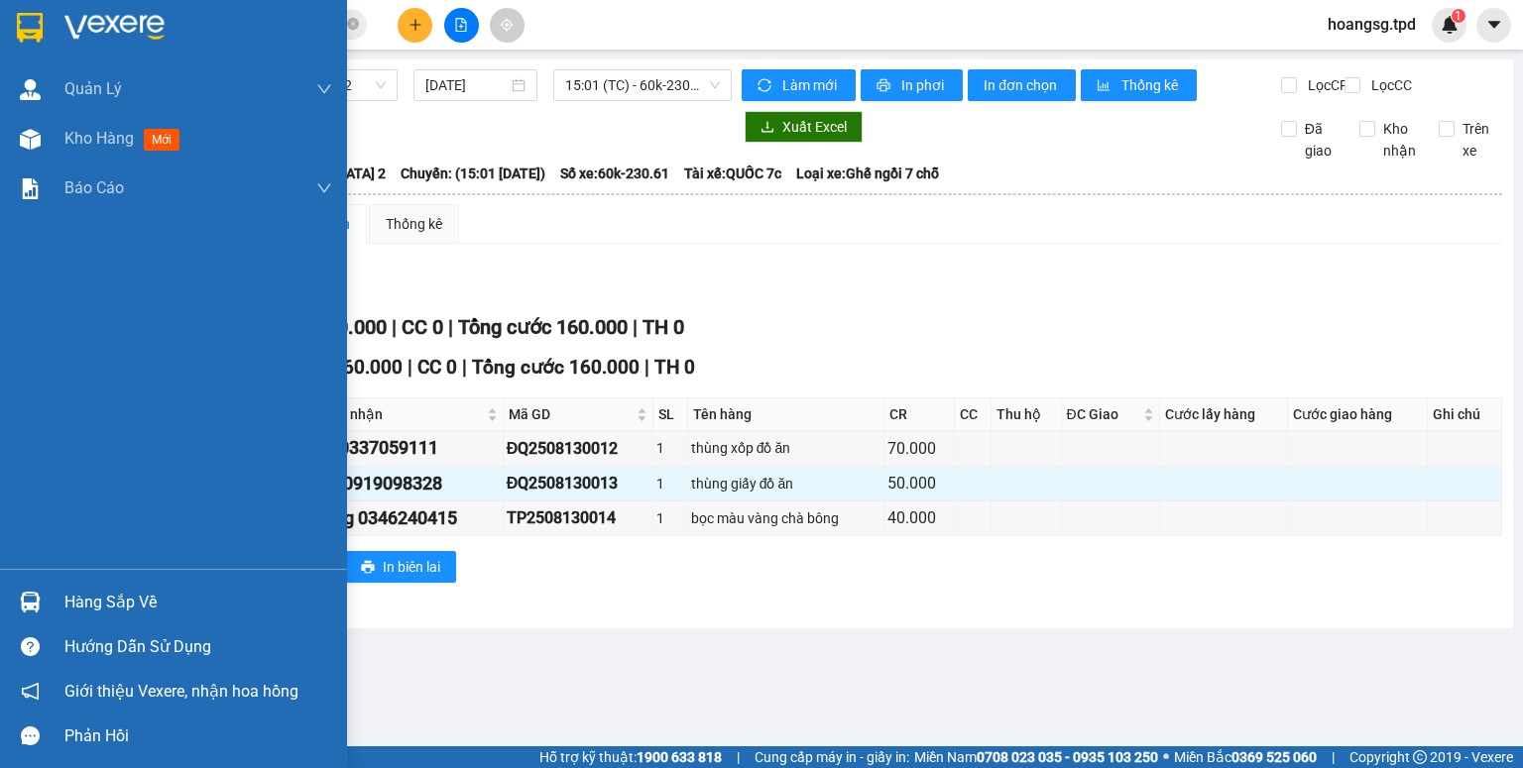
drag, startPoint x: 107, startPoint y: 608, endPoint x: 72, endPoint y: 619, distance: 36.4
click at [106, 608] on div "Hàng sắp về" at bounding box center [198, 603] width 268 height 30
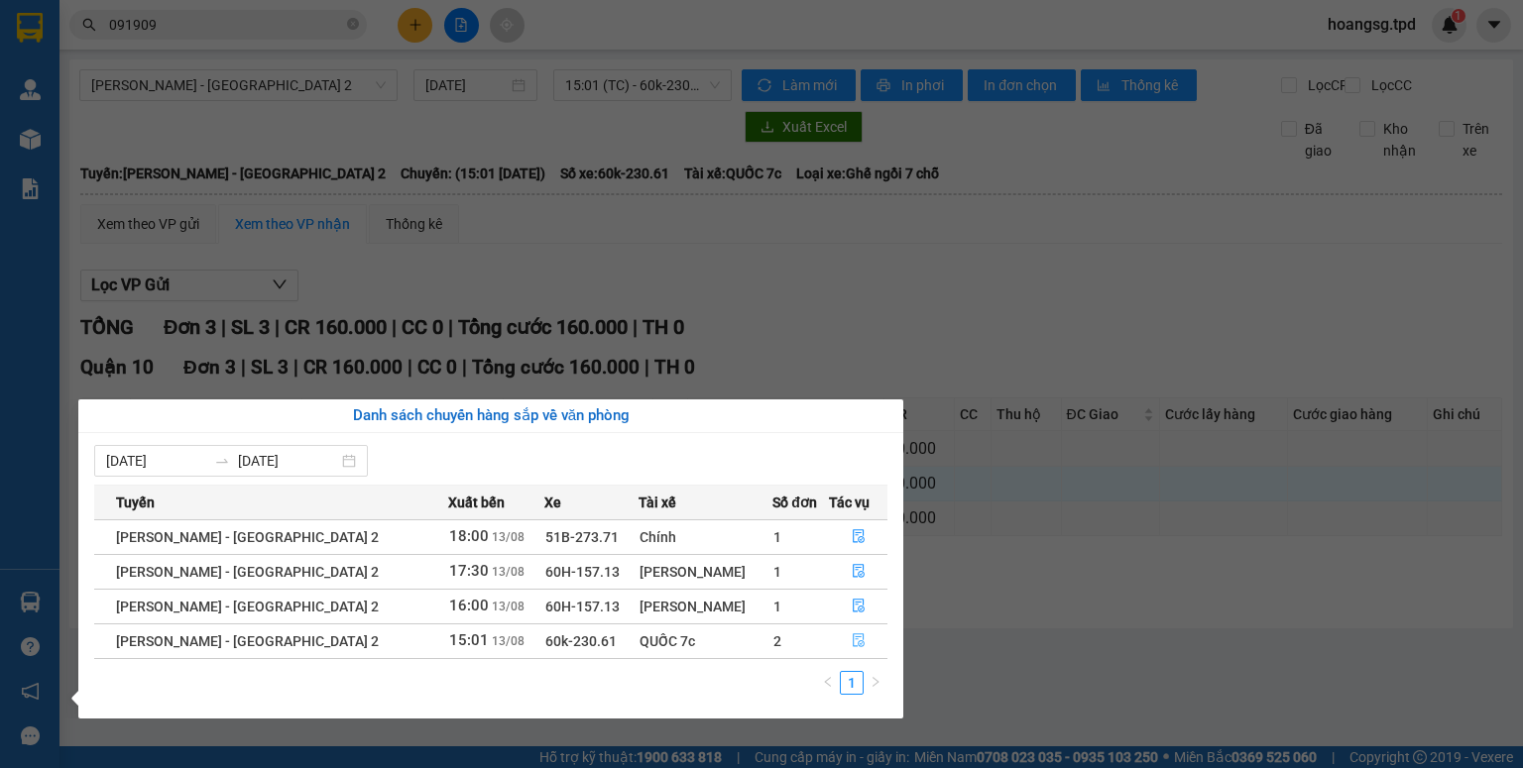
drag, startPoint x: 842, startPoint y: 646, endPoint x: 852, endPoint y: 647, distance: 10.0
click at [843, 646] on button "button" at bounding box center [858, 642] width 57 height 32
